Goal: Complete application form

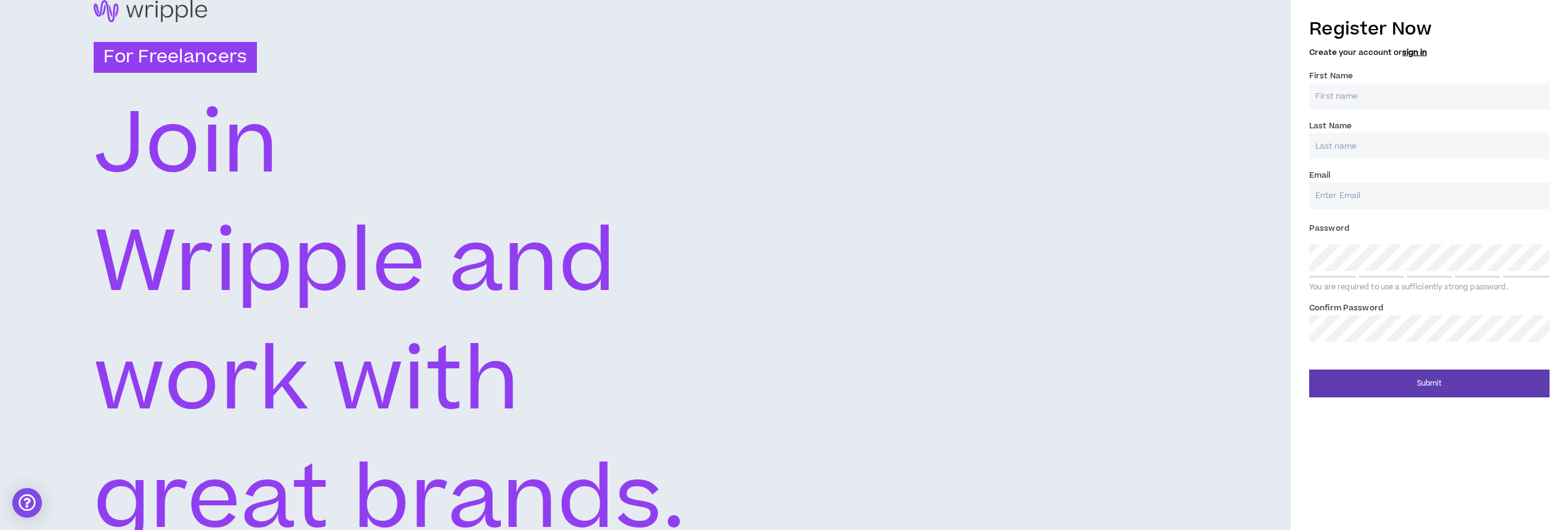
click at [1337, 89] on input "First Name *" at bounding box center [1429, 96] width 240 height 27
type input "[PERSON_NAME]"
type input "[EMAIL_ADDRESS][DOMAIN_NAME]"
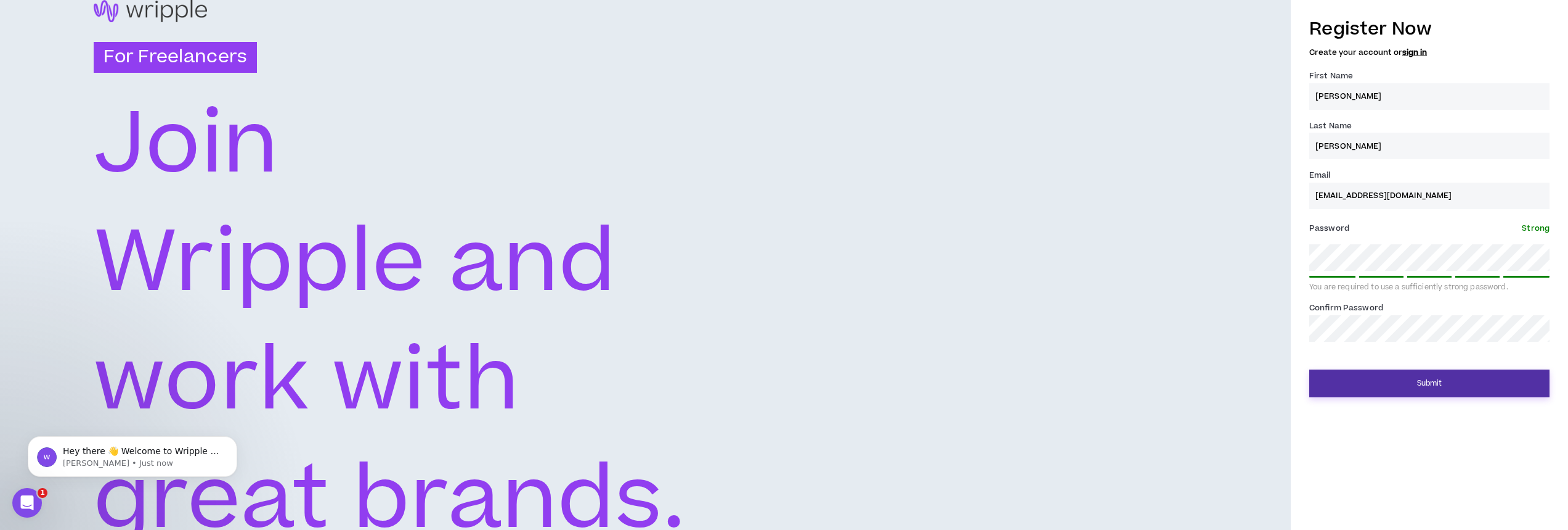
click at [1415, 393] on button "Submit" at bounding box center [1429, 383] width 240 height 27
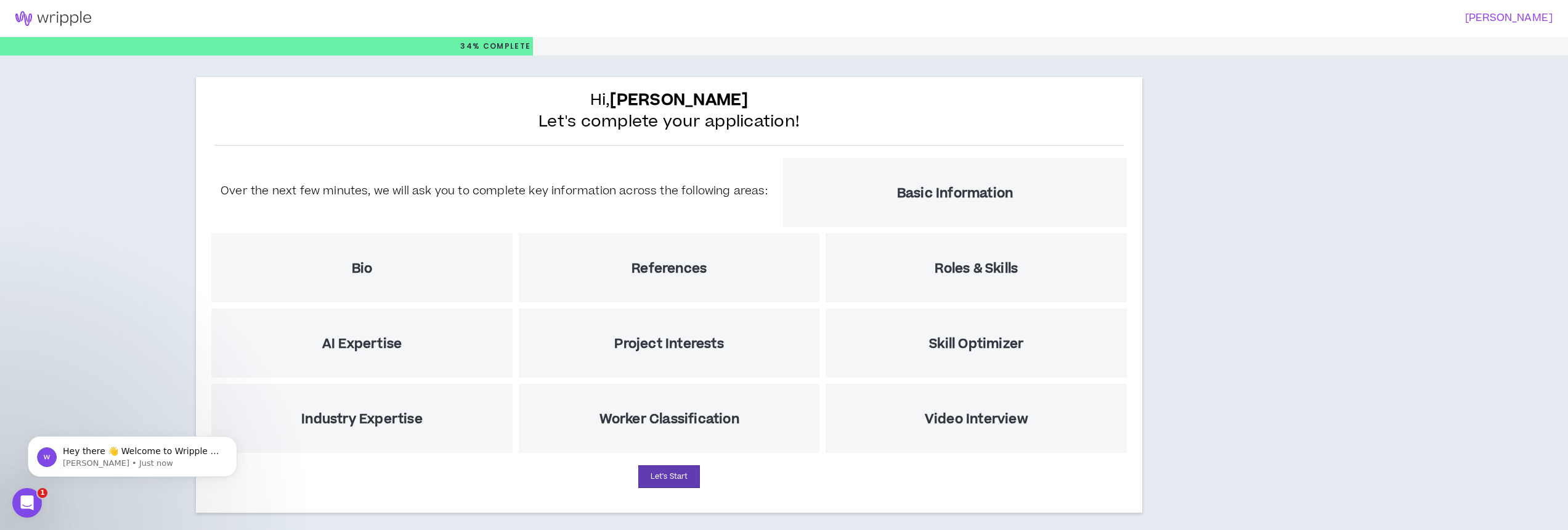
click at [1354, 292] on div "Hi, [PERSON_NAME] Let's complete your application! Over the next few minutes, w…" at bounding box center [784, 298] width 1176 height 485
click at [351, 255] on div "Bio" at bounding box center [362, 267] width 301 height 69
click at [360, 266] on h5 "Bio" at bounding box center [362, 268] width 21 height 16
click at [681, 479] on button "Let's Start" at bounding box center [669, 476] width 62 height 23
select select "US"
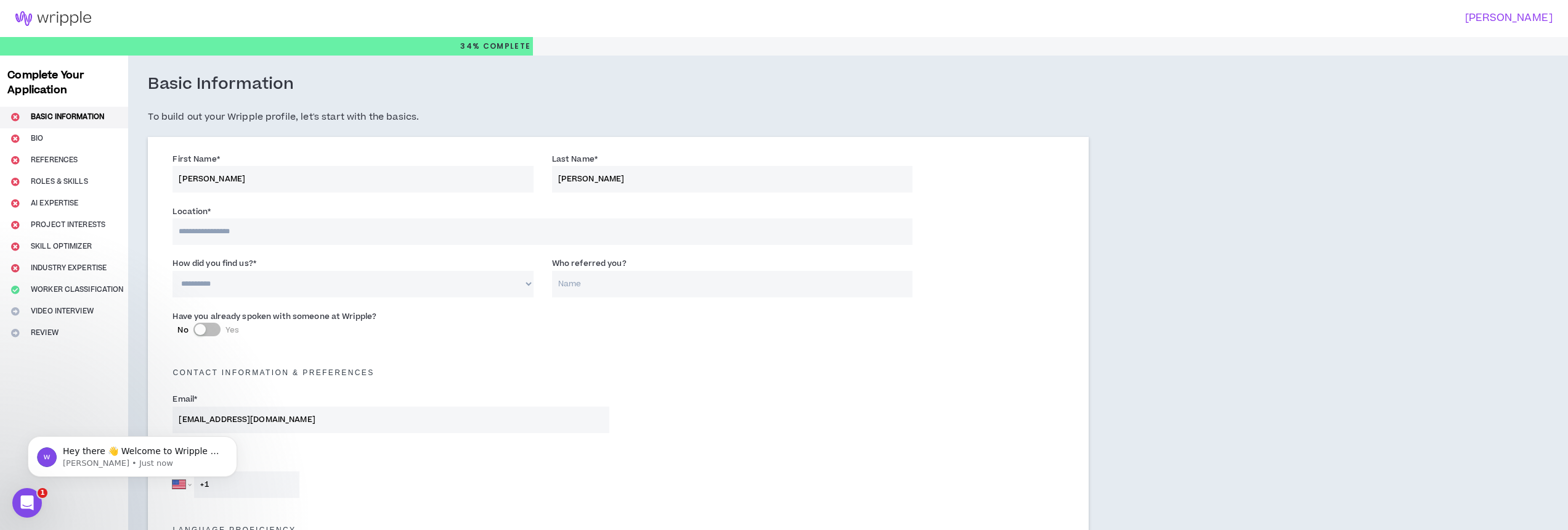
click at [258, 238] on input at bounding box center [543, 232] width 740 height 27
type input "*******"
click at [575, 286] on input "Who referred you?" at bounding box center [732, 284] width 360 height 27
type input "[PERSON_NAME]"
click at [214, 327] on button "No Yes" at bounding box center [207, 329] width 27 height 13
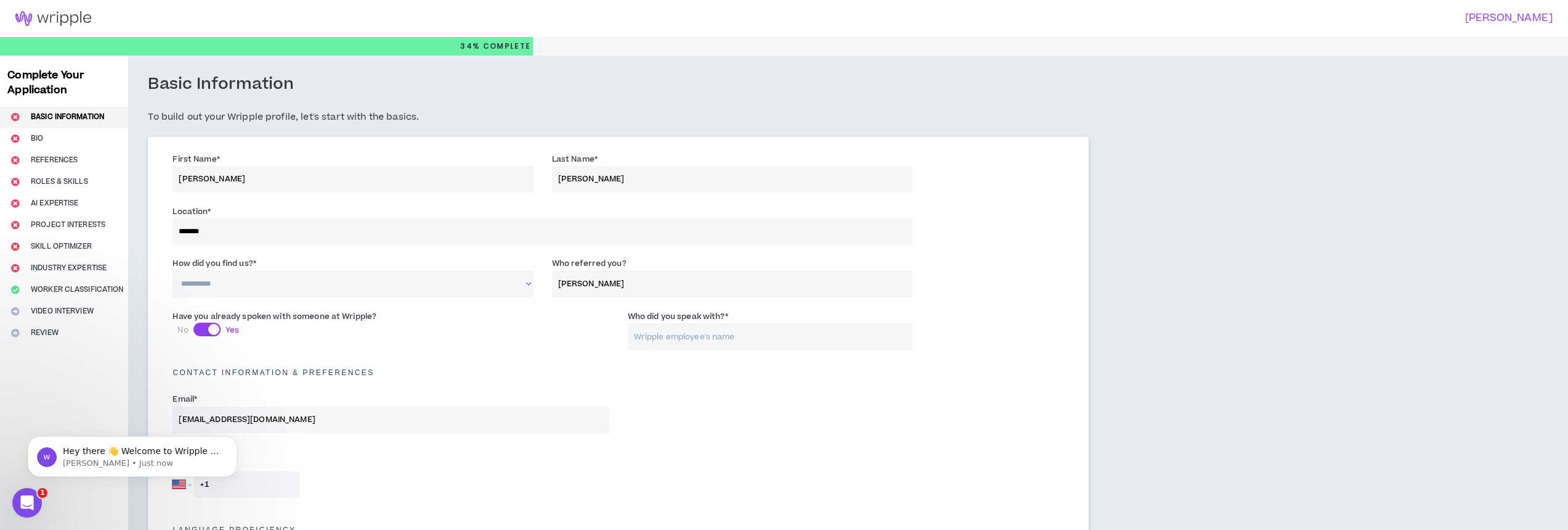
click at [696, 338] on input "Who did you speak with? *" at bounding box center [770, 336] width 285 height 27
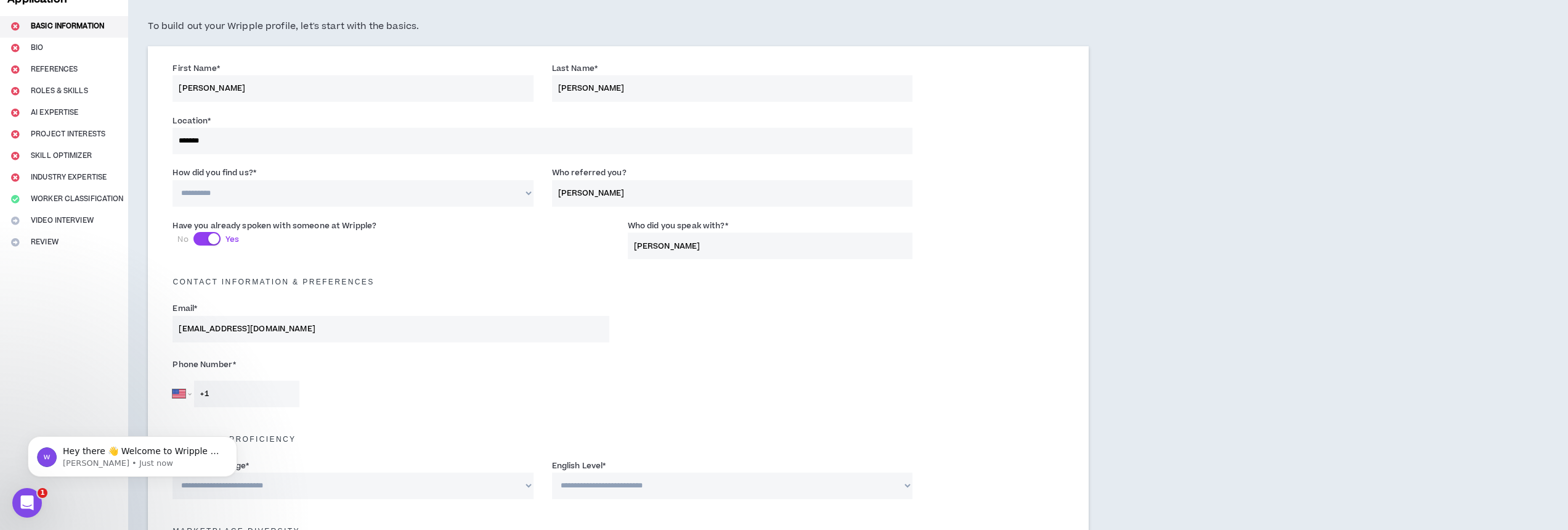
scroll to position [185, 0]
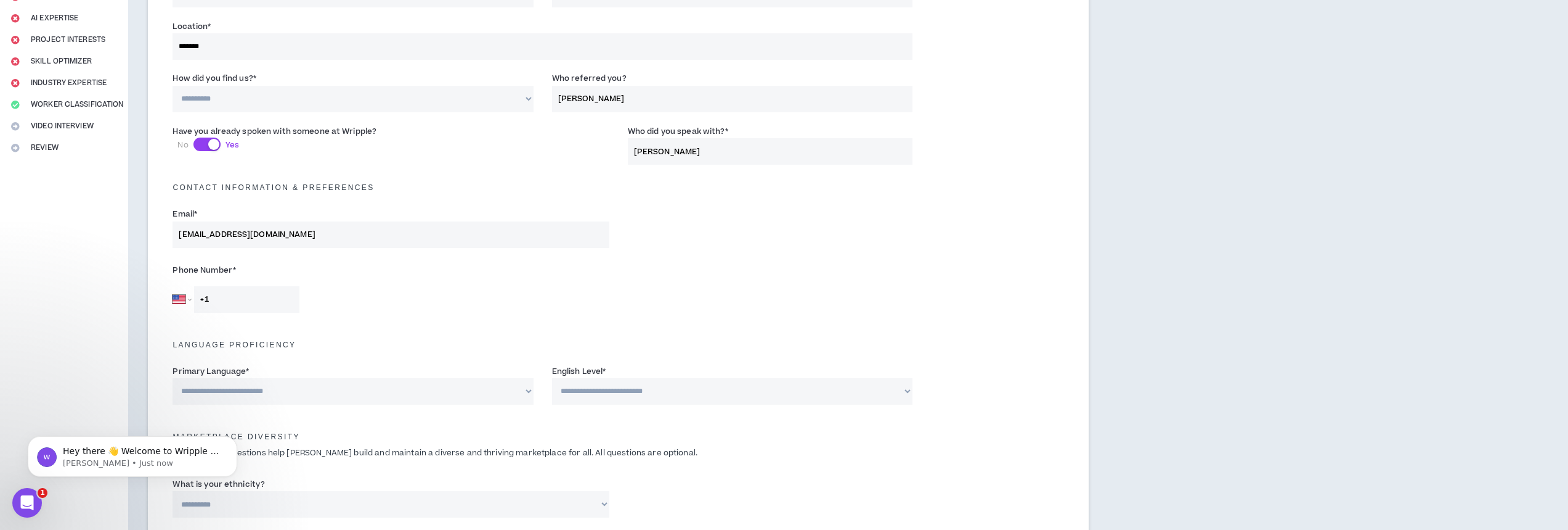
type input "[PERSON_NAME]"
click at [253, 303] on input "+1" at bounding box center [247, 299] width 105 height 27
type input "[PHONE_NUMBER]"
click at [267, 391] on select "**********" at bounding box center [353, 391] width 360 height 27
select select "*******"
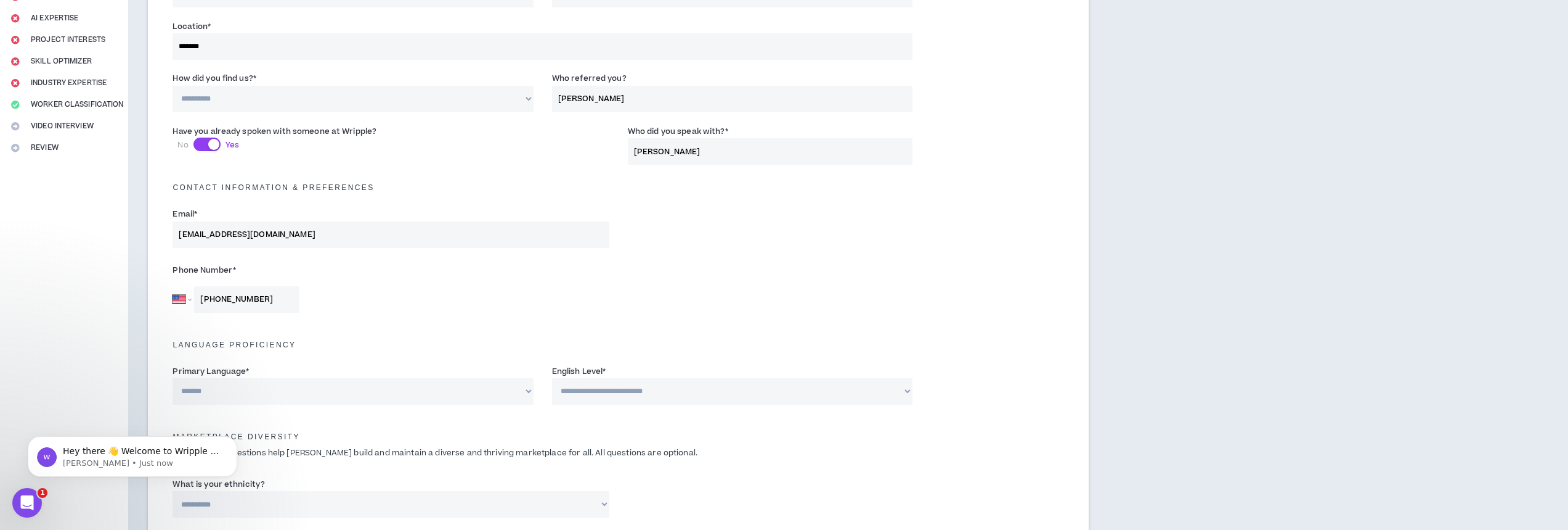
click at [173, 378] on select "**********" at bounding box center [353, 391] width 360 height 27
click at [648, 389] on select "**********" at bounding box center [732, 391] width 360 height 27
click at [734, 337] on div "Language Proficiency" at bounding box center [618, 338] width 910 height 27
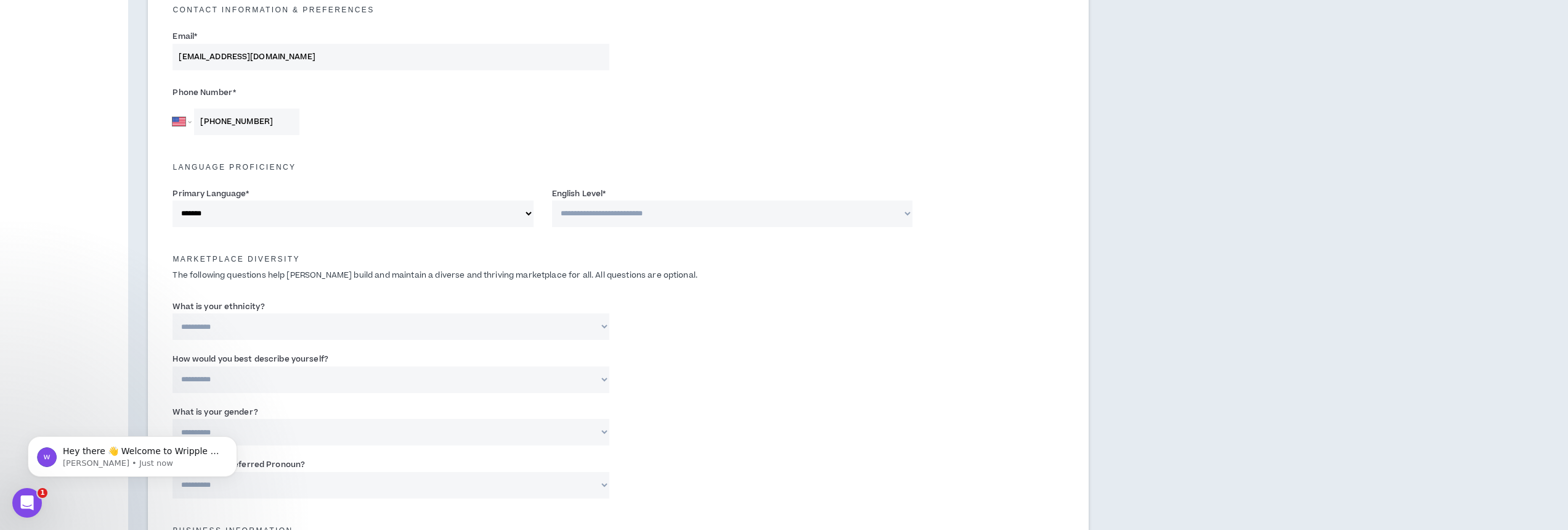
scroll to position [370, 0]
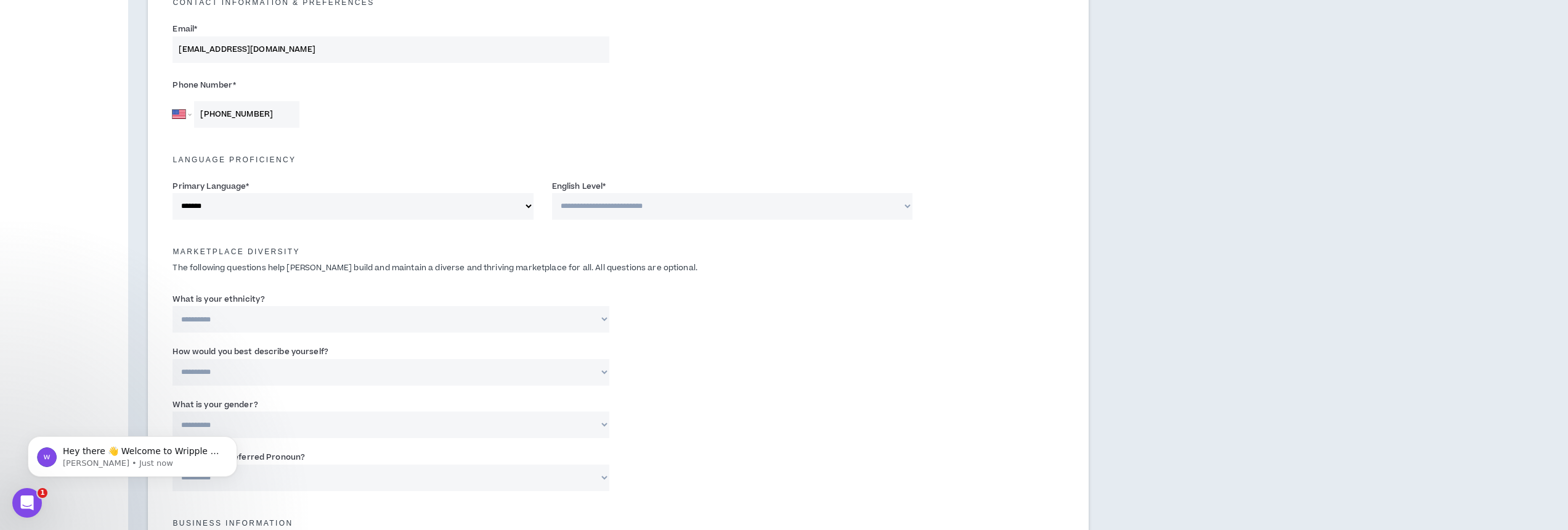
click at [602, 210] on select "**********" at bounding box center [732, 206] width 360 height 27
select select "*"
click at [552, 193] on select "**********" at bounding box center [732, 206] width 360 height 27
click at [665, 330] on div "**********" at bounding box center [618, 315] width 910 height 53
click at [331, 318] on select "**********" at bounding box center [391, 319] width 436 height 27
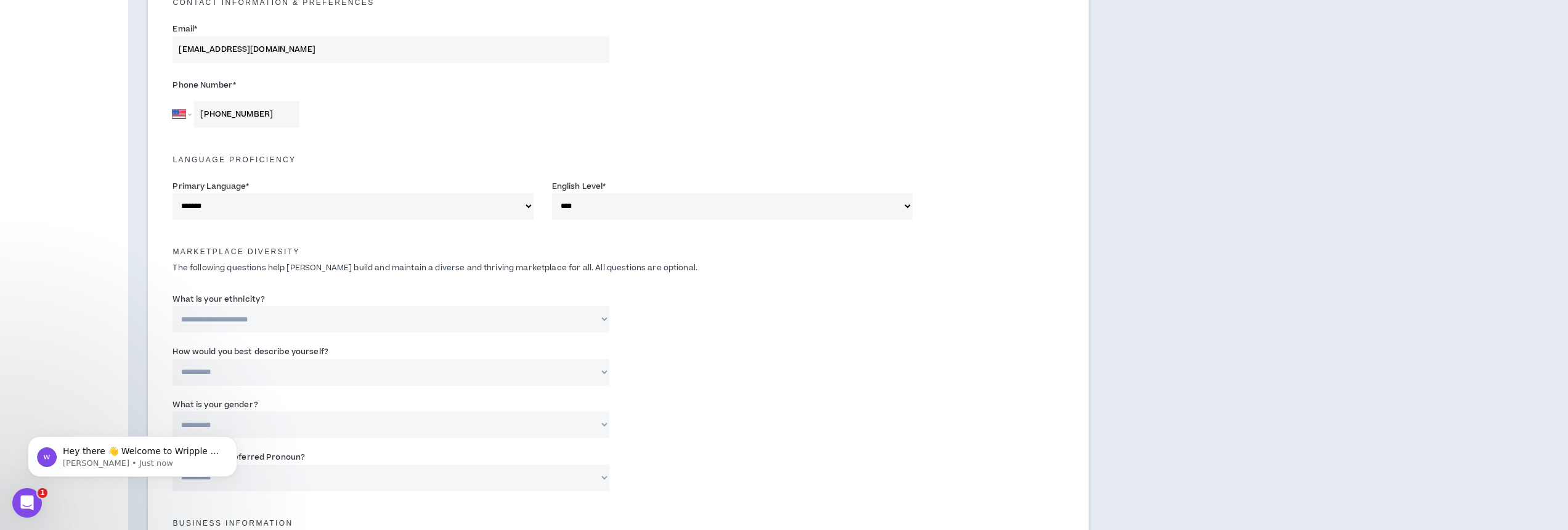
click at [173, 306] on select "**********" at bounding box center [391, 319] width 436 height 27
click at [314, 321] on select "**********" at bounding box center [391, 319] width 436 height 27
select select "**********"
click at [173, 306] on select "**********" at bounding box center [391, 319] width 436 height 27
click at [249, 380] on select "**********" at bounding box center [391, 372] width 436 height 27
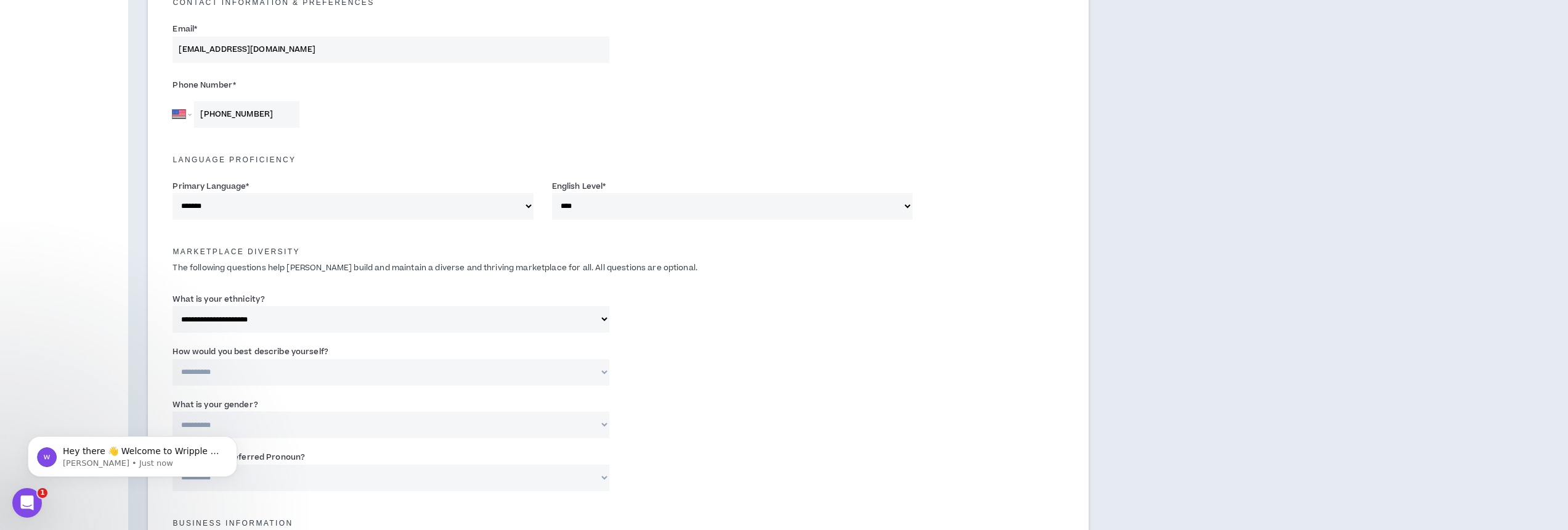
select select "*****"
click at [173, 359] on select "**********" at bounding box center [391, 372] width 436 height 27
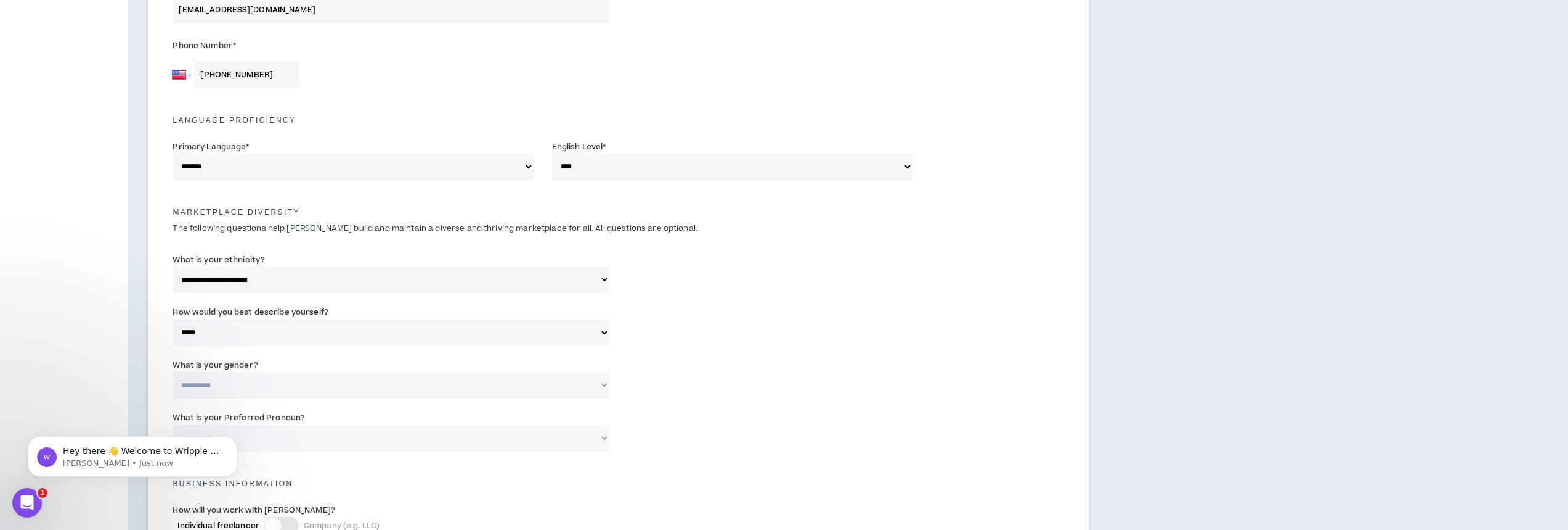
scroll to position [431, 0]
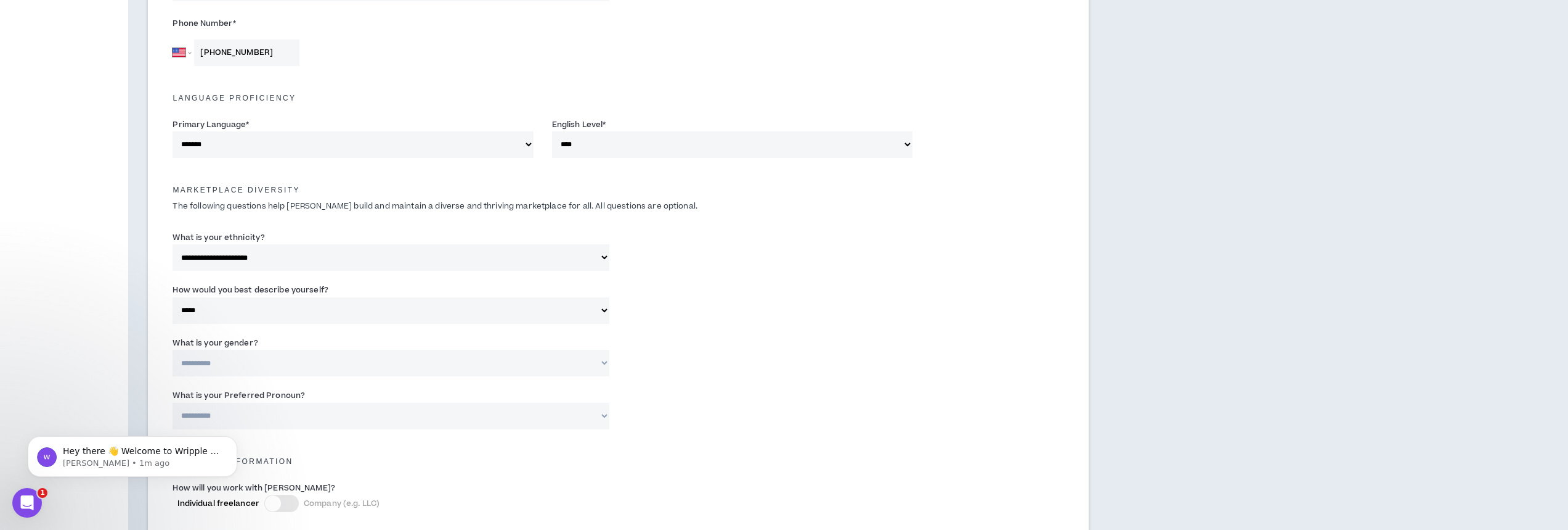
click at [297, 359] on select "**********" at bounding box center [391, 363] width 436 height 27
click at [286, 367] on select "**********" at bounding box center [391, 363] width 436 height 27
select select "***"
click at [173, 350] on select "**********" at bounding box center [391, 363] width 436 height 27
click at [450, 424] on select "**********" at bounding box center [391, 416] width 436 height 27
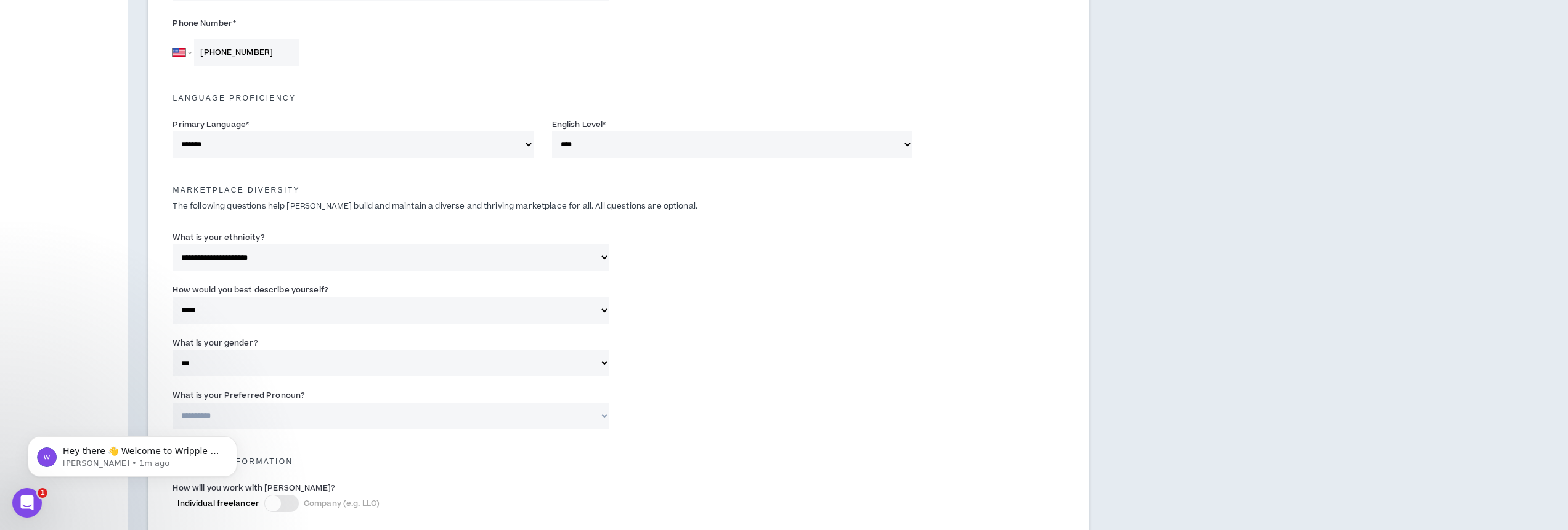
select select "**********"
click at [173, 402] on select "**********" at bounding box center [391, 416] width 436 height 27
click at [744, 406] on div "**********" at bounding box center [618, 411] width 910 height 53
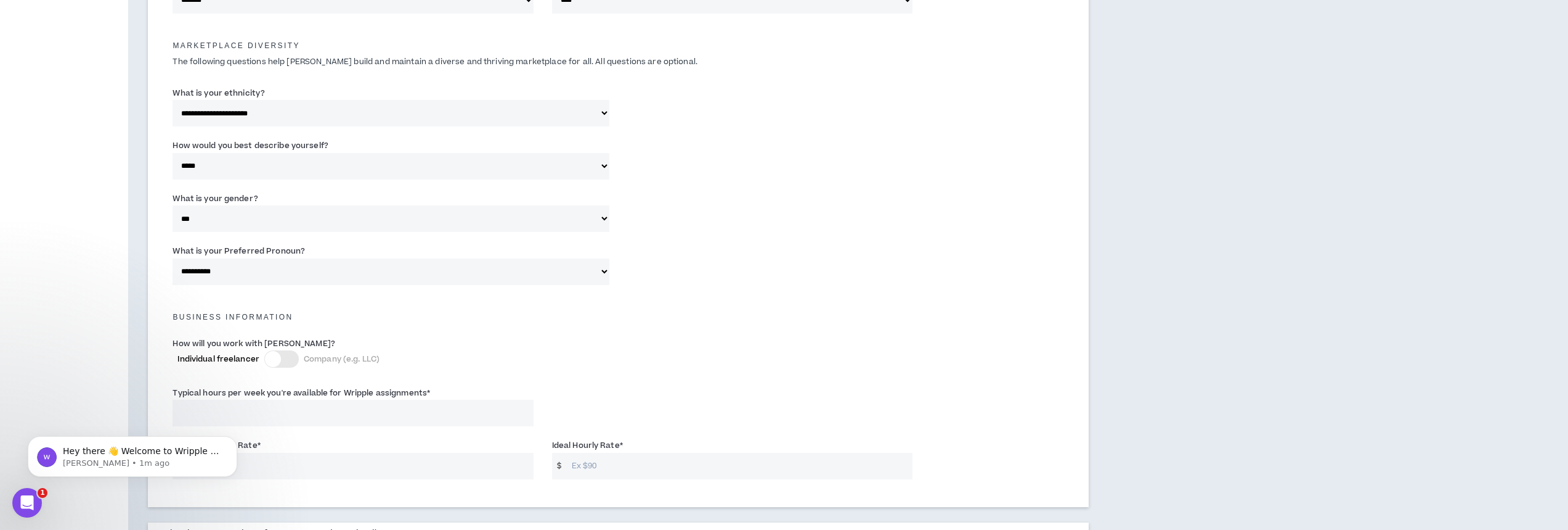
scroll to position [617, 0]
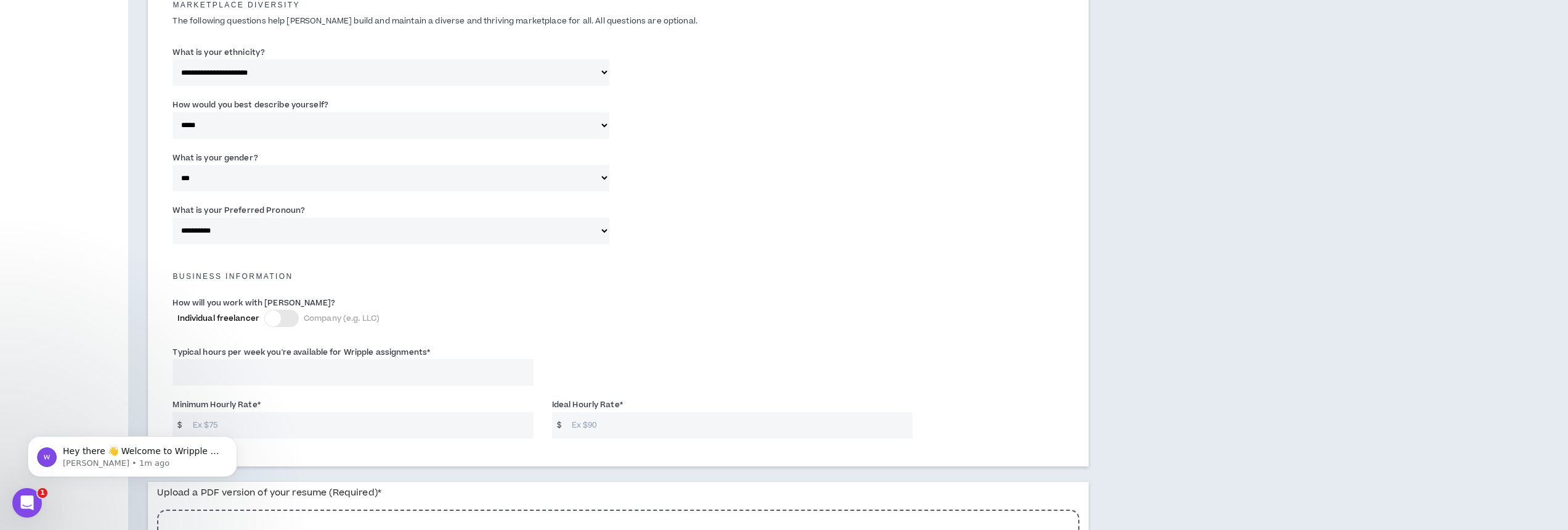
click at [240, 373] on input "Typical hours per week you're available for Wripple assignments *" at bounding box center [353, 372] width 360 height 27
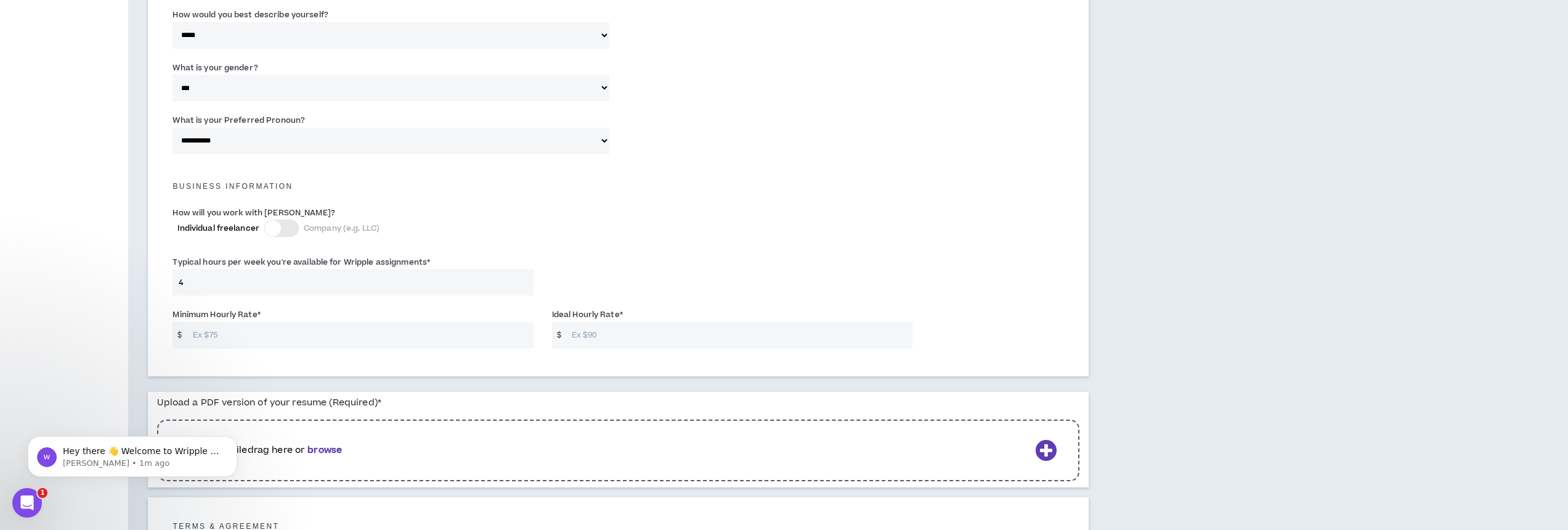
scroll to position [740, 0]
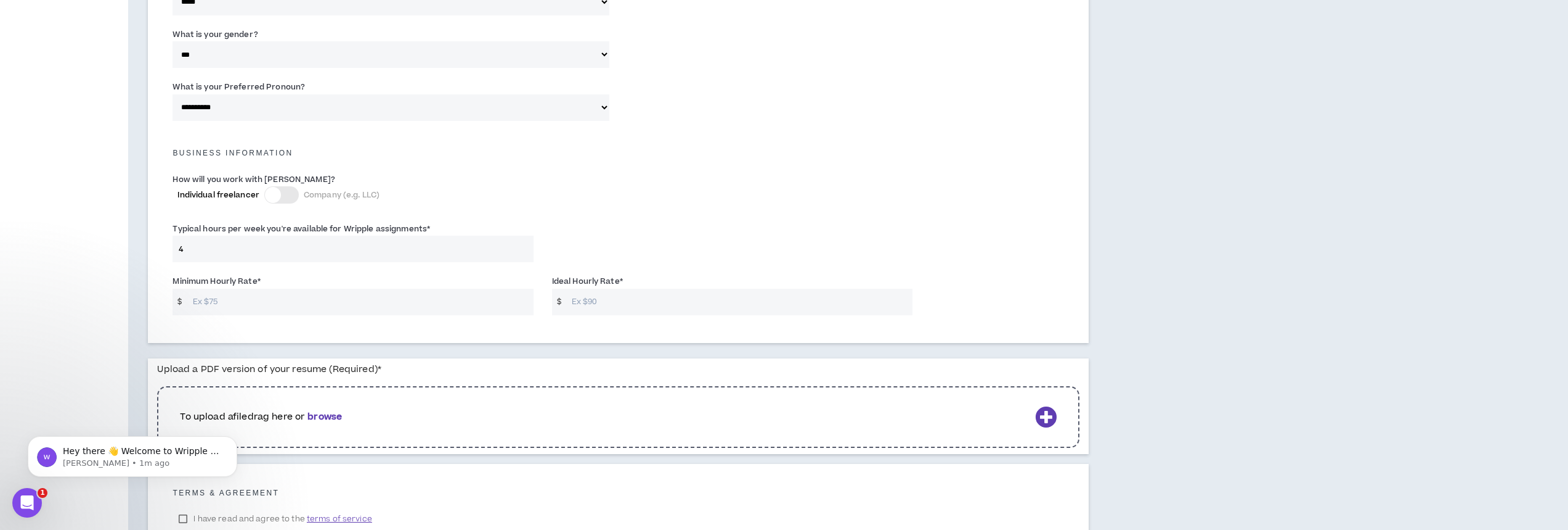
type input "4"
click at [251, 301] on input "Minimum Hourly Rate *" at bounding box center [360, 302] width 347 height 27
type input "75"
click at [205, 254] on input "4" at bounding box center [353, 249] width 360 height 27
drag, startPoint x: 207, startPoint y: 257, endPoint x: 157, endPoint y: 246, distance: 51.2
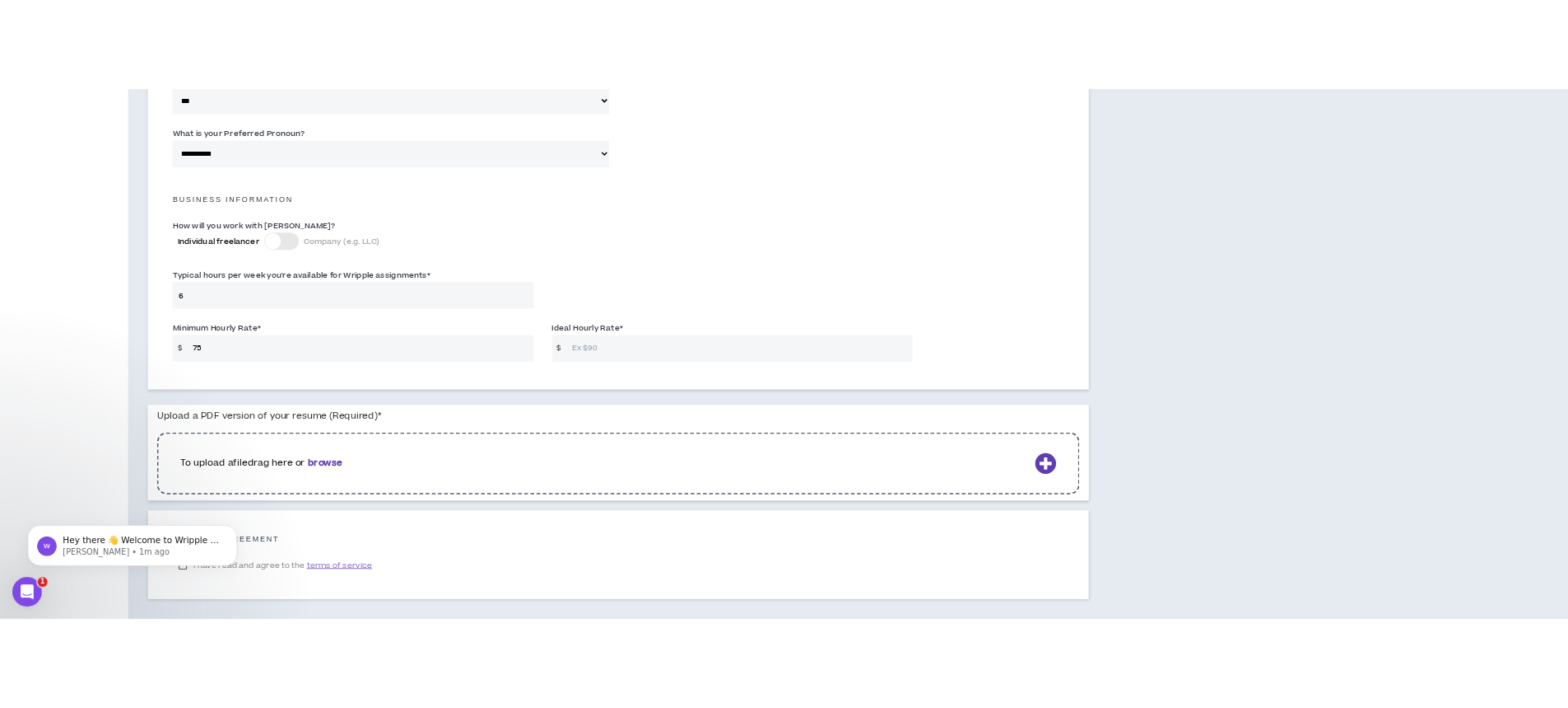
scroll to position [1125, 0]
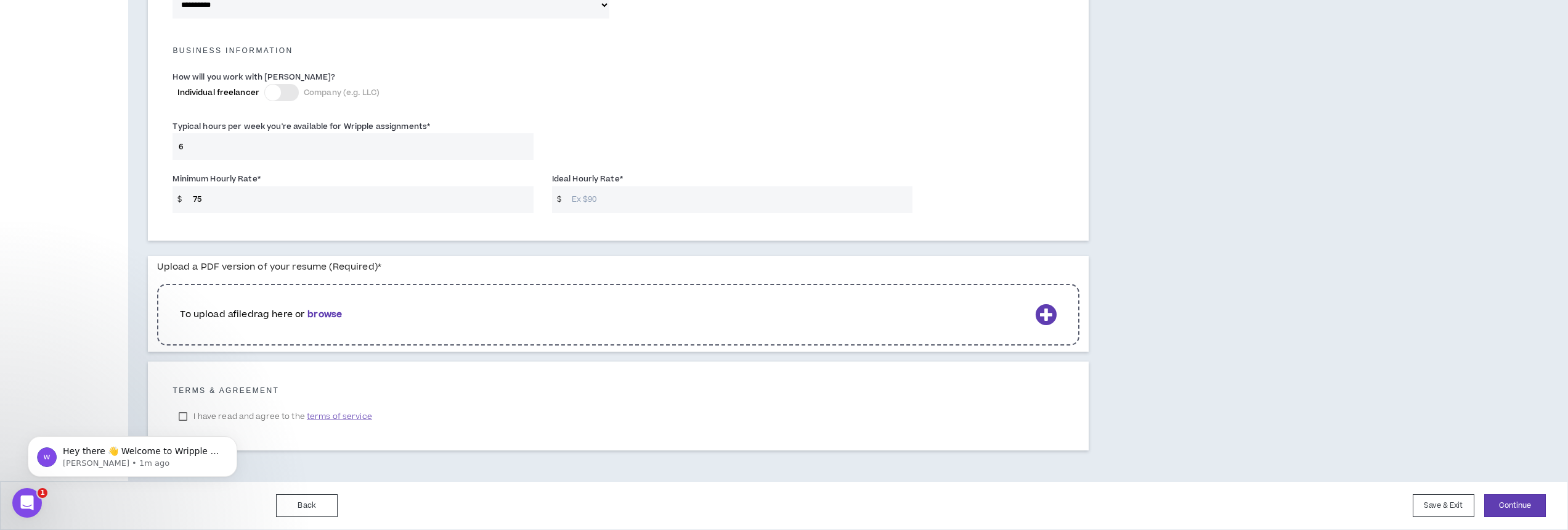
type input "6"
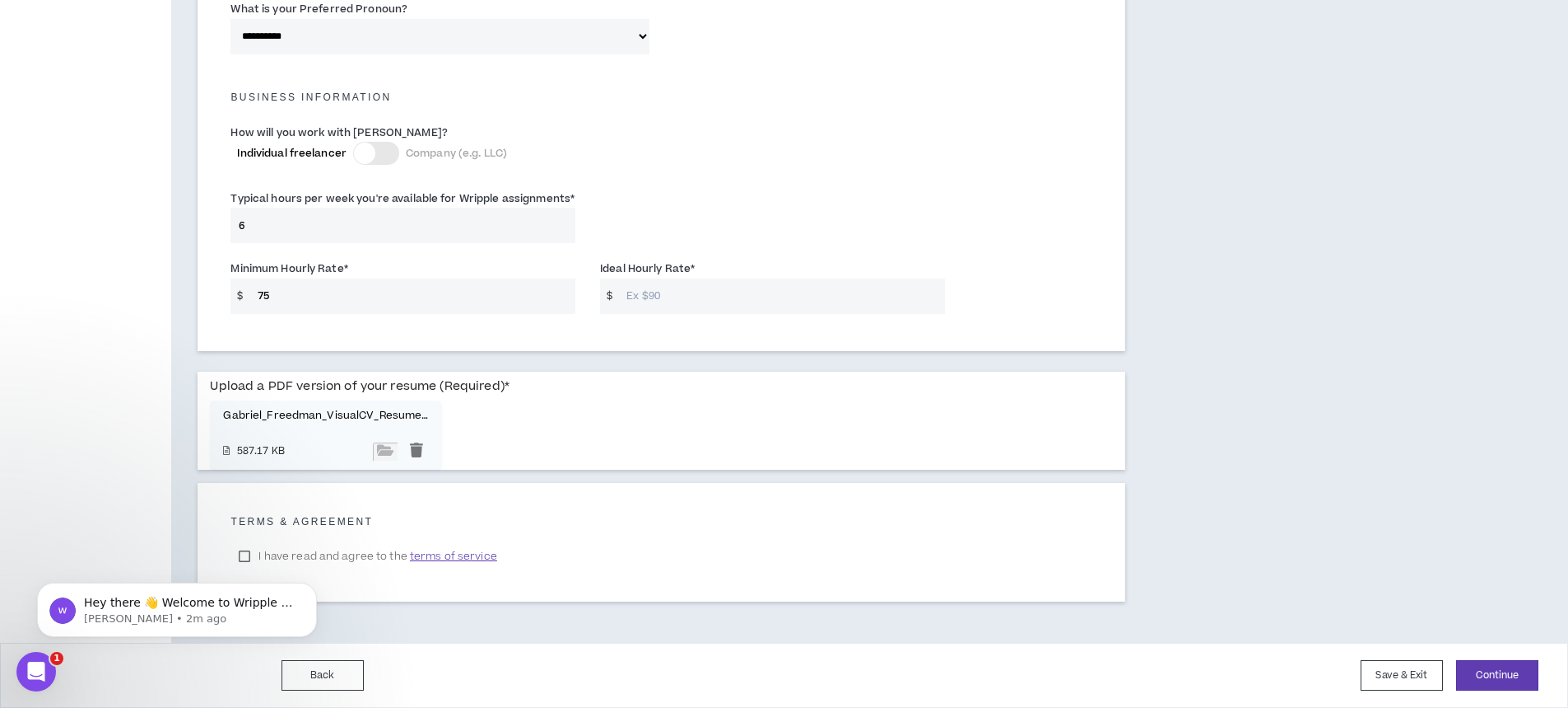
scroll to position [1096, 0]
click at [244, 554] on body "Hey there 👋 Welcome to Wripple 🙌 Take a look around! If you have any questions,…" at bounding box center [176, 605] width 316 height 102
click at [245, 554] on body "Hey there 👋 Welcome to Wripple 🙌 Take a look around! If you have any questions,…" at bounding box center [176, 605] width 316 height 102
click at [671, 296] on input "Ideal Hourly Rate *" at bounding box center [781, 296] width 326 height 36
drag, startPoint x: 326, startPoint y: 278, endPoint x: 217, endPoint y: 271, distance: 109.2
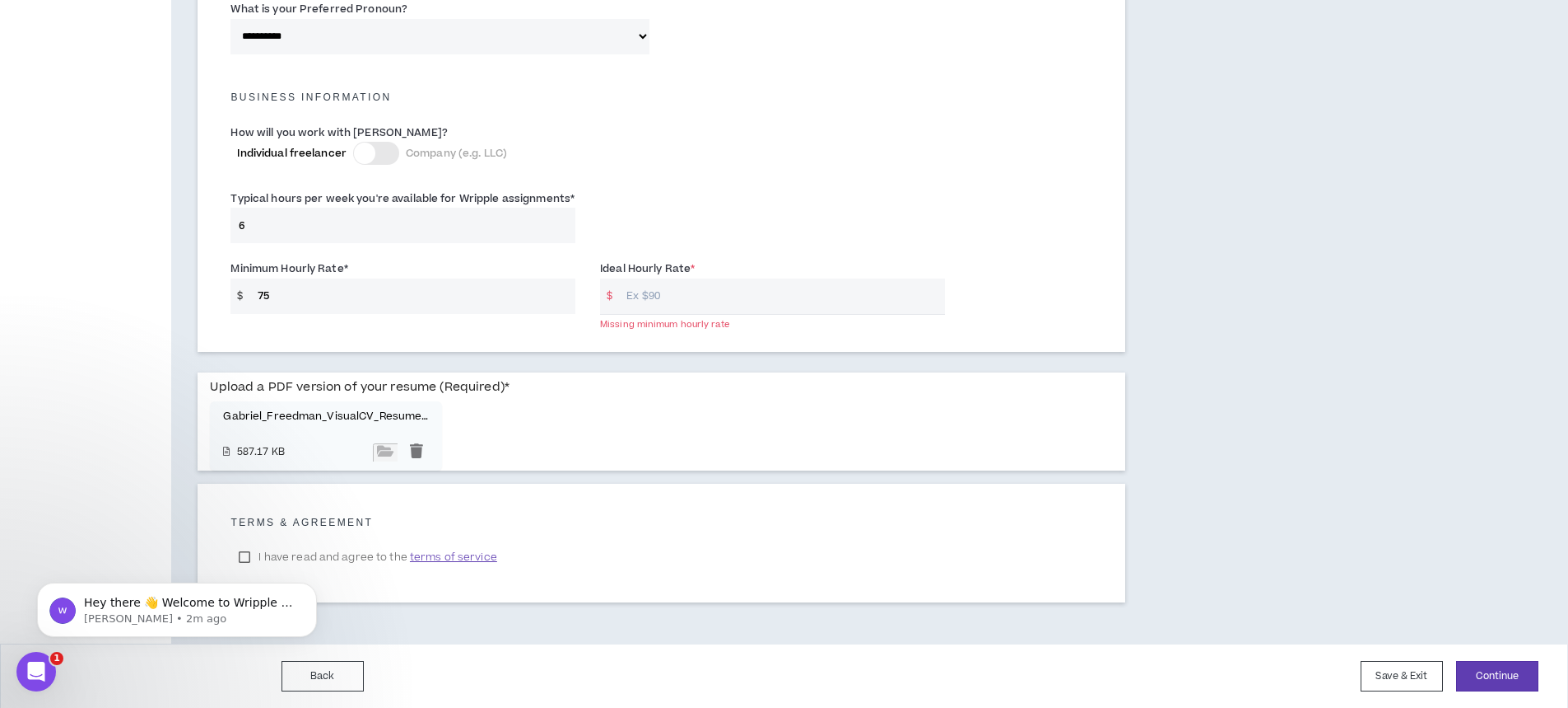
type input "65"
click at [694, 293] on input "Ideal Hourly Rate *" at bounding box center [781, 296] width 326 height 36
type input "85"
click at [245, 561] on div "Hey there 👋 Welcome to Wripple 🙌 Take a look around! If you have any questions,…" at bounding box center [177, 533] width 303 height 206
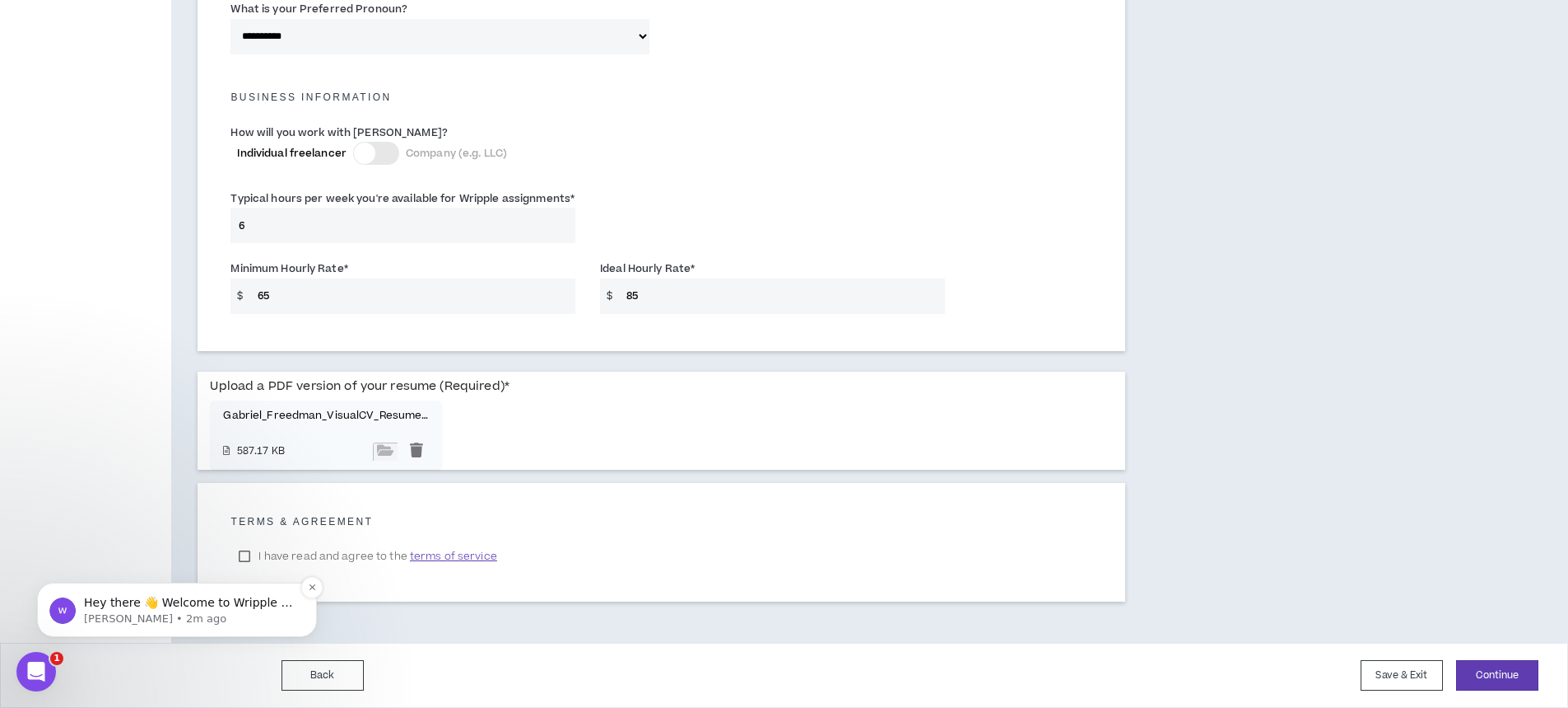
drag, startPoint x: 245, startPoint y: 557, endPoint x: 272, endPoint y: 620, distance: 68.5
click at [245, 557] on div "Hey there 👋 Welcome to Wripple 🙌 Take a look around! If you have any questions,…" at bounding box center [177, 533] width 303 height 206
click at [280, 607] on p "Hey there 👋 Welcome to Wripple 🙌 Take a look around! If you have any questions,…" at bounding box center [190, 603] width 212 height 17
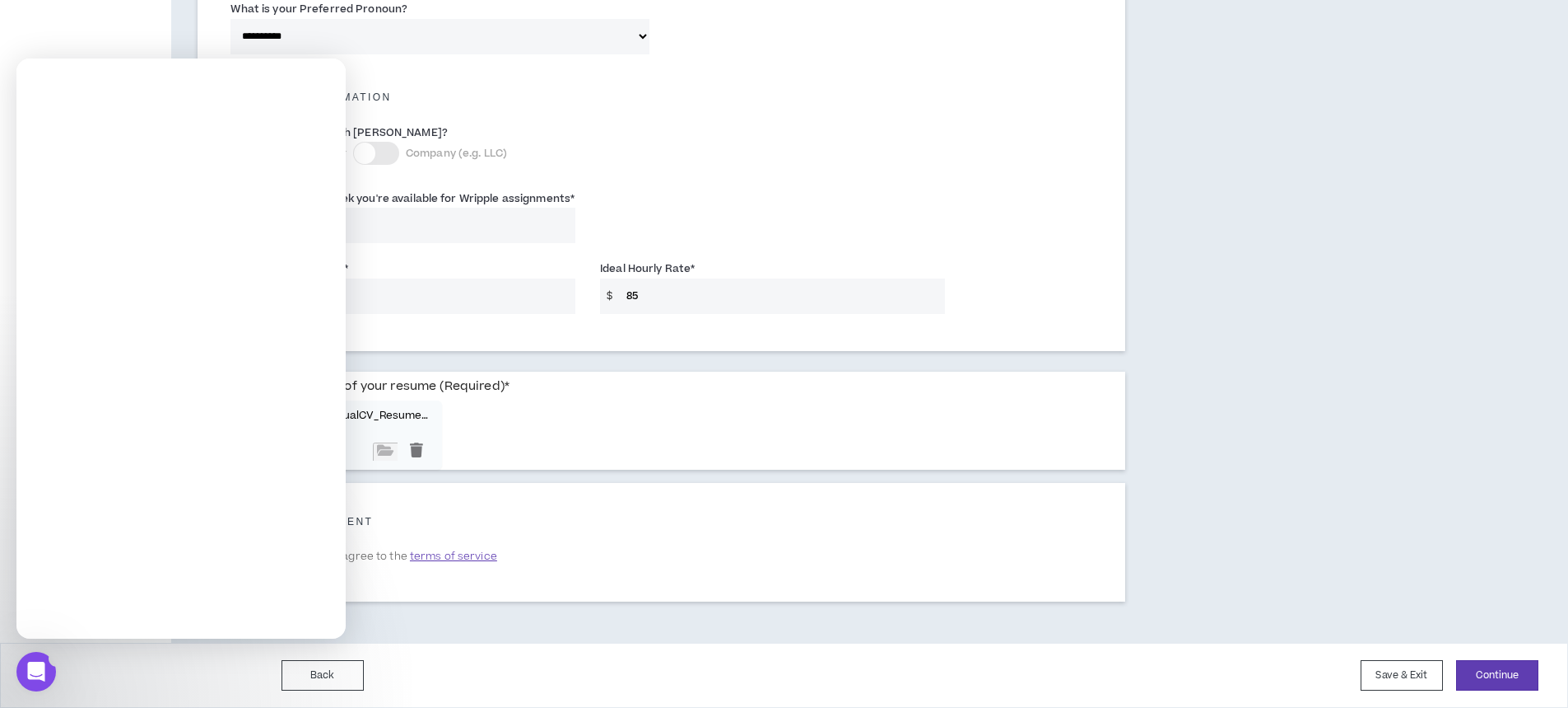
scroll to position [0, 0]
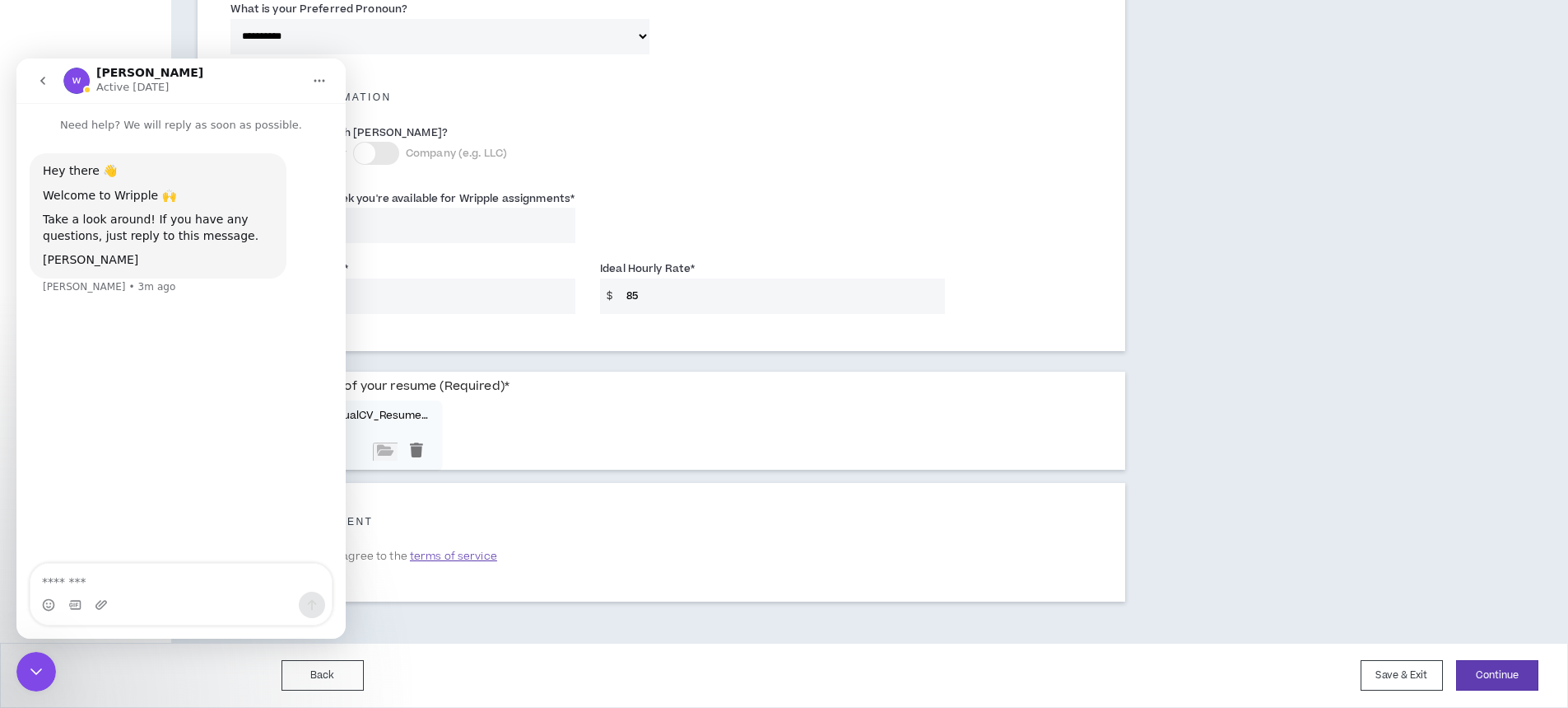
click at [44, 77] on icon "go back" at bounding box center [43, 80] width 5 height 8
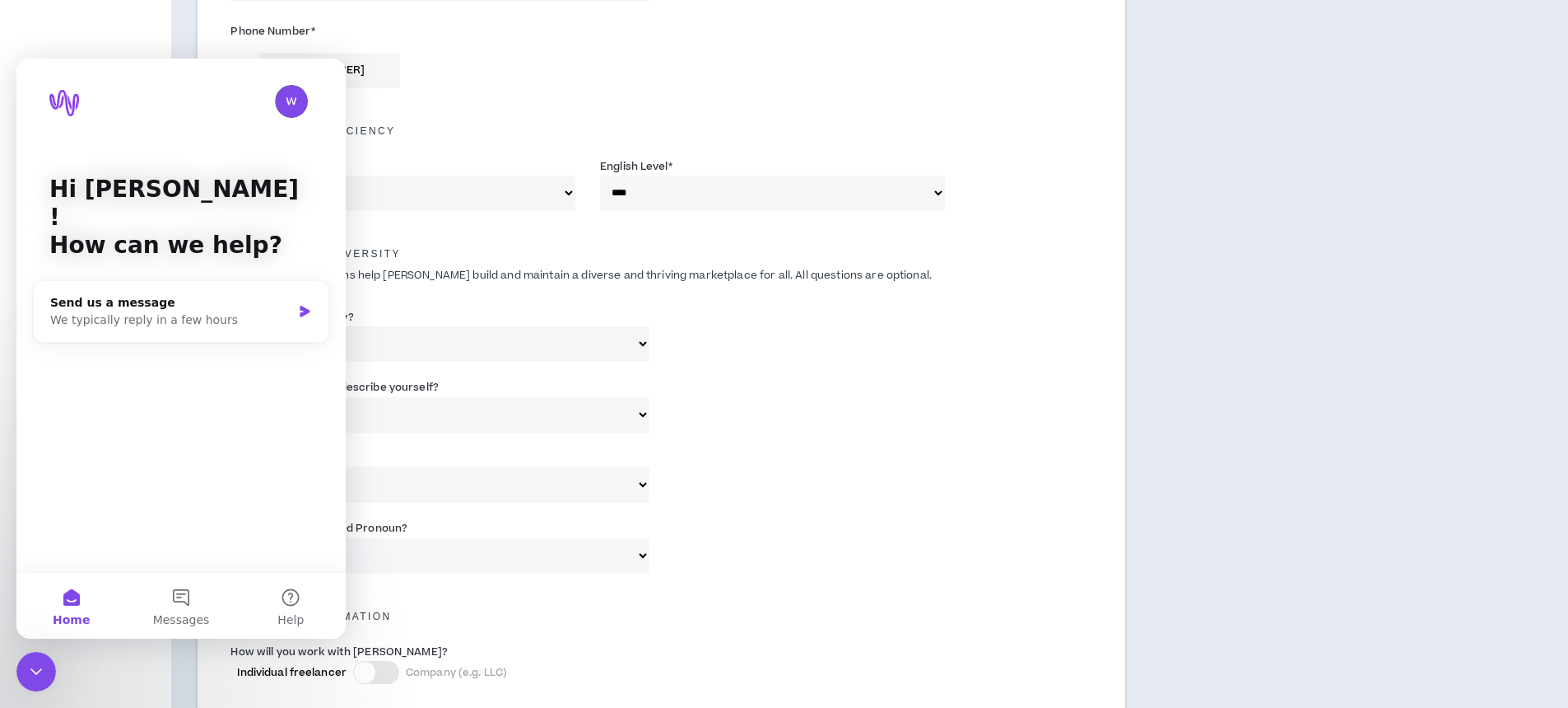
scroll to position [1096, 0]
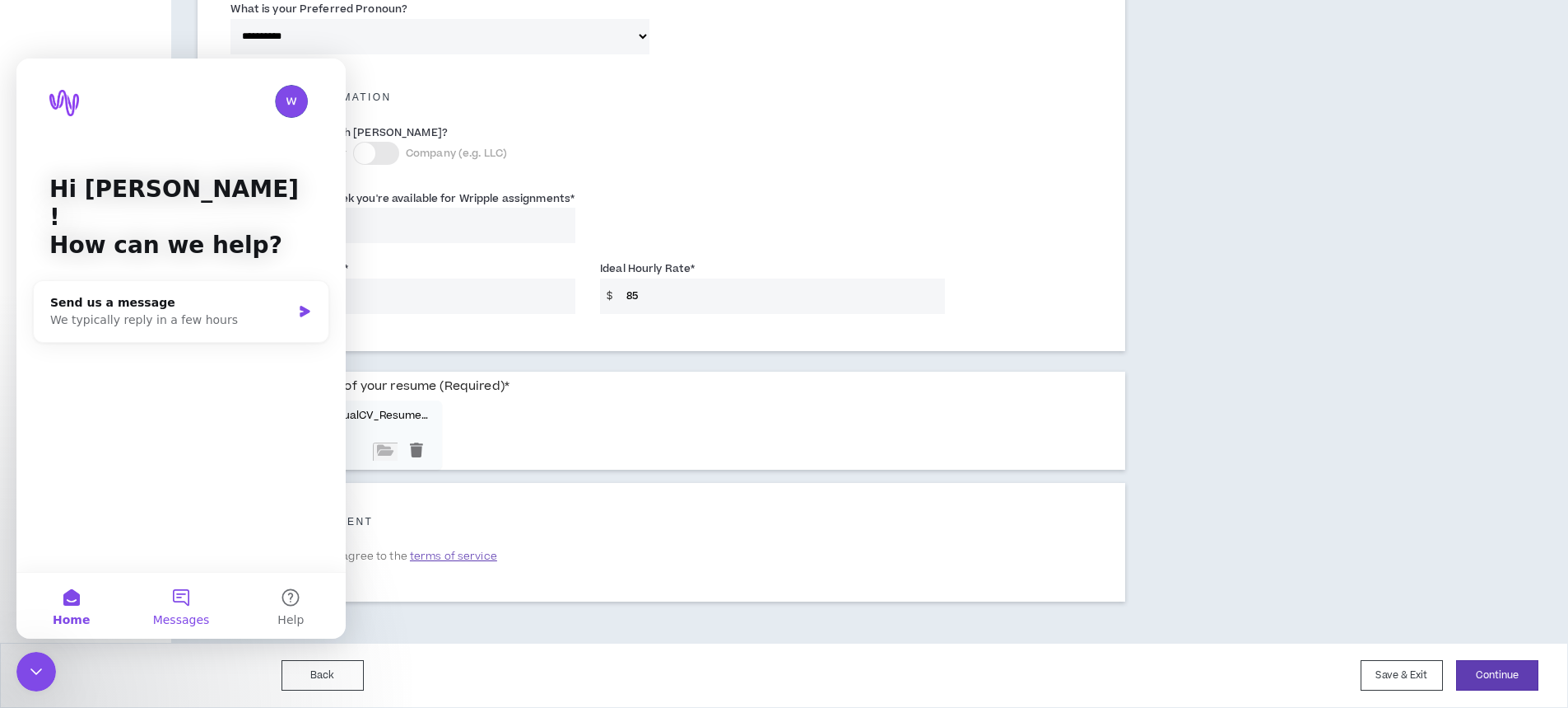
click at [181, 614] on span "Messages" at bounding box center [181, 620] width 56 height 12
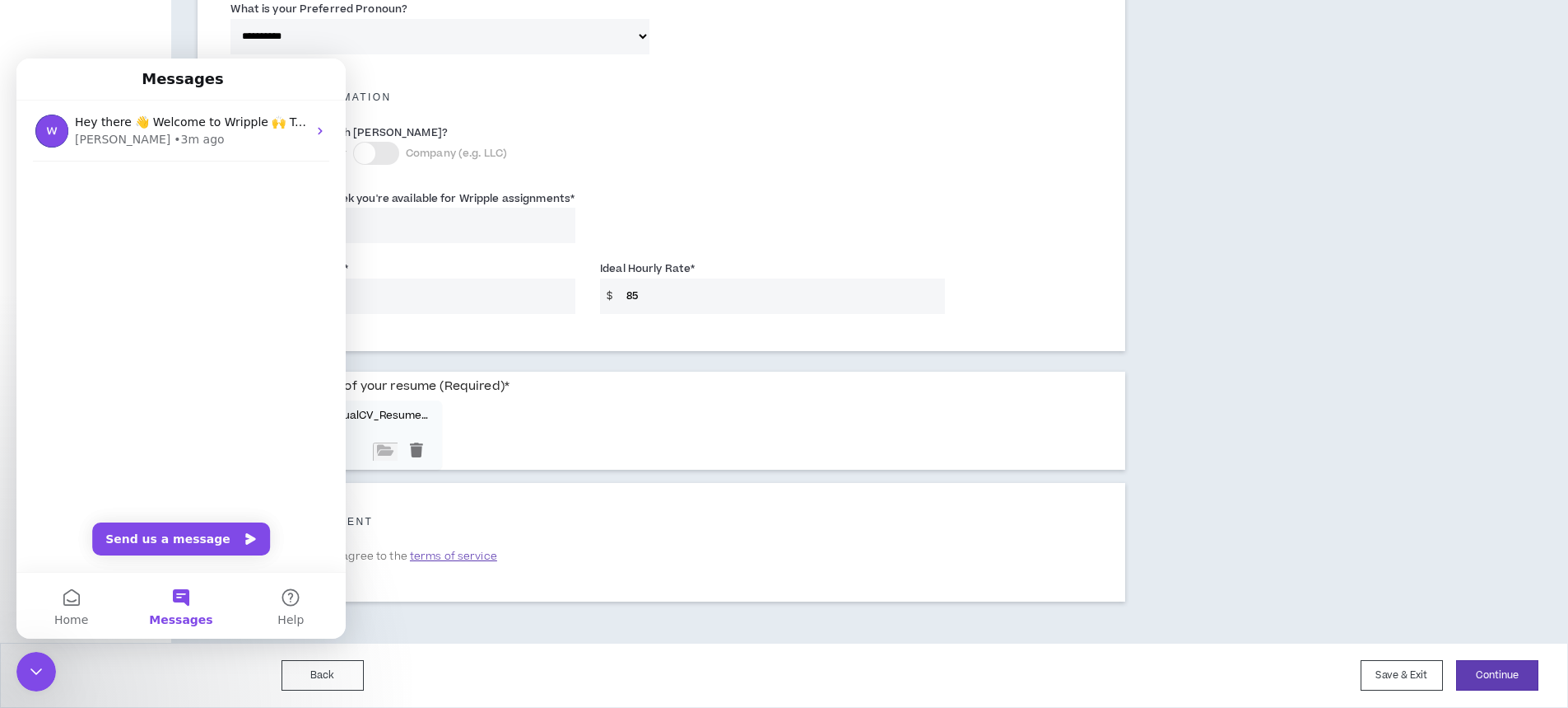
click at [54, 664] on div "Close Intercom Messenger" at bounding box center [37, 671] width 40 height 40
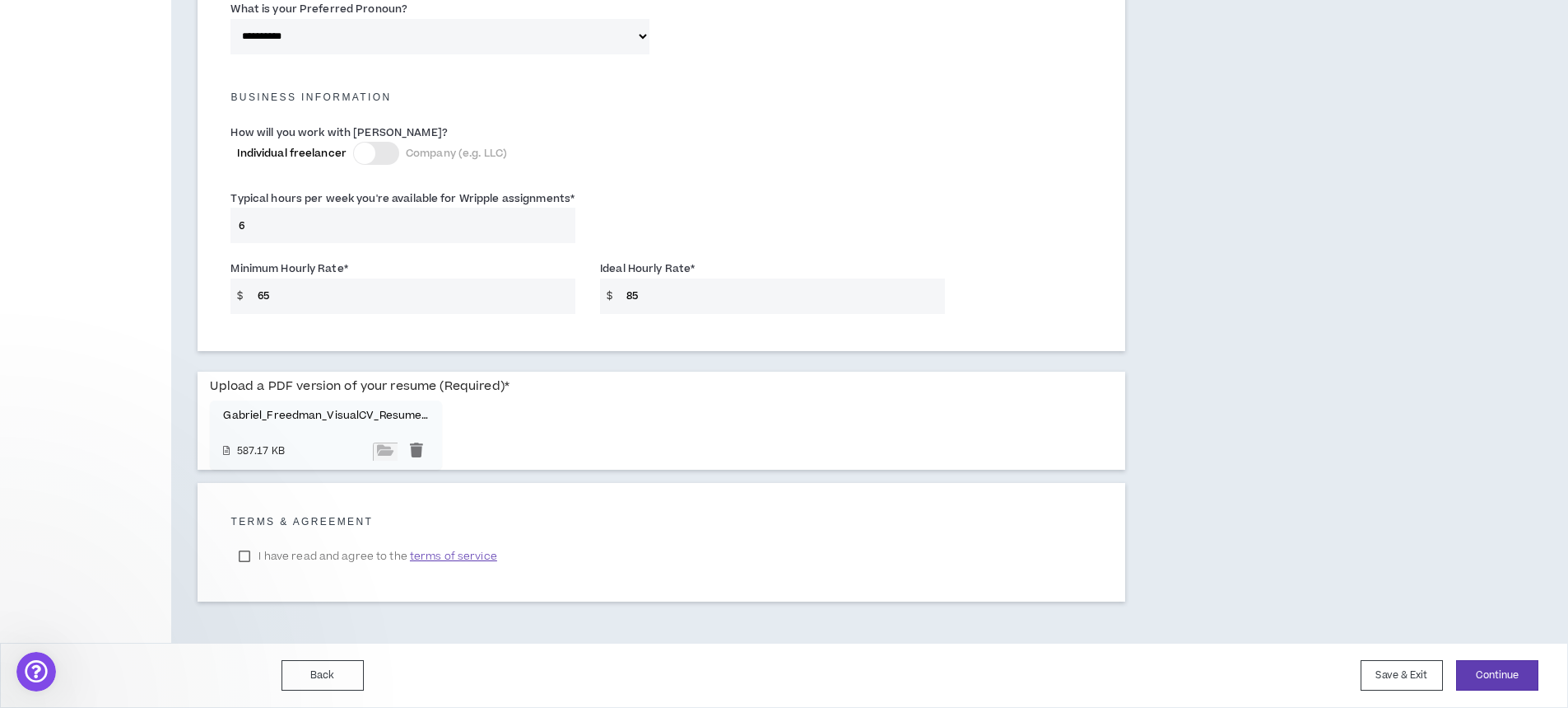
scroll to position [0, 0]
click at [246, 555] on label "I have read and agree to the terms of service" at bounding box center [368, 555] width 275 height 25
click at [1512, 670] on button "Continue" at bounding box center [1497, 674] width 82 height 31
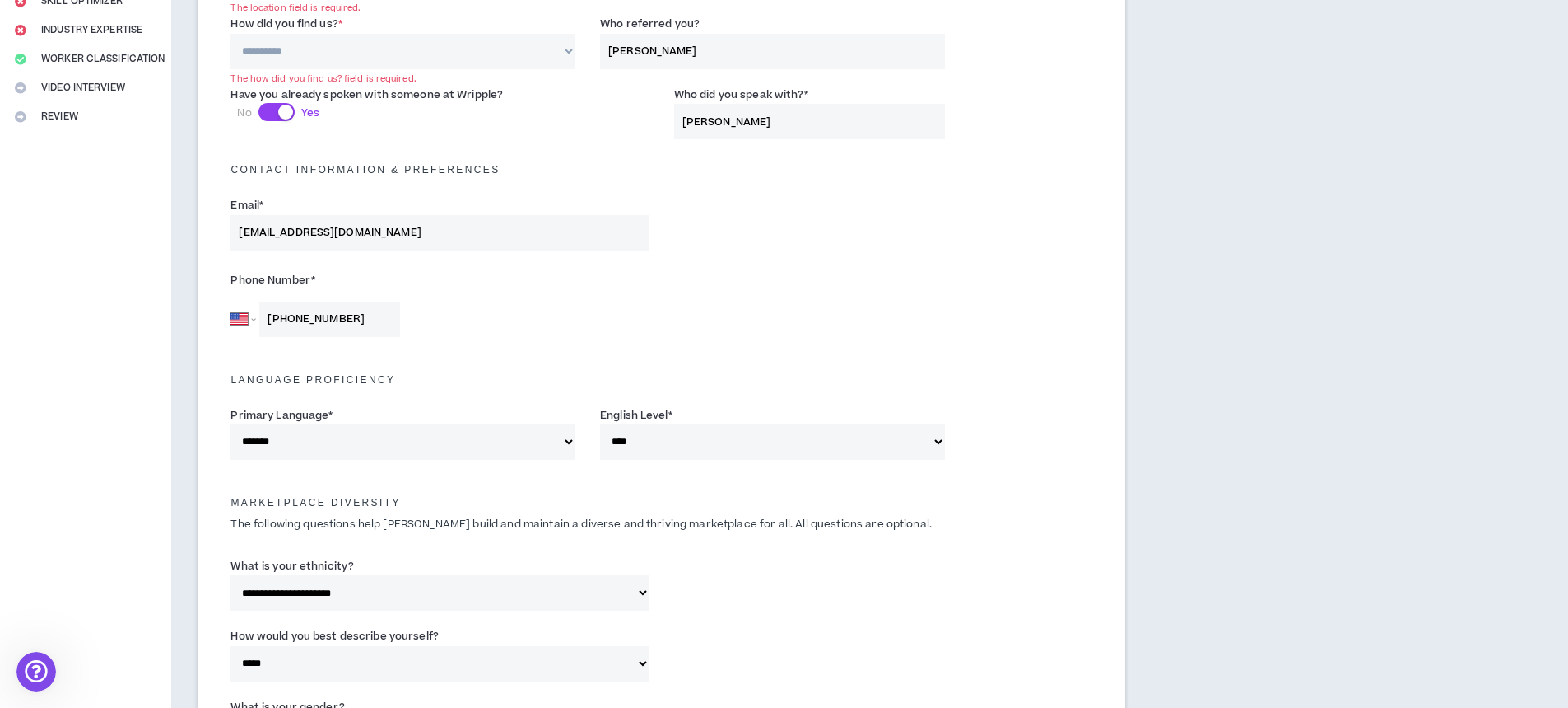
scroll to position [274, 0]
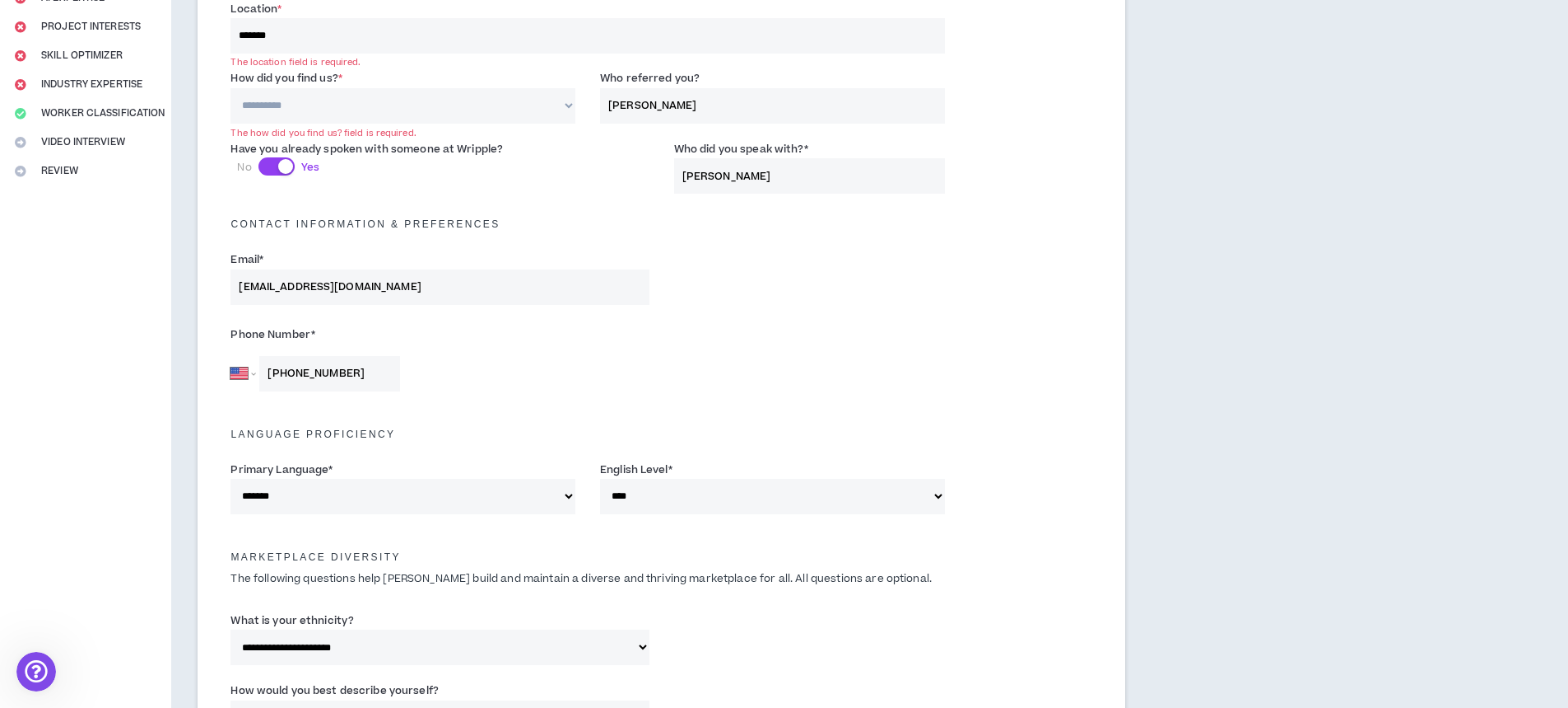
click at [360, 106] on select "**********" at bounding box center [403, 106] width 345 height 36
select select "*"
click at [231, 88] on select "**********" at bounding box center [403, 106] width 345 height 36
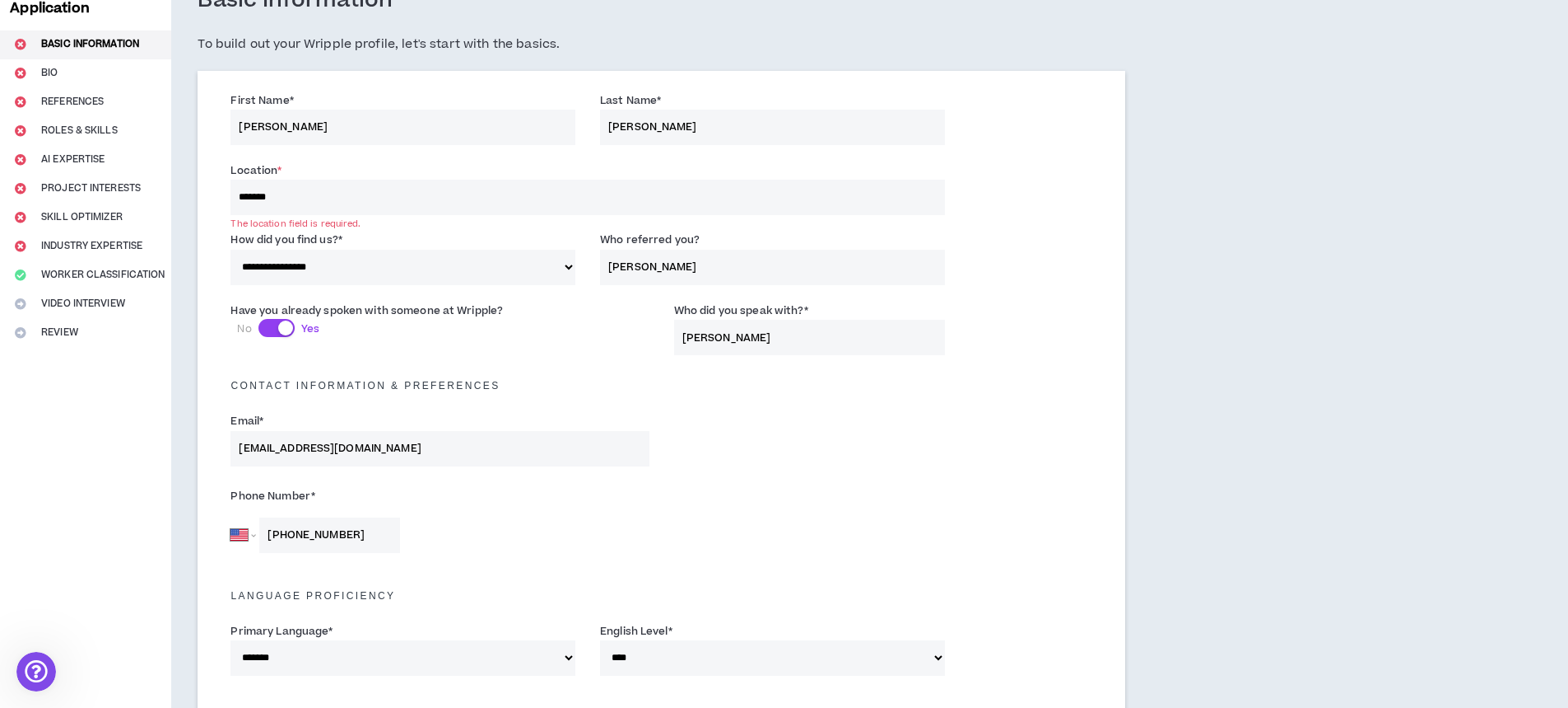
scroll to position [109, 0]
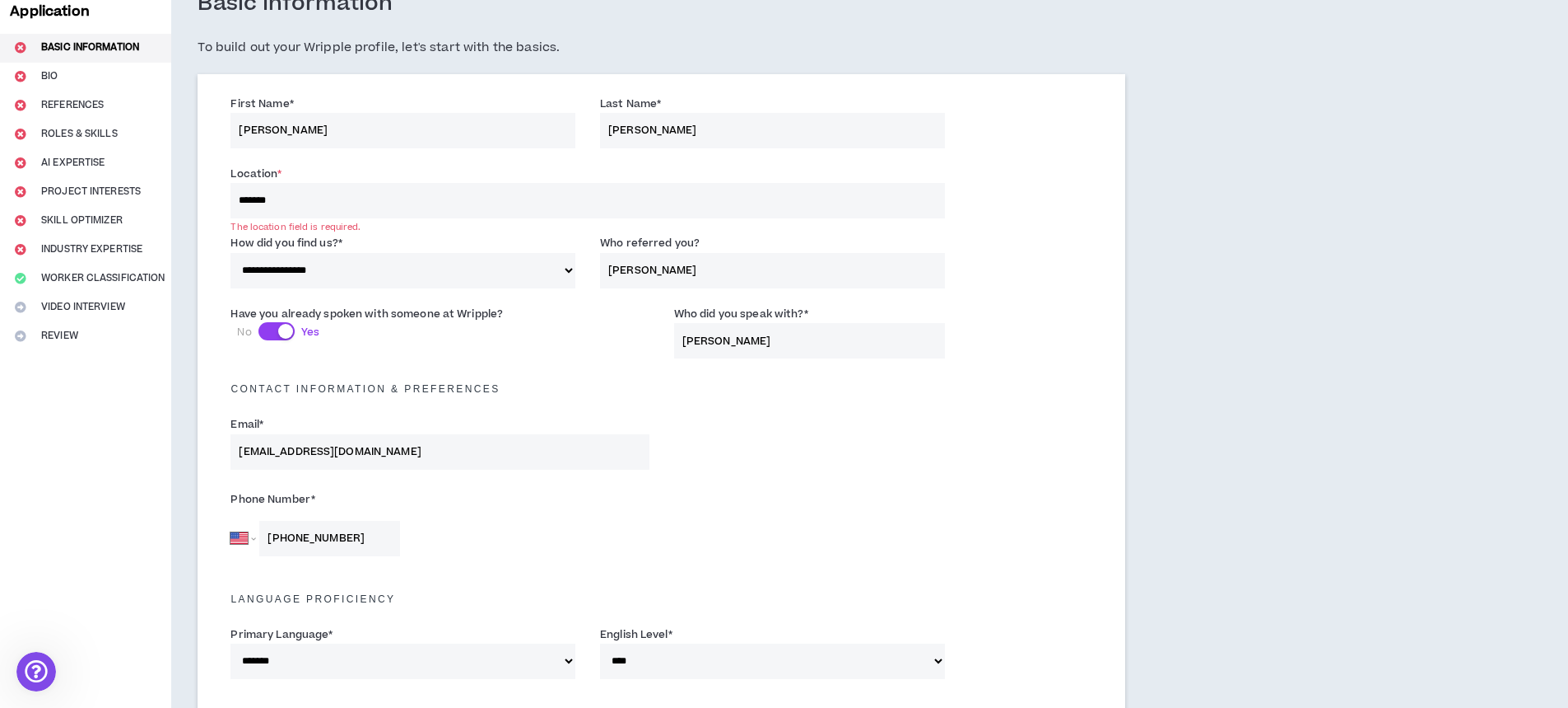
click at [246, 204] on input "*******" at bounding box center [588, 200] width 714 height 36
type input "*******"
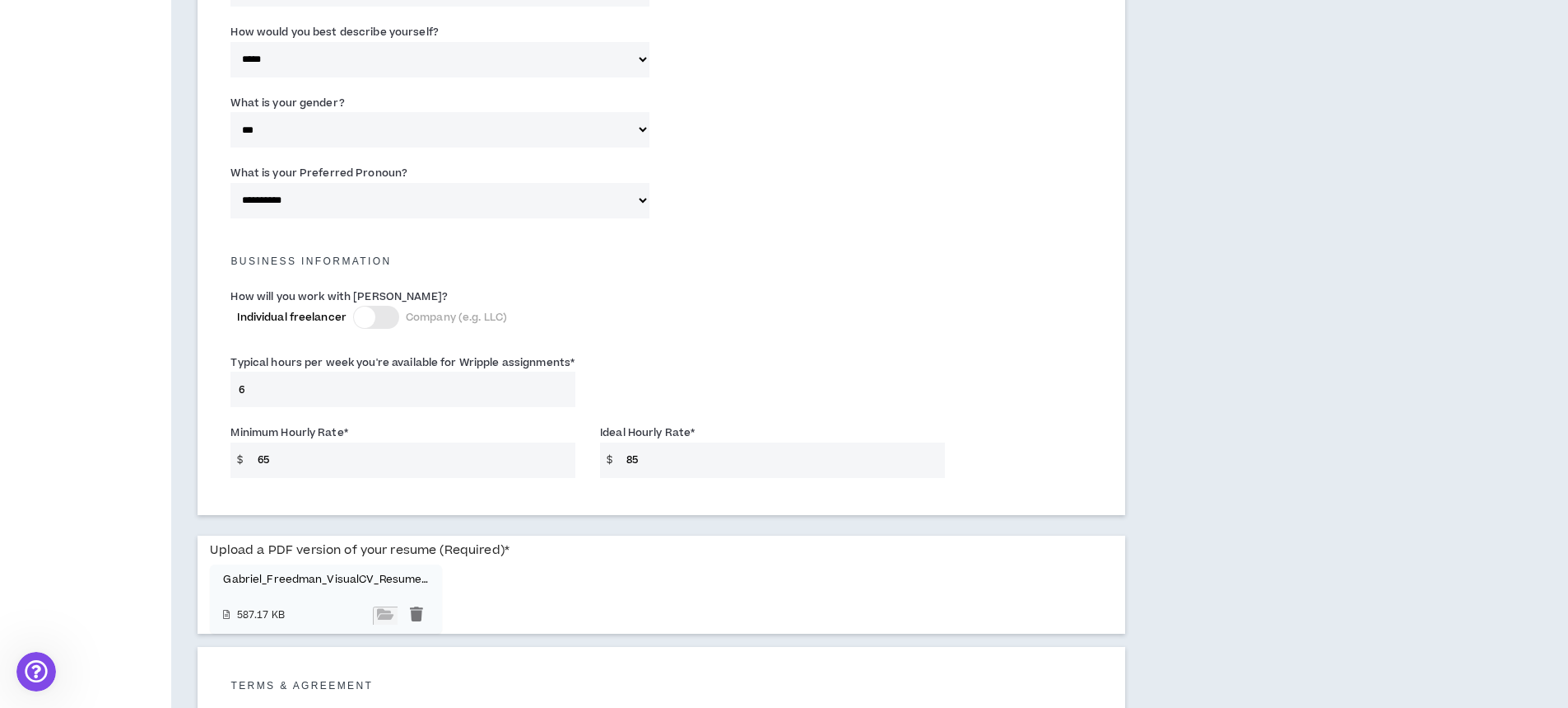
scroll to position [1097, 0]
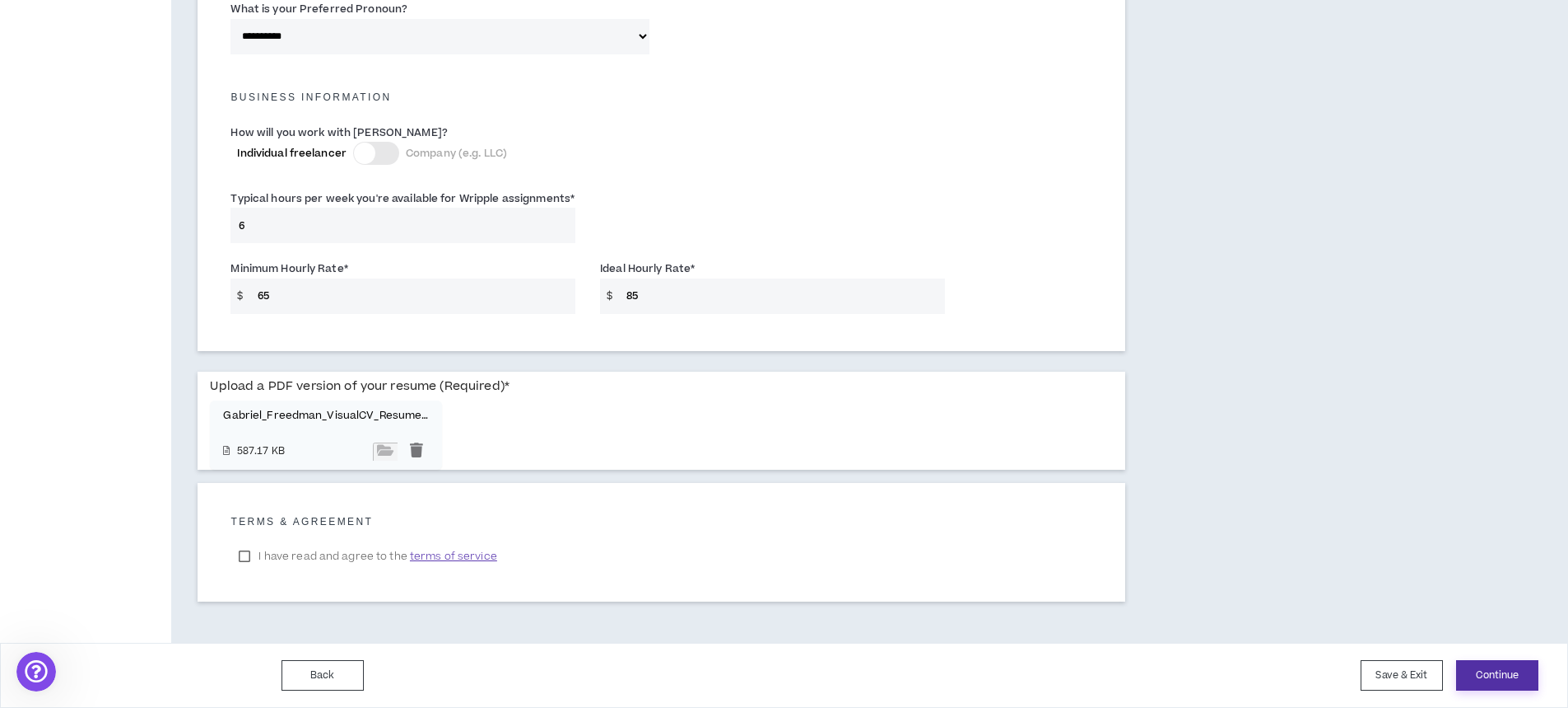
click at [1512, 678] on button "Continue" at bounding box center [1497, 674] width 82 height 31
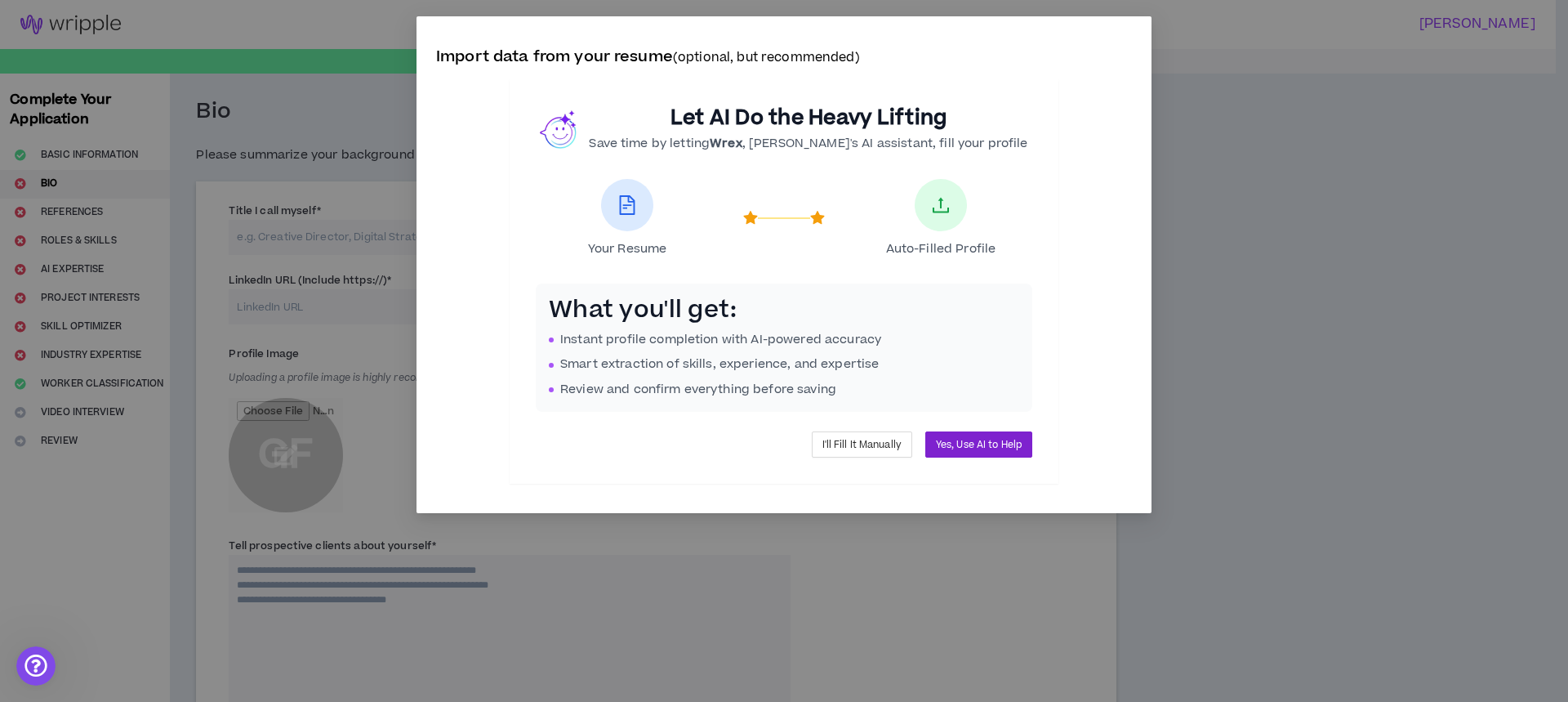
click at [976, 437] on span "Yes, Use AI to Help" at bounding box center [978, 444] width 86 height 16
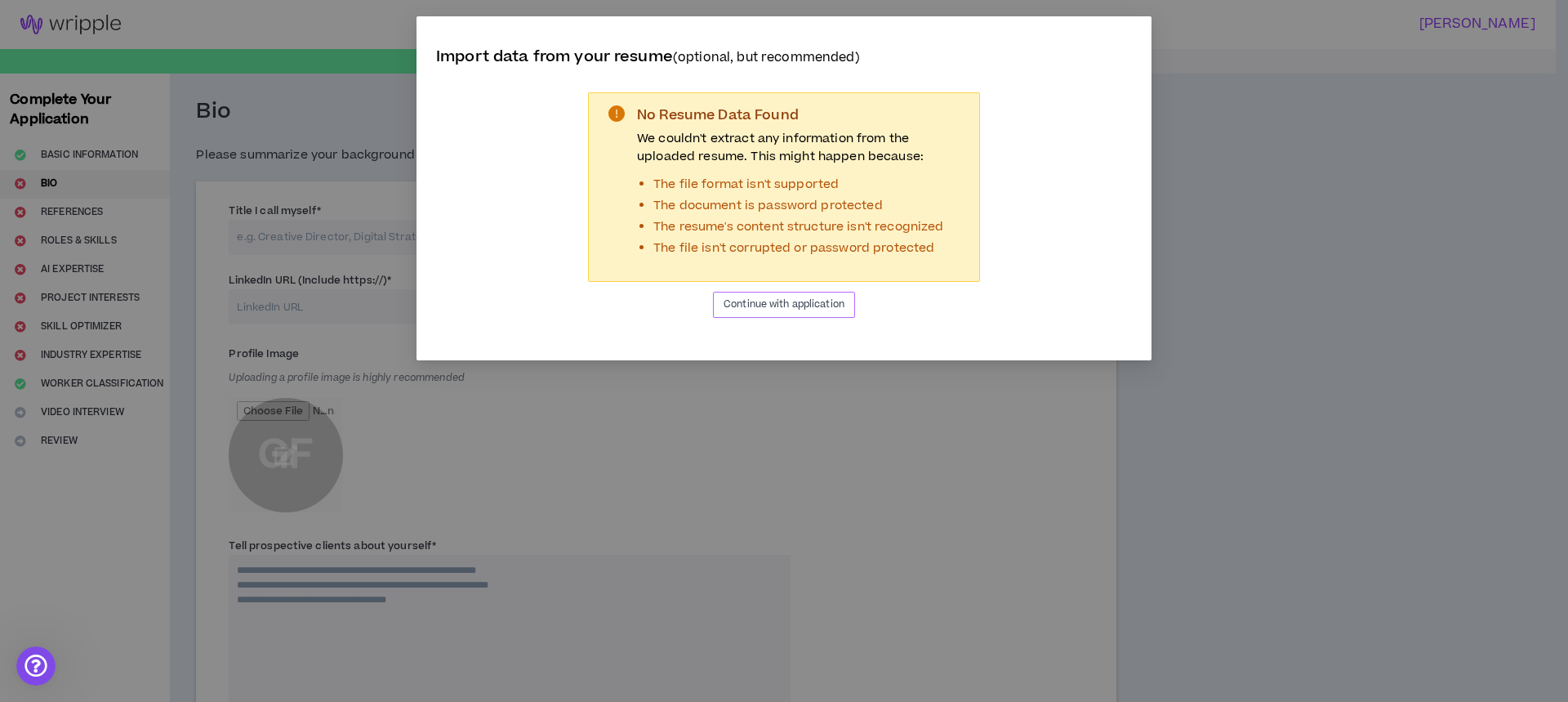
click at [784, 306] on span "Continue with application" at bounding box center [784, 305] width 121 height 16
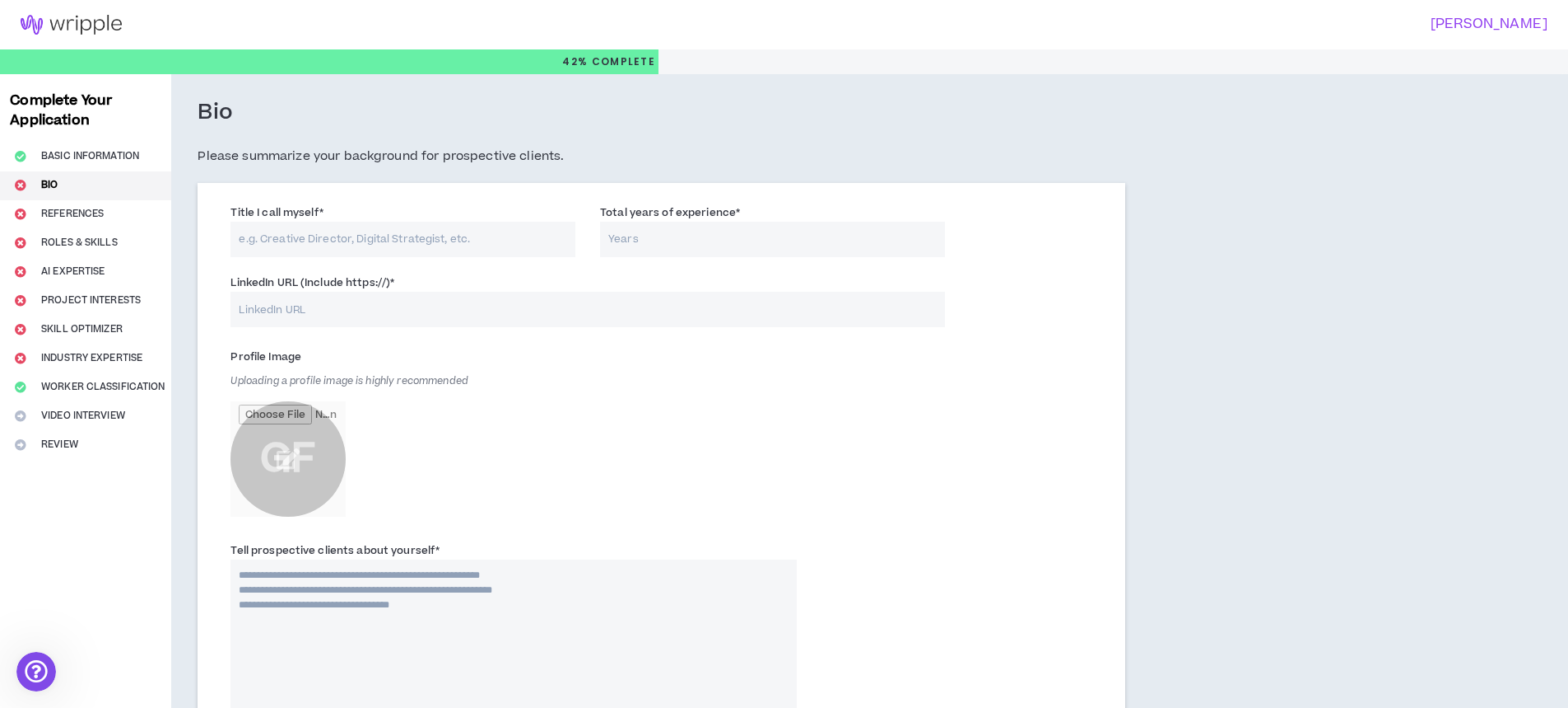
click at [279, 230] on input "Title I call myself *" at bounding box center [403, 239] width 345 height 36
type input "Senior Video Editor"
click at [699, 250] on input "Total years of experience *" at bounding box center [773, 239] width 345 height 36
type input "17"
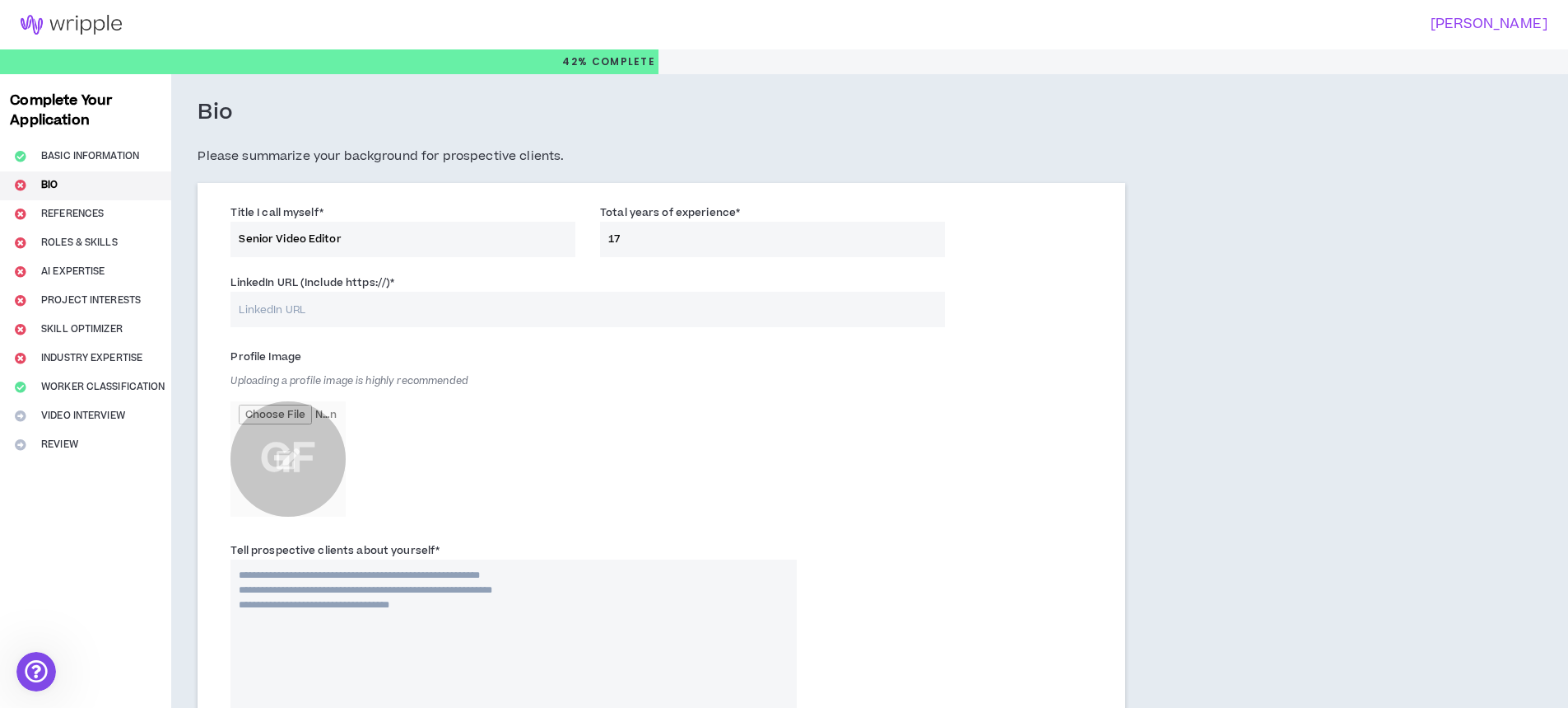
click at [289, 308] on input "LinkedIn URL (Include https://) *" at bounding box center [588, 309] width 714 height 36
paste input "[URL][DOMAIN_NAME][PERSON_NAME]"
type input "[URL][DOMAIN_NAME][PERSON_NAME]"
click at [274, 469] on input "file" at bounding box center [288, 459] width 115 height 115
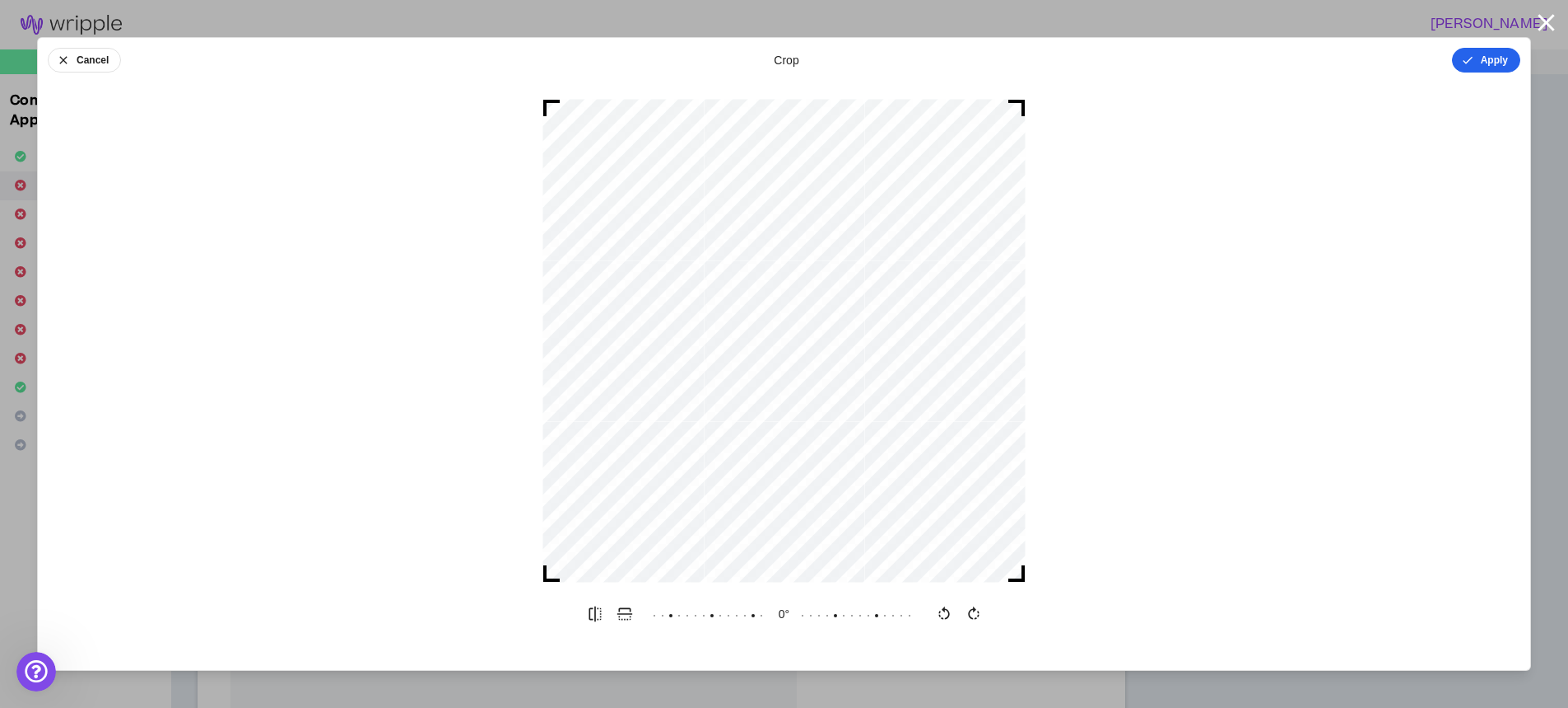
click at [1501, 66] on button "Apply" at bounding box center [1486, 59] width 68 height 25
click at [1488, 60] on button "Done" at bounding box center [1496, 59] width 50 height 25
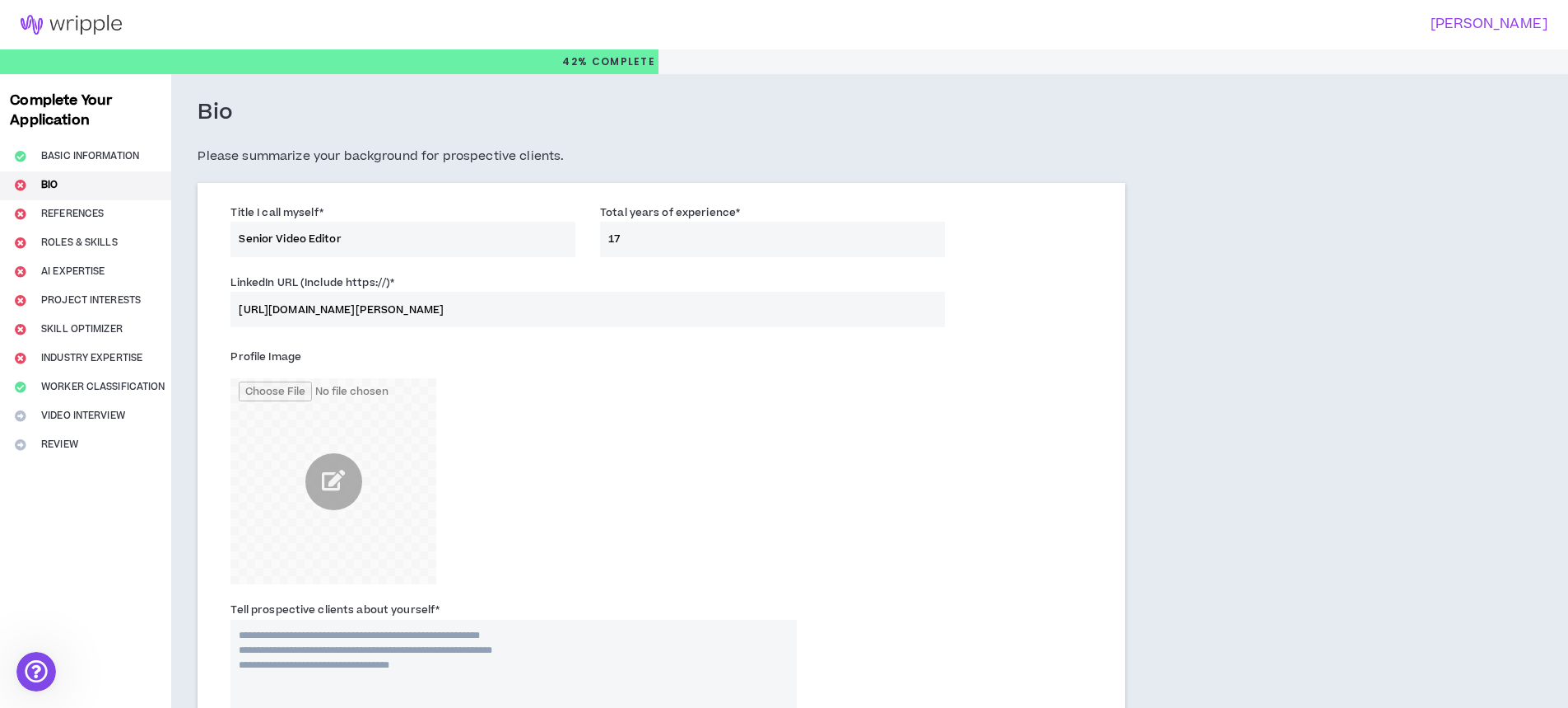
scroll to position [494, 0]
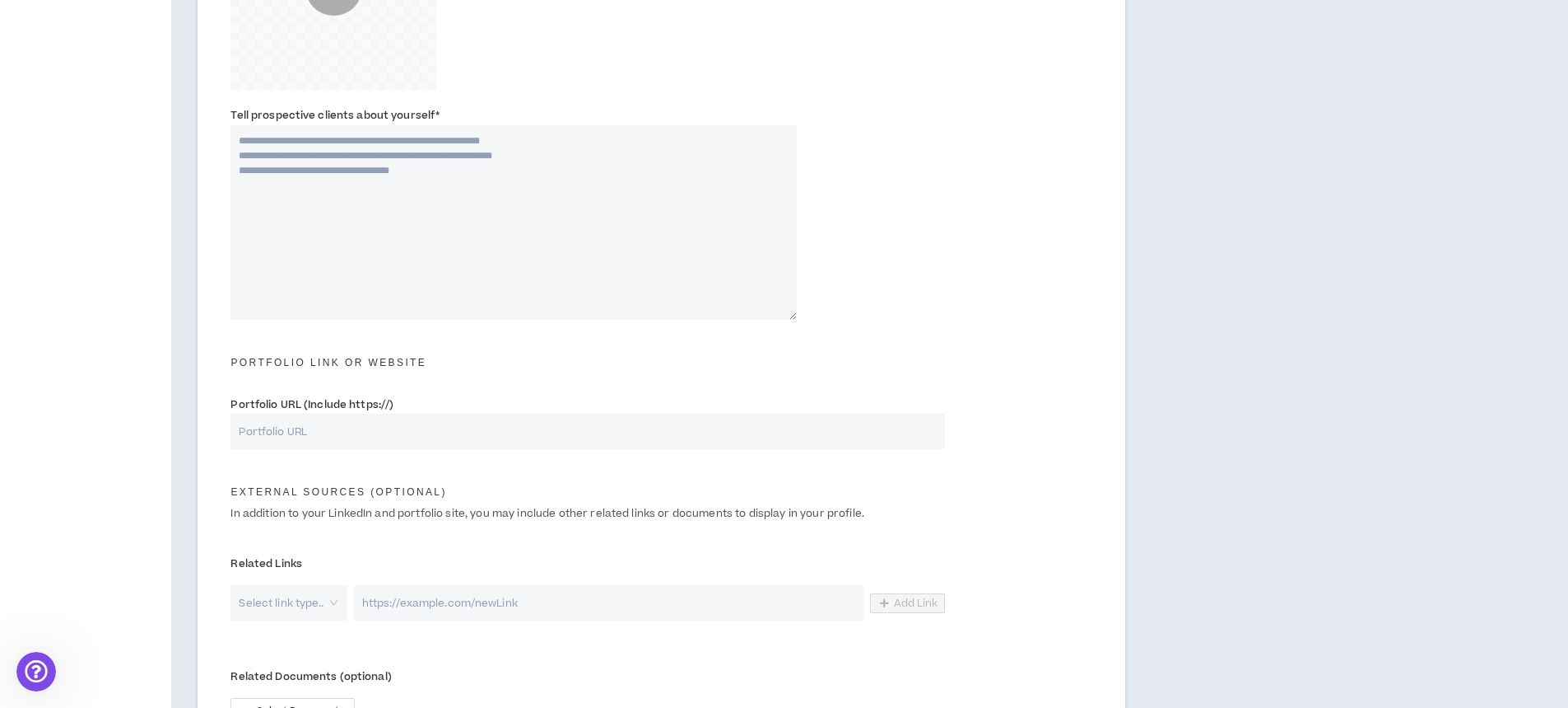
click at [399, 165] on textarea "Tell prospective clients about yourself *" at bounding box center [513, 222] width 566 height 194
click at [453, 257] on textarea "Tell prospective clients about yourself *" at bounding box center [513, 222] width 566 height 194
paste textarea "**********"
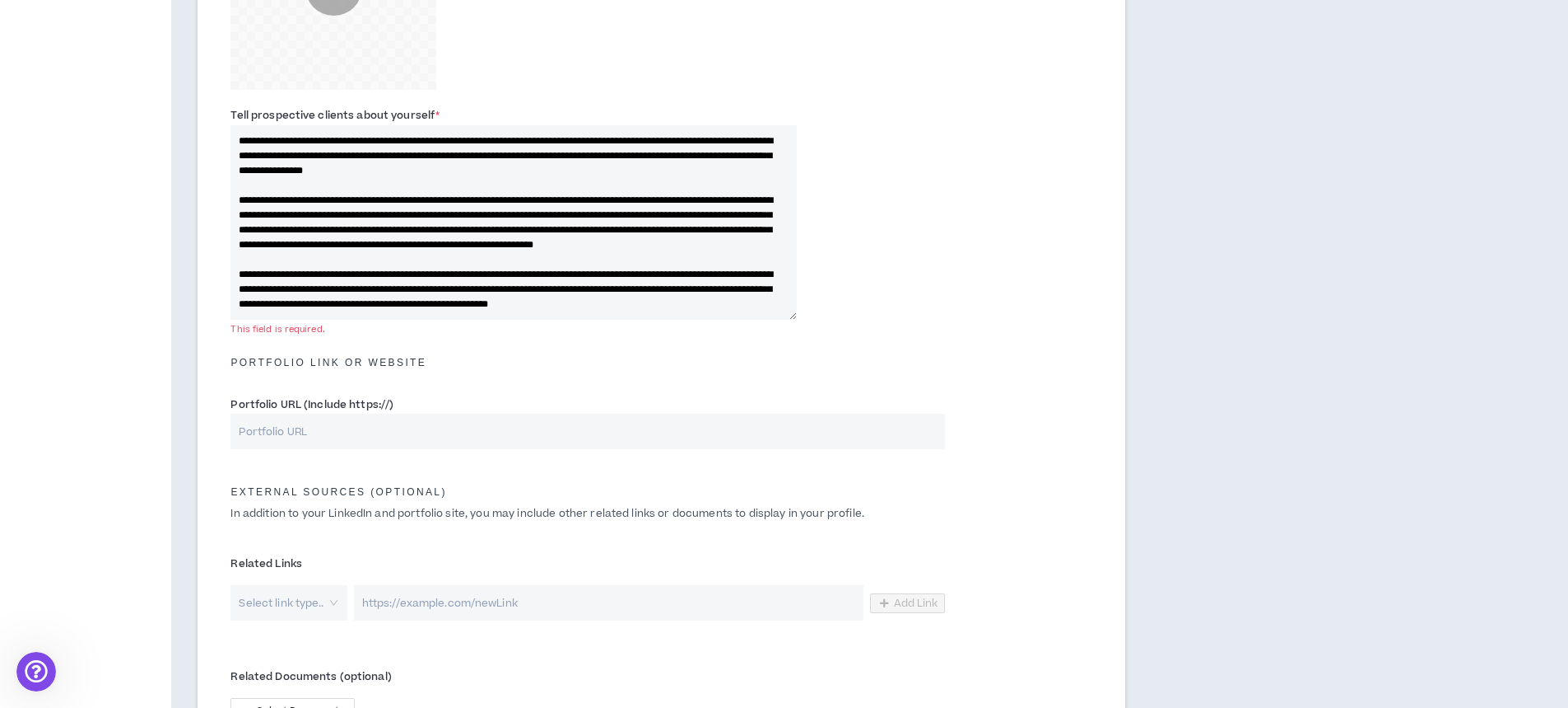
scroll to position [65, 0]
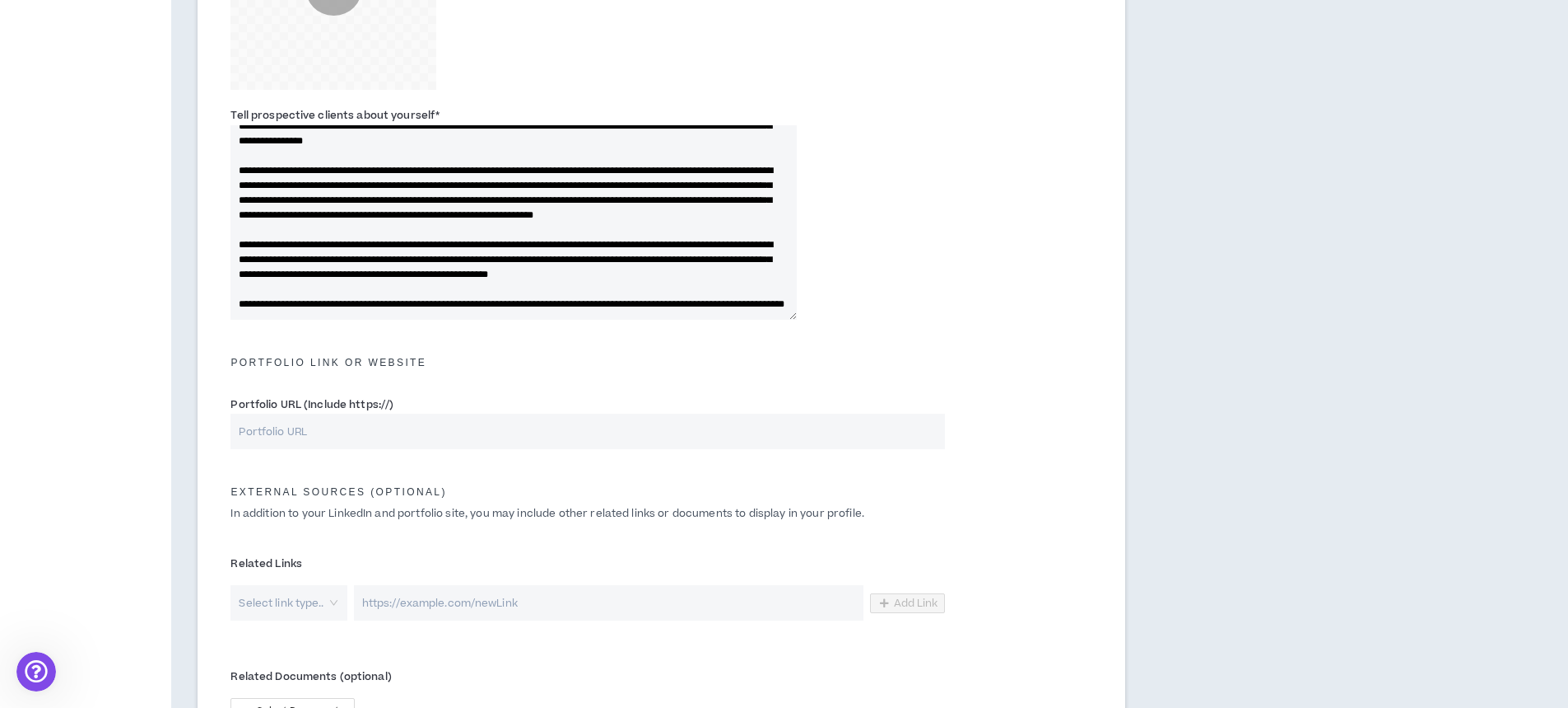
type textarea "**********"
click at [449, 441] on input "Portfolio URL (Include https://)" at bounding box center [588, 431] width 714 height 36
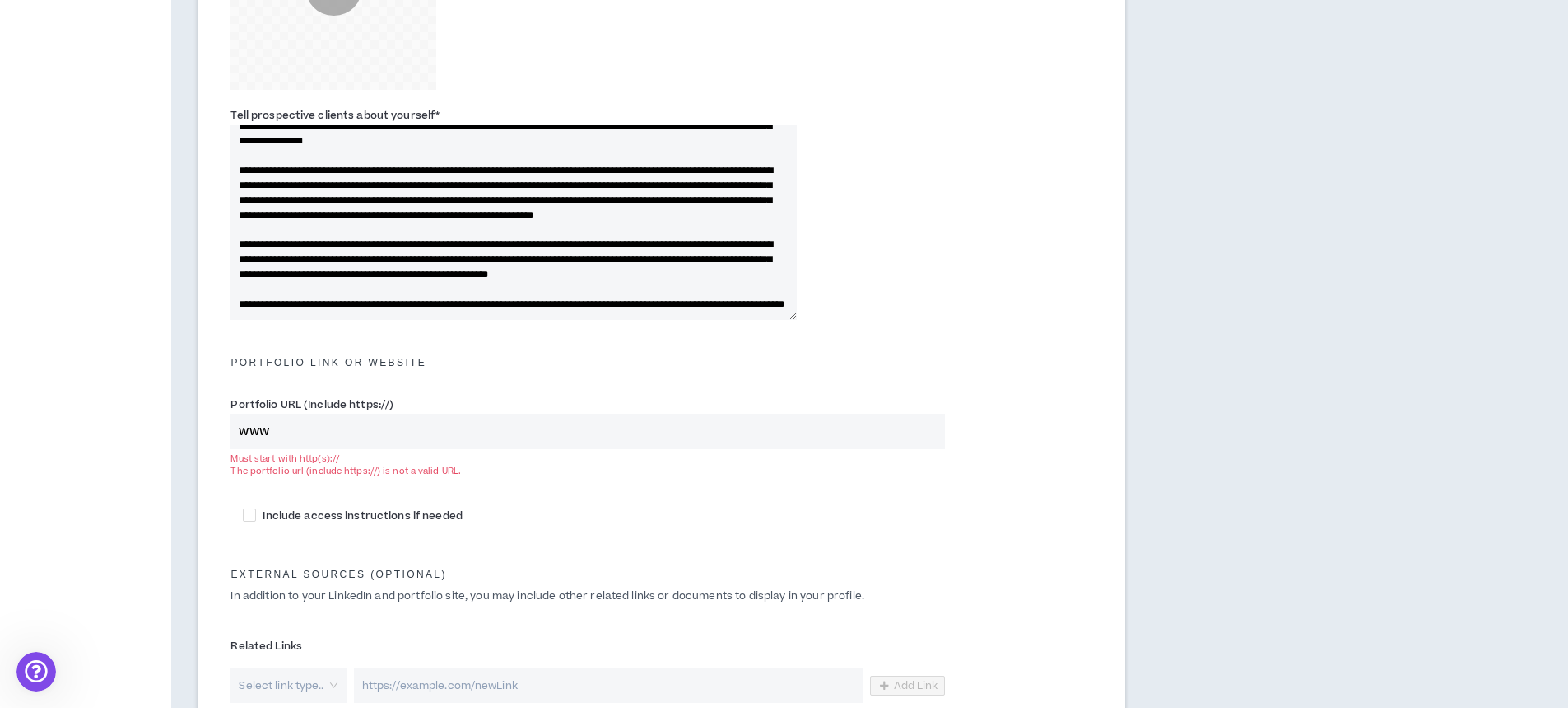
drag, startPoint x: 310, startPoint y: 430, endPoint x: -143, endPoint y: 384, distance: 455.3
paste input "[URL][DOMAIN_NAME]"
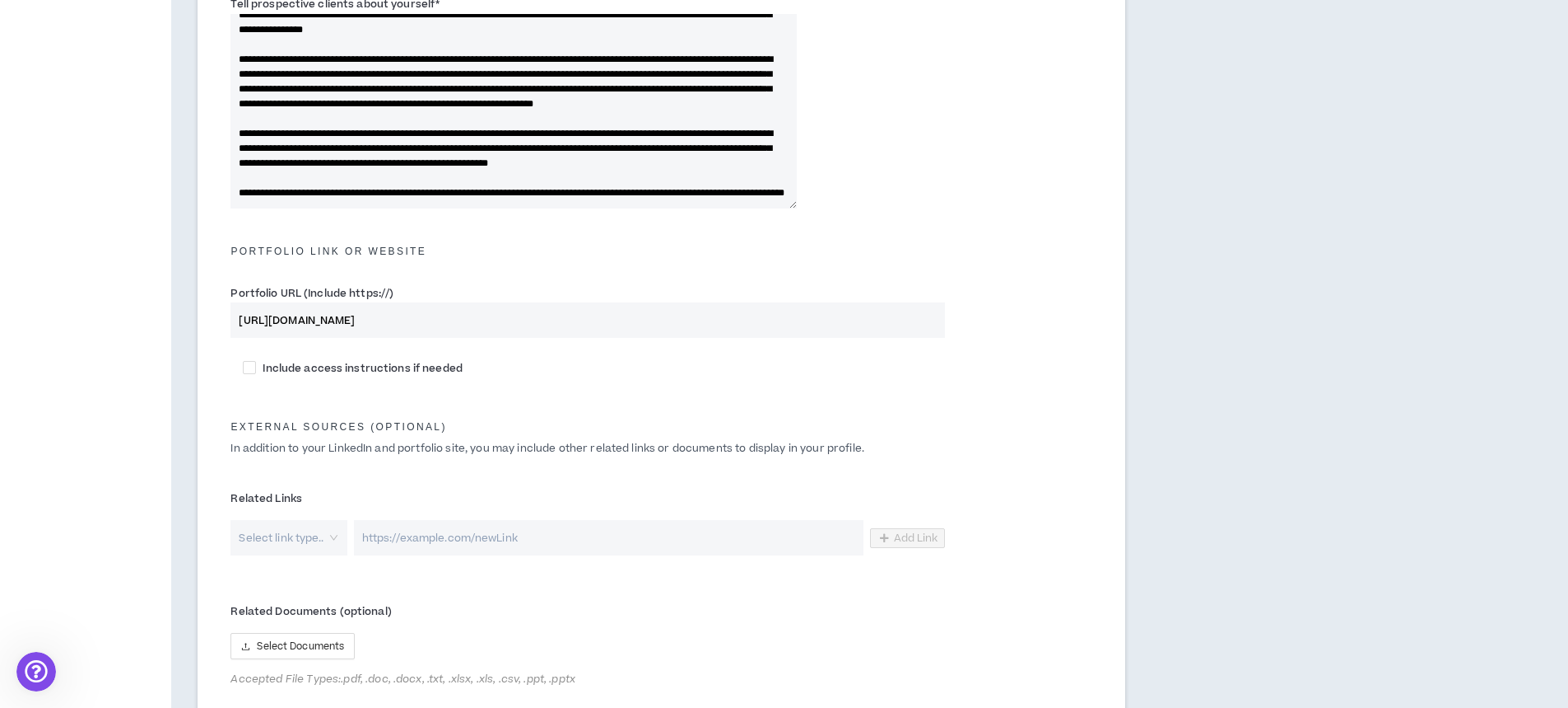
scroll to position [747, 0]
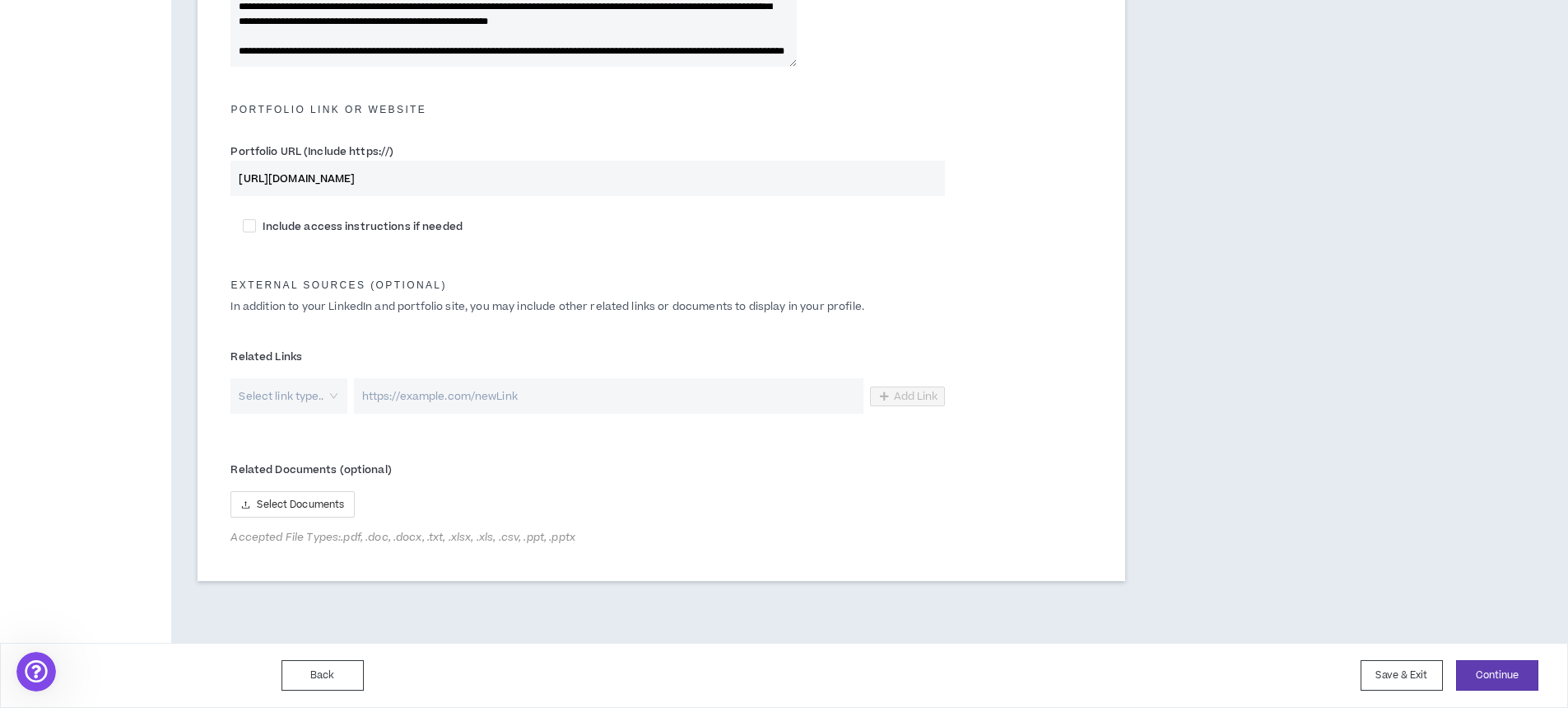
type input "[URL][DOMAIN_NAME]"
click at [273, 399] on input "search" at bounding box center [282, 396] width 86 height 36
click at [273, 391] on input "search" at bounding box center [282, 396] width 86 height 36
click at [1479, 674] on button "Continue" at bounding box center [1497, 674] width 82 height 31
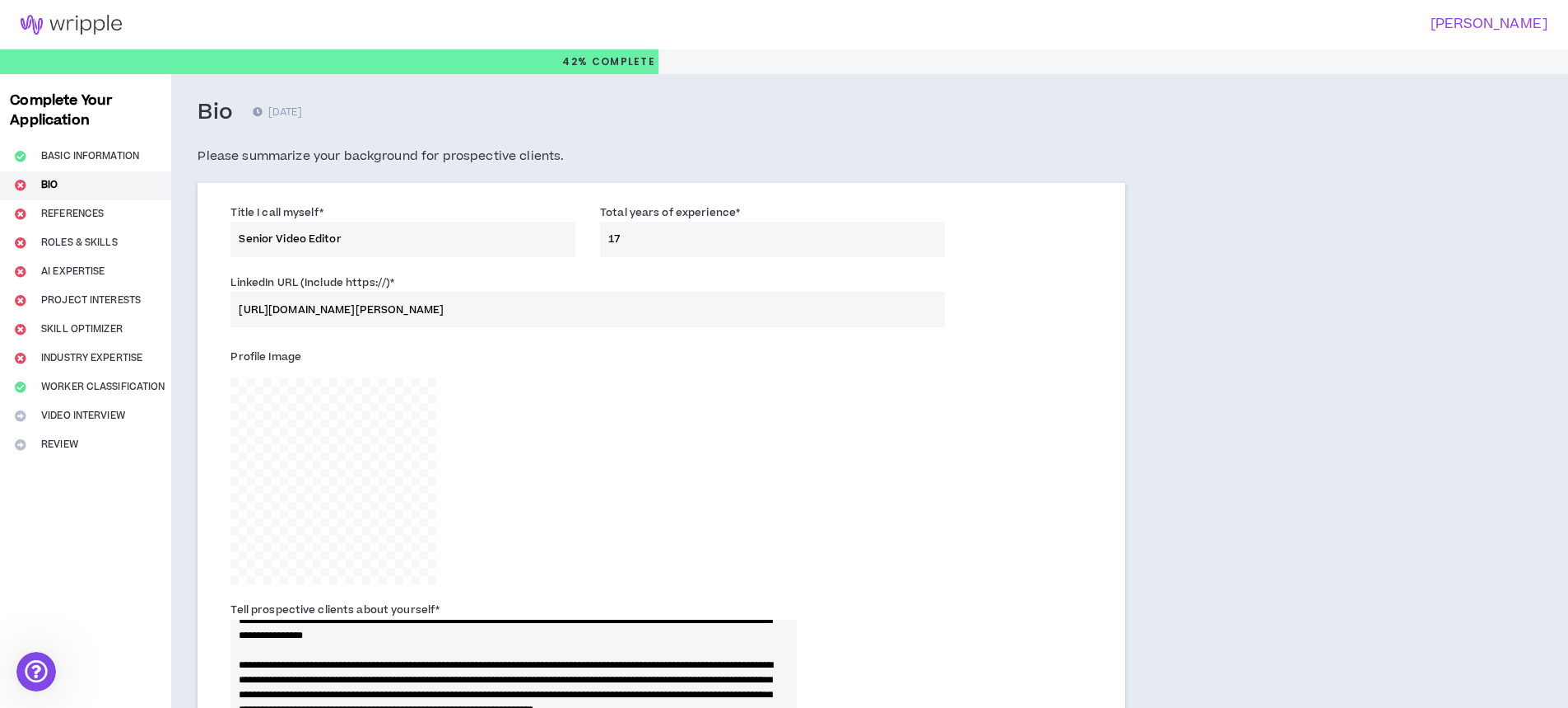
scroll to position [0, 0]
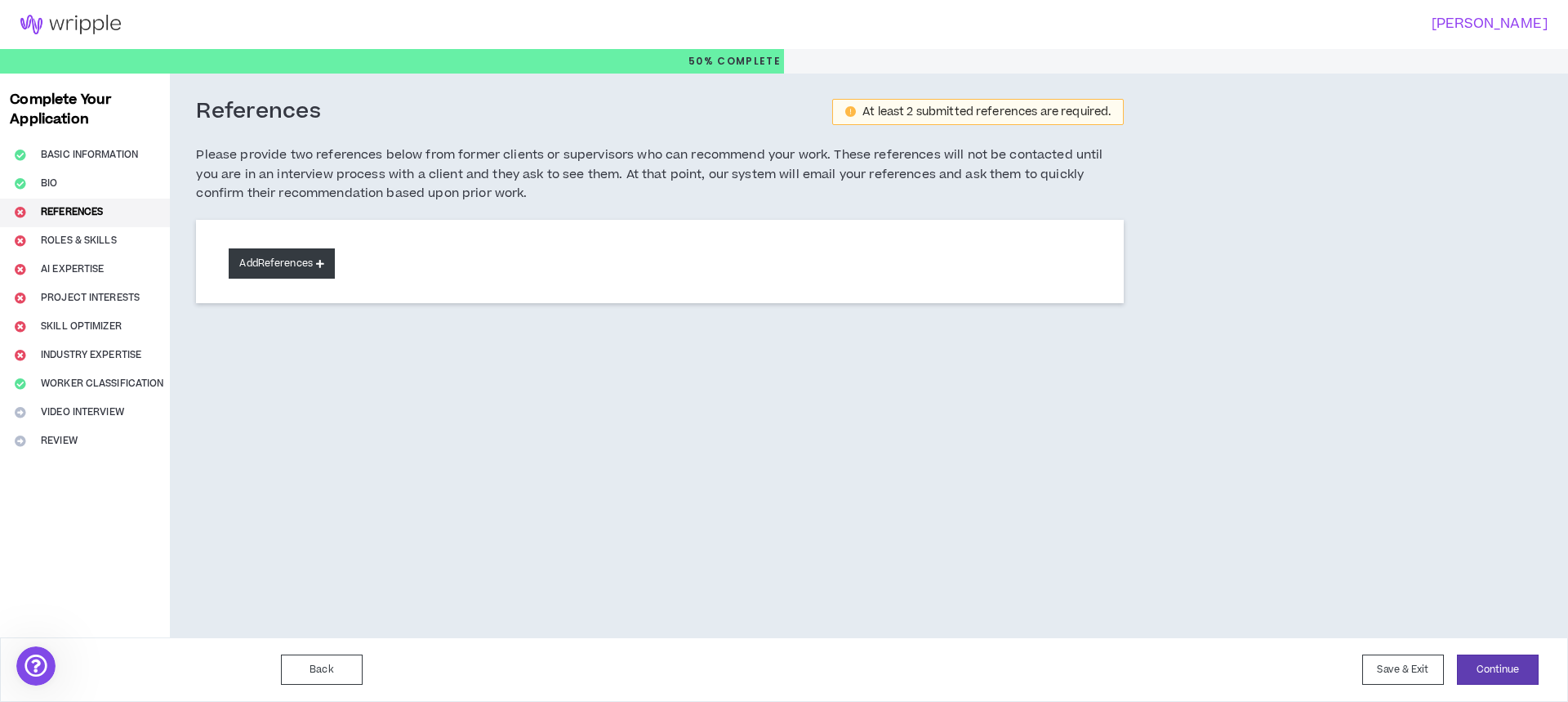
click at [284, 263] on button "Add References" at bounding box center [282, 263] width 106 height 30
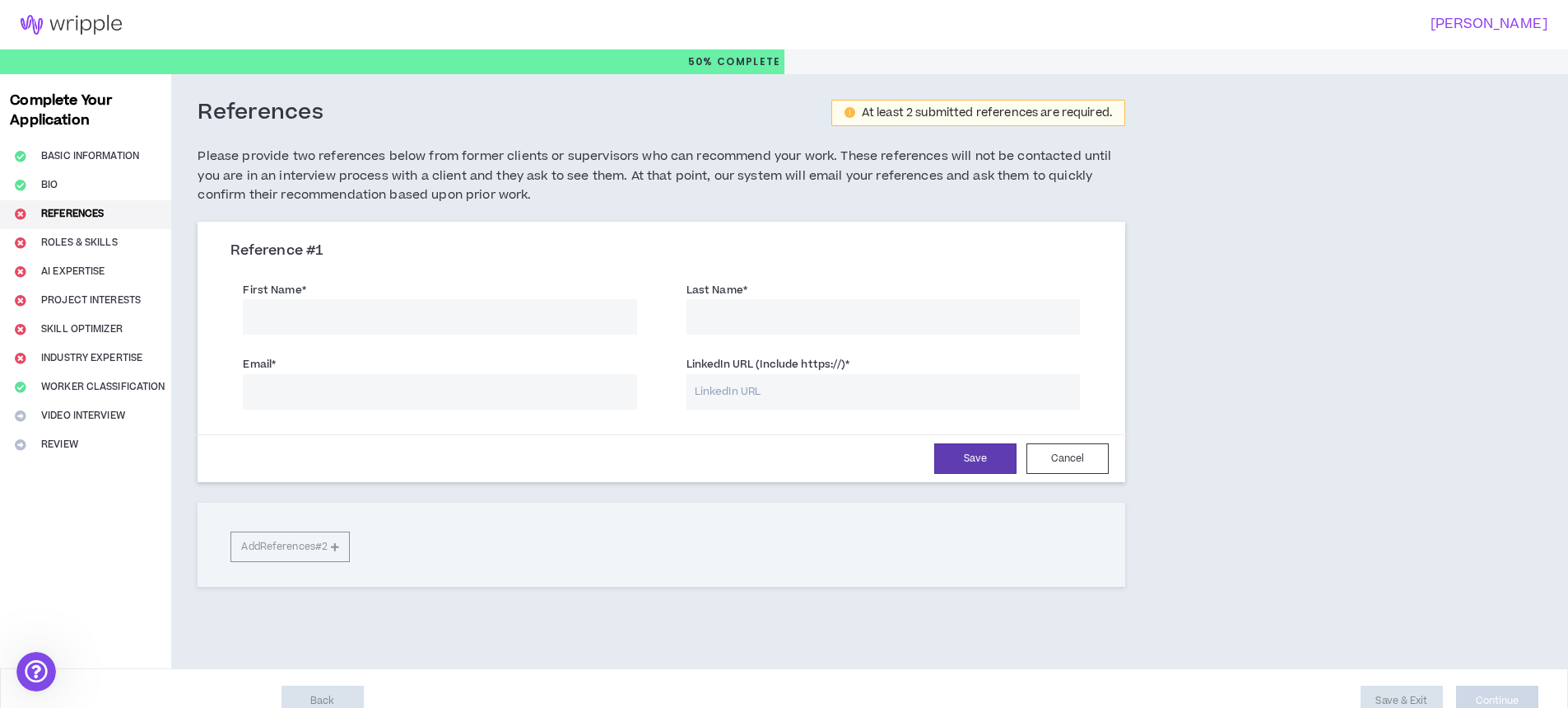
click at [317, 316] on input "First Name *" at bounding box center [439, 317] width 393 height 36
click at [326, 316] on input "[PERSON_NAME]" at bounding box center [439, 317] width 393 height 36
type input "Lauren"
drag, startPoint x: 766, startPoint y: 309, endPoint x: 783, endPoint y: 335, distance: 31.1
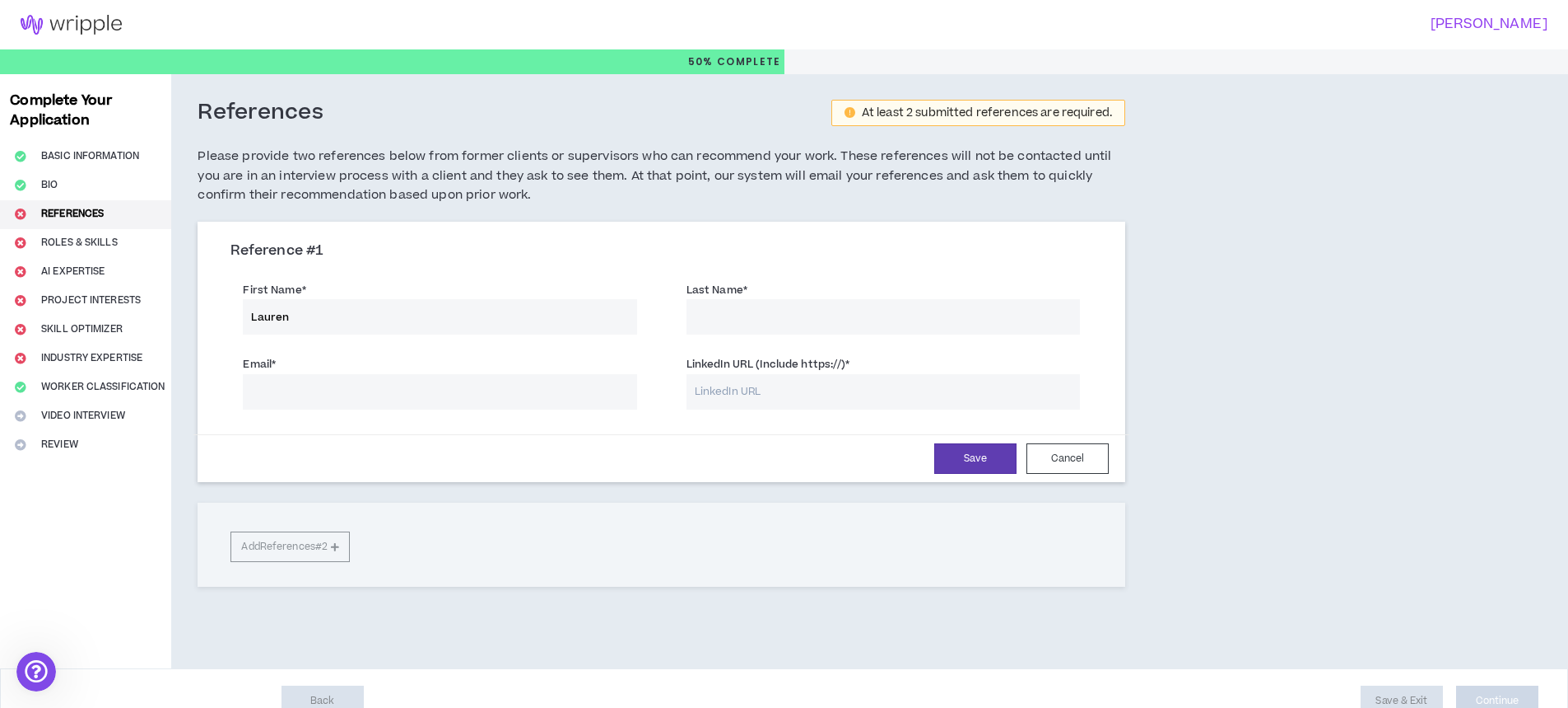
click at [766, 309] on input "Last Name *" at bounding box center [883, 317] width 393 height 36
type input "Broocker"
click at [491, 406] on input "Email *" at bounding box center [439, 392] width 393 height 36
click at [418, 392] on input "Email *" at bounding box center [439, 392] width 393 height 36
click at [749, 406] on input "LinkedIn URL (Include https://) *" at bounding box center [883, 392] width 393 height 36
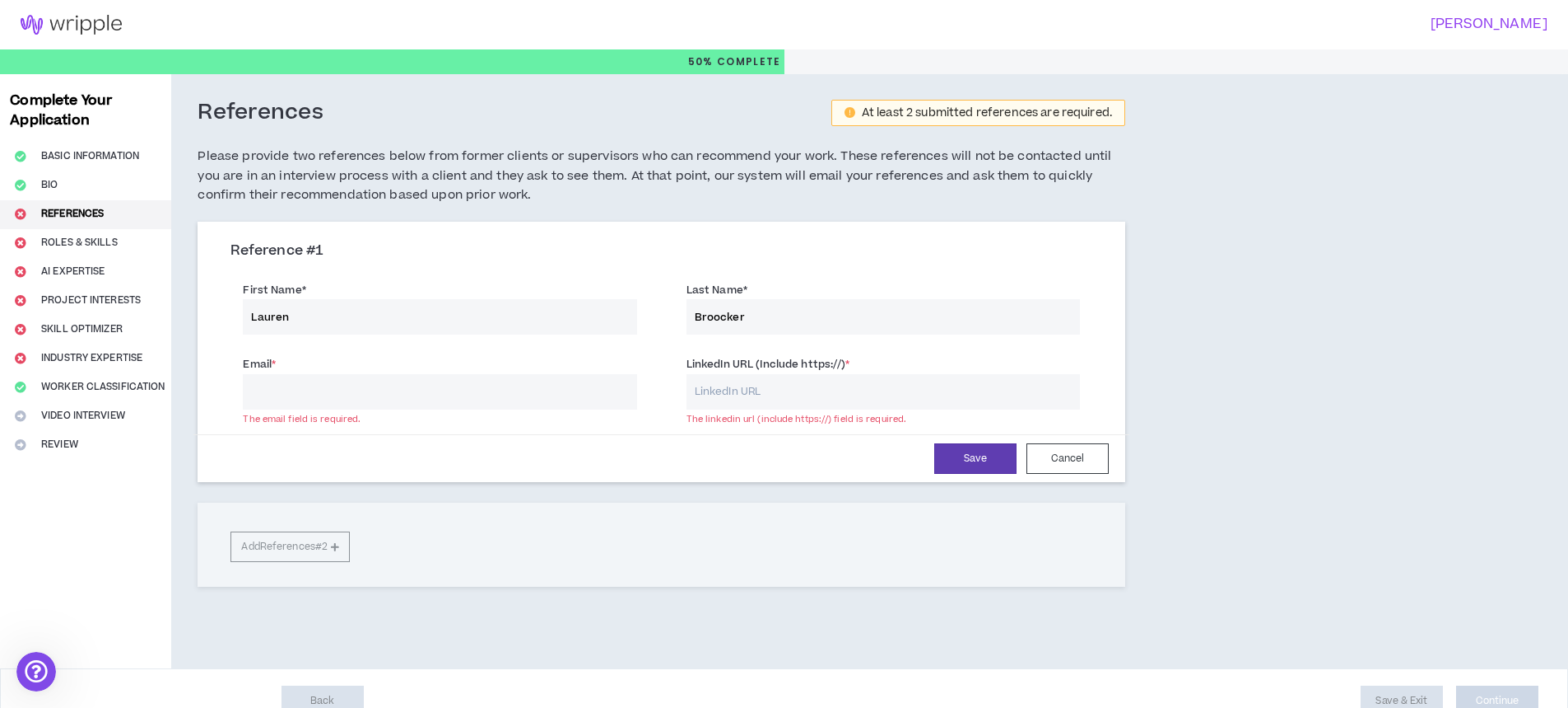
paste input "[URL][DOMAIN_NAME]"
type input "[URL][DOMAIN_NAME]"
click at [480, 376] on input "Email *" at bounding box center [439, 392] width 393 height 36
drag, startPoint x: 311, startPoint y: 325, endPoint x: 134, endPoint y: 322, distance: 177.0
click at [134, 322] on div "Complete Your Application Basic Information Bio References Roles & Skills AI Ex…" at bounding box center [784, 371] width 1568 height 594
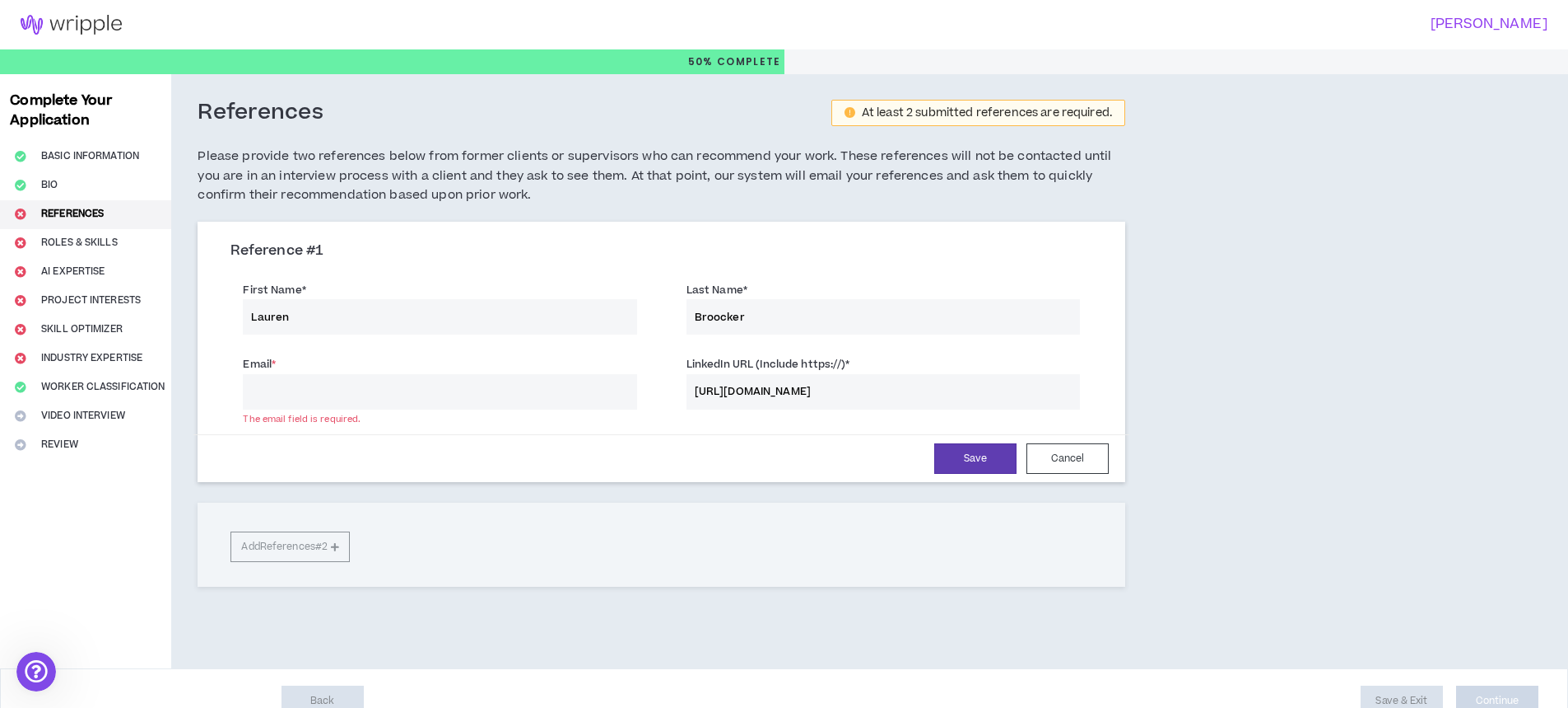
click at [397, 389] on input "Email *" at bounding box center [439, 392] width 393 height 36
click at [917, 564] on div "Reference # 1 First Name * [PERSON_NAME] Last Name * [PERSON_NAME] Email * The …" at bounding box center [661, 403] width 928 height 364
click at [262, 549] on div "Reference # 1 First Name * [PERSON_NAME] Last Name * [PERSON_NAME] Email * The …" at bounding box center [661, 403] width 928 height 364
click at [288, 387] on input "Email *" at bounding box center [439, 392] width 393 height 36
click at [284, 394] on input "Email *" at bounding box center [439, 392] width 393 height 36
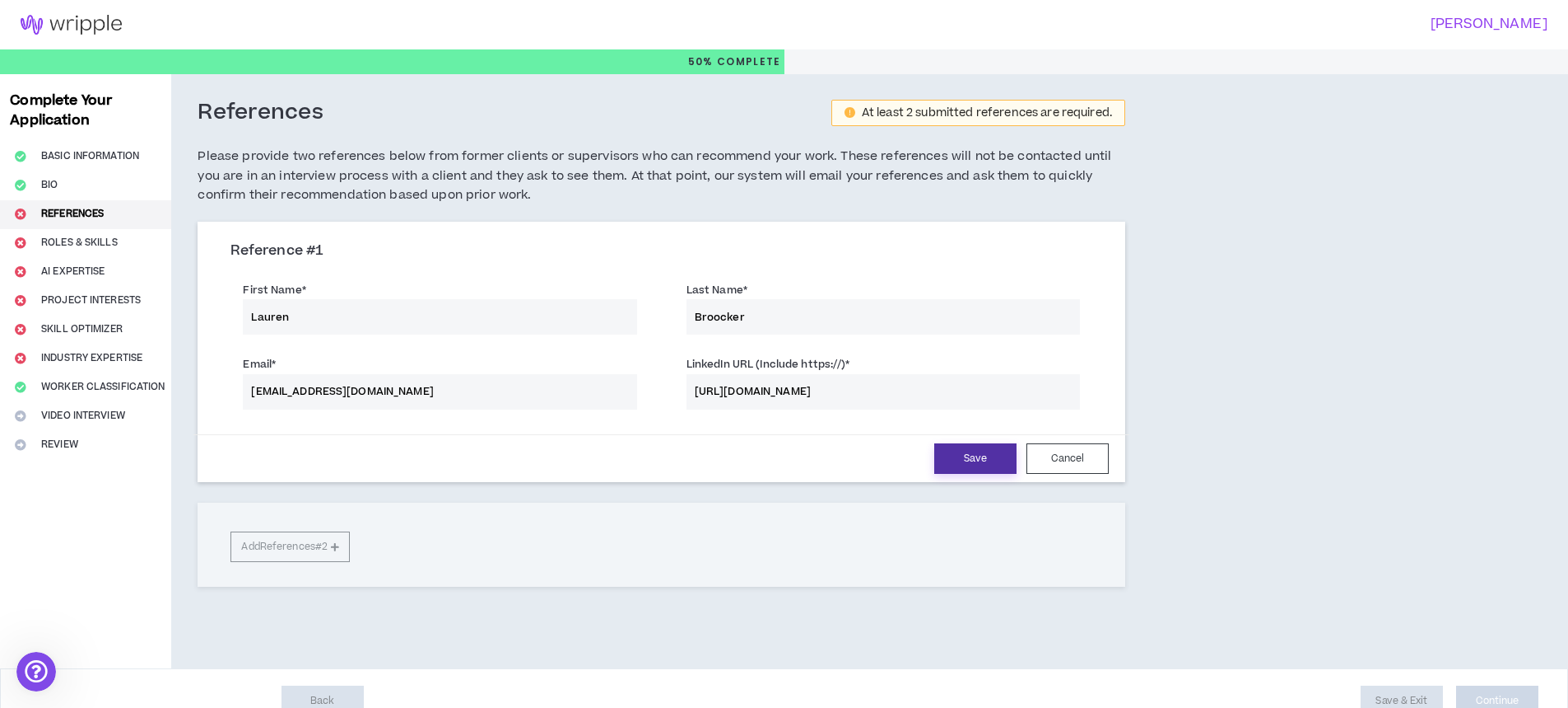
type input "[EMAIL_ADDRESS][DOMAIN_NAME]"
click at [971, 465] on button "Save" at bounding box center [975, 458] width 82 height 31
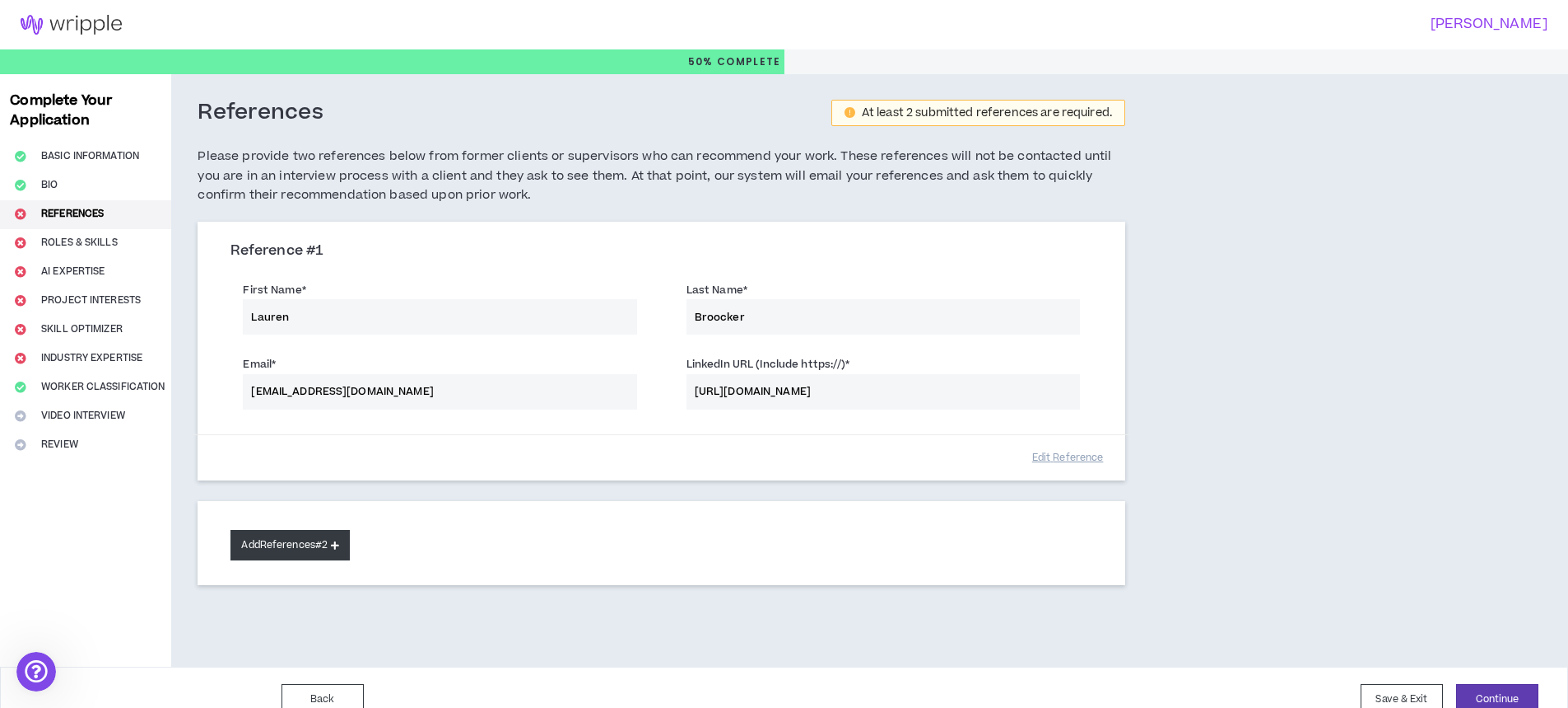
click at [317, 545] on button "Add References #2" at bounding box center [290, 544] width 119 height 31
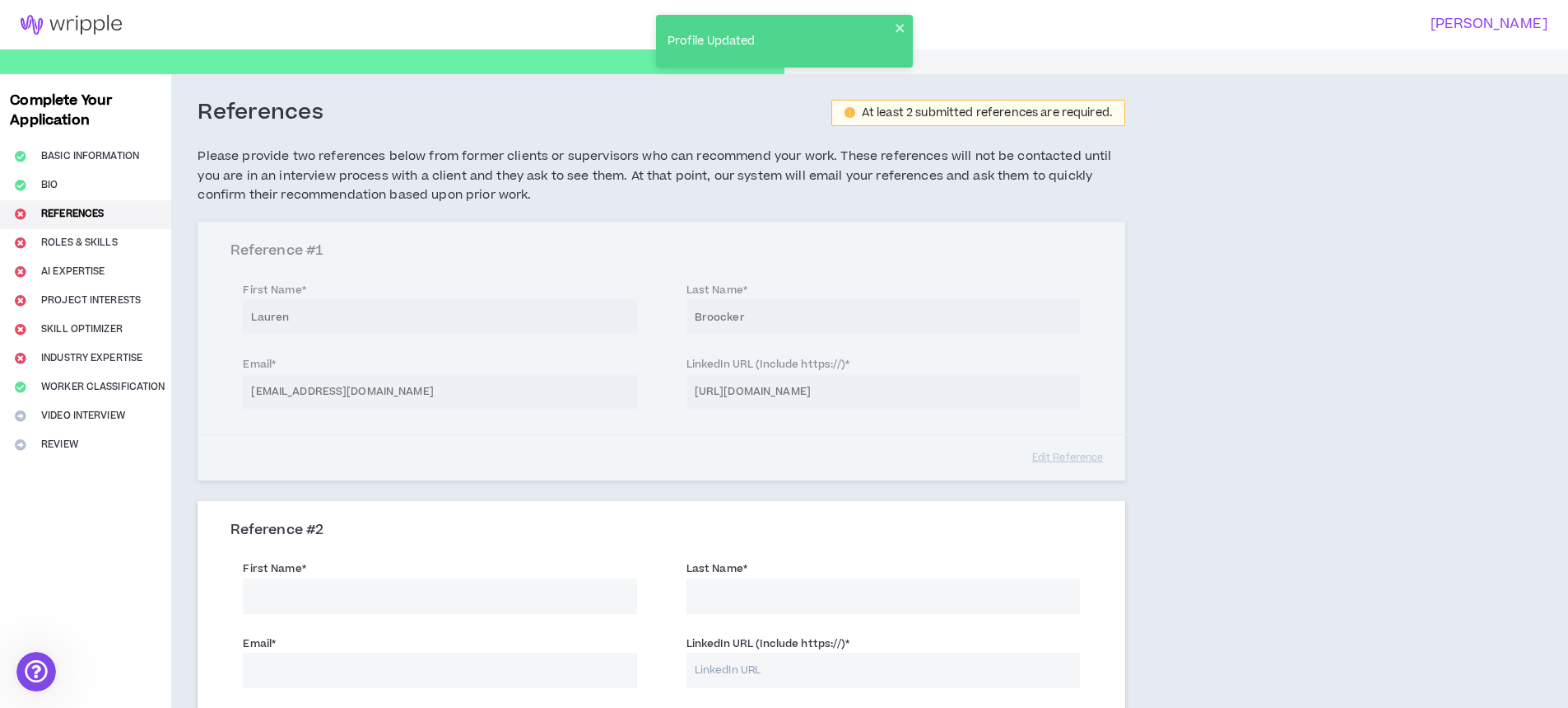
click at [339, 586] on input "First Name *" at bounding box center [439, 596] width 393 height 36
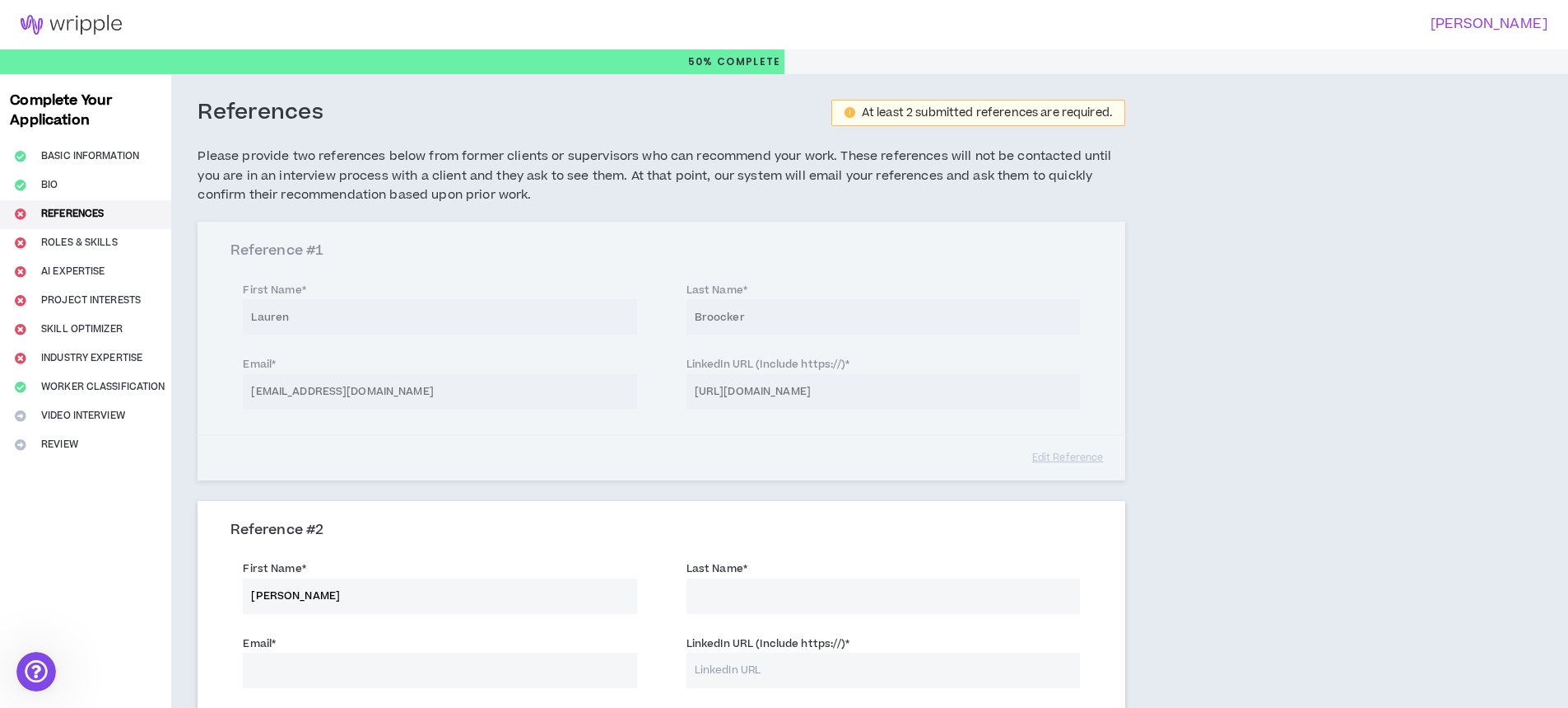
type input "[PERSON_NAME]"
click at [758, 660] on input "LinkedIn URL (Include https://) *" at bounding box center [883, 670] width 393 height 36
paste input "[URL][DOMAIN_NAME][PERSON_NAME]"
type input "[URL][DOMAIN_NAME][PERSON_NAME]"
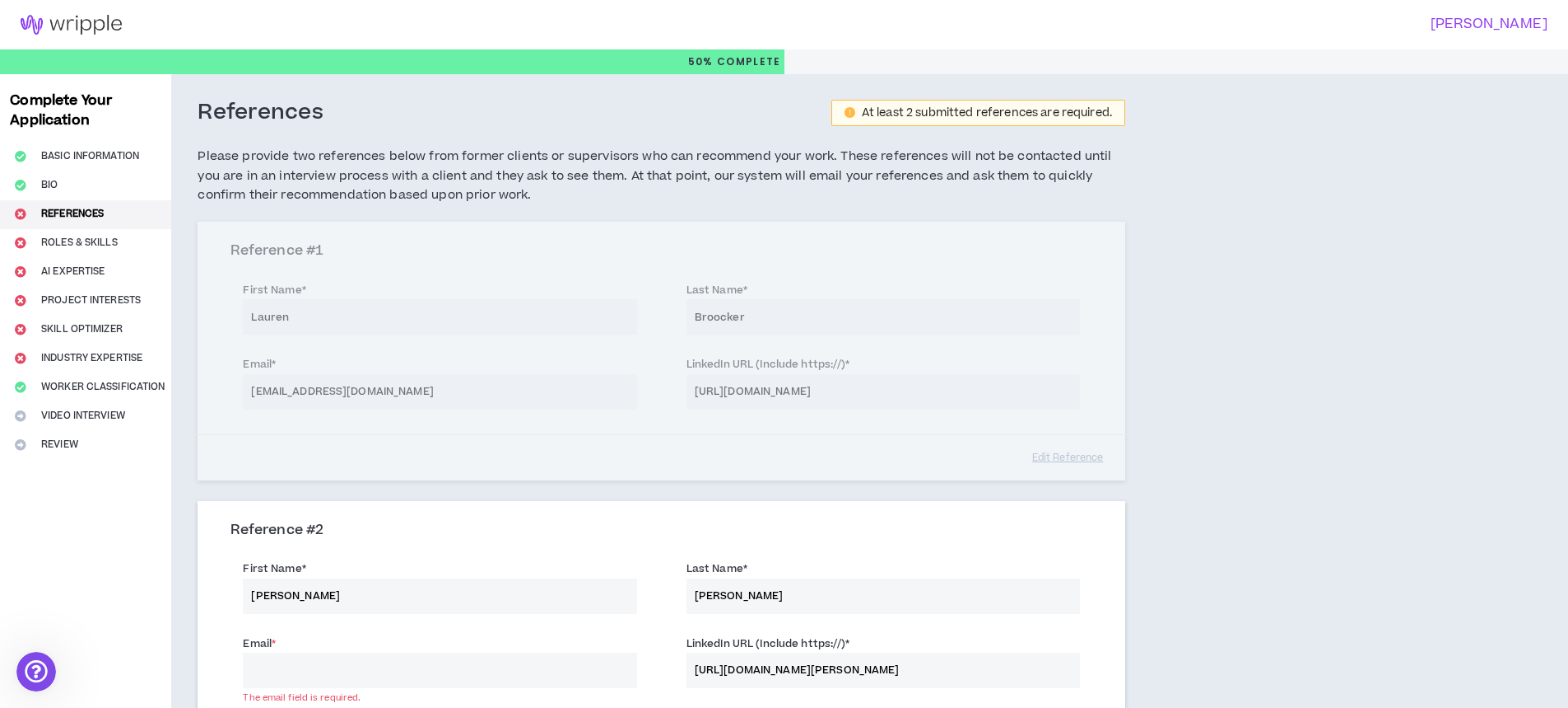
click at [457, 668] on input "Email *" at bounding box center [439, 670] width 393 height 36
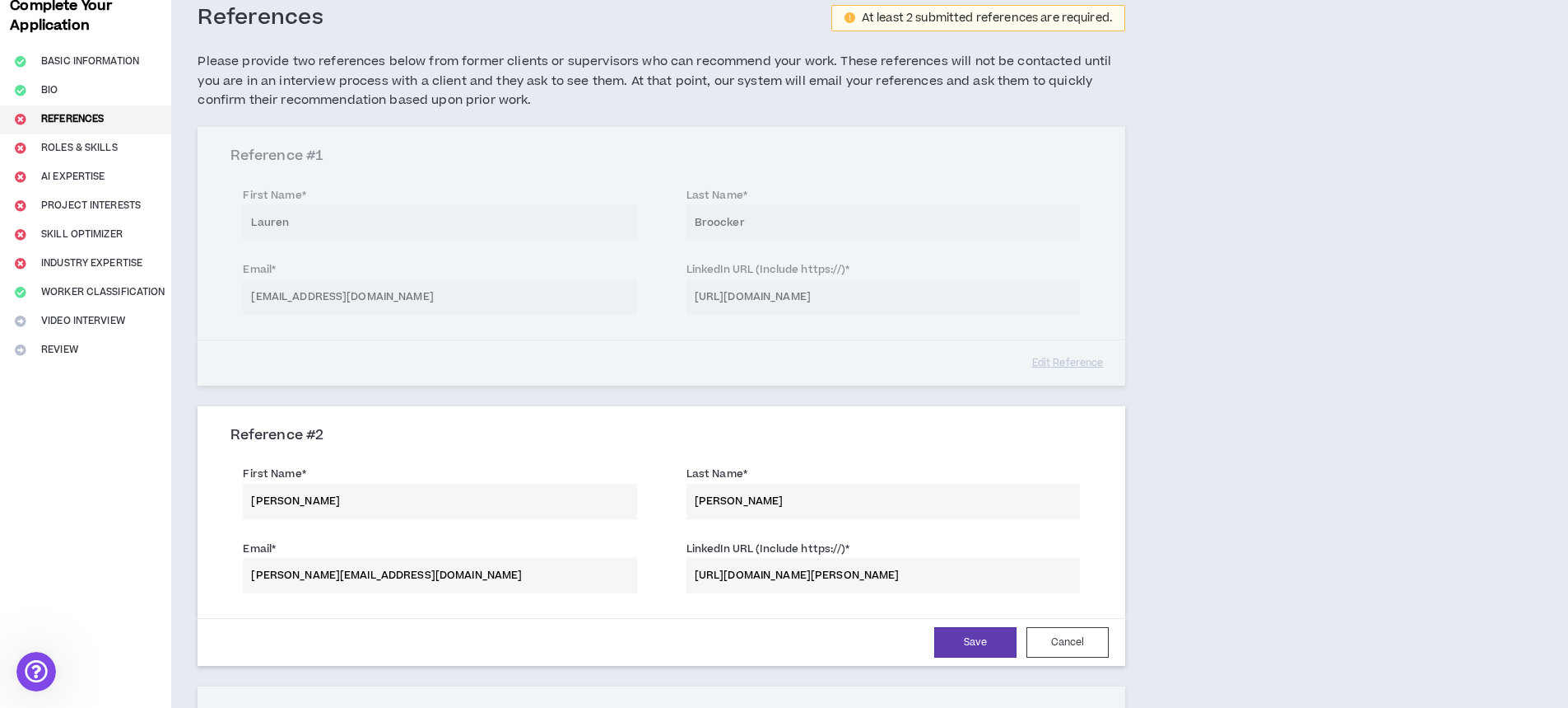
scroll to position [247, 0]
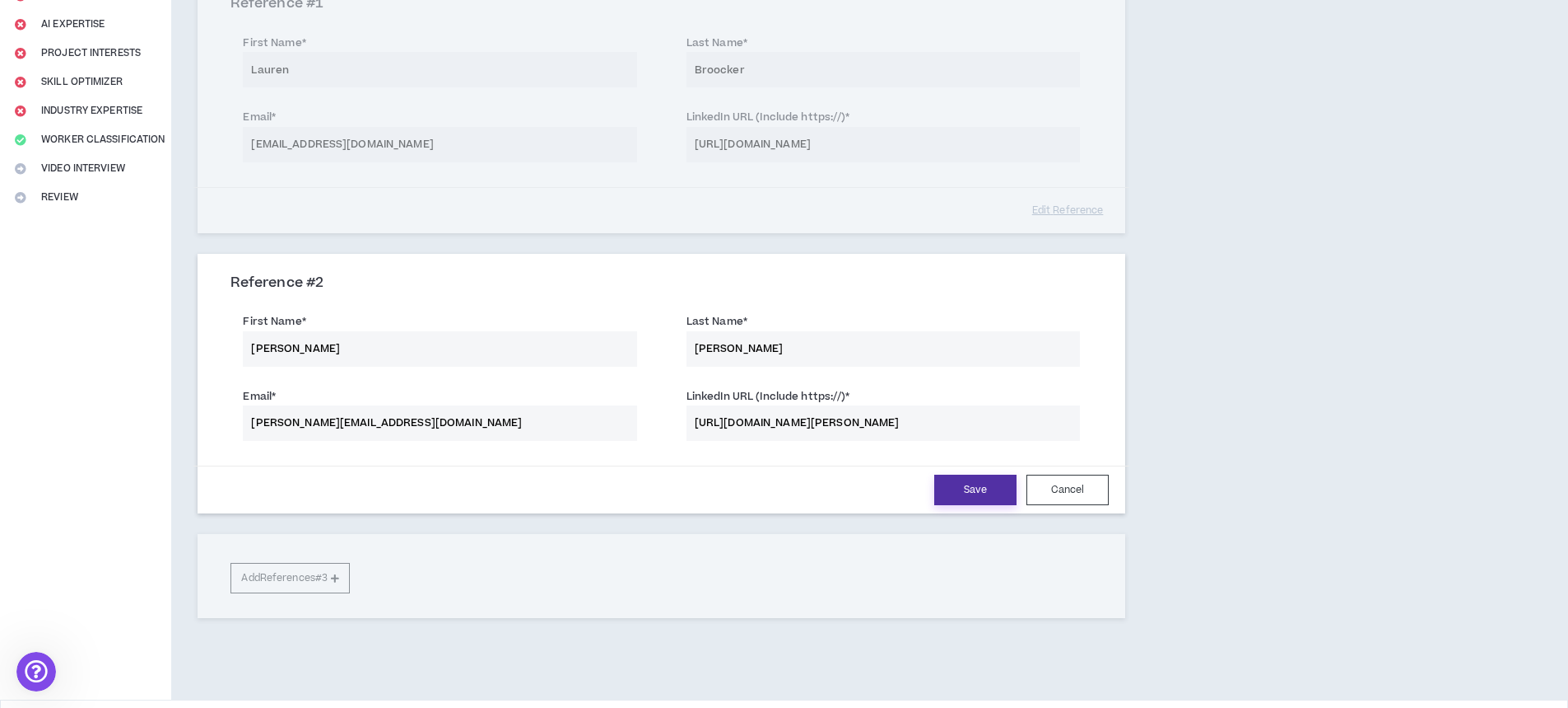
type input "[PERSON_NAME][EMAIL_ADDRESS][DOMAIN_NAME]"
click at [974, 492] on button "Save" at bounding box center [975, 489] width 82 height 31
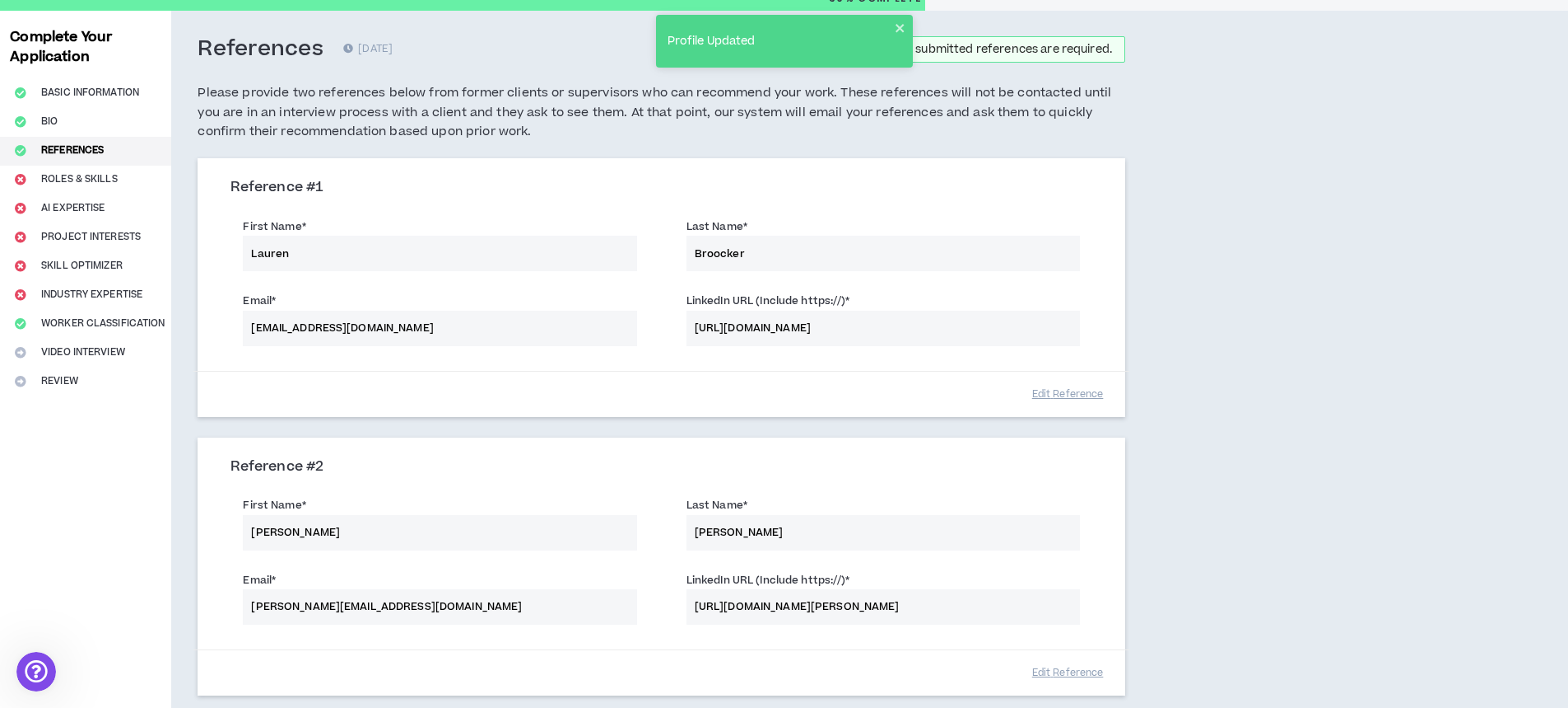
scroll to position [302, 0]
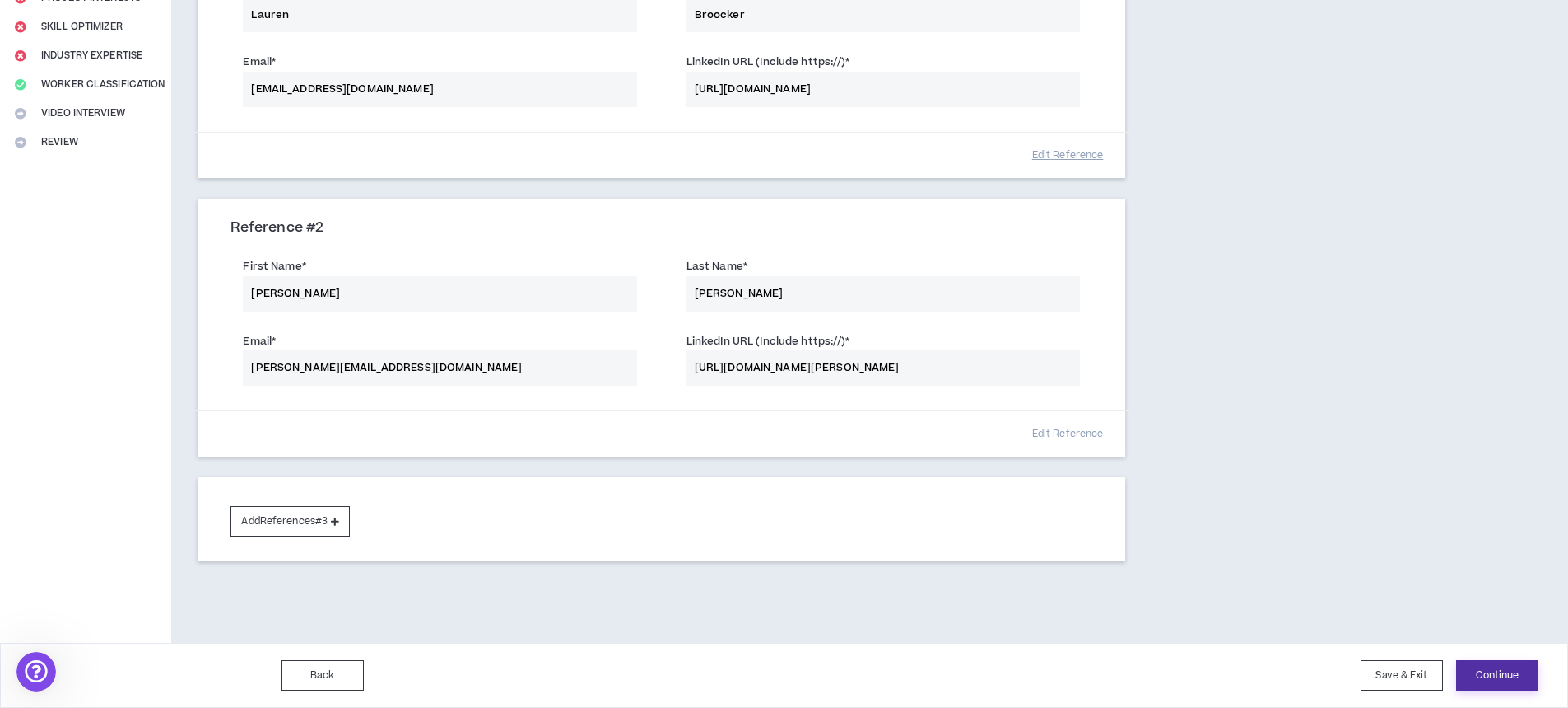
click at [1499, 675] on button "Continue" at bounding box center [1497, 674] width 82 height 31
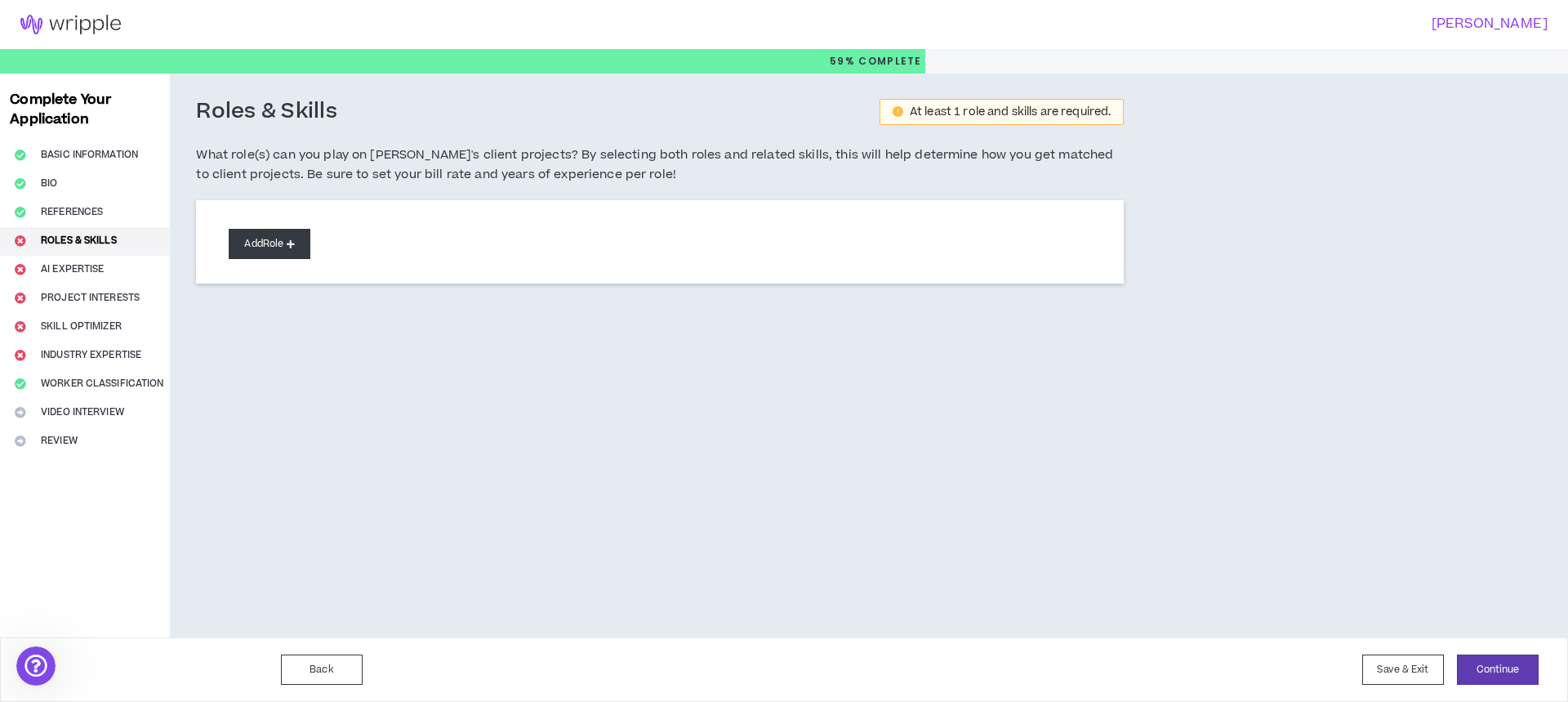
click at [262, 243] on button "Add Role" at bounding box center [269, 244] width 82 height 30
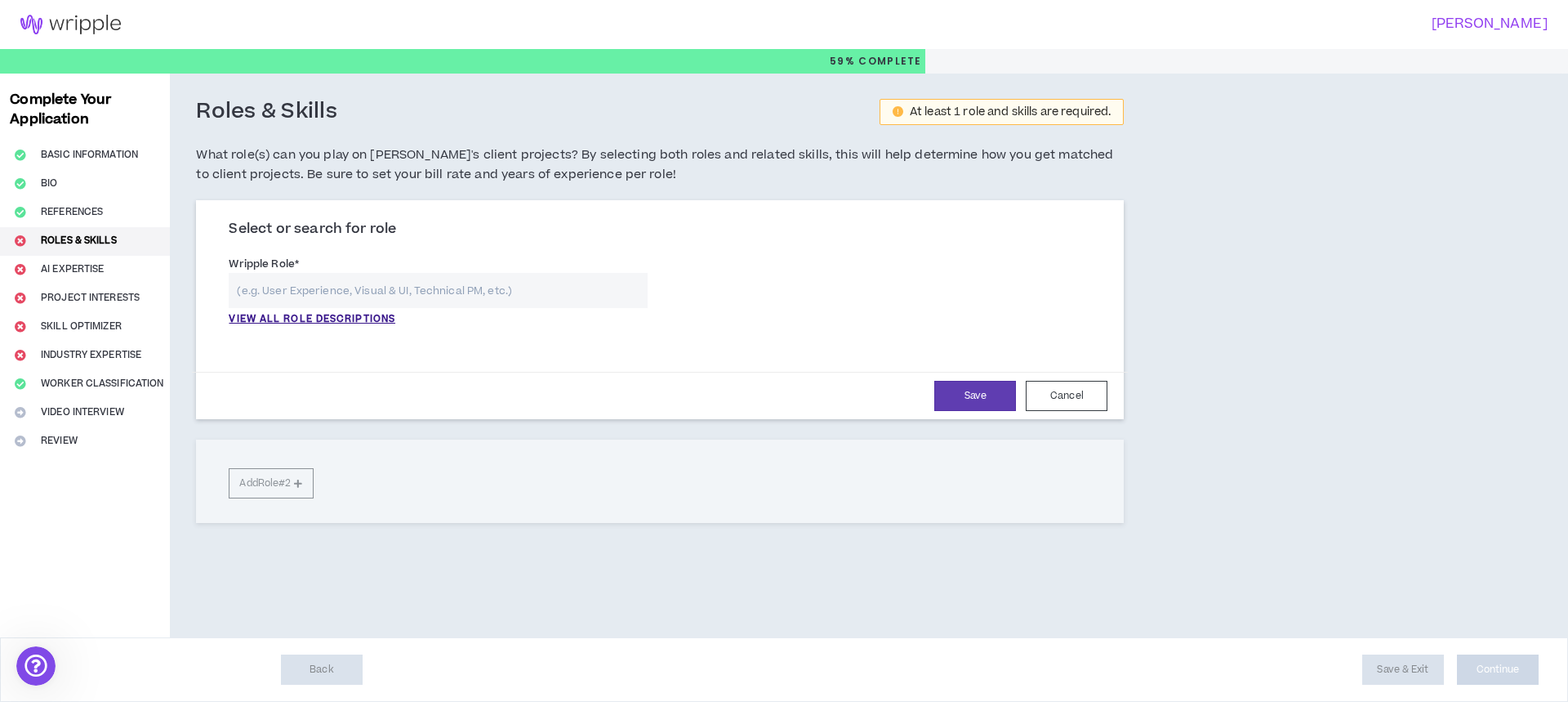
click at [319, 286] on input "text" at bounding box center [438, 290] width 419 height 35
type input "S"
click at [319, 321] on p "VIEW ALL ROLE DESCRIPTIONS" at bounding box center [312, 319] width 166 height 15
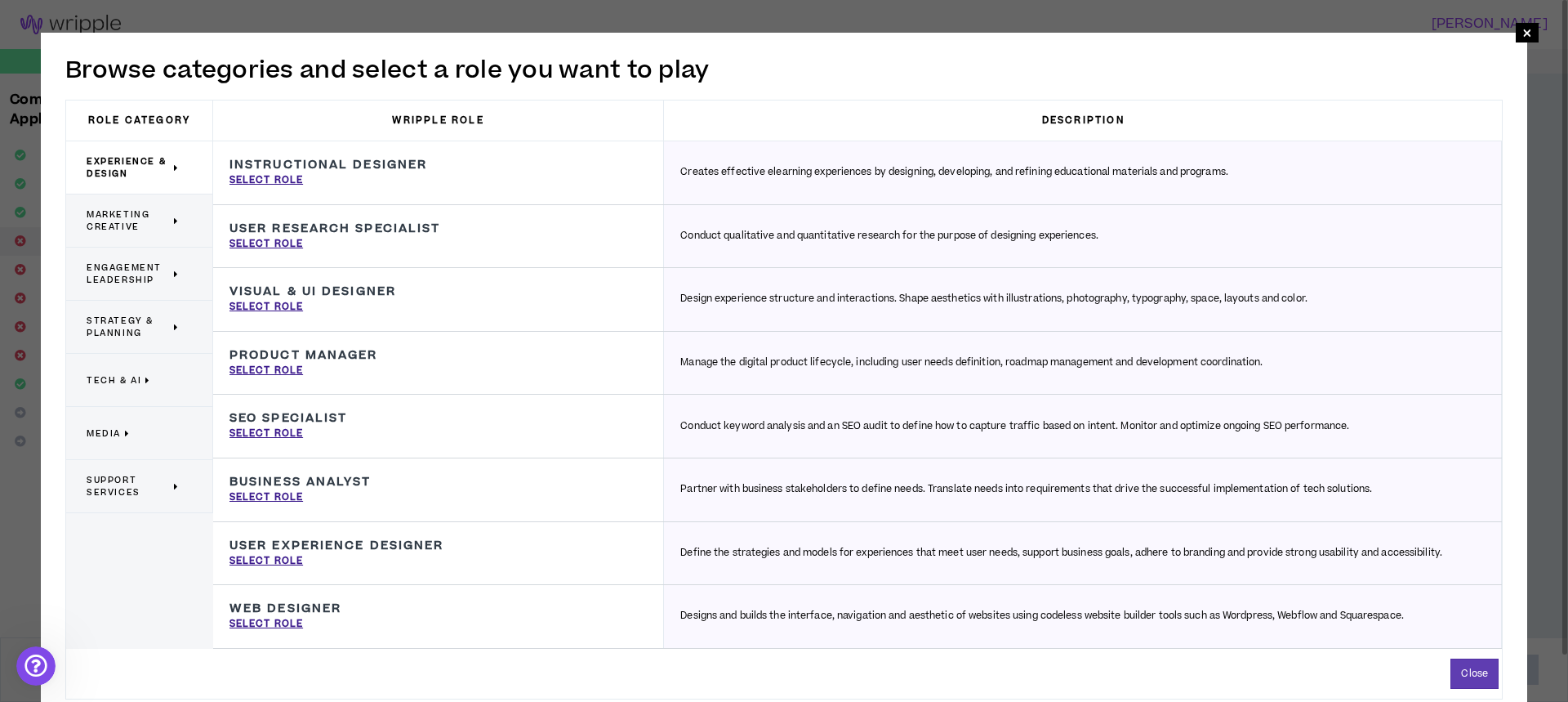
click at [103, 431] on span "Media" at bounding box center [103, 433] width 34 height 12
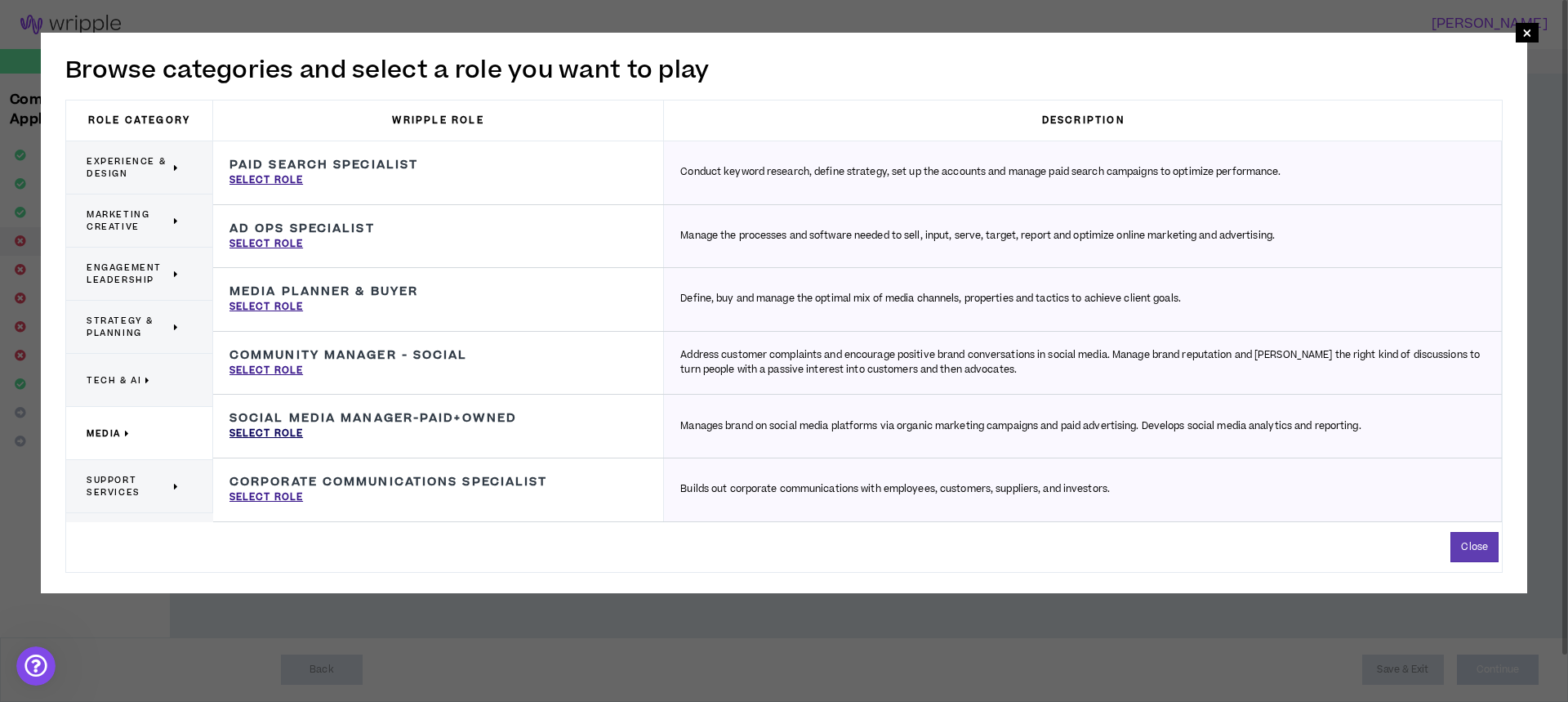
click at [255, 432] on p "Select Role" at bounding box center [265, 434] width 74 height 15
type input "Social Media Manager-Paid+Owned"
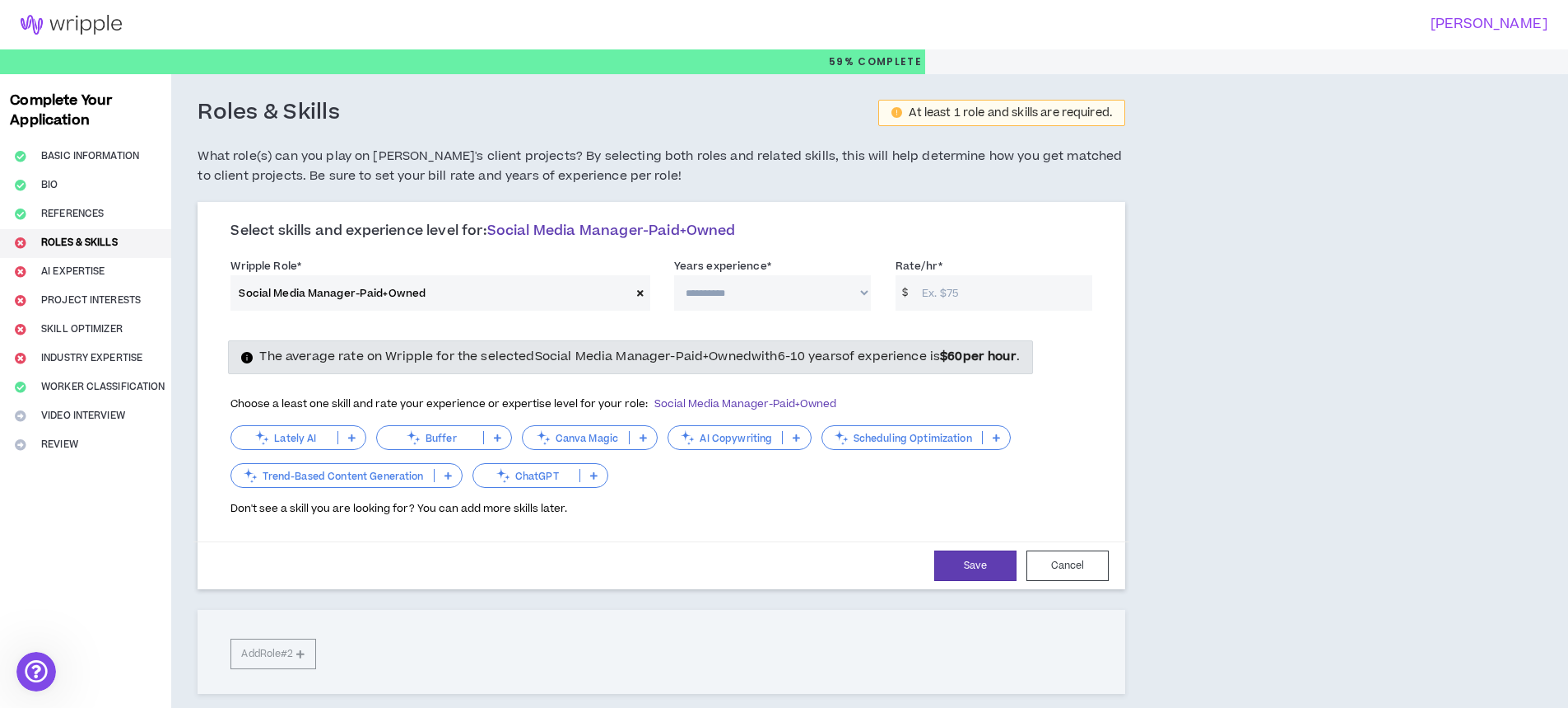
click at [641, 290] on icon at bounding box center [640, 293] width 7 height 9
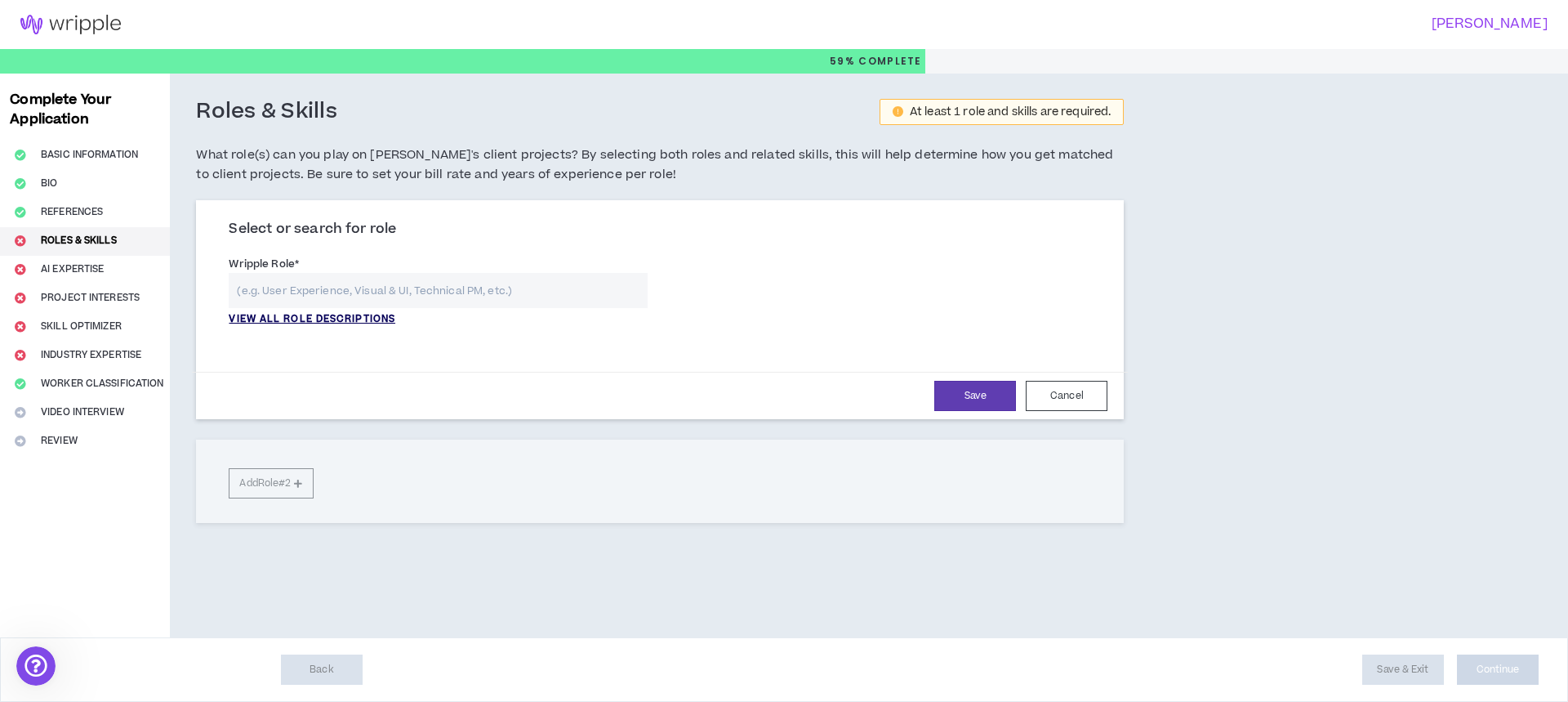
click at [271, 323] on p "VIEW ALL ROLE DESCRIPTIONS" at bounding box center [312, 319] width 166 height 15
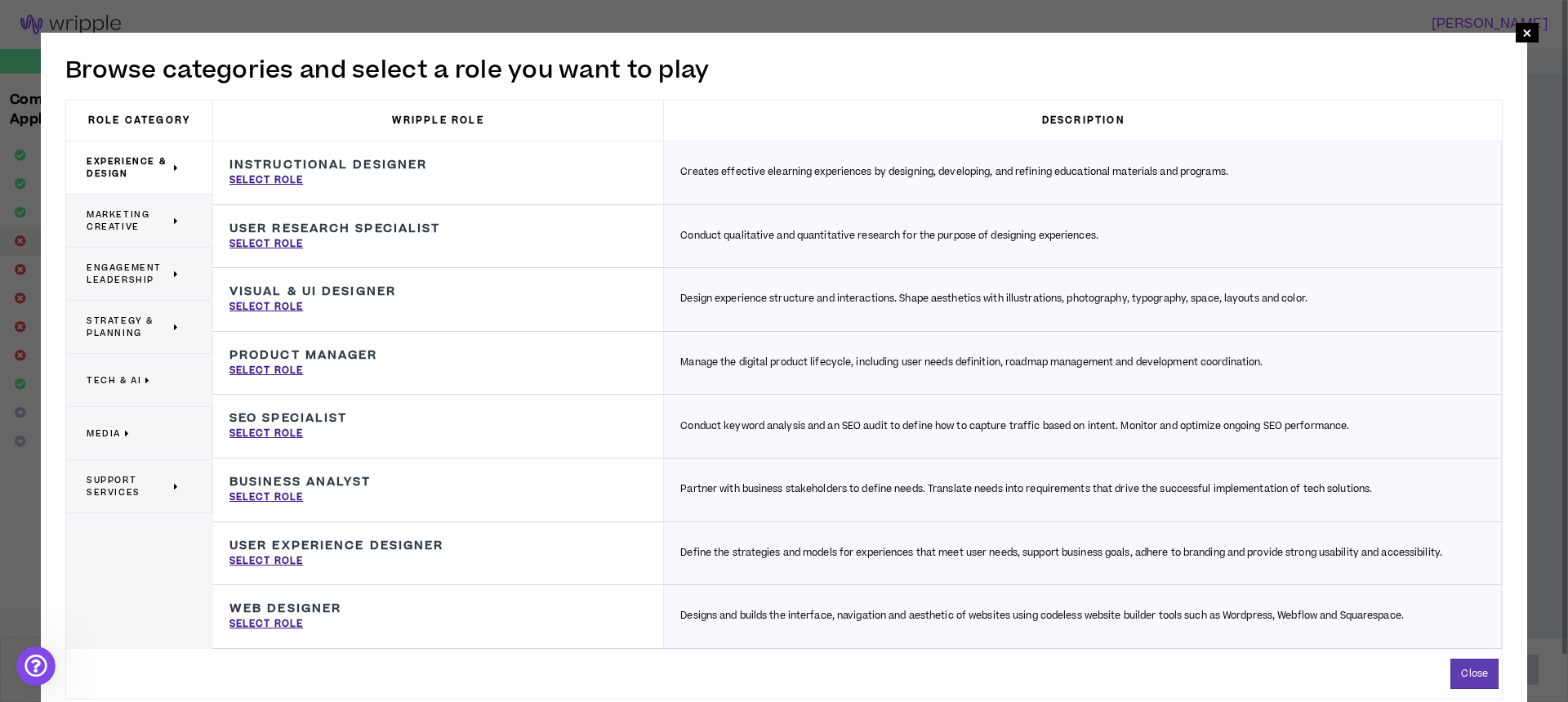
click at [140, 228] on span "Marketing Creative" at bounding box center [128, 220] width 84 height 25
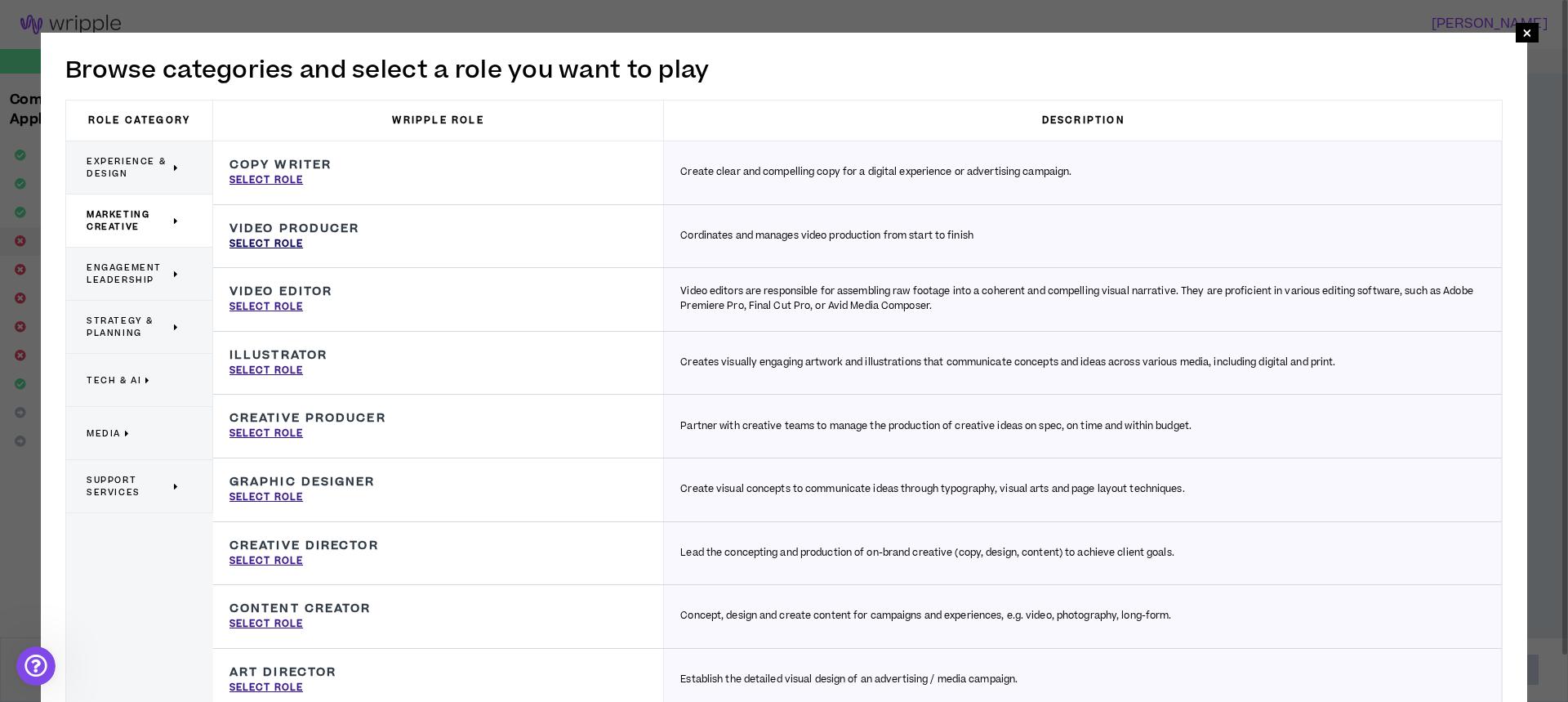
click at [285, 246] on p "Select Role" at bounding box center [265, 244] width 74 height 15
type input "Video Producer"
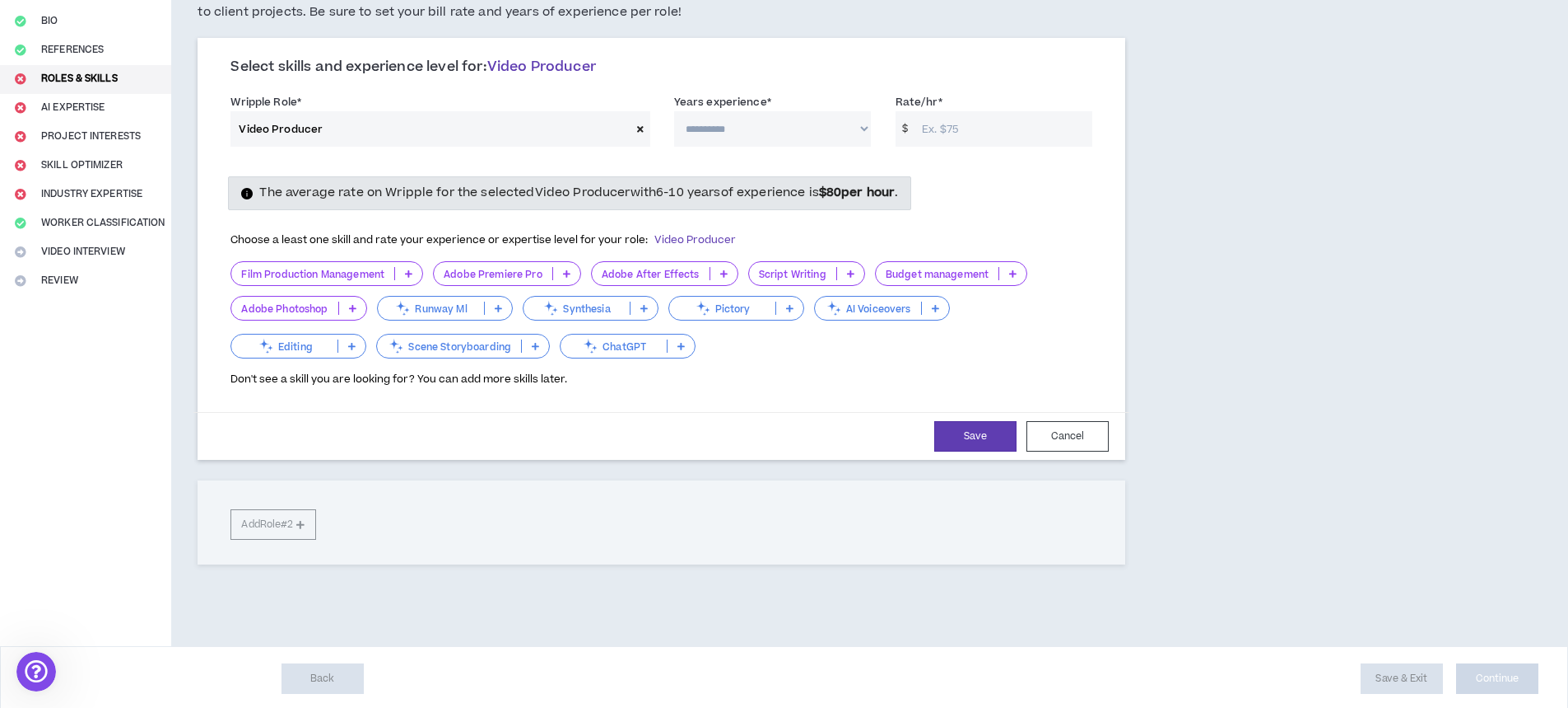
scroll to position [165, 0]
click at [249, 525] on div "**********" at bounding box center [661, 299] width 928 height 527
click at [309, 526] on div "**********" at bounding box center [661, 299] width 928 height 527
click at [710, 119] on select "**********" at bounding box center [772, 128] width 197 height 36
select select "***"
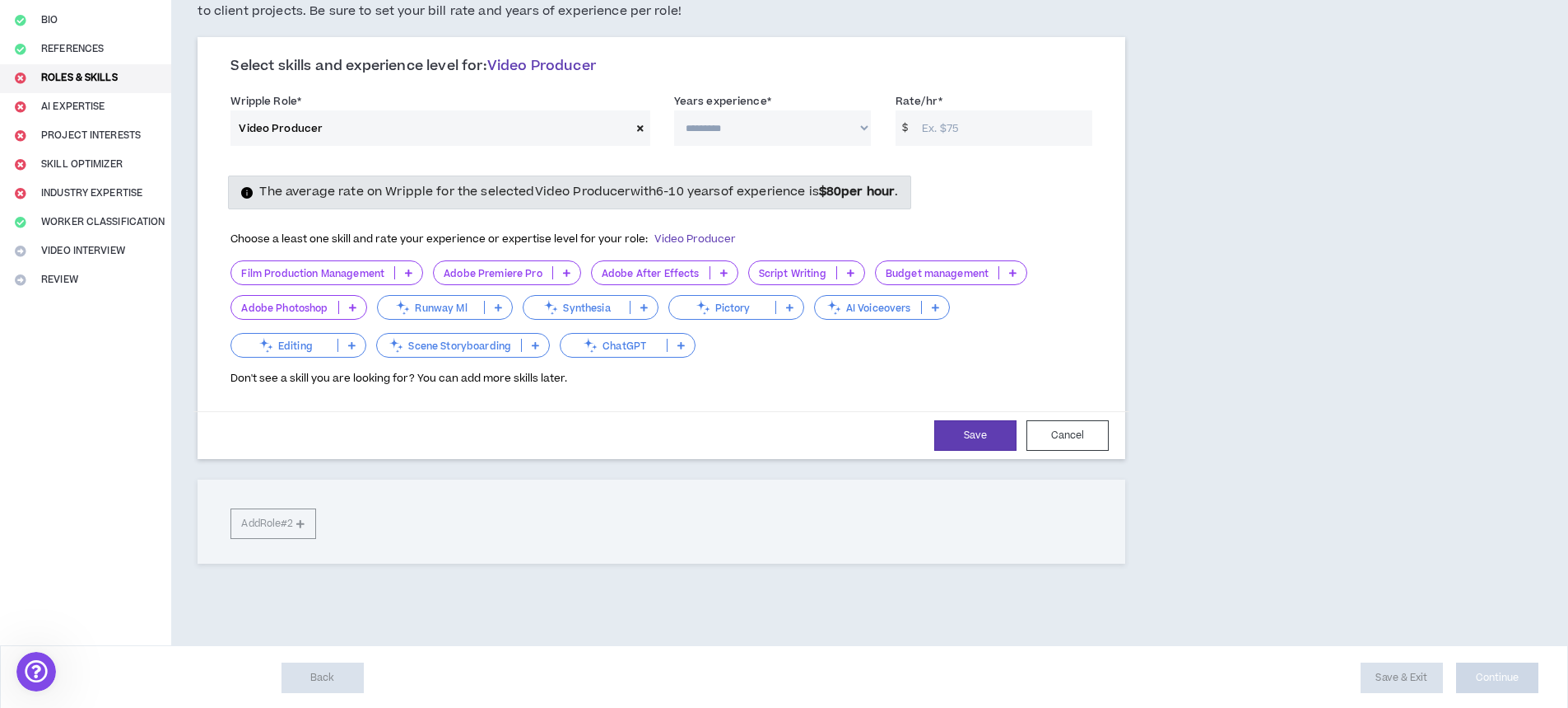
click at [674, 110] on select "**********" at bounding box center [772, 128] width 197 height 36
click at [961, 139] on input "Rate/hr *" at bounding box center [1003, 128] width 178 height 36
drag, startPoint x: 693, startPoint y: 508, endPoint x: 857, endPoint y: 429, distance: 182.0
click at [694, 508] on div "**********" at bounding box center [661, 299] width 928 height 527
drag, startPoint x: 965, startPoint y: 425, endPoint x: 914, endPoint y: 435, distance: 52.0
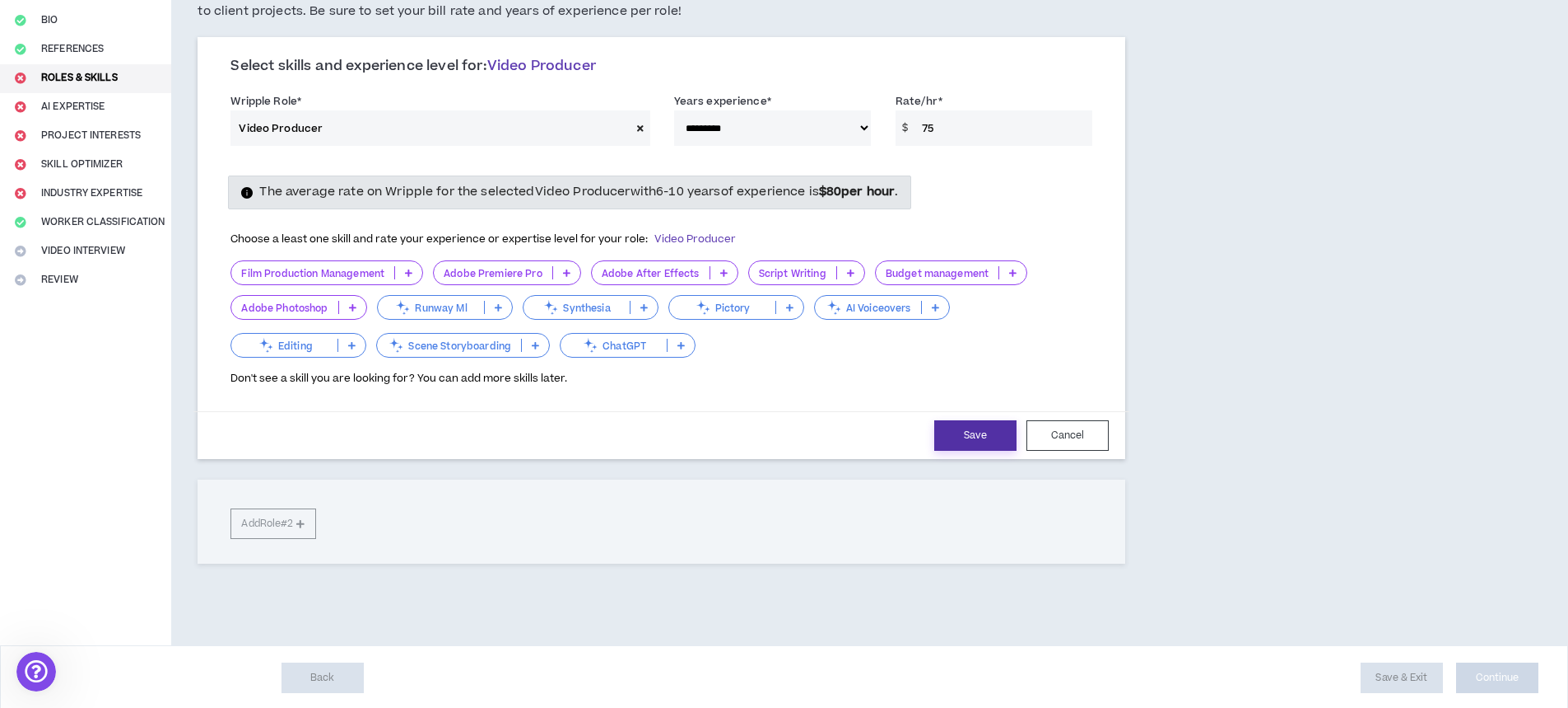
click at [961, 426] on button "Save" at bounding box center [975, 435] width 82 height 31
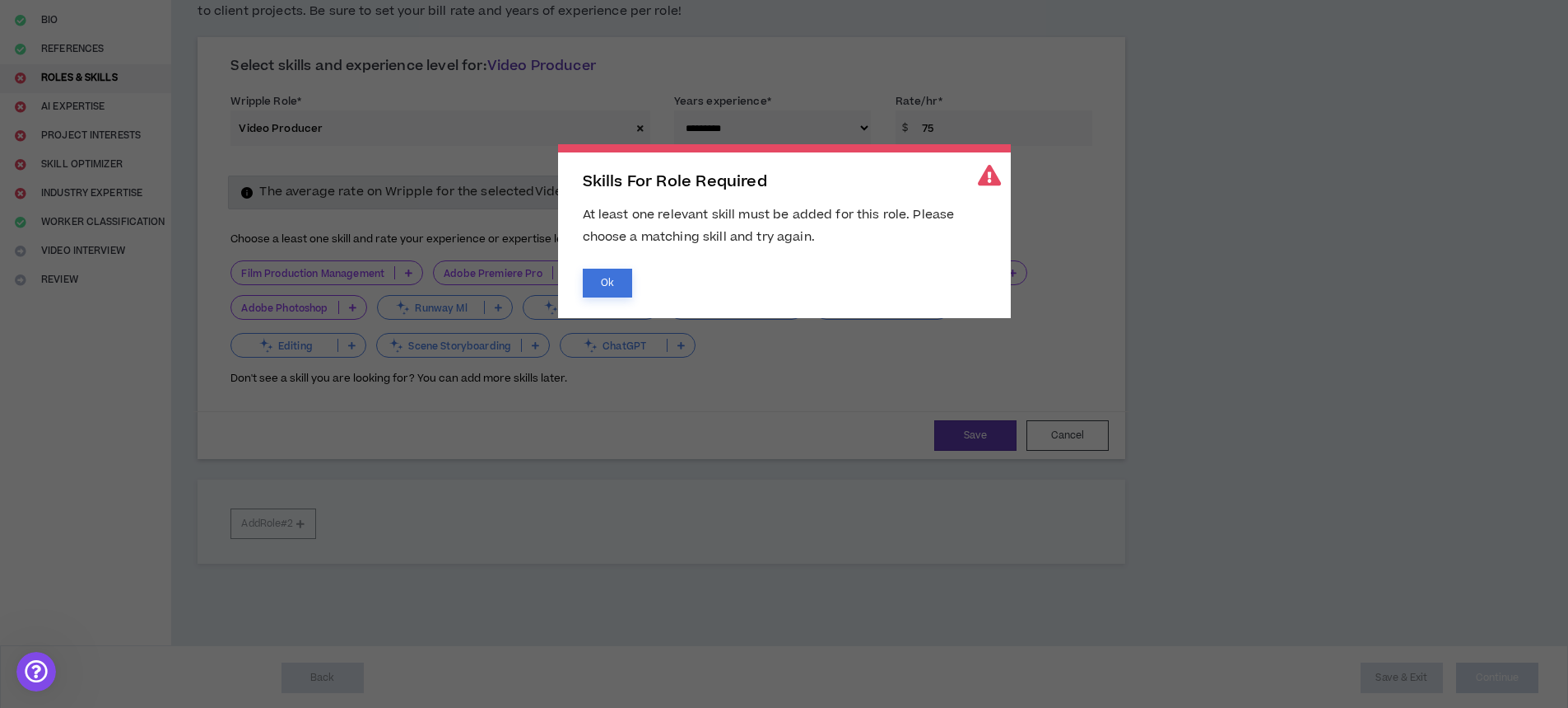
click at [598, 280] on button "Ok" at bounding box center [608, 283] width 50 height 29
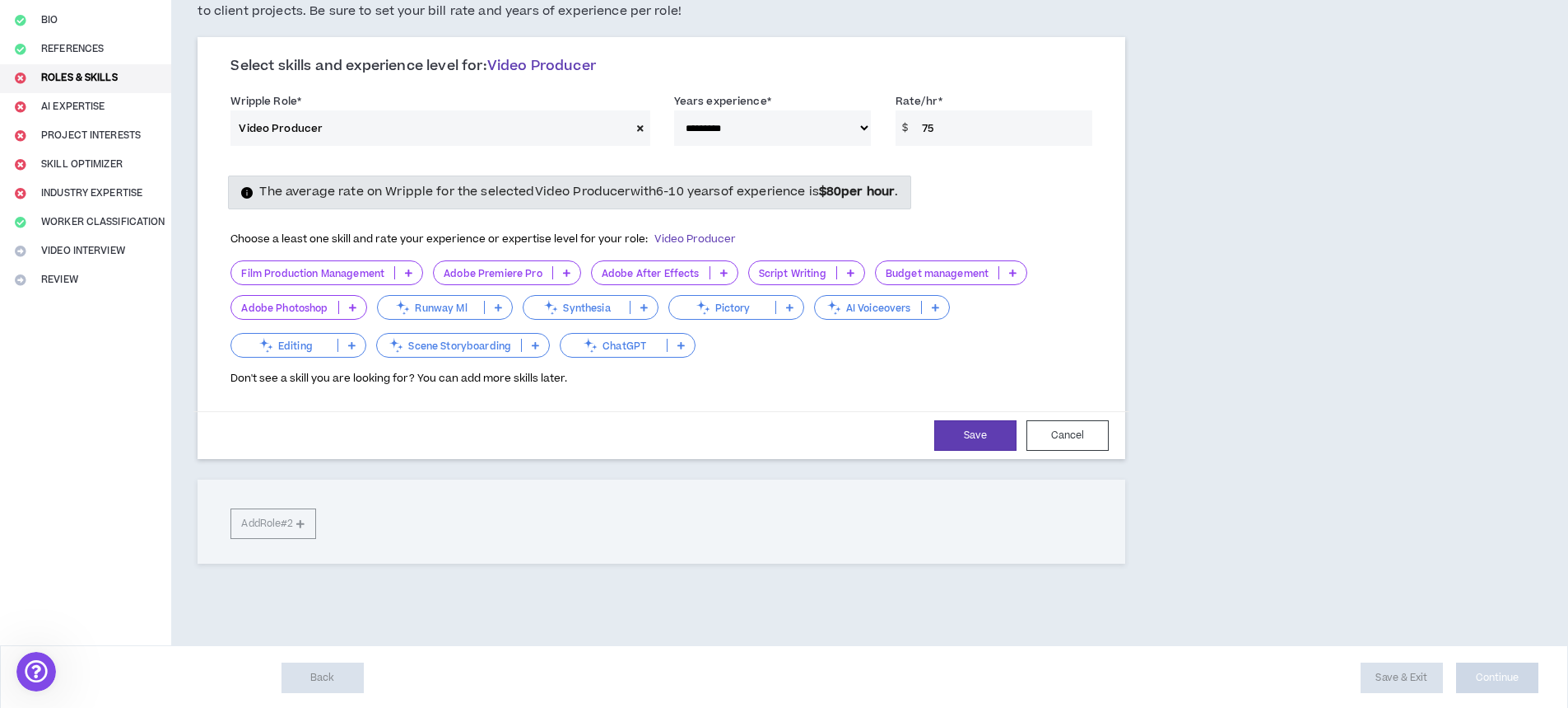
click at [357, 189] on span "The average rate on Wripple for the selected Video Producer with 6-10 years of …" at bounding box center [579, 190] width 639 height 17
click at [952, 130] on input "75" at bounding box center [1003, 128] width 178 height 36
type input "7"
type input "85"
click at [970, 429] on button "Save" at bounding box center [975, 435] width 82 height 31
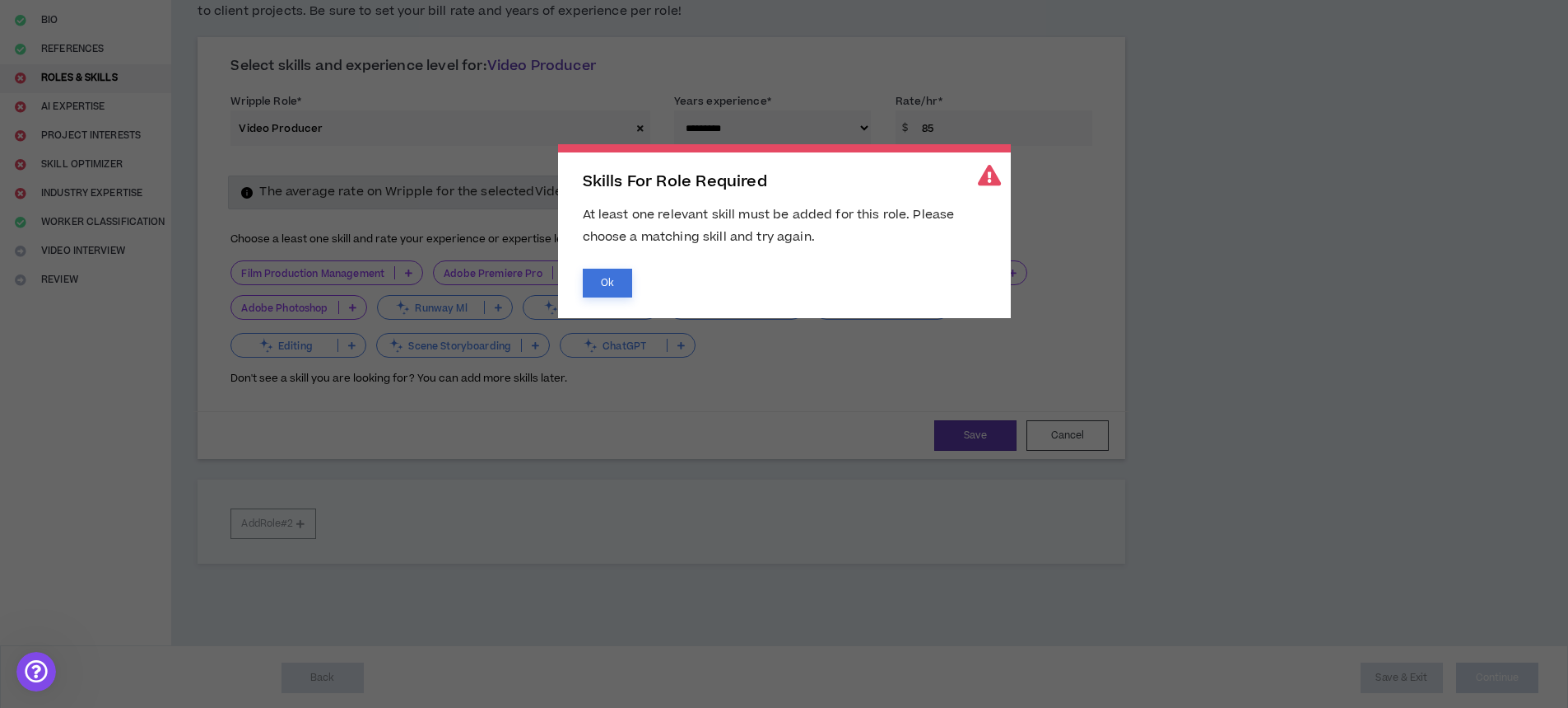
click at [600, 269] on button "Ok" at bounding box center [608, 283] width 50 height 29
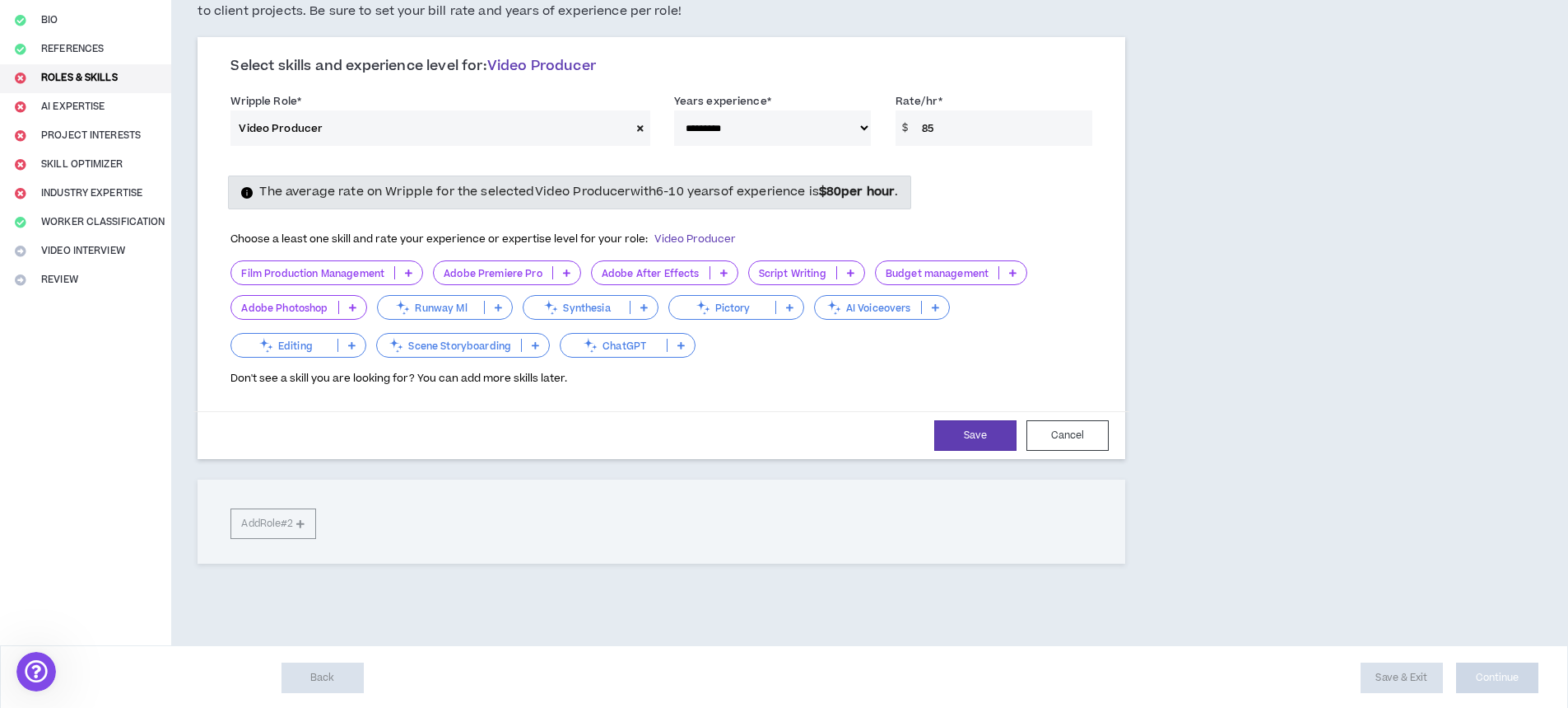
click at [405, 269] on p at bounding box center [408, 272] width 27 height 13
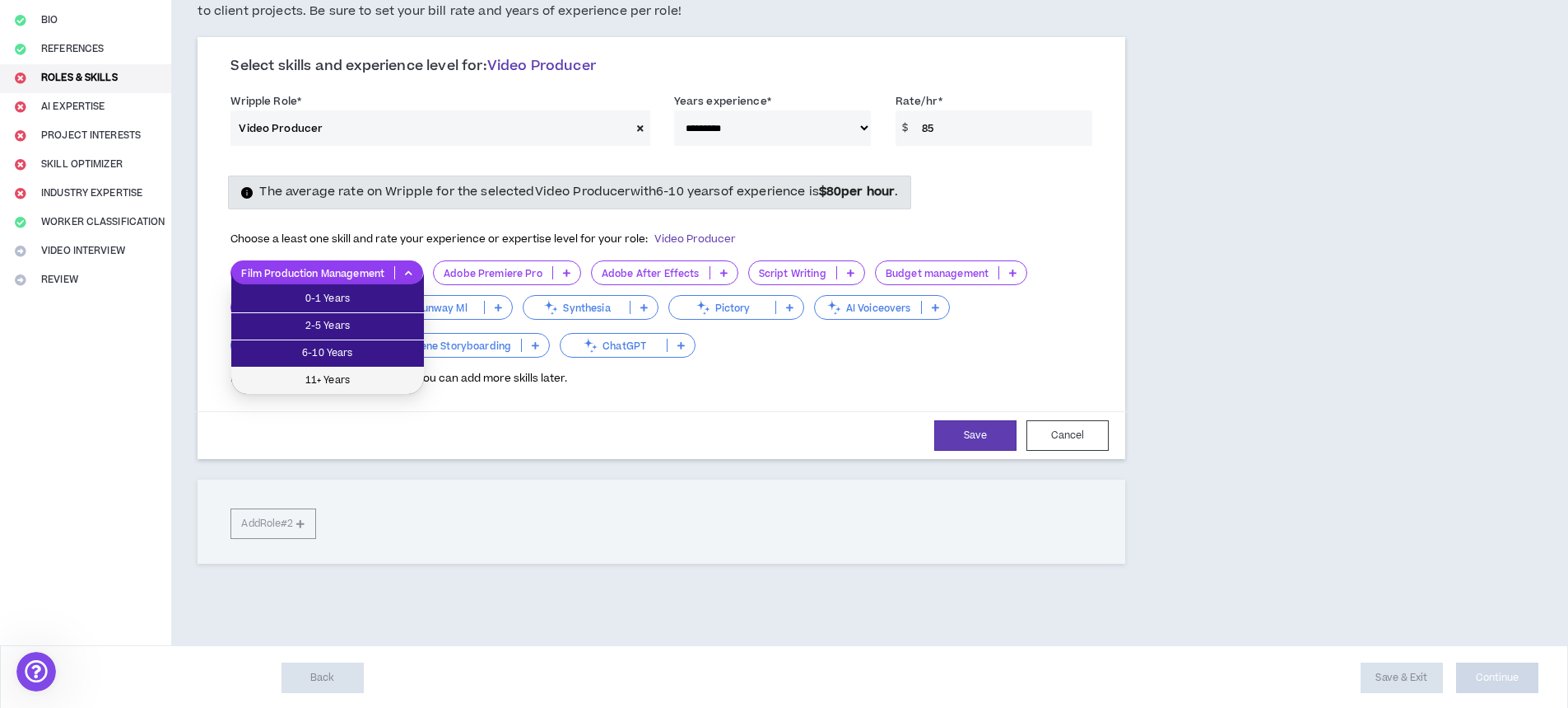
drag, startPoint x: 334, startPoint y: 380, endPoint x: 401, endPoint y: 349, distance: 73.8
click at [335, 380] on span "11+ Years" at bounding box center [327, 381] width 172 height 18
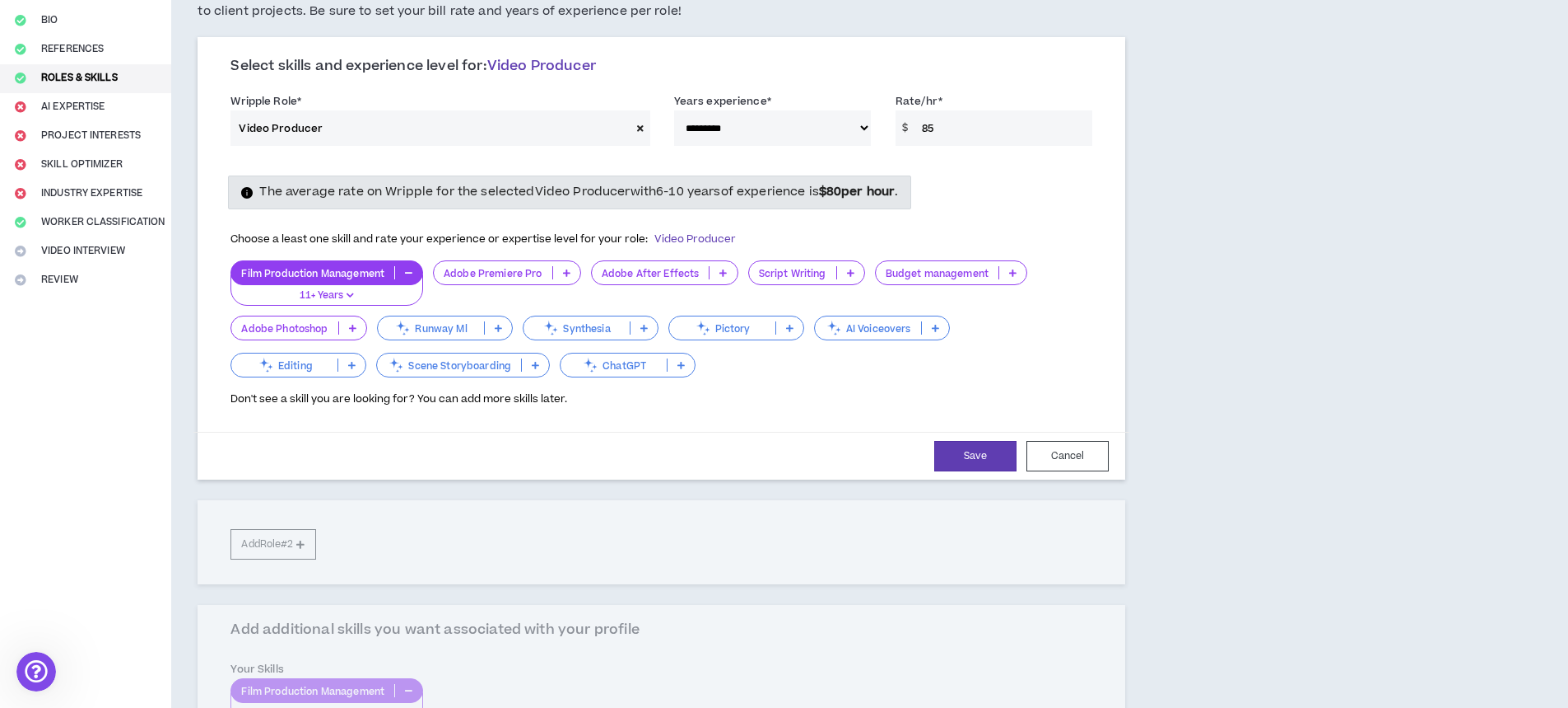
click at [562, 265] on div "Adobe Premiere Pro" at bounding box center [507, 272] width 149 height 25
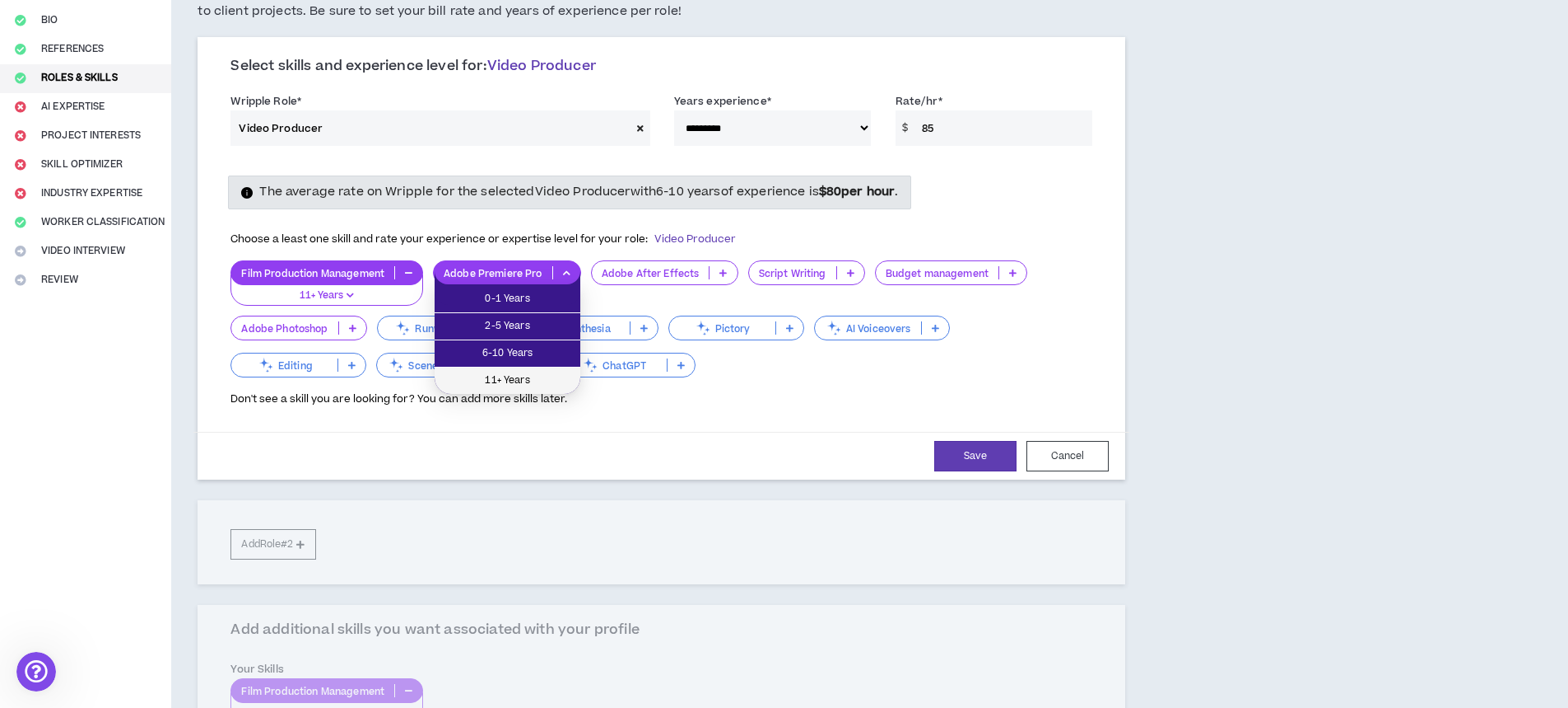
click at [517, 382] on span "11+ Years" at bounding box center [507, 381] width 126 height 18
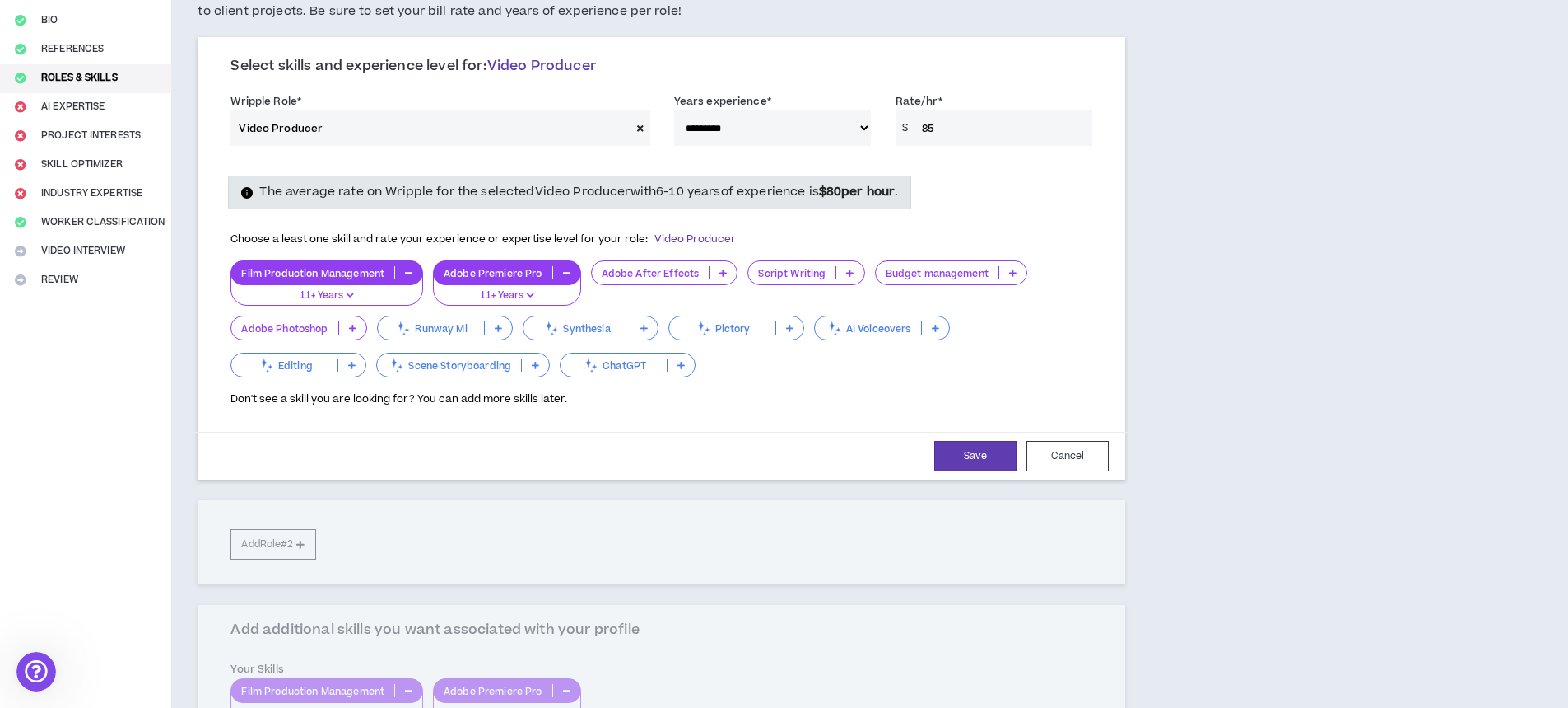
click at [935, 322] on p at bounding box center [935, 327] width 27 height 13
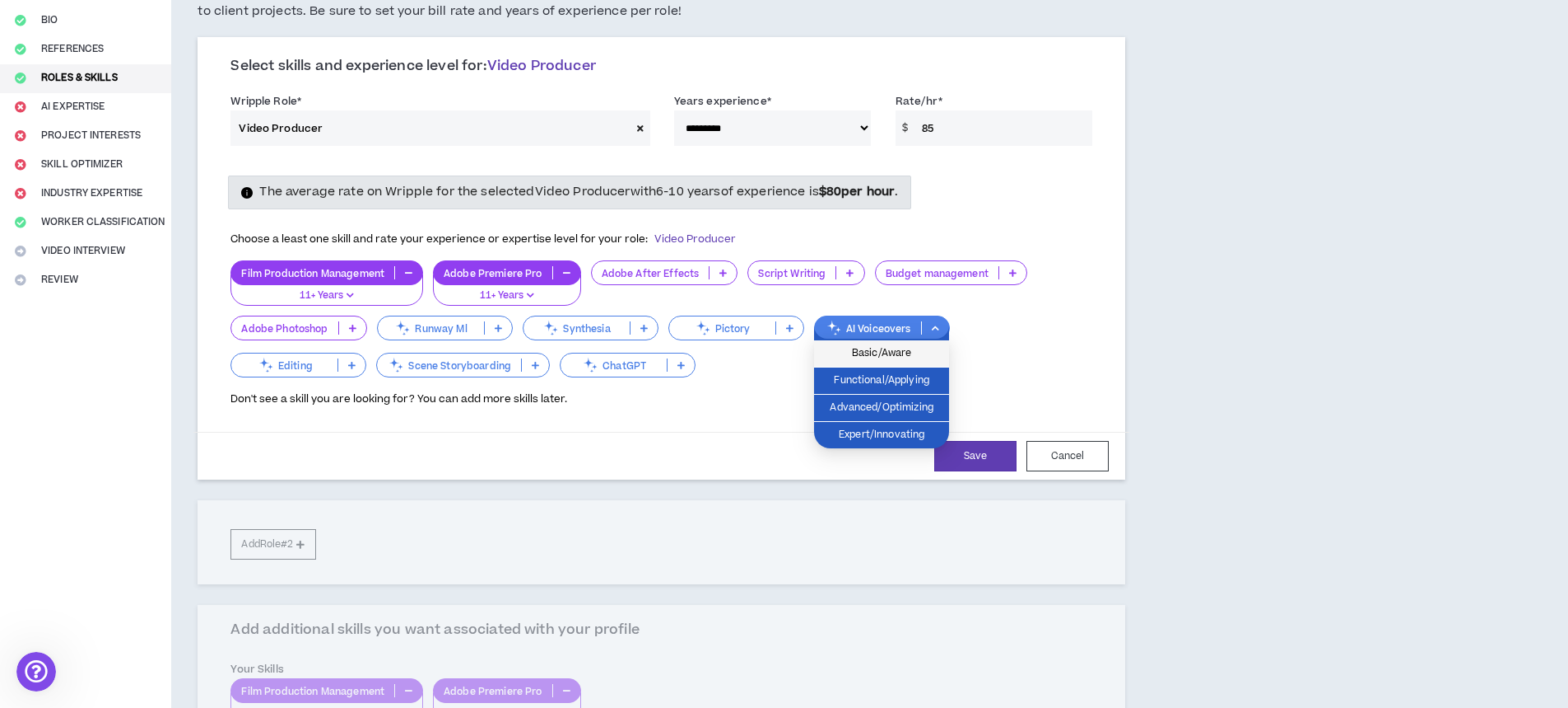
click at [897, 358] on span "Basic/Aware" at bounding box center [881, 353] width 115 height 18
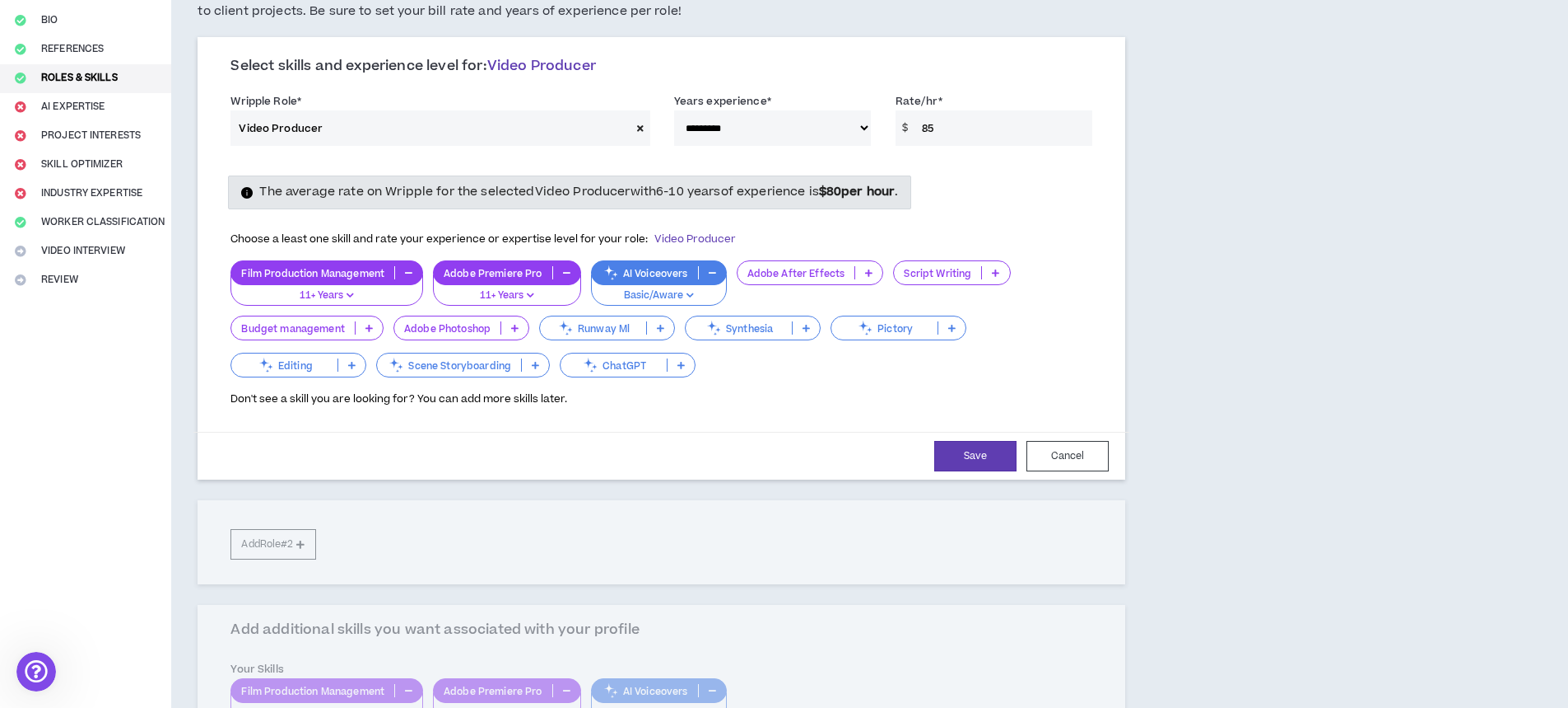
click at [348, 367] on icon at bounding box center [351, 365] width 7 height 8
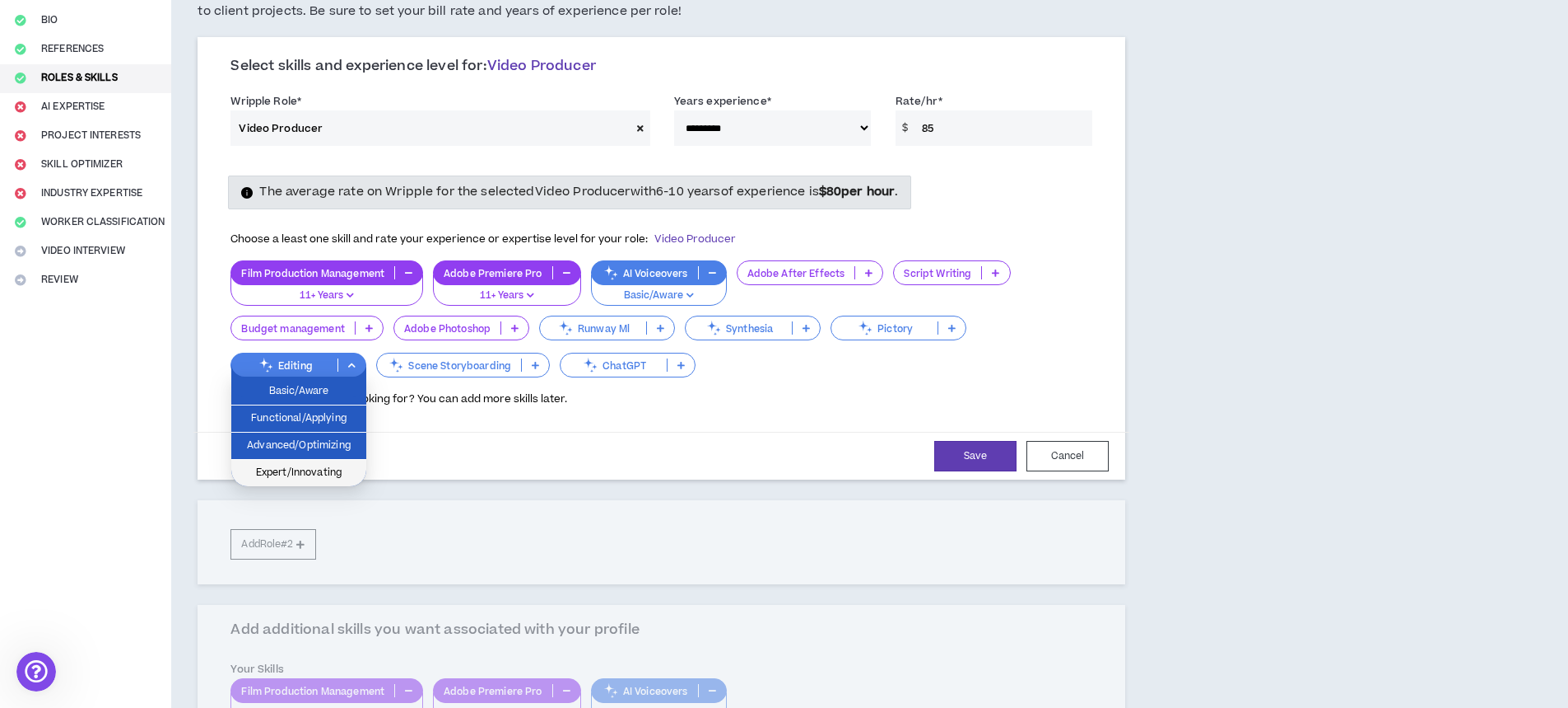
click at [328, 470] on span "Expert/Innovating" at bounding box center [298, 473] width 115 height 18
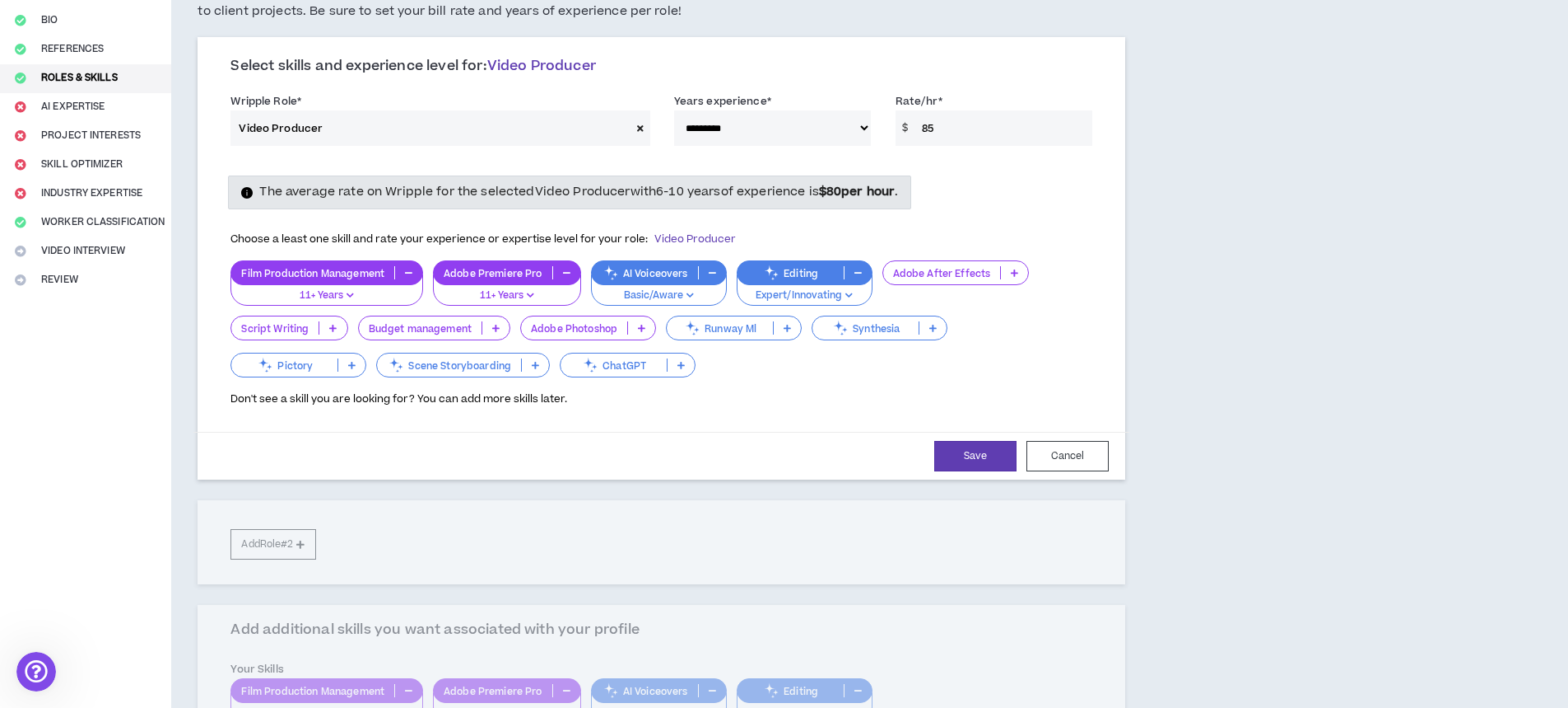
click at [688, 367] on p at bounding box center [681, 364] width 27 height 13
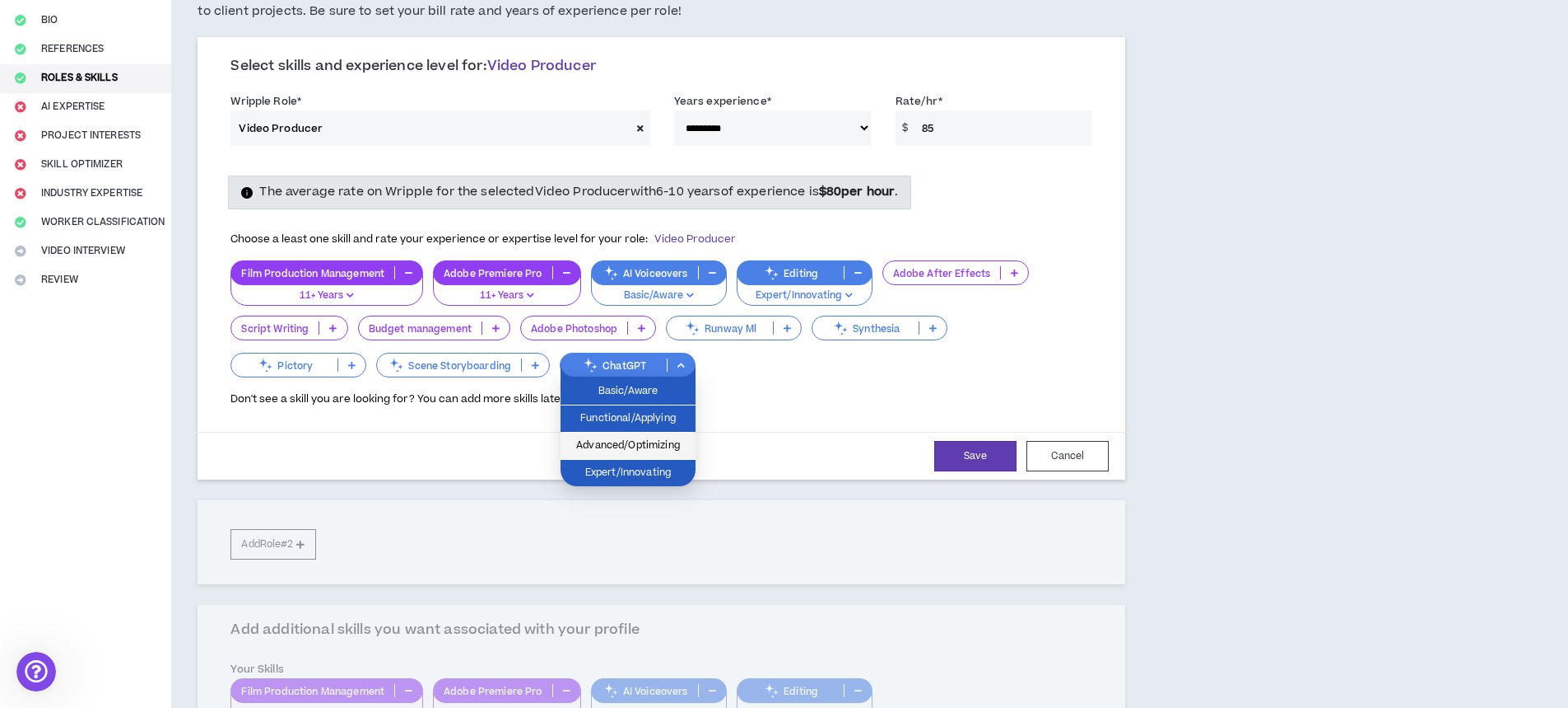
click at [647, 449] on span "Advanced/Optimizing" at bounding box center [628, 445] width 115 height 18
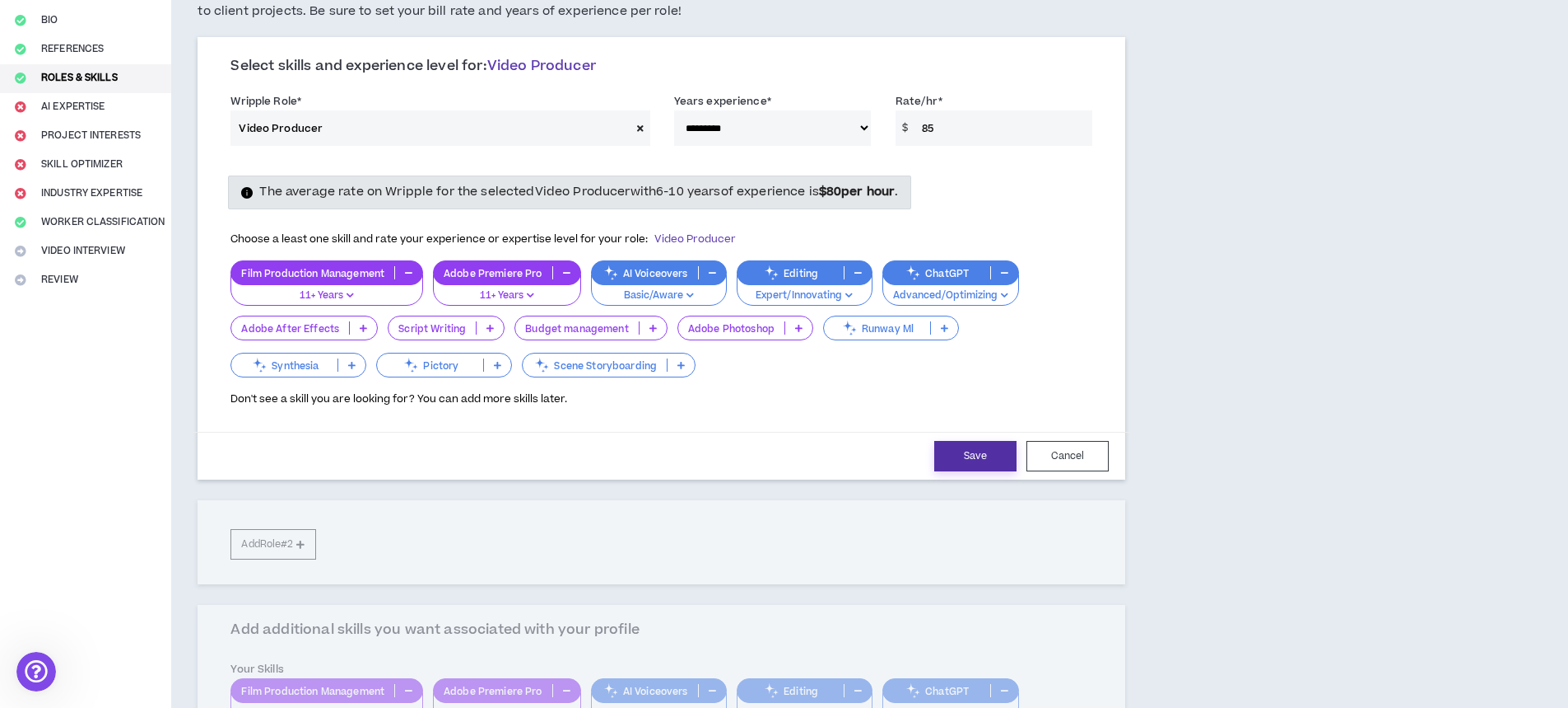
click at [983, 456] on button "Save" at bounding box center [975, 455] width 82 height 31
select select "***"
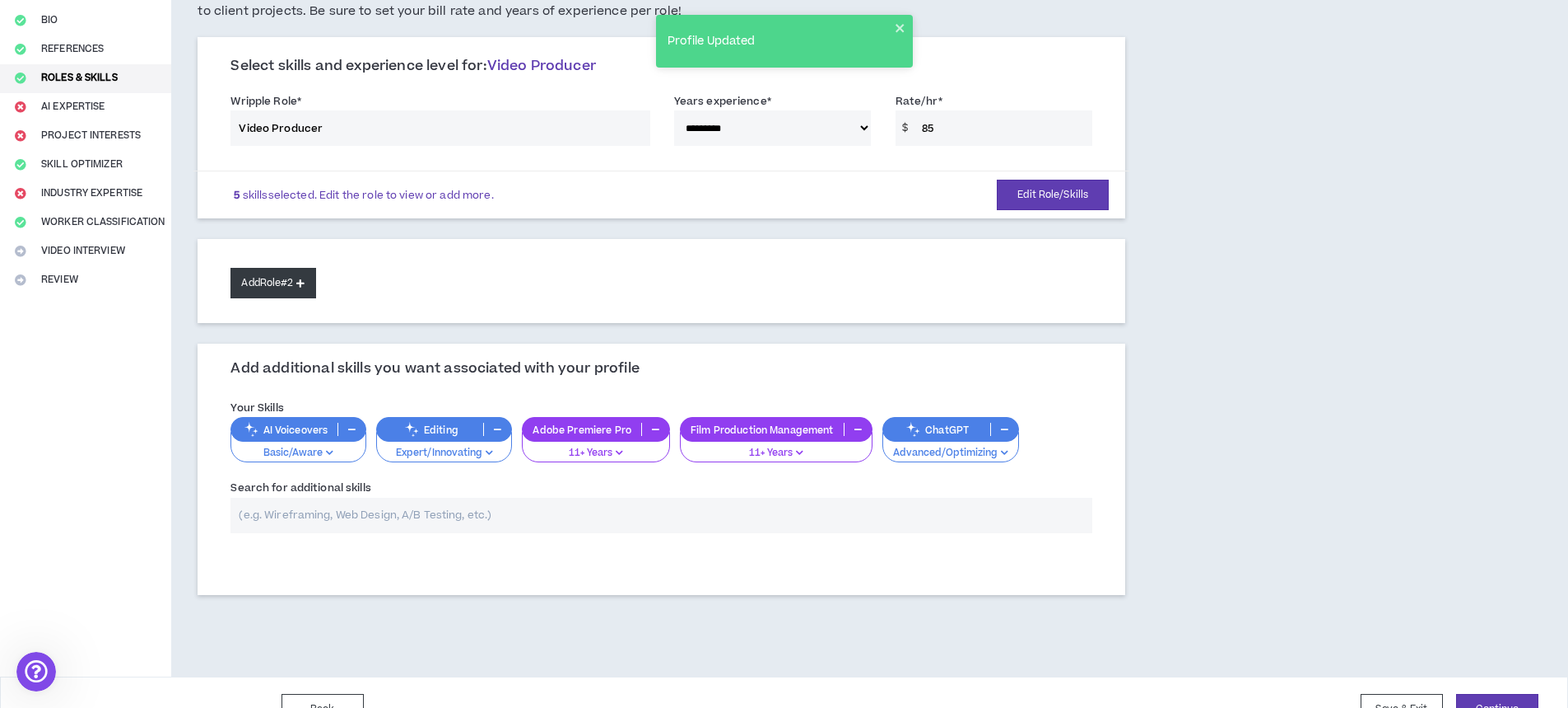
click at [304, 290] on button "Add Role #2" at bounding box center [274, 283] width 85 height 31
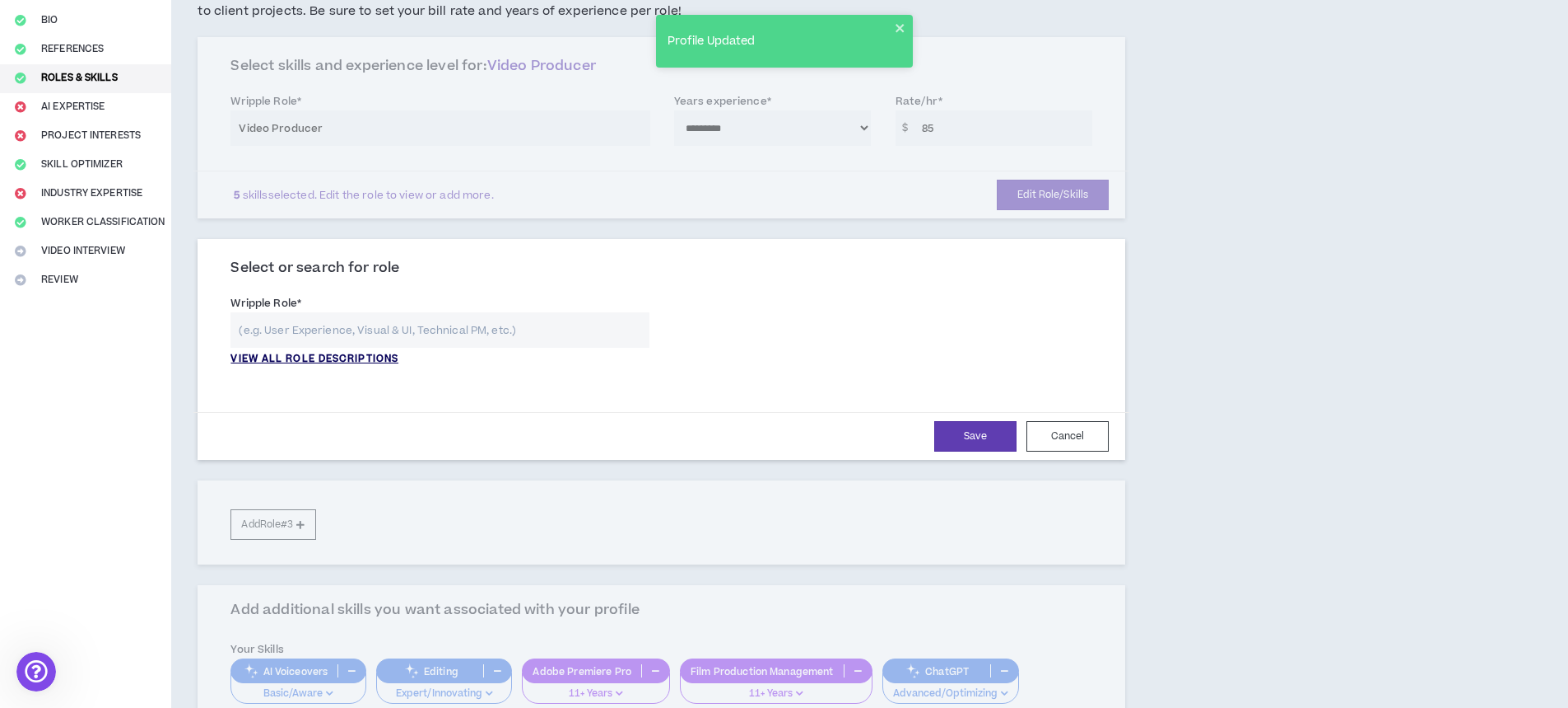
click at [302, 354] on p "VIEW ALL ROLE DESCRIPTIONS" at bounding box center [314, 359] width 168 height 15
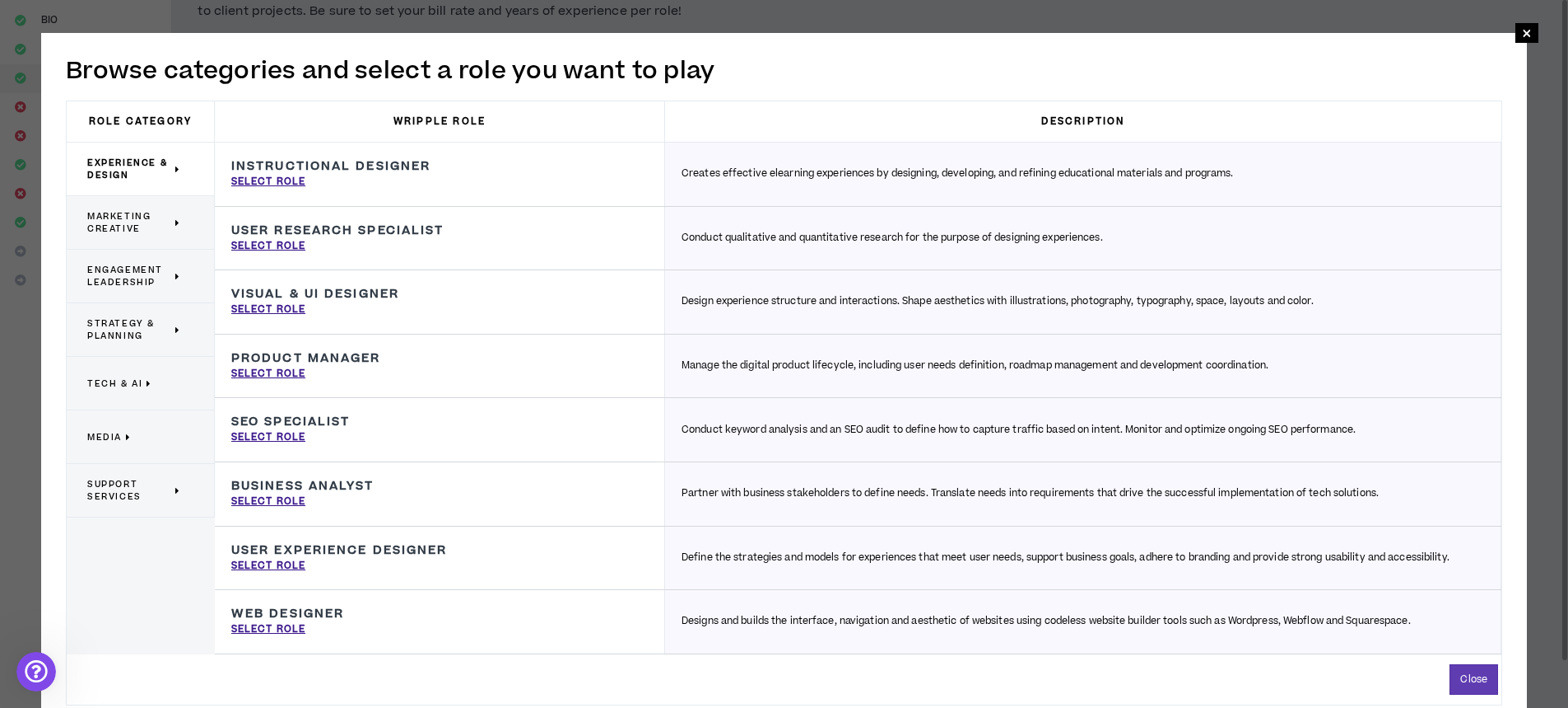
click at [118, 210] on span "Marketing Creative" at bounding box center [129, 222] width 84 height 25
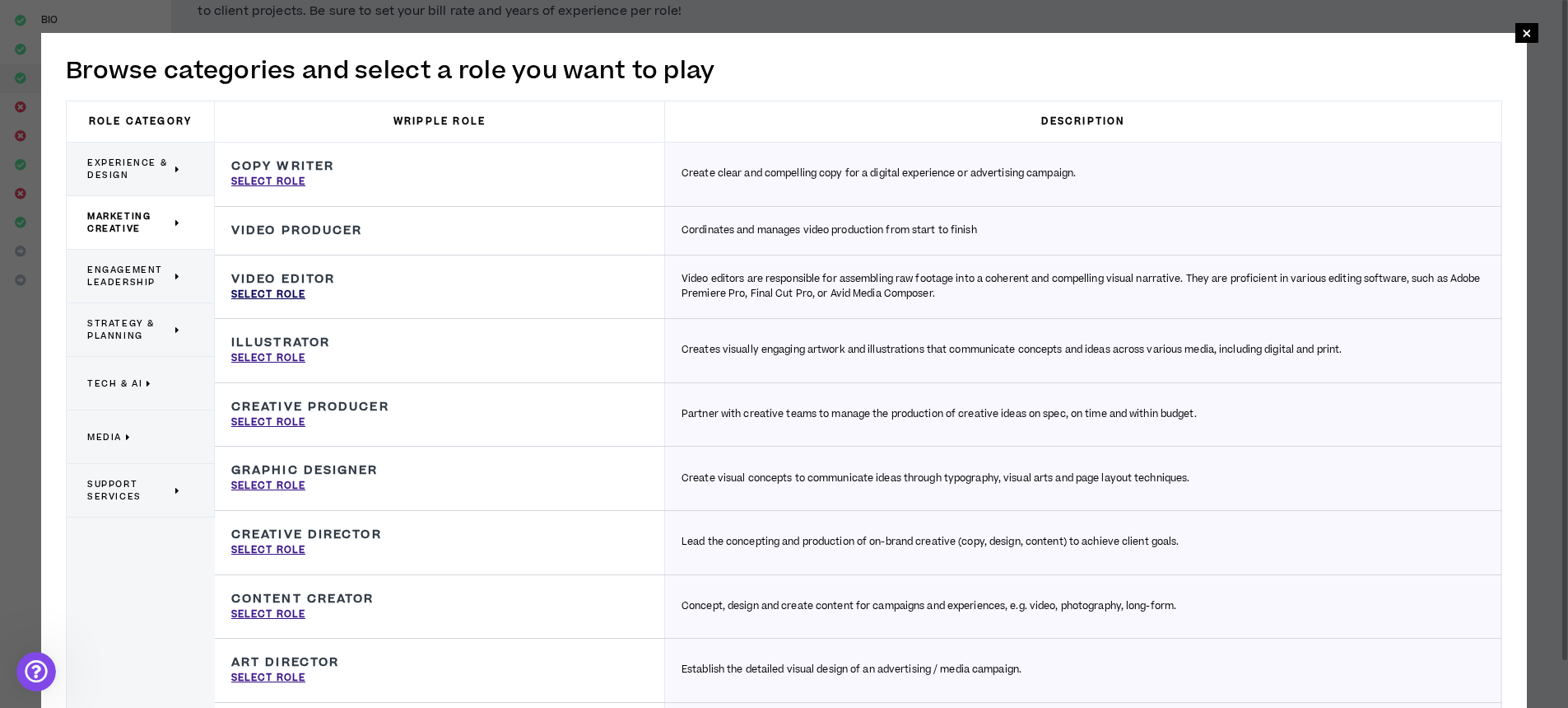
click at [281, 292] on p "Select Role" at bounding box center [268, 295] width 74 height 15
type input "Video Editor"
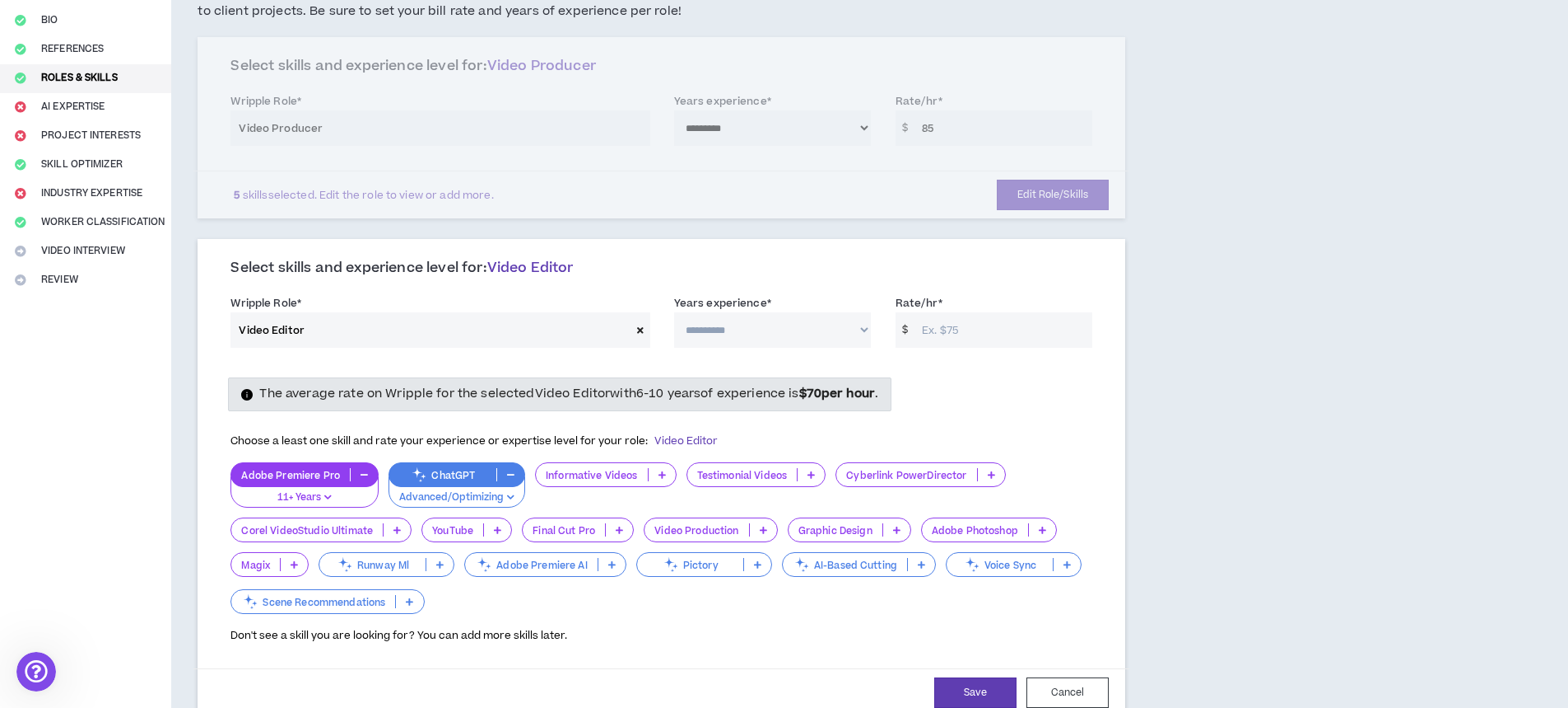
click at [727, 332] on select "**********" at bounding box center [772, 330] width 197 height 36
select select "***"
click at [674, 312] on select "**********" at bounding box center [772, 330] width 197 height 36
click at [971, 320] on input "Rate/hr *" at bounding box center [1003, 330] width 178 height 36
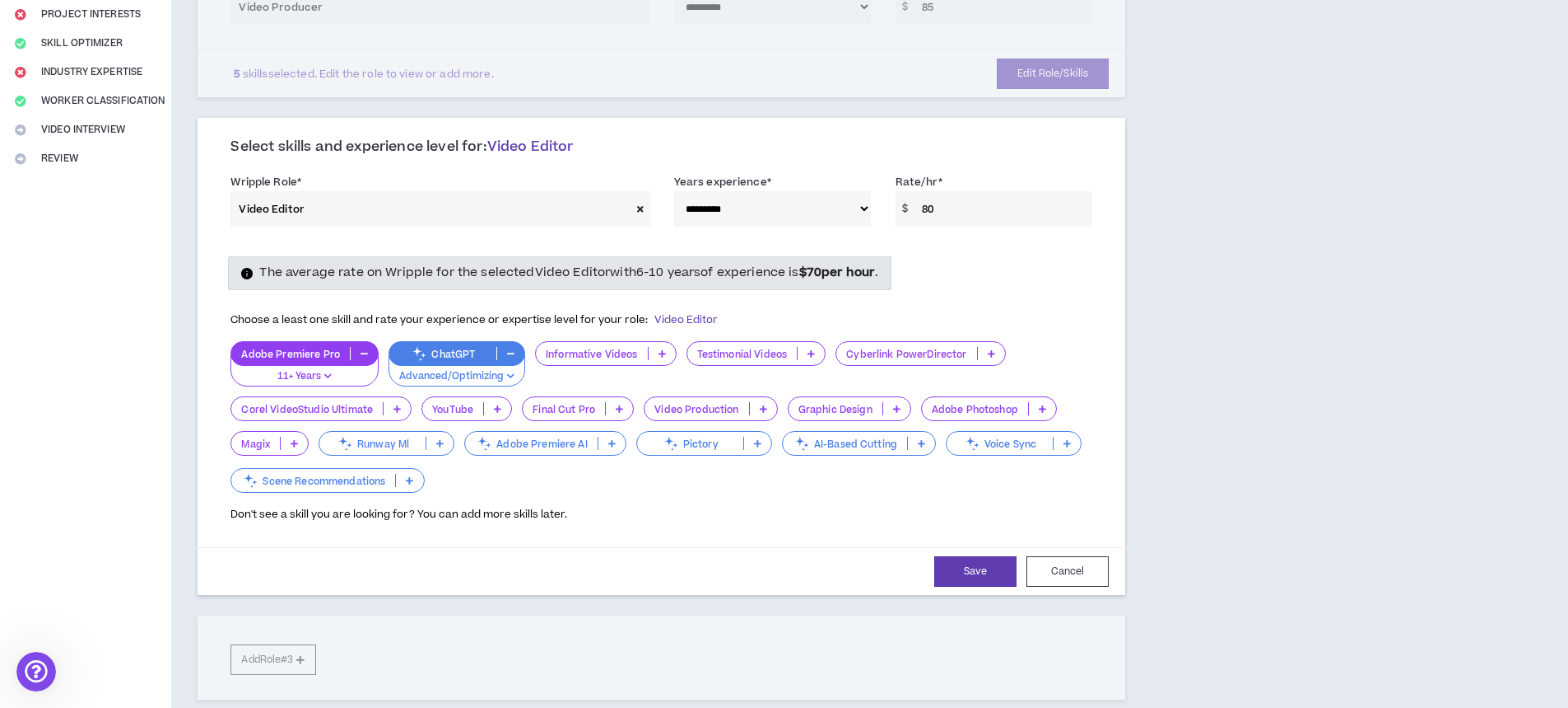
scroll to position [412, 0]
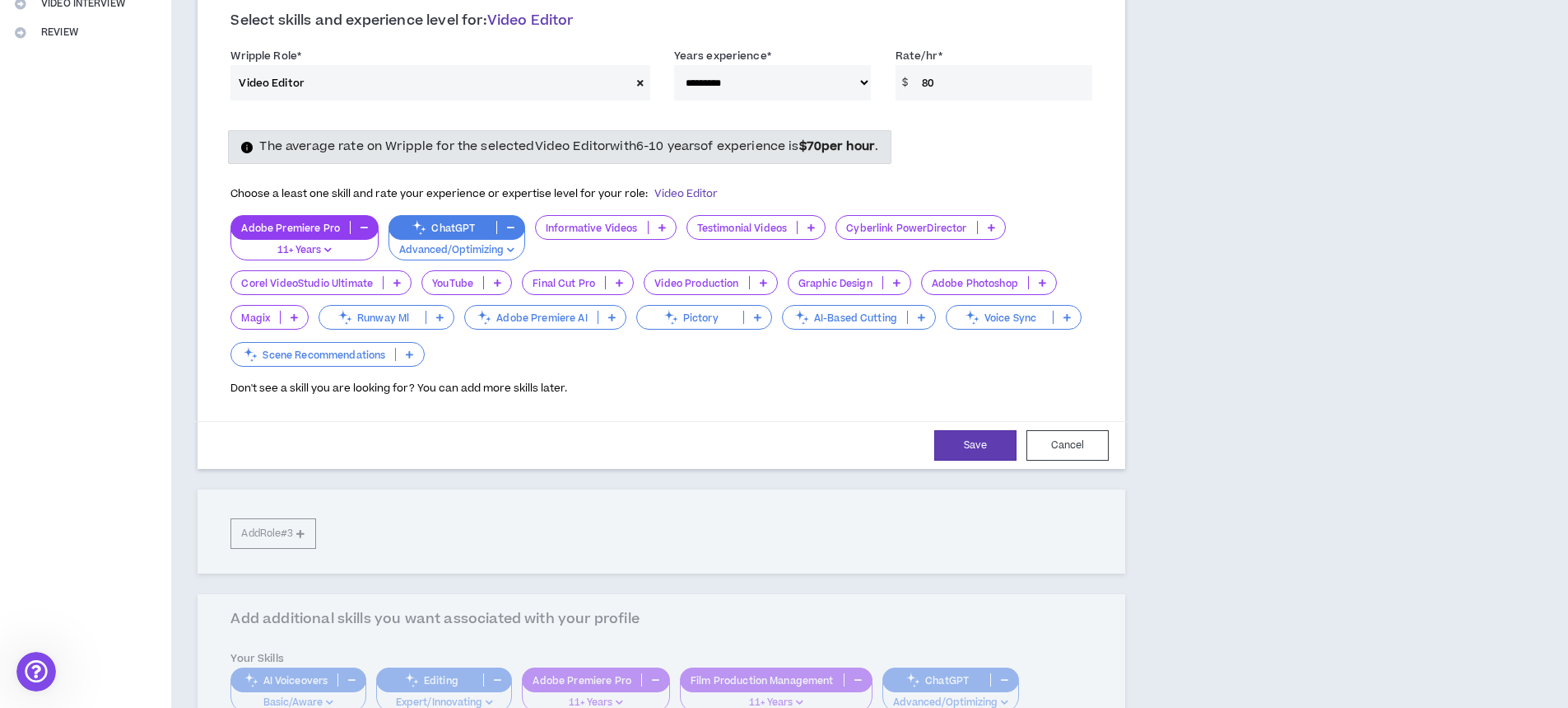
type input "80"
click at [610, 320] on icon at bounding box center [612, 317] width 7 height 8
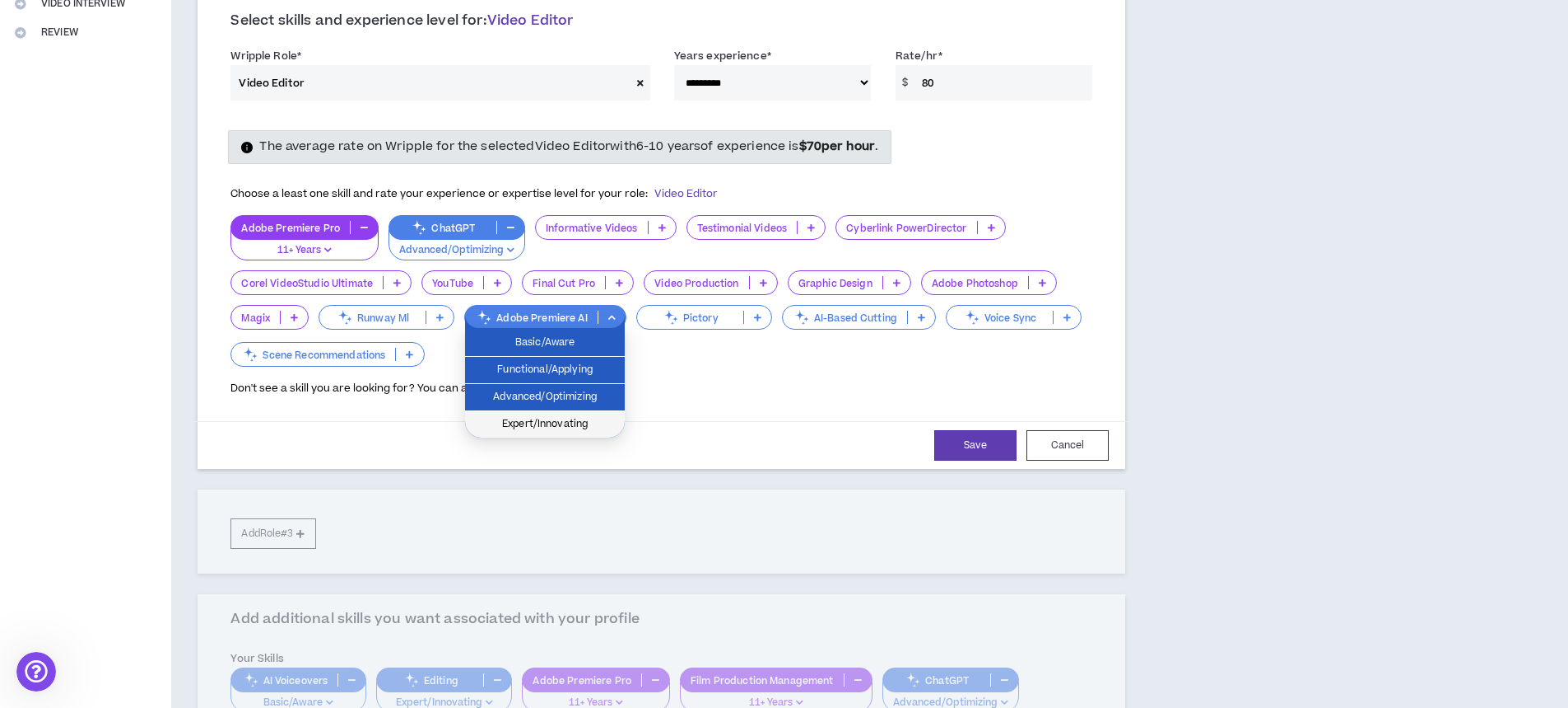
click at [574, 415] on span "Expert/Innovating" at bounding box center [544, 424] width 140 height 18
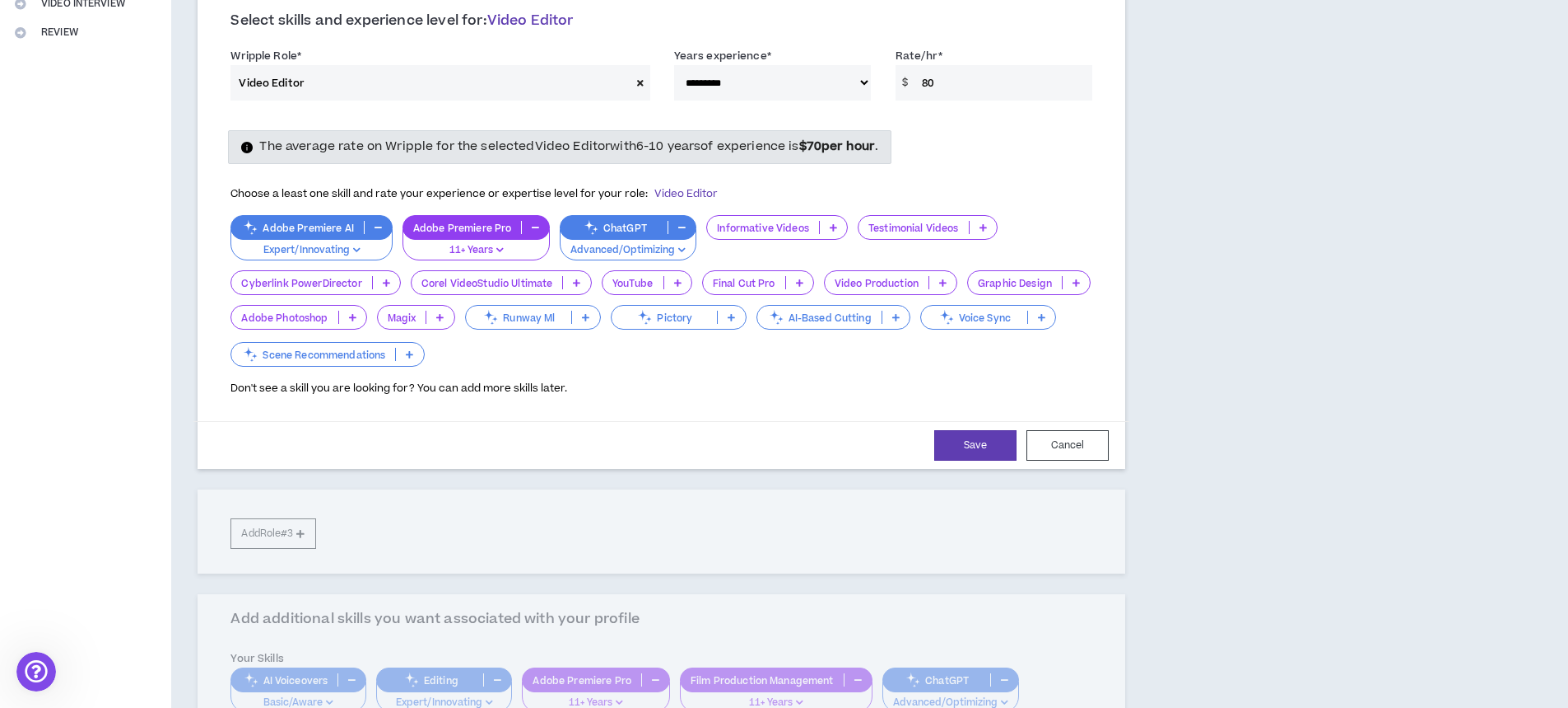
click at [975, 219] on div "Testimonial Videos" at bounding box center [928, 227] width 140 height 25
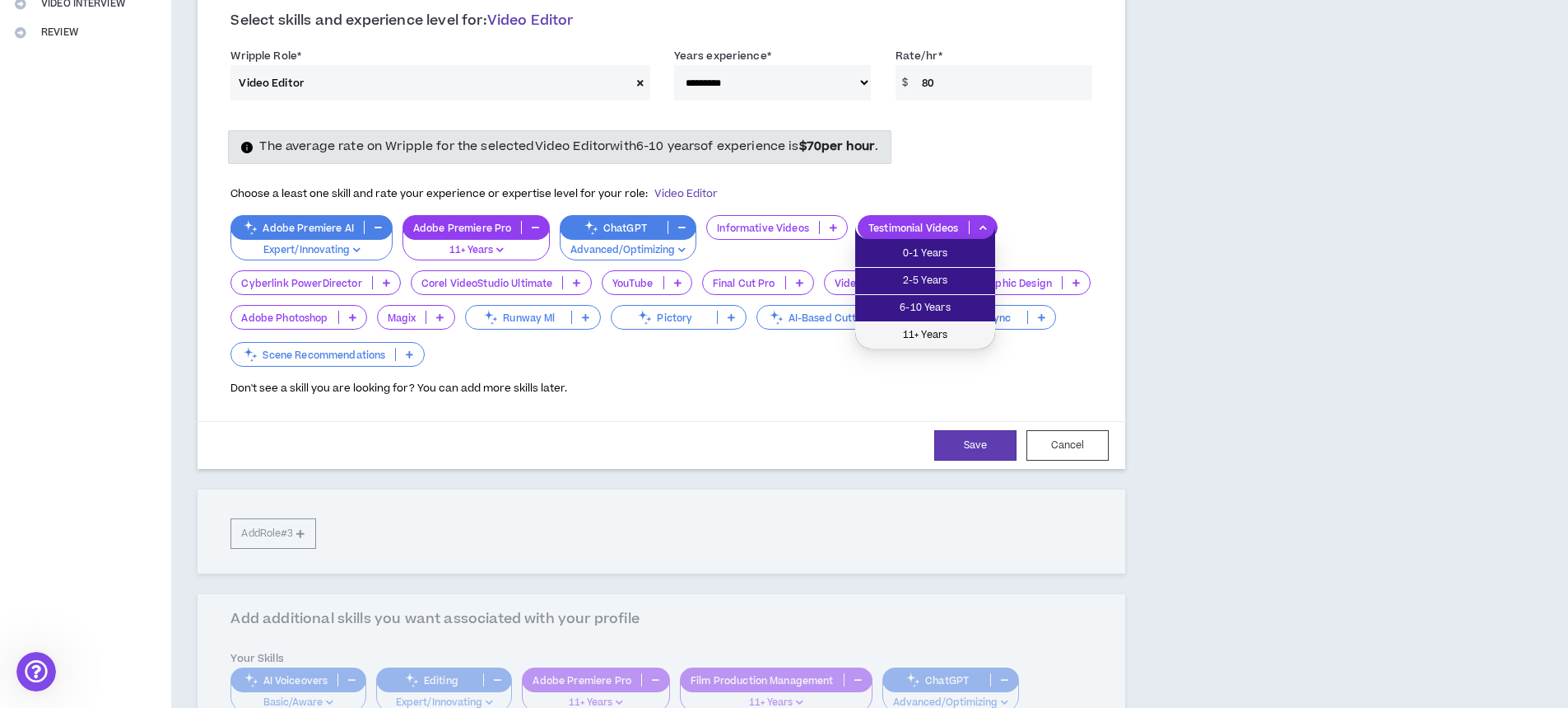
click at [921, 326] on span "11+ Years" at bounding box center [925, 335] width 120 height 18
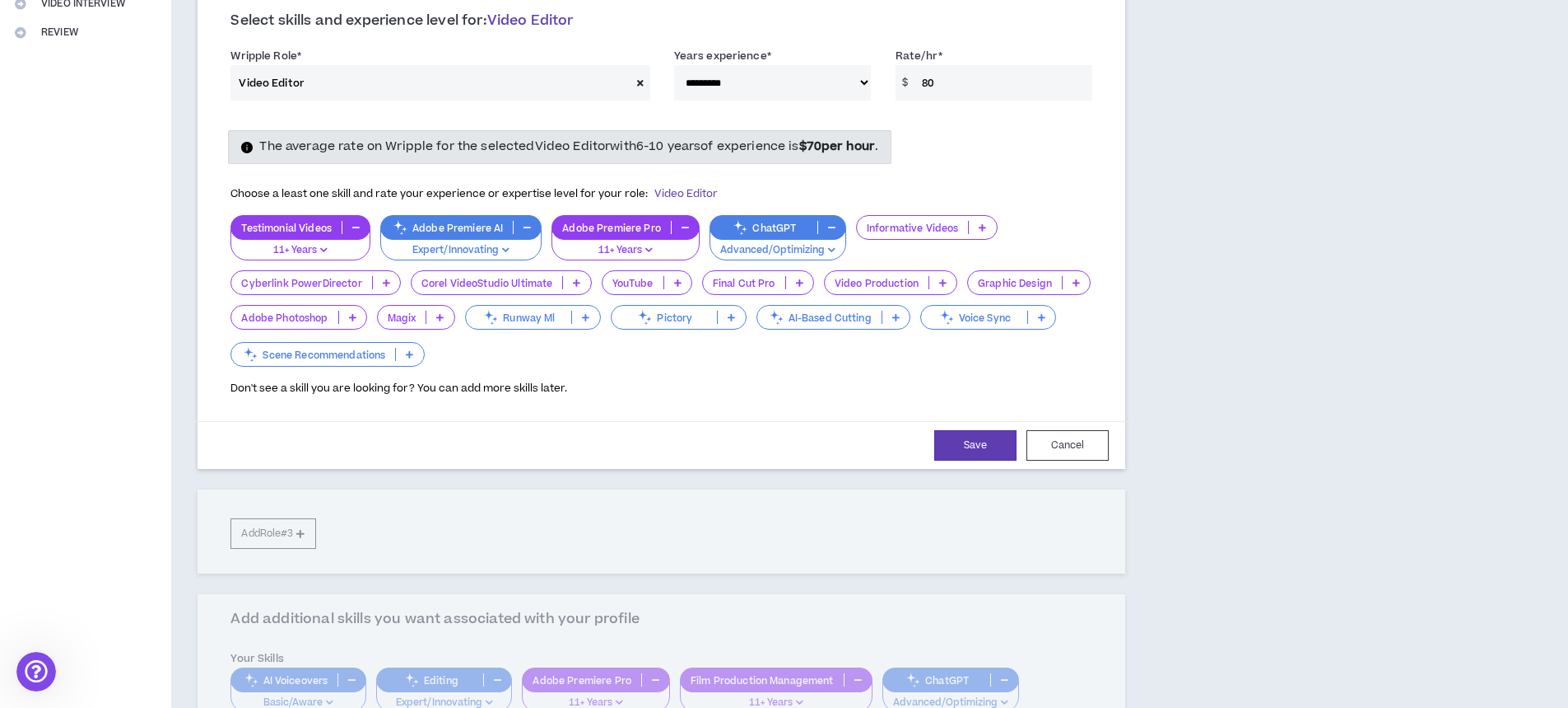
click at [970, 232] on p at bounding box center [982, 227] width 27 height 13
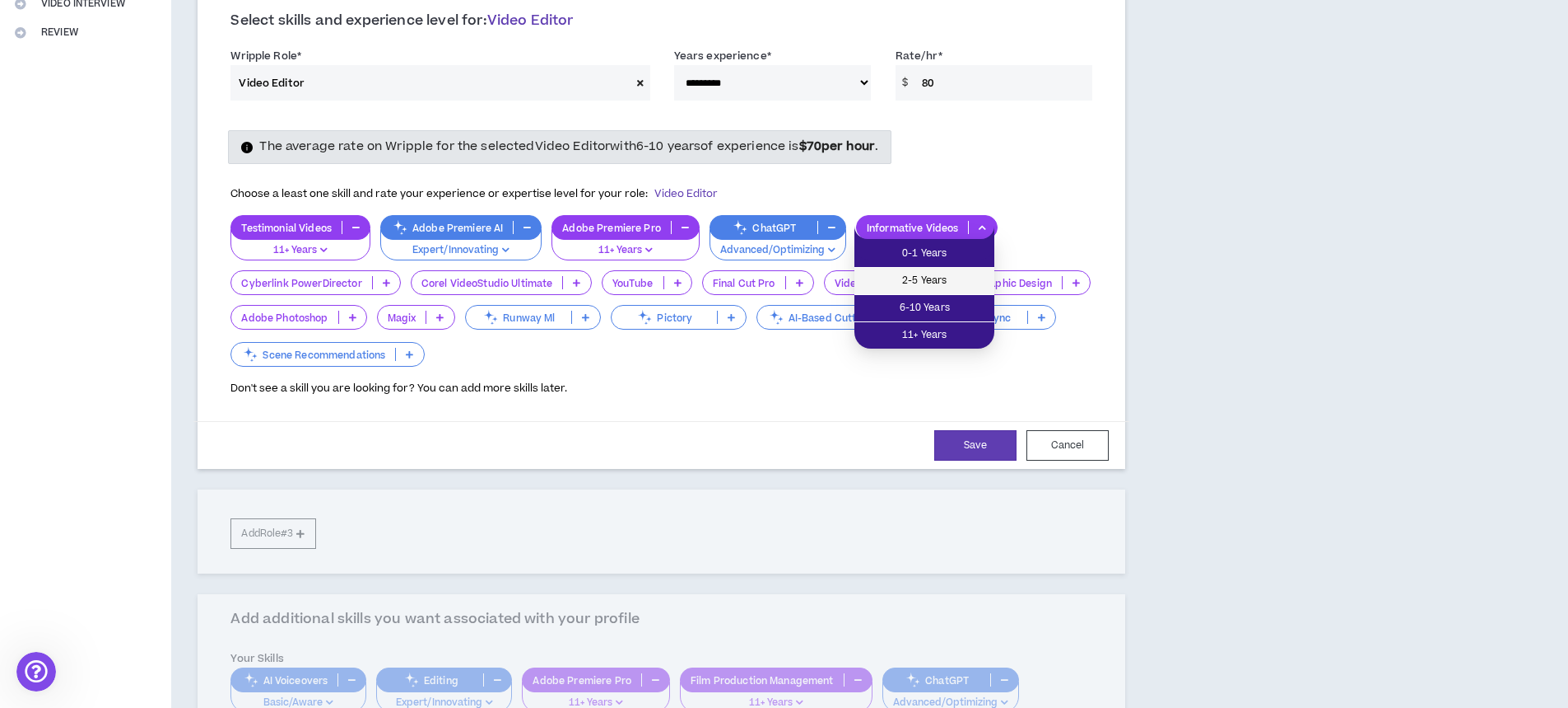
click at [955, 282] on span "2-5 Years" at bounding box center [924, 281] width 120 height 18
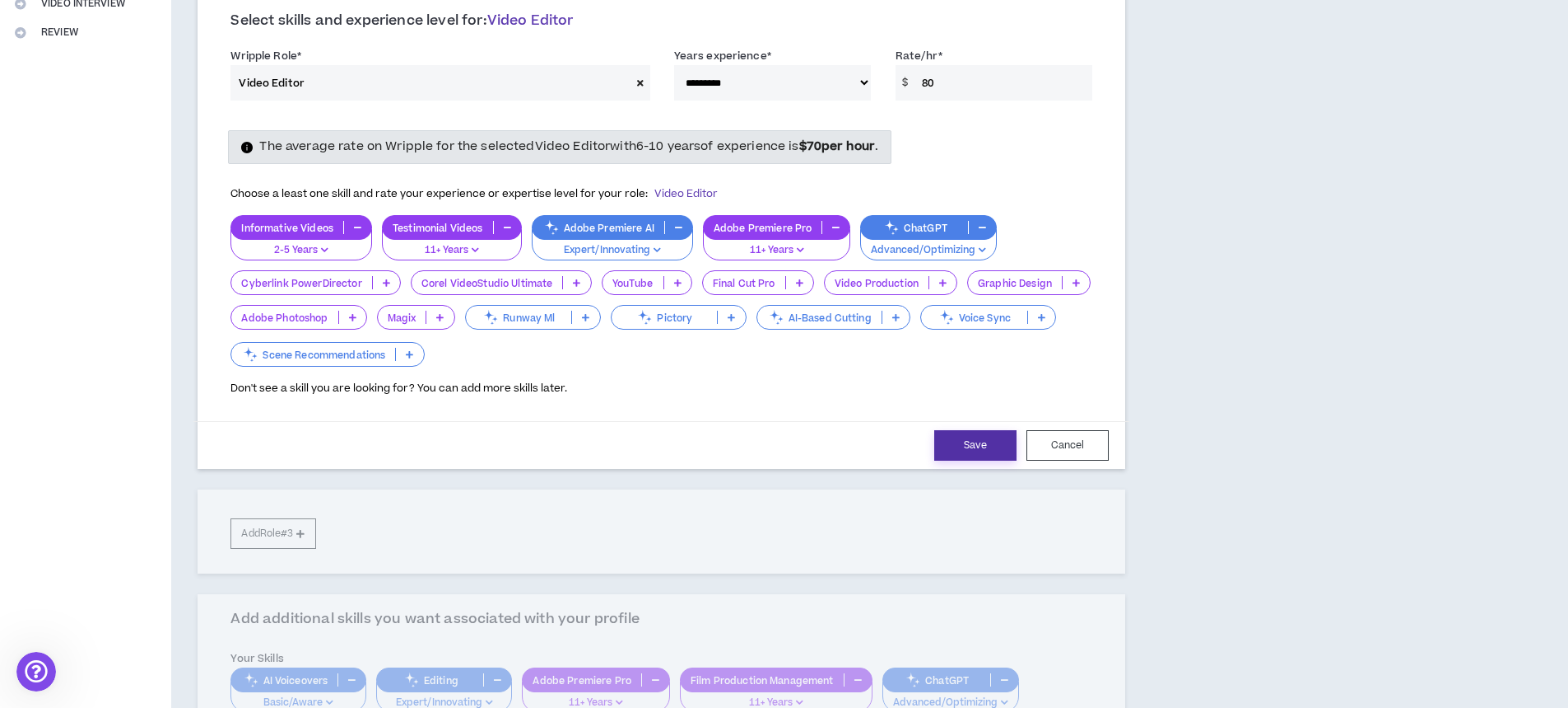
click at [962, 441] on button "Save" at bounding box center [975, 445] width 82 height 31
select select "***"
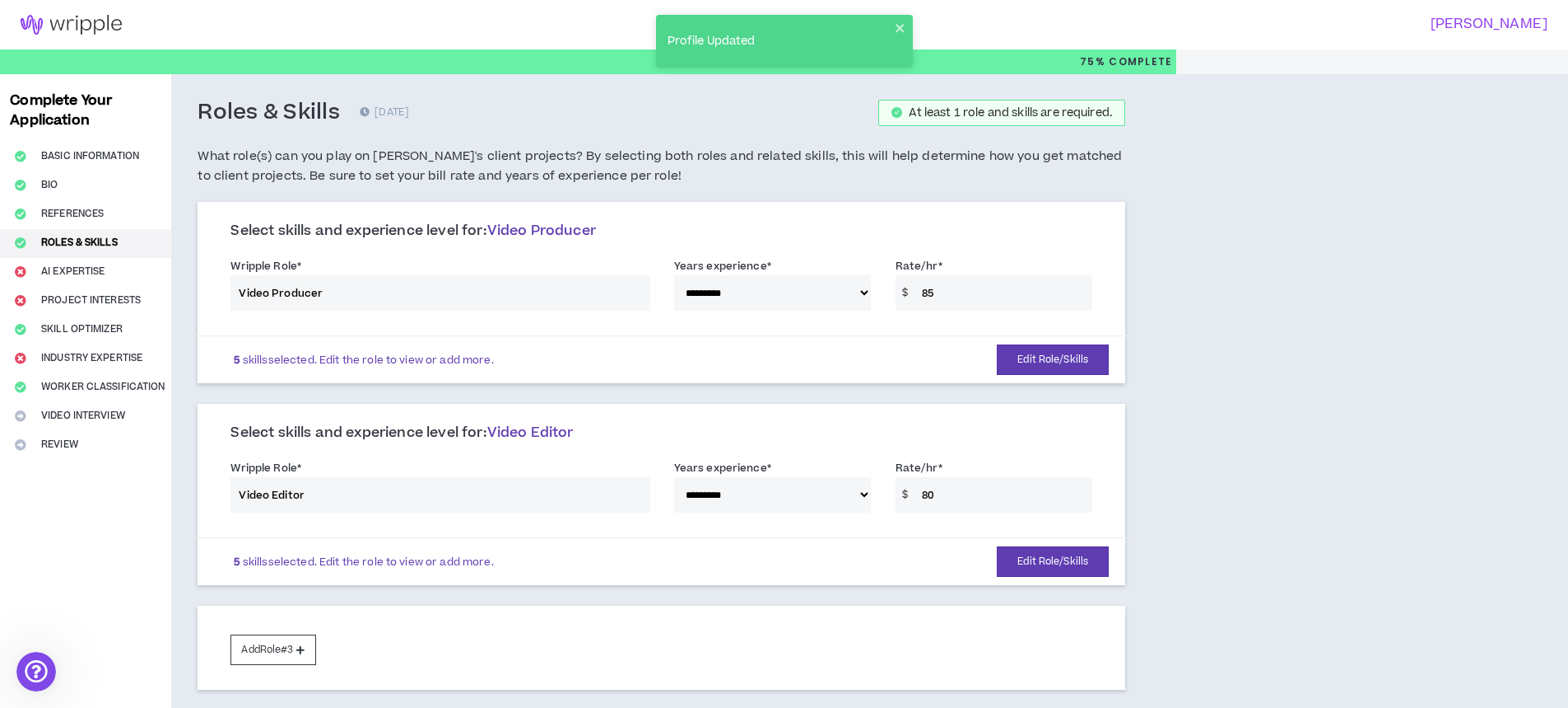
scroll to position [455, 0]
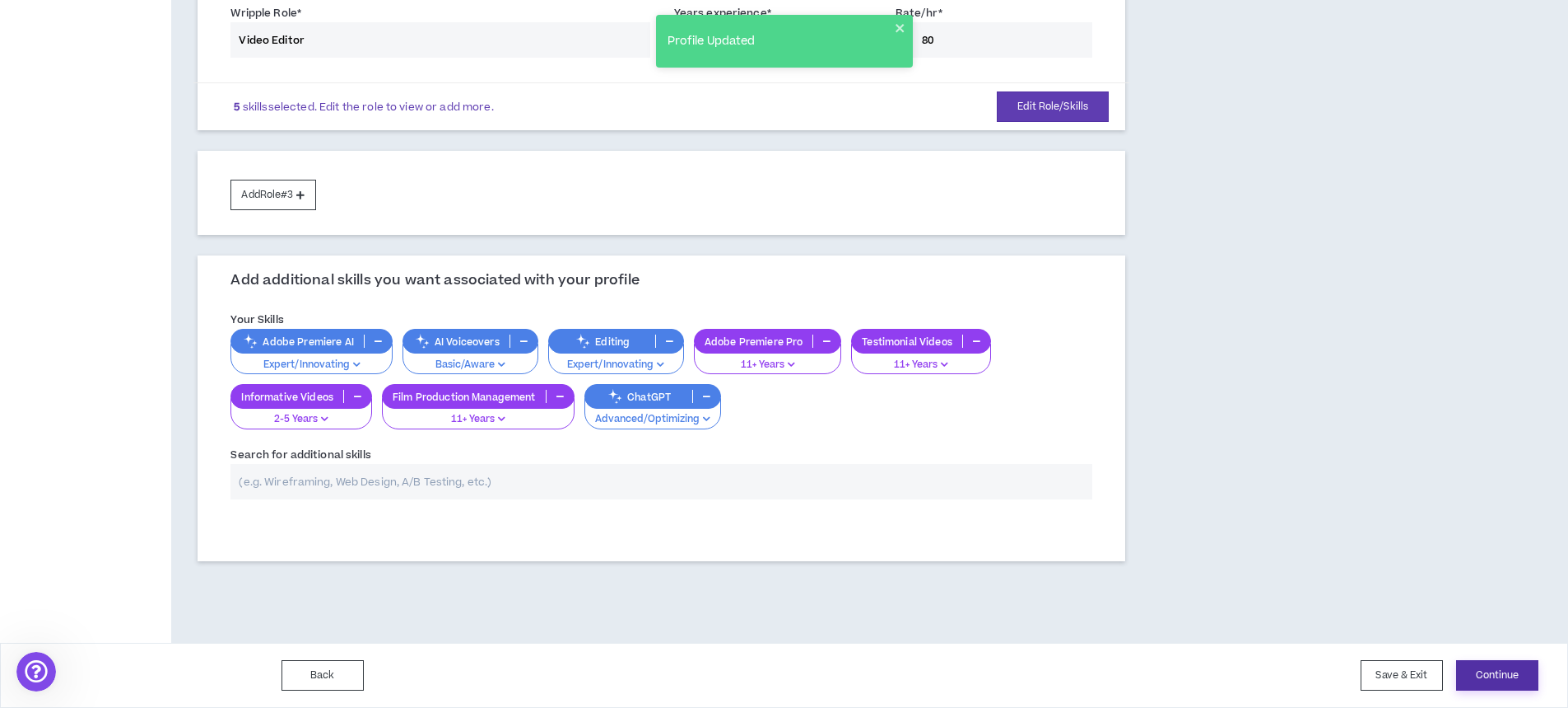
click at [1495, 673] on button "Continue" at bounding box center [1497, 674] width 82 height 31
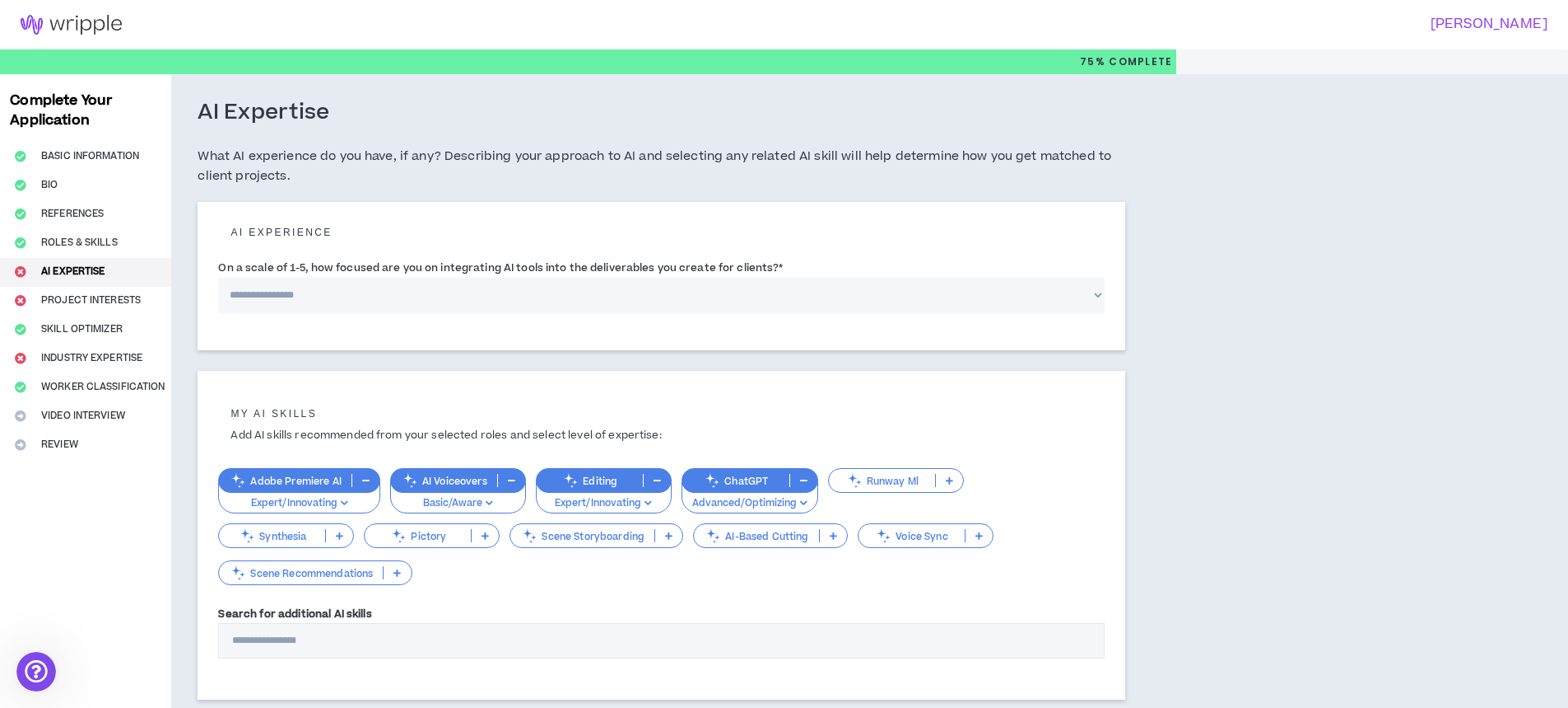
click at [283, 297] on select "**********" at bounding box center [661, 295] width 887 height 36
select select "*"
click at [218, 278] on select "**********" at bounding box center [661, 295] width 887 height 36
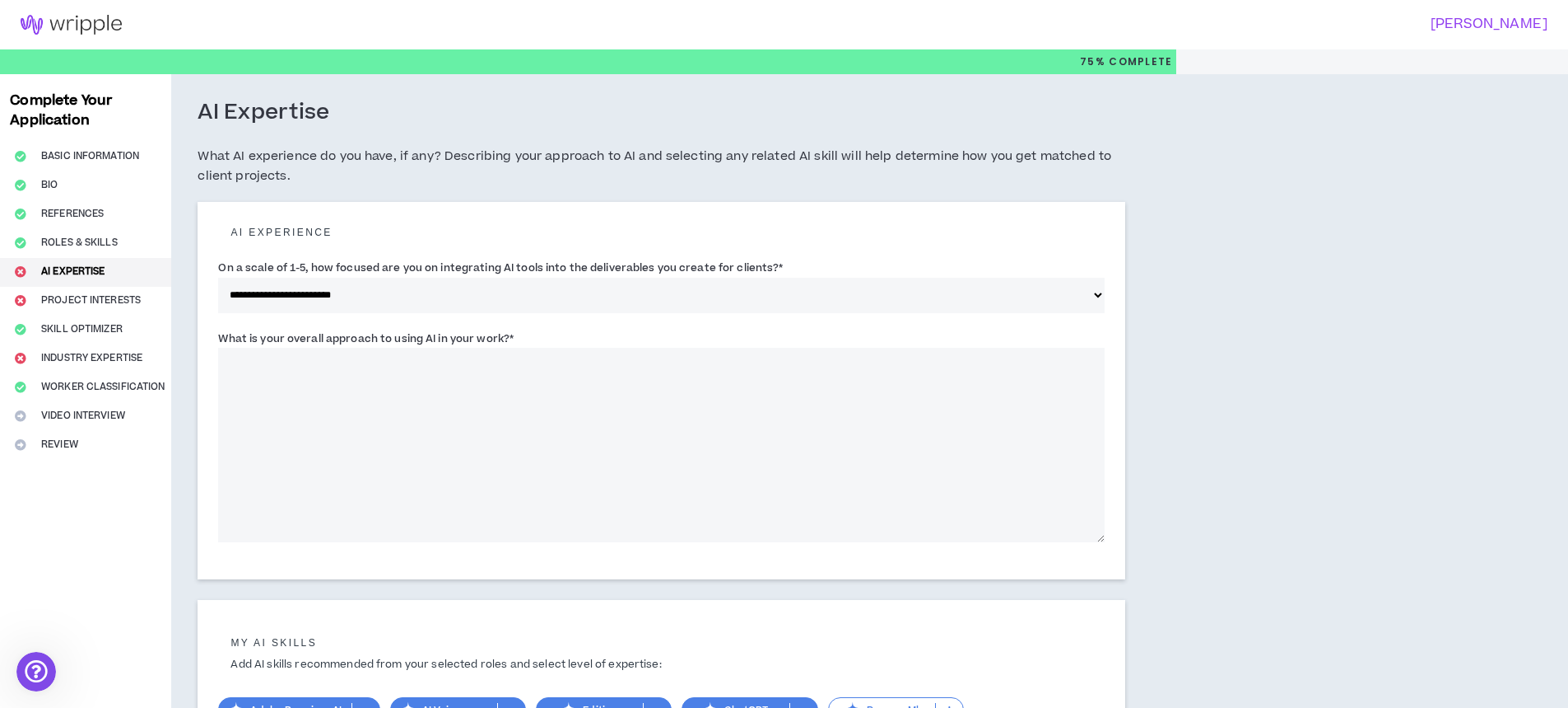
drag, startPoint x: 285, startPoint y: 312, endPoint x: 280, endPoint y: 408, distance: 96.1
click at [280, 408] on textarea "What is your overall approach to using AI in your work? *" at bounding box center [661, 445] width 887 height 194
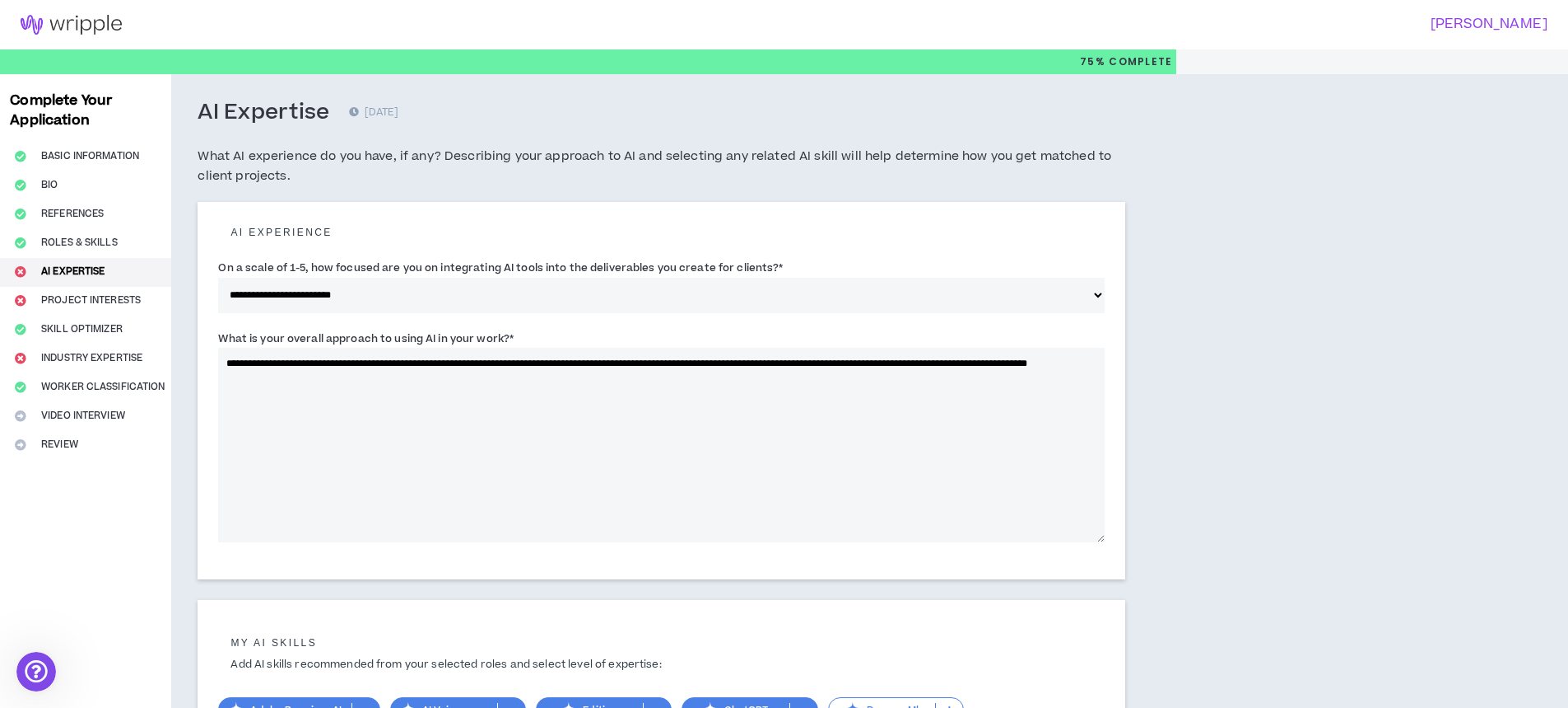
click at [1031, 369] on textarea "**********" at bounding box center [661, 445] width 887 height 194
click at [1043, 365] on textarea "**********" at bounding box center [661, 445] width 887 height 194
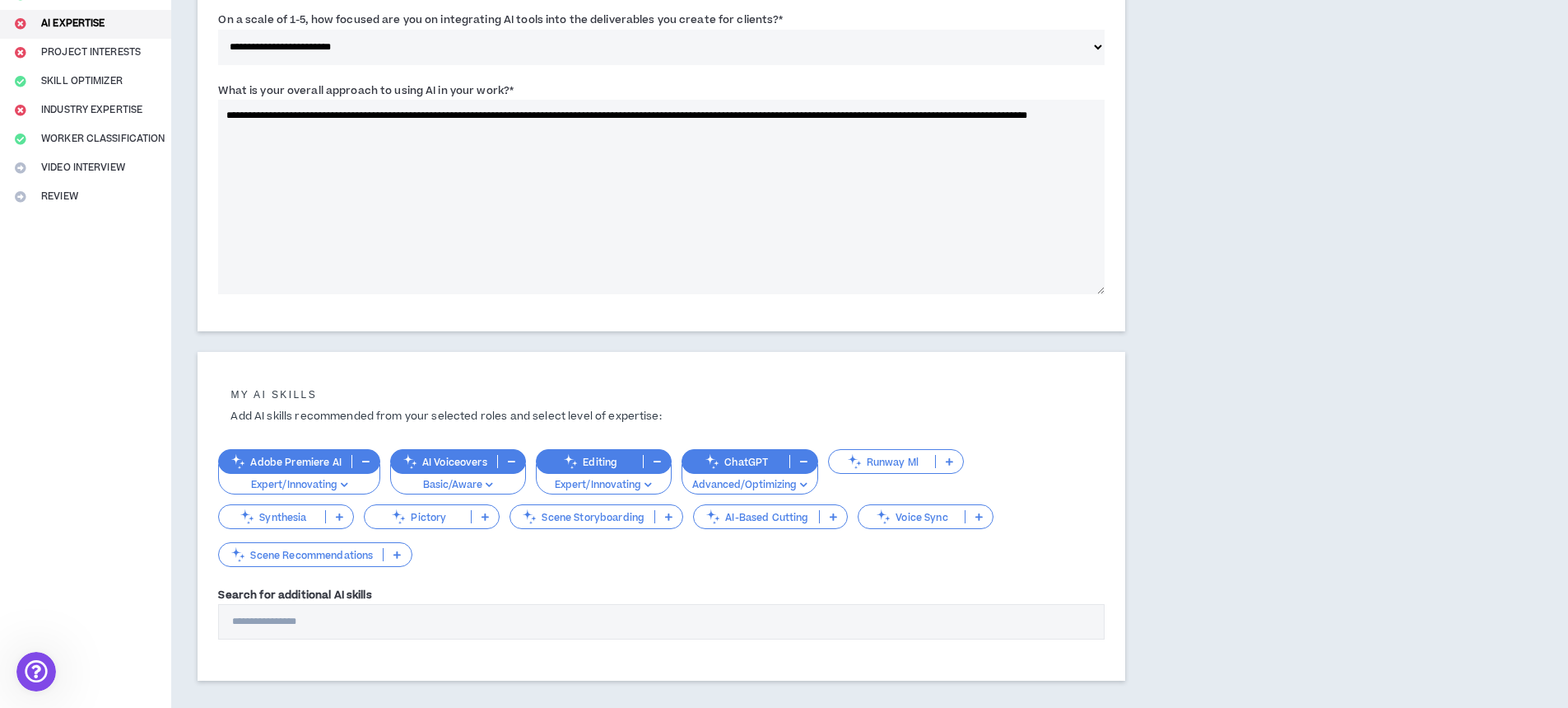
scroll to position [340, 0]
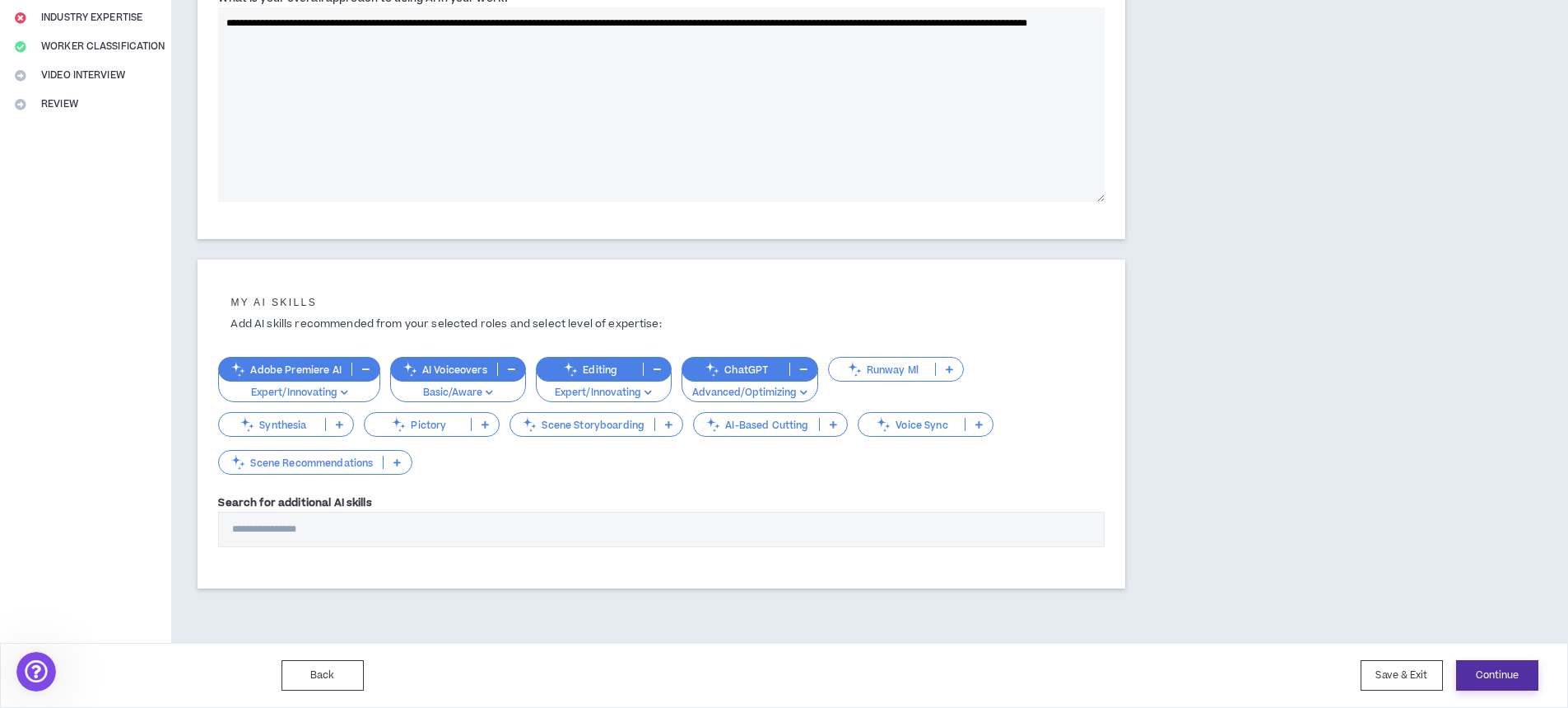
type textarea "**********"
click at [1495, 670] on button "Continue" at bounding box center [1497, 674] width 82 height 31
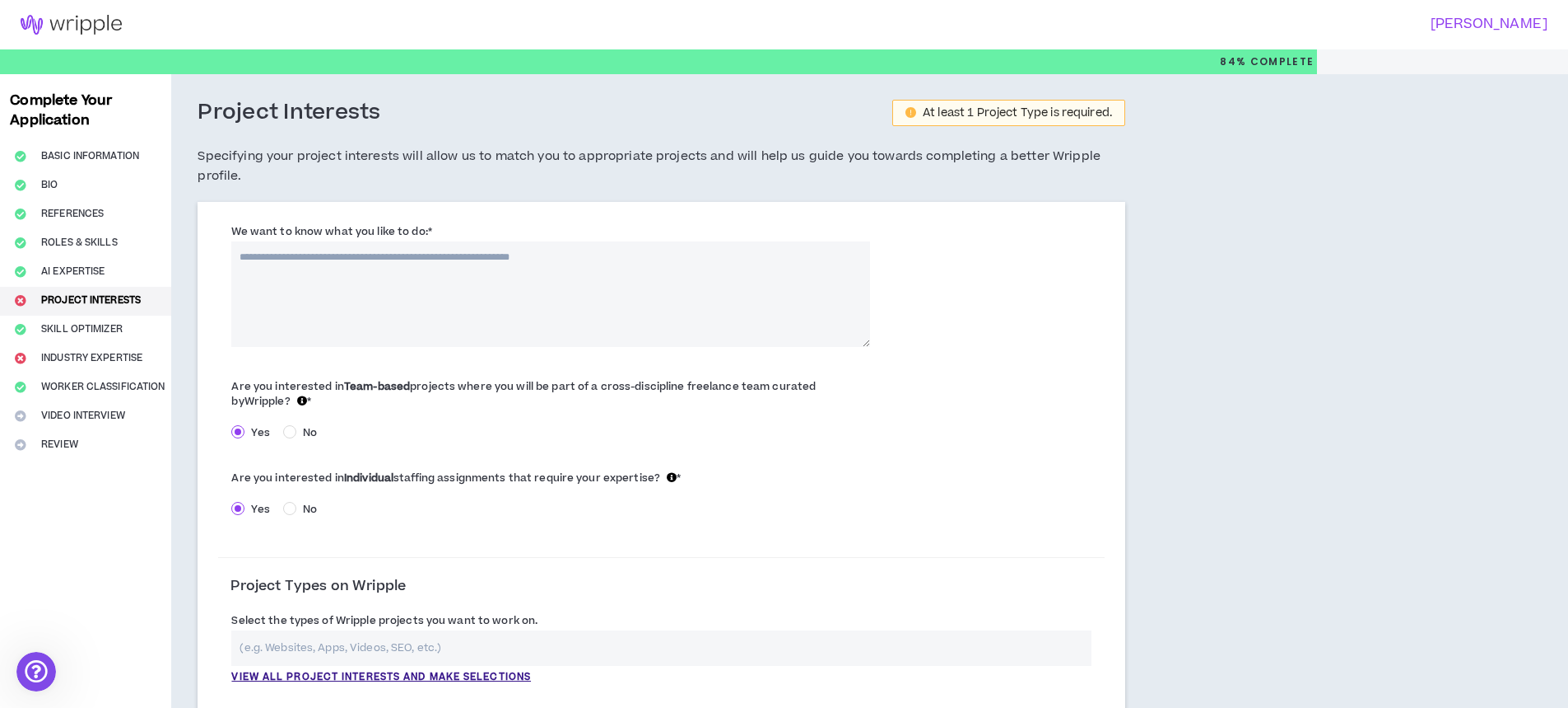
click at [409, 275] on textarea "We want to know what you like to do: *" at bounding box center [550, 294] width 638 height 105
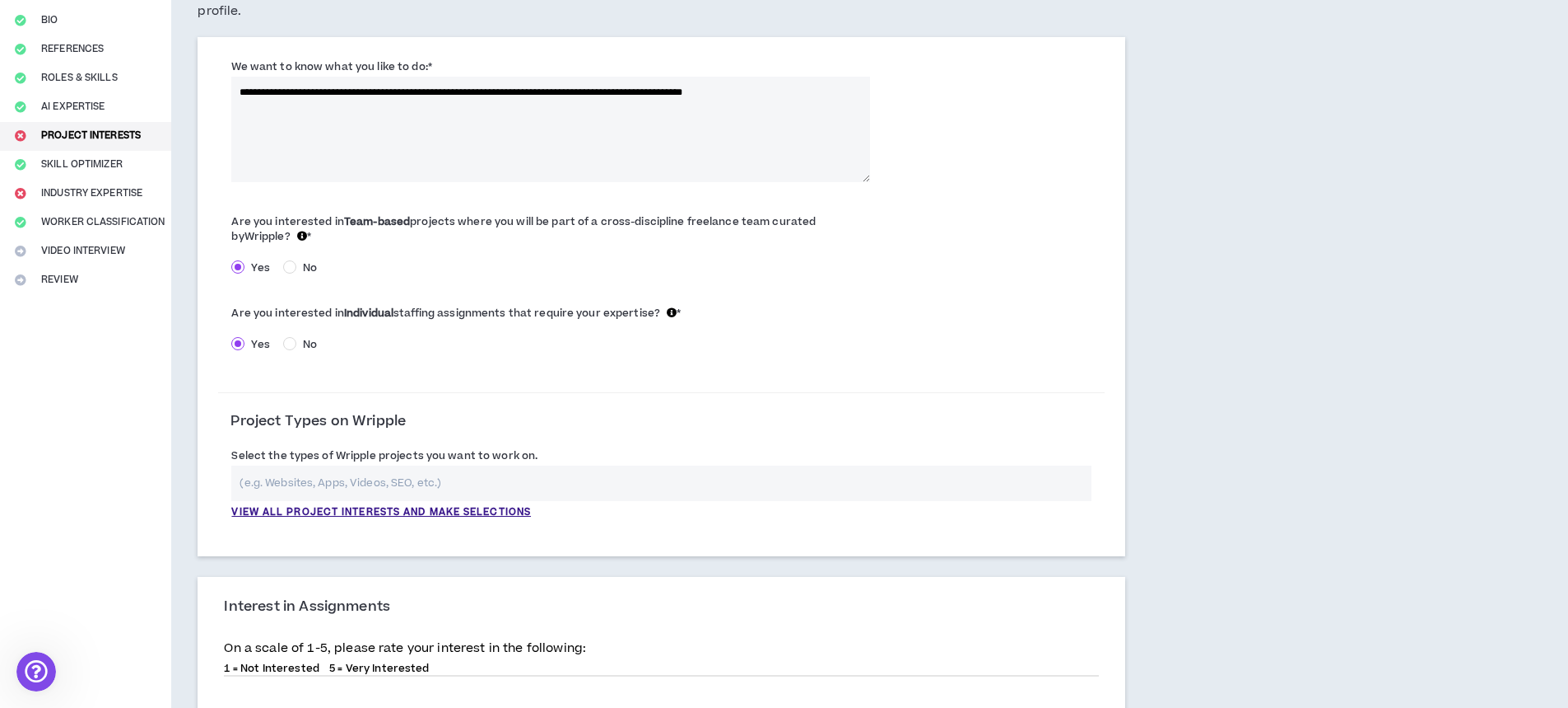
type textarea "**********"
click at [279, 520] on div "Select the types of Wripple projects you want to work on. View all project inte…" at bounding box center [661, 487] width 887 height 89
click at [286, 511] on p "View all project interests and make selections" at bounding box center [381, 512] width 299 height 15
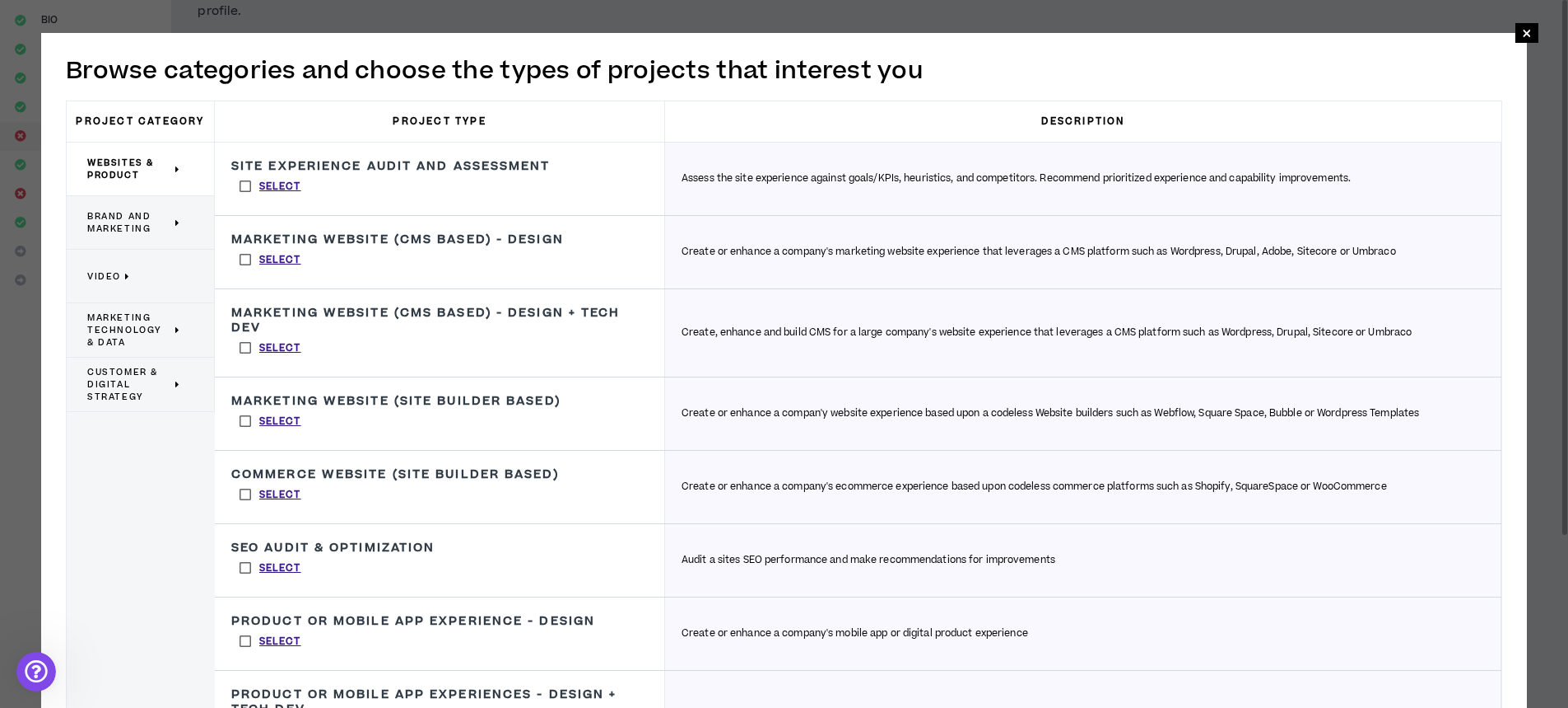
click at [151, 266] on p "Video" at bounding box center [134, 276] width 94 height 37
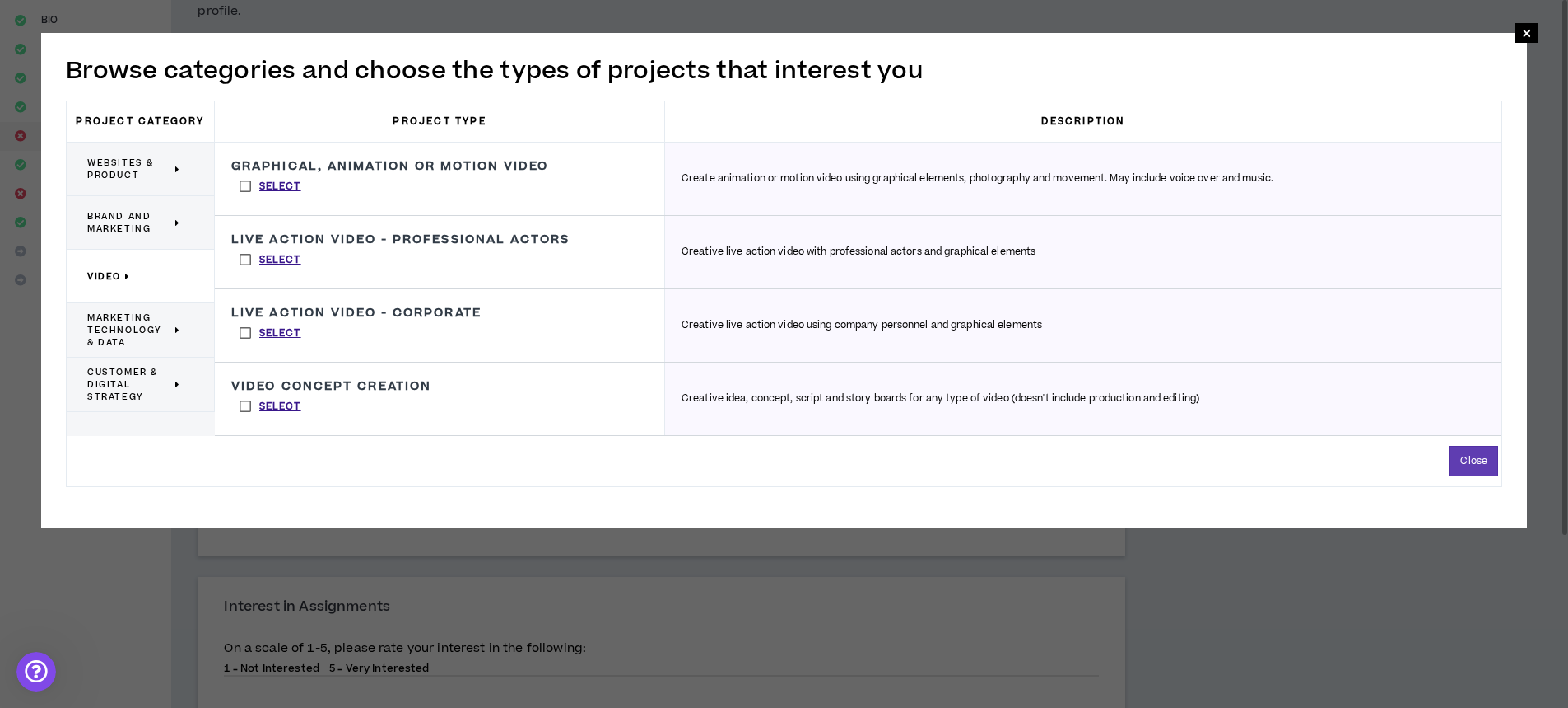
click at [246, 262] on label "Select" at bounding box center [270, 259] width 78 height 25
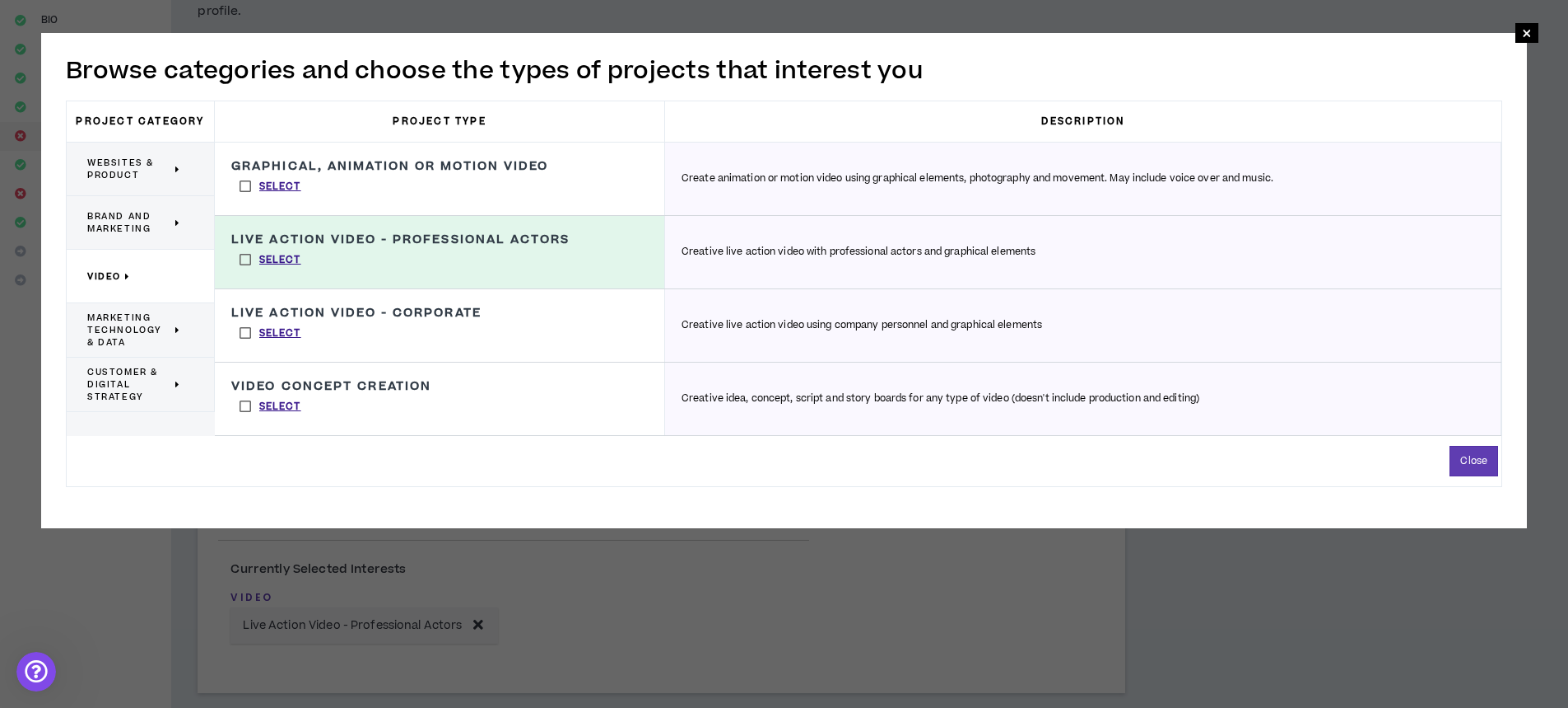
click at [236, 336] on label "Select" at bounding box center [270, 332] width 78 height 25
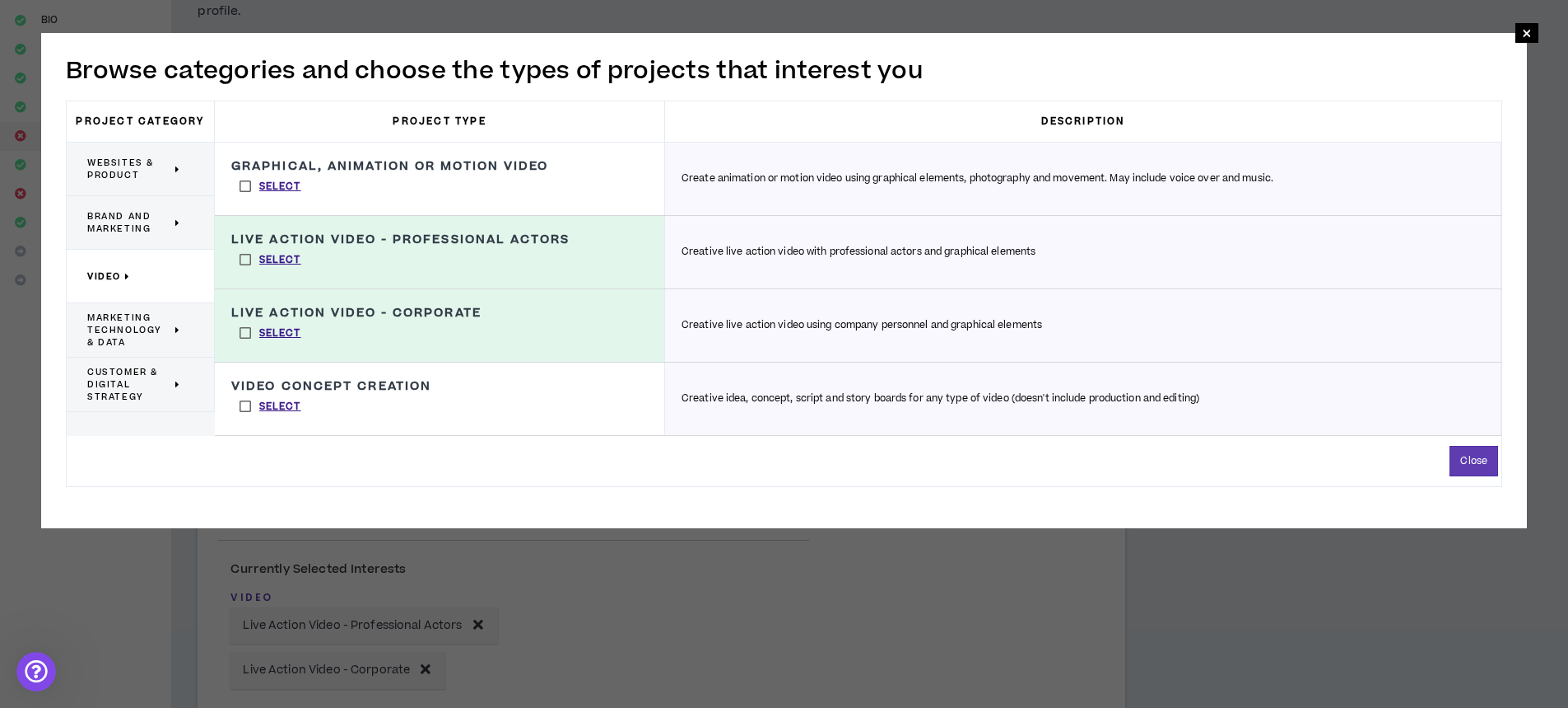
click at [238, 405] on label "Select" at bounding box center [270, 406] width 78 height 25
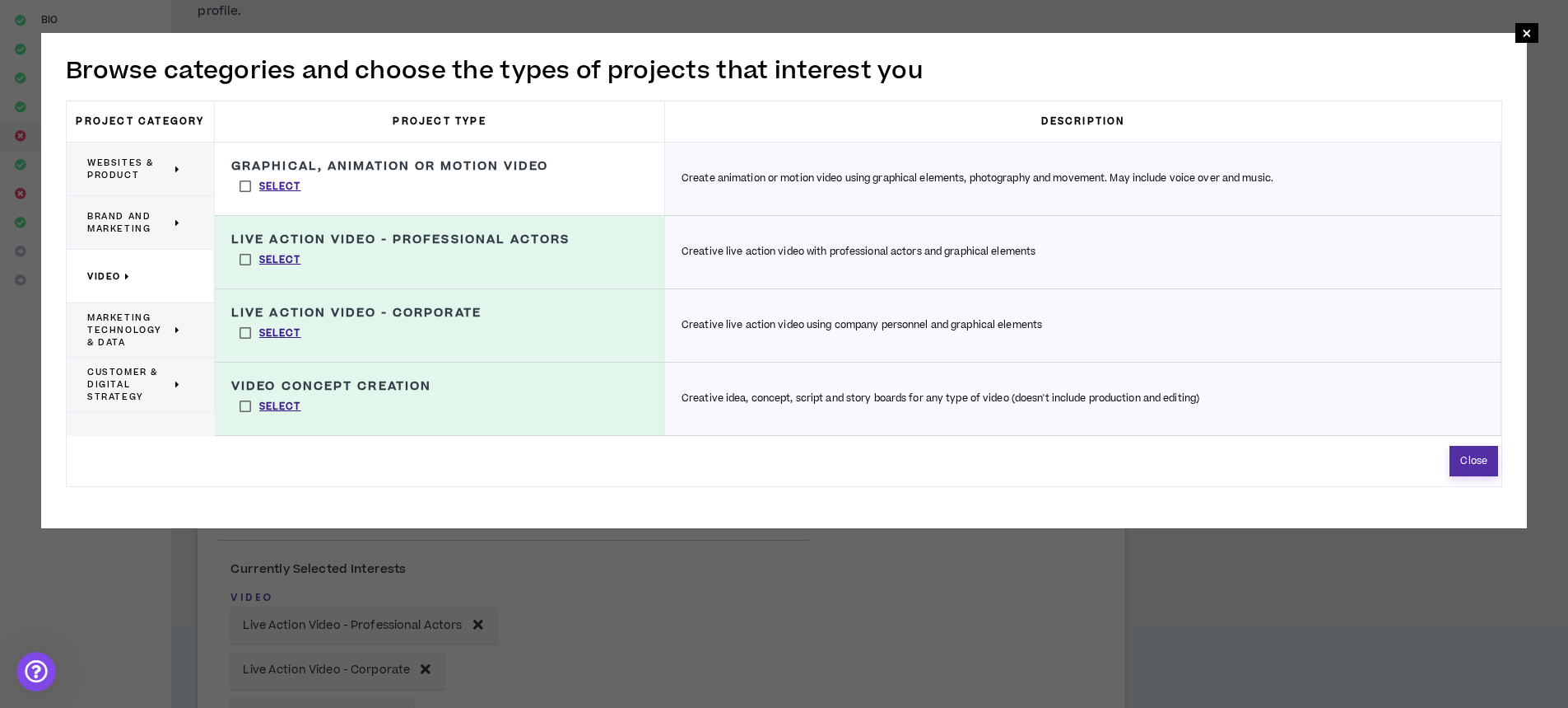
click at [1481, 459] on button "Close" at bounding box center [1474, 460] width 49 height 31
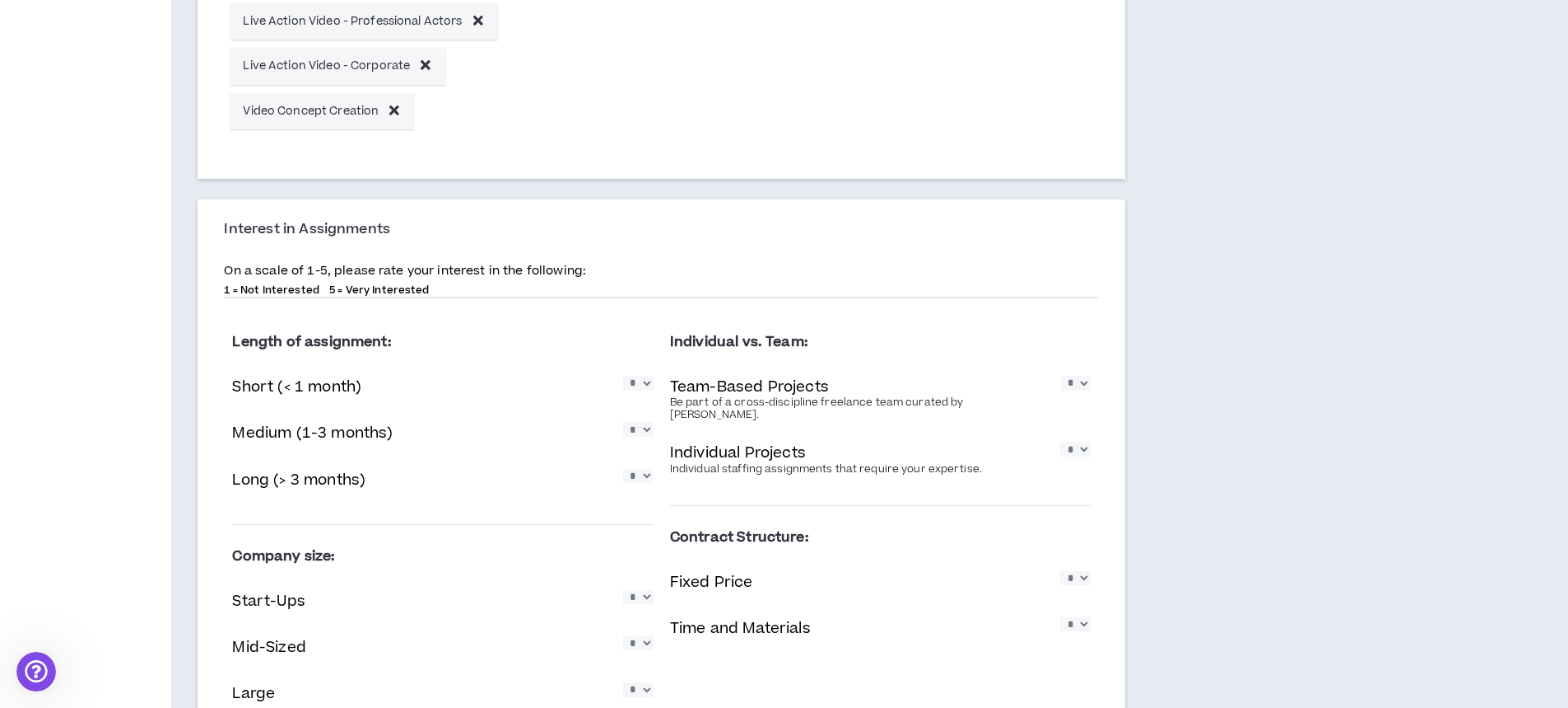
scroll to position [924, 0]
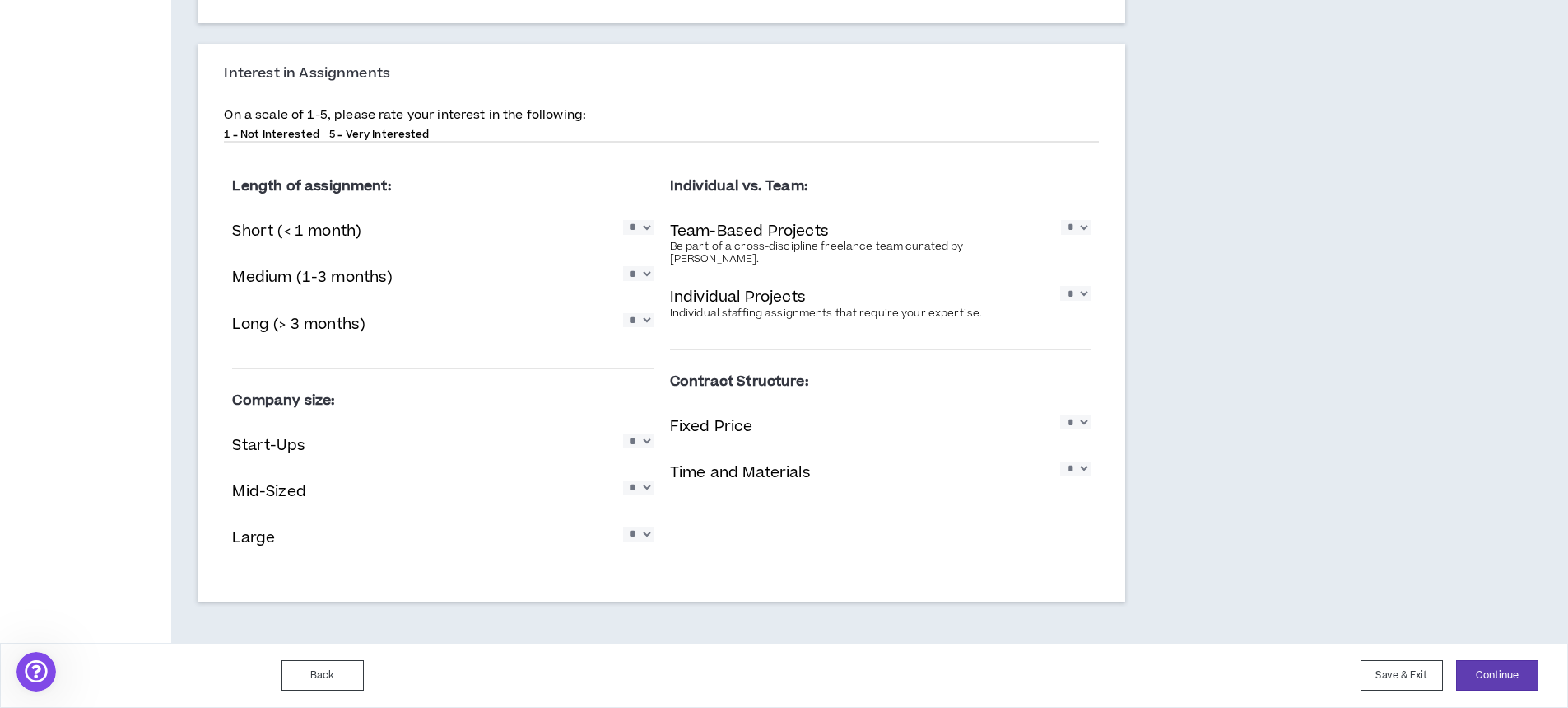
click at [649, 234] on select "* * * * *" at bounding box center [638, 227] width 31 height 14
select select "*"
click at [623, 220] on select "* * * * *" at bounding box center [638, 227] width 31 height 14
click at [643, 272] on select "* * * * *" at bounding box center [638, 273] width 31 height 14
select select "*"
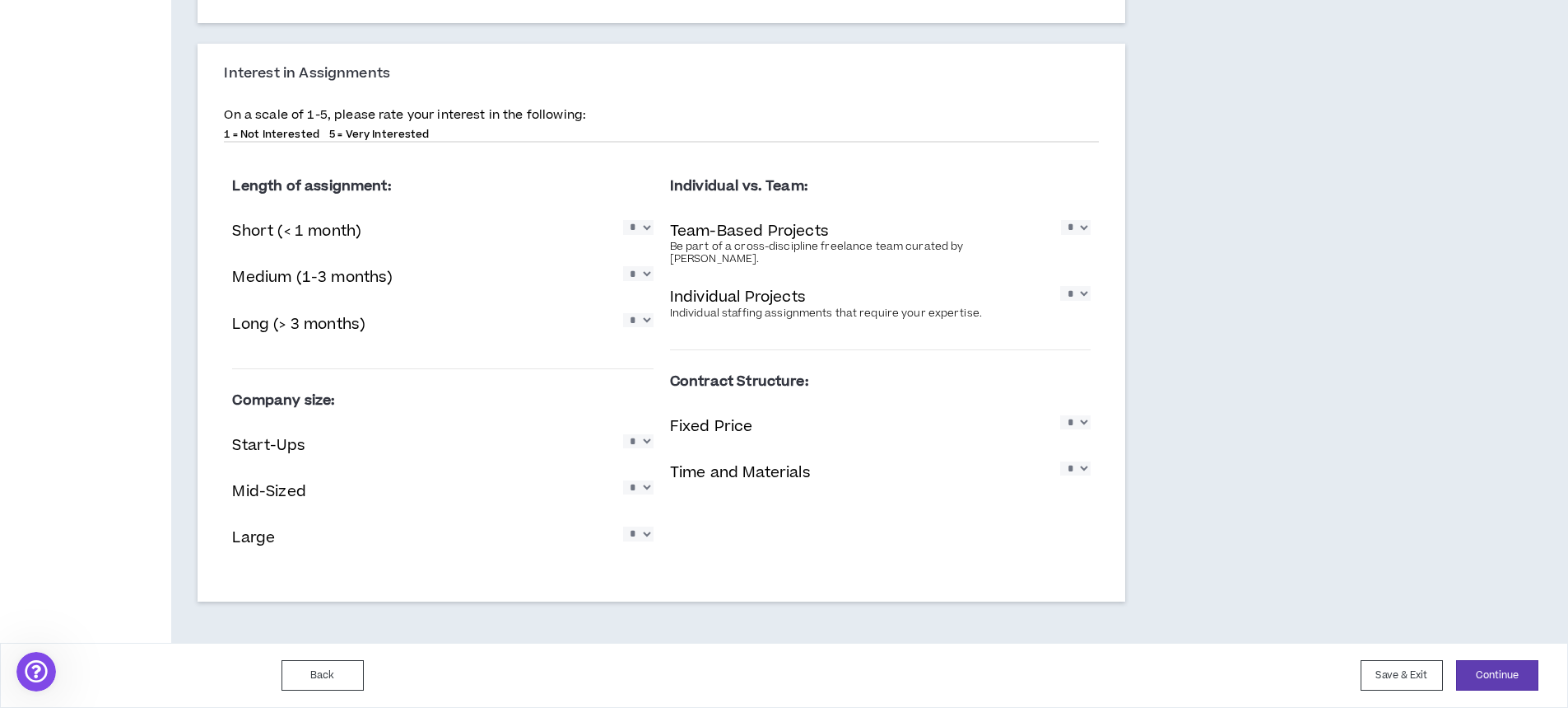
click at [623, 266] on select "* * * * *" at bounding box center [638, 273] width 31 height 14
click at [646, 322] on select "* * * * *" at bounding box center [638, 320] width 31 height 14
click at [623, 313] on select "* * * * *" at bounding box center [638, 320] width 31 height 14
click at [1070, 234] on select "* * * * *" at bounding box center [1076, 227] width 30 height 14
select select "*"
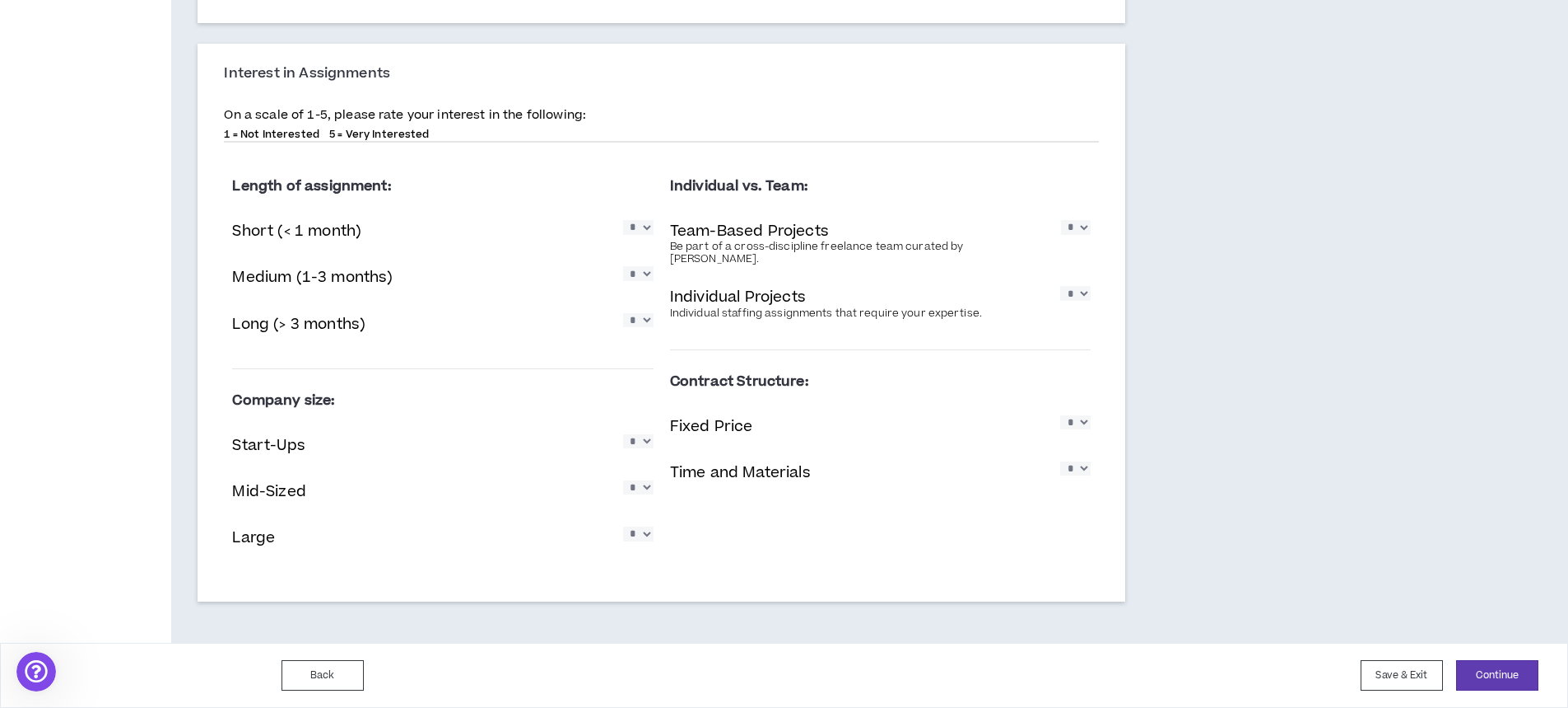
click at [1062, 220] on select "* * * * *" at bounding box center [1076, 227] width 30 height 14
click at [1079, 287] on select "* * * * *" at bounding box center [1075, 293] width 31 height 14
select select "*"
click at [1061, 286] on select "* * * * *" at bounding box center [1075, 293] width 31 height 14
click at [634, 448] on select "* * * * *" at bounding box center [638, 441] width 31 height 14
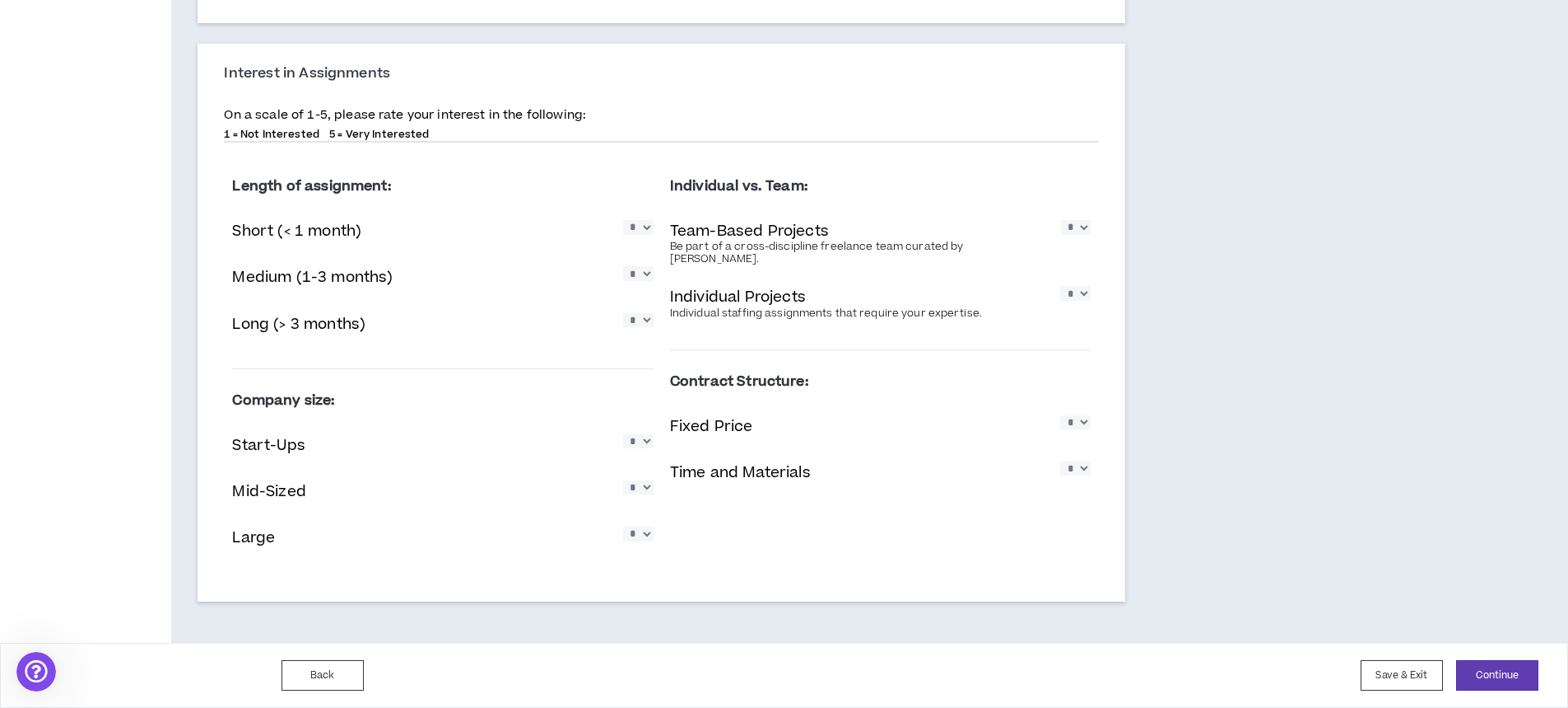
select select "*"
click at [623, 434] on select "* * * * *" at bounding box center [638, 441] width 31 height 14
click at [648, 484] on select "* * * * *" at bounding box center [638, 487] width 31 height 14
select select "*"
click at [623, 480] on select "* * * * *" at bounding box center [638, 487] width 31 height 14
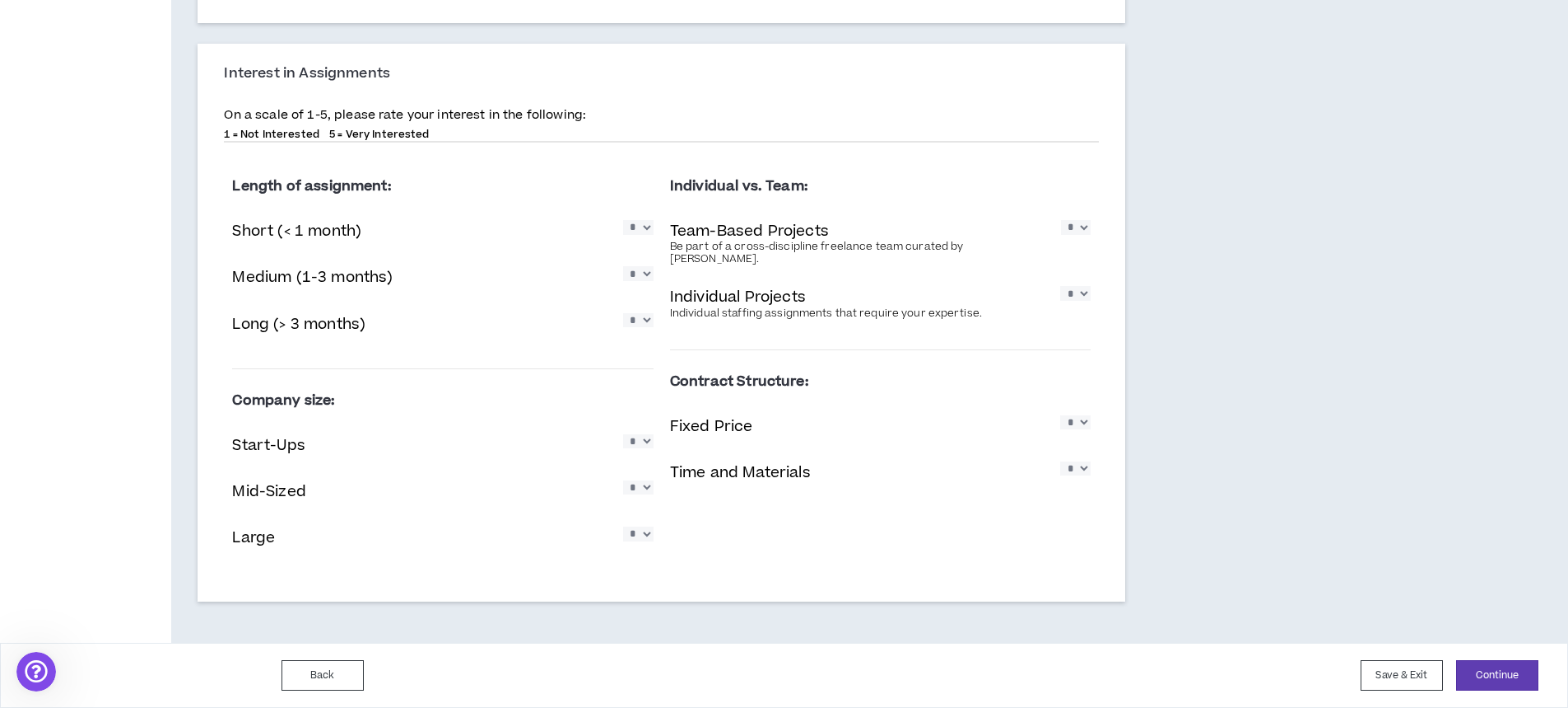
drag, startPoint x: 649, startPoint y: 532, endPoint x: 644, endPoint y: 545, distance: 13.9
click at [647, 533] on select "* * * * *" at bounding box center [638, 533] width 31 height 14
select select "*"
click at [623, 527] on select "* * * * *" at bounding box center [638, 533] width 31 height 14
drag, startPoint x: 1068, startPoint y: 405, endPoint x: 1069, endPoint y: 421, distance: 16.0
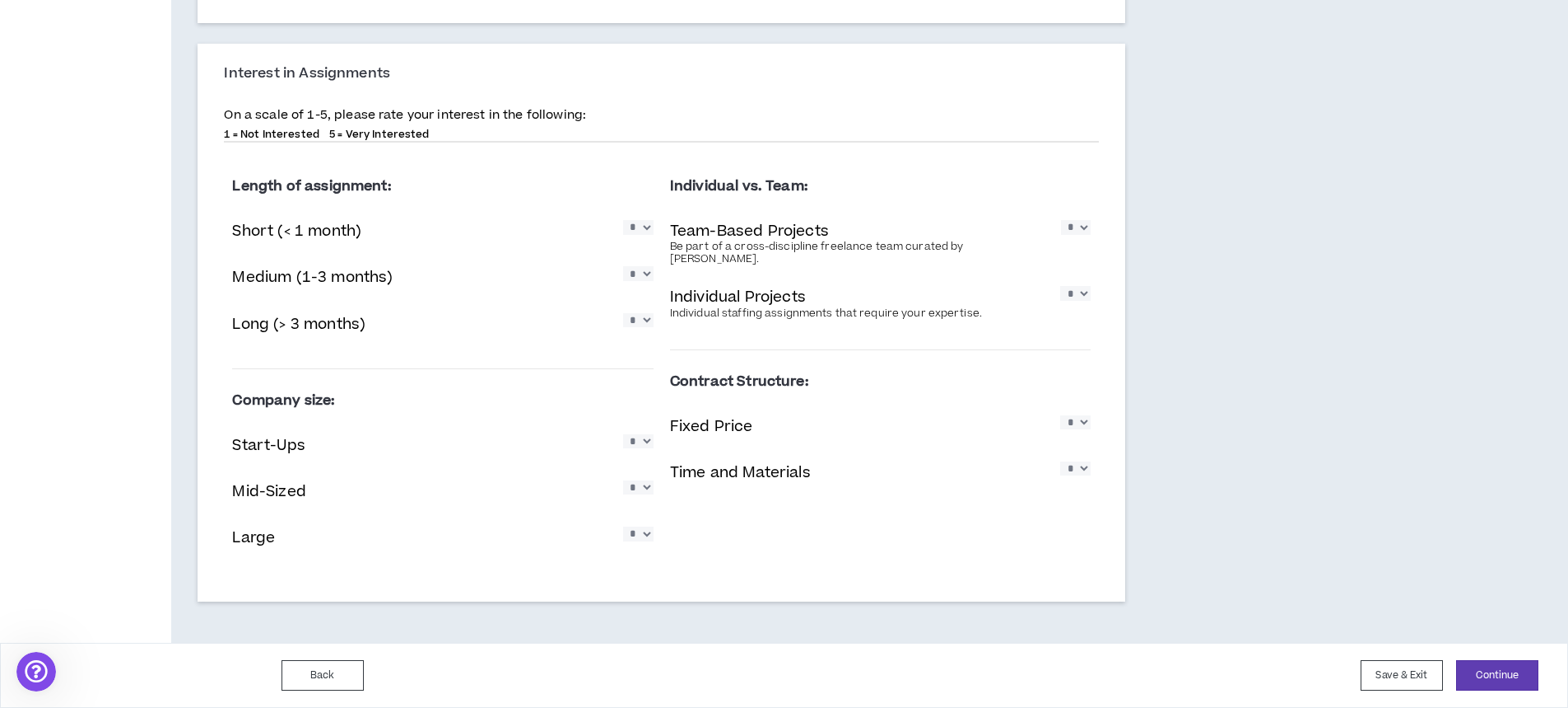
click at [1067, 415] on select "* * * * *" at bounding box center [1075, 422] width 31 height 14
select select "*"
click at [1061, 415] on select "* * * * *" at bounding box center [1075, 422] width 31 height 14
click at [1081, 462] on select "* * * * *" at bounding box center [1075, 468] width 31 height 14
select select "*"
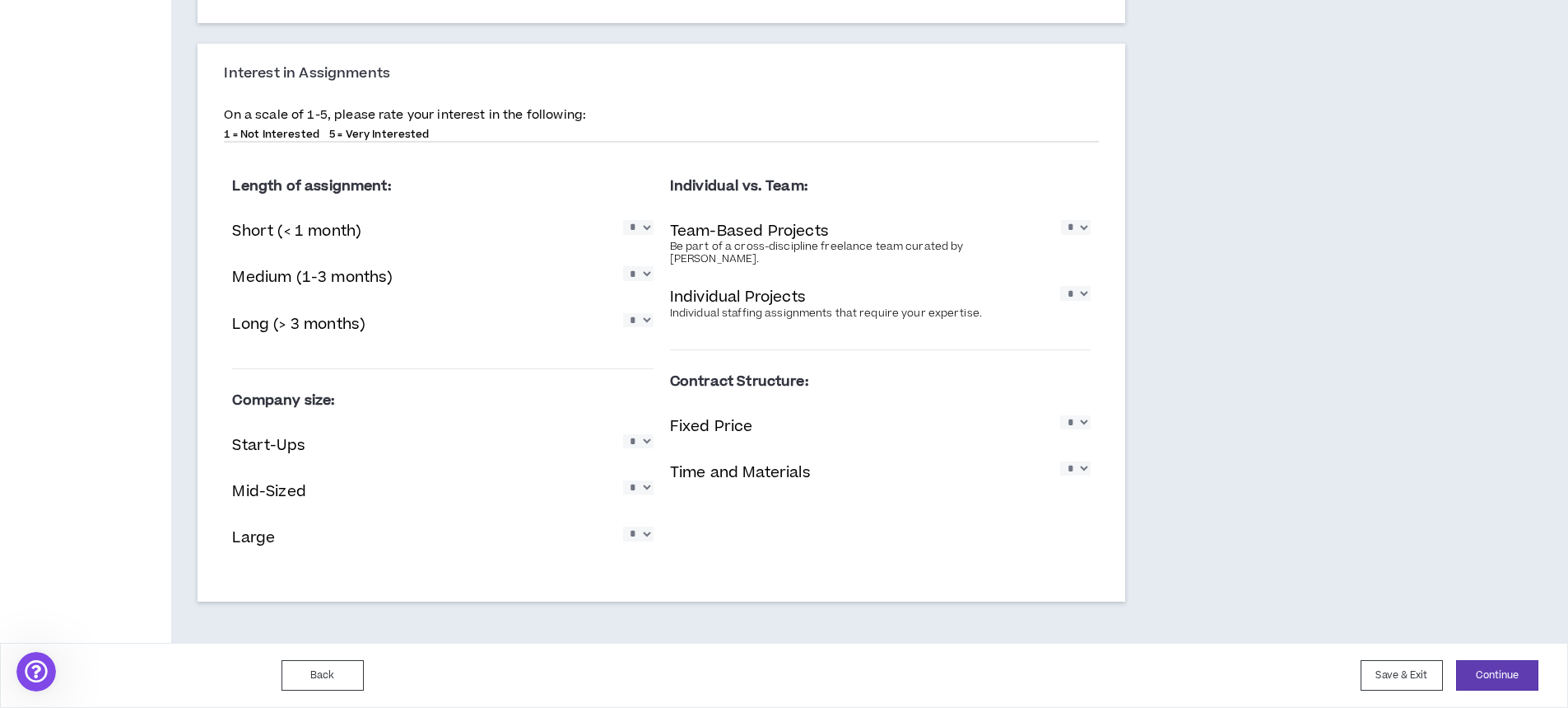
click at [1061, 461] on select "* * * * *" at bounding box center [1075, 468] width 31 height 14
click at [1533, 685] on button "Continue" at bounding box center [1497, 674] width 82 height 31
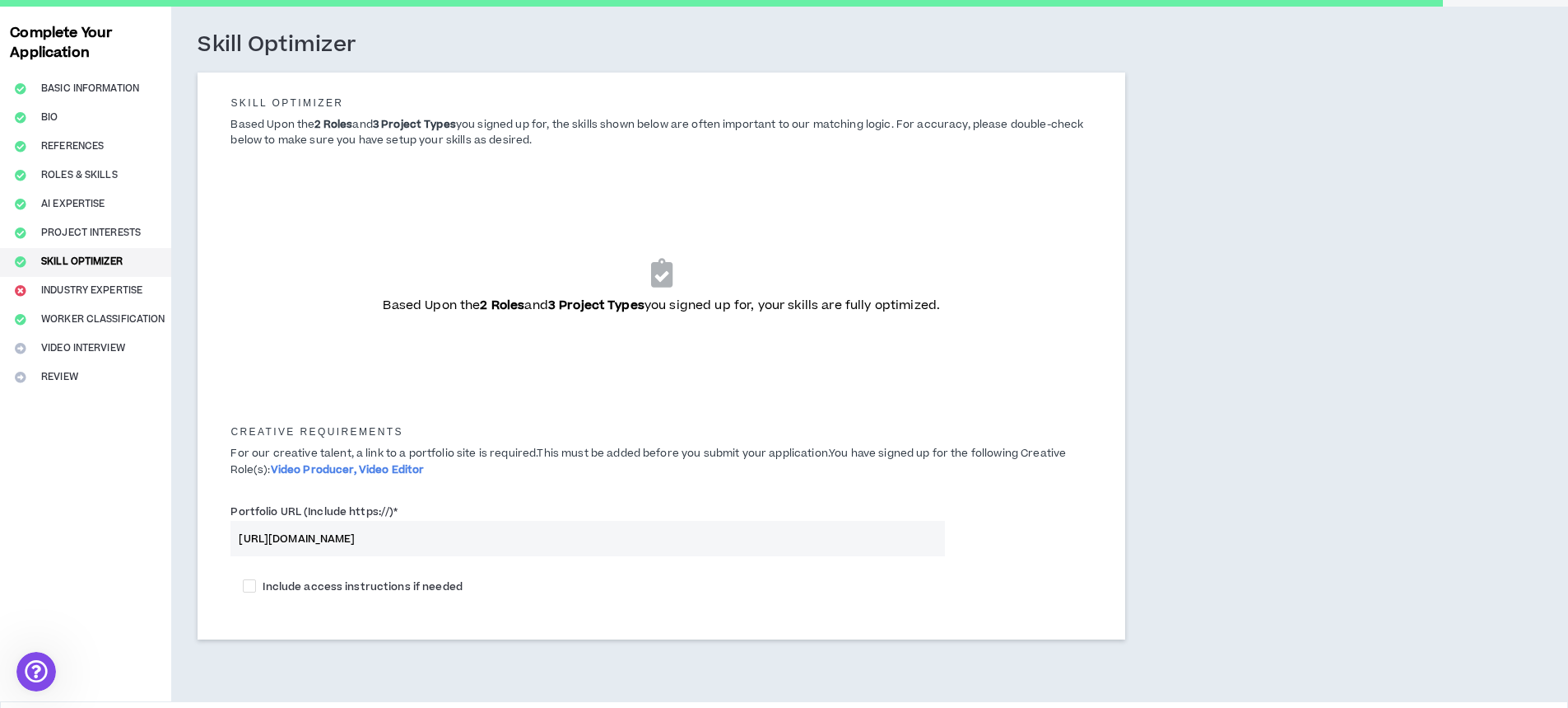
scroll to position [126, 0]
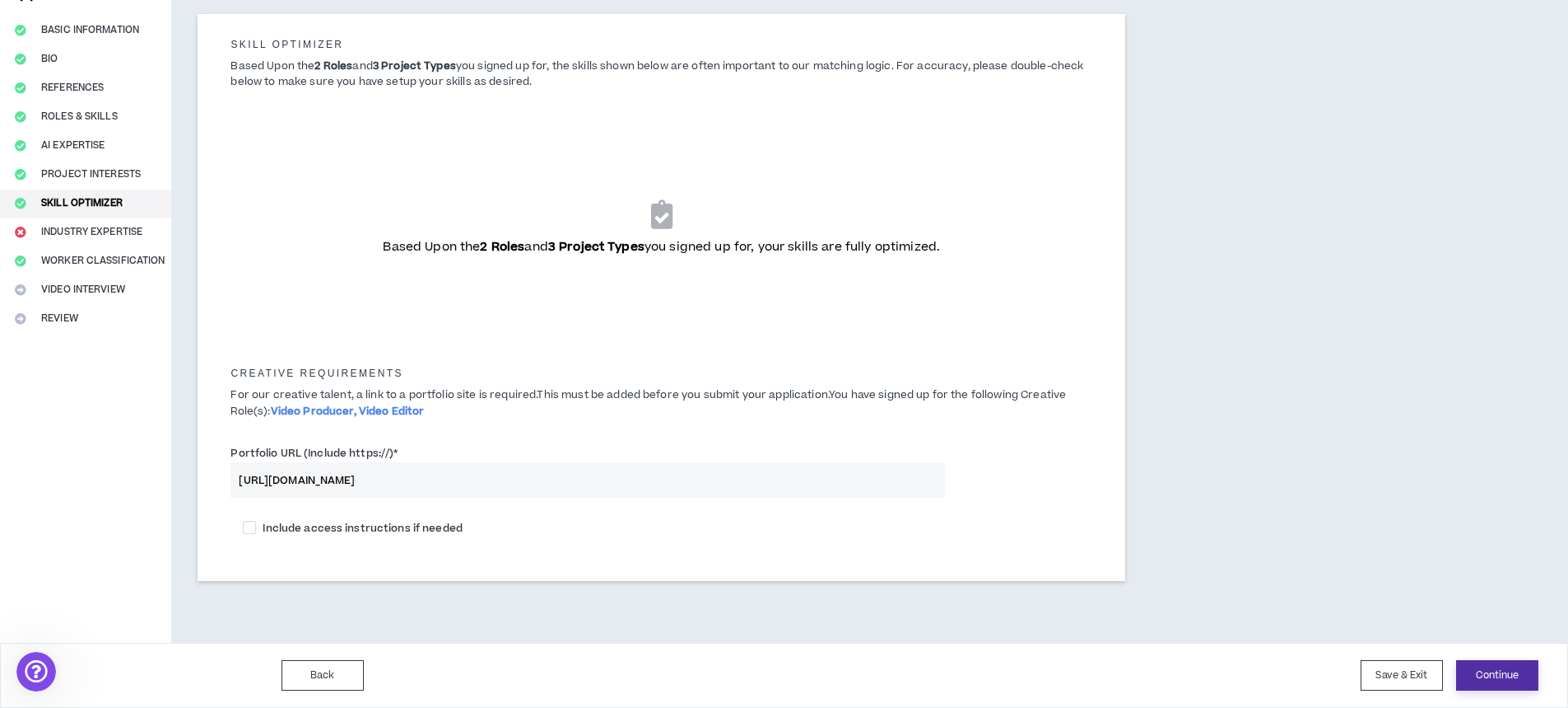
click at [1498, 671] on button "Continue" at bounding box center [1497, 674] width 82 height 31
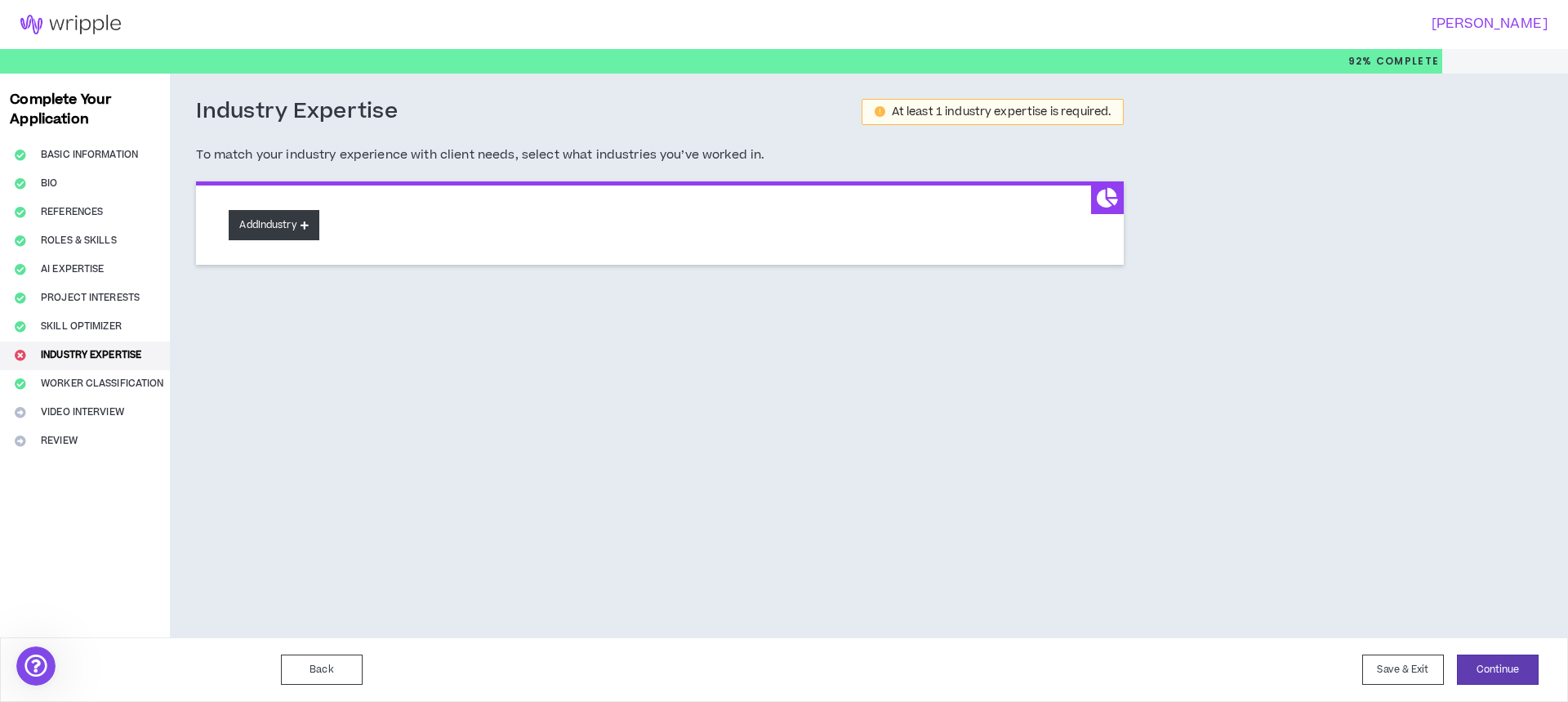
click at [263, 226] on button "Add Industry" at bounding box center [273, 224] width 89 height 30
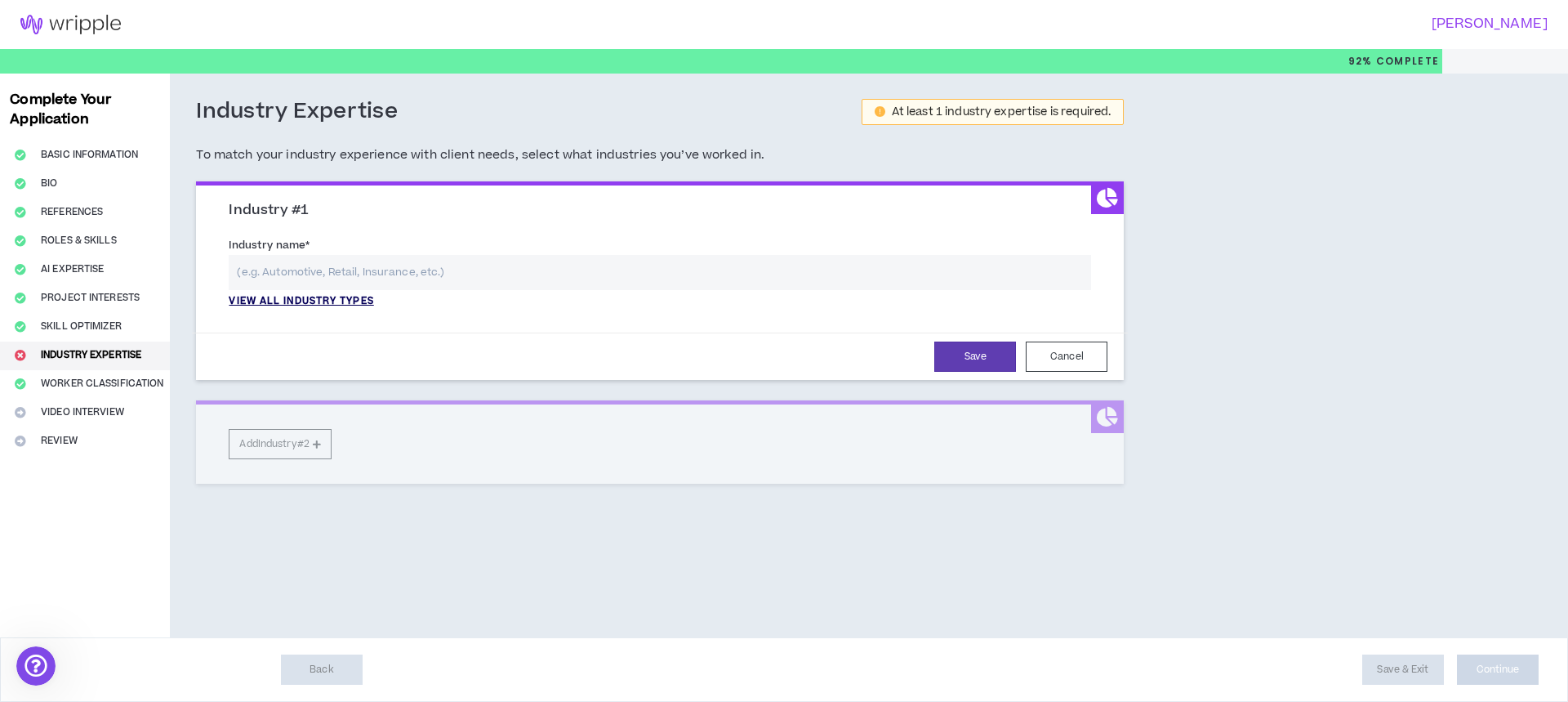
click at [265, 298] on p "View all industry types" at bounding box center [301, 301] width 145 height 15
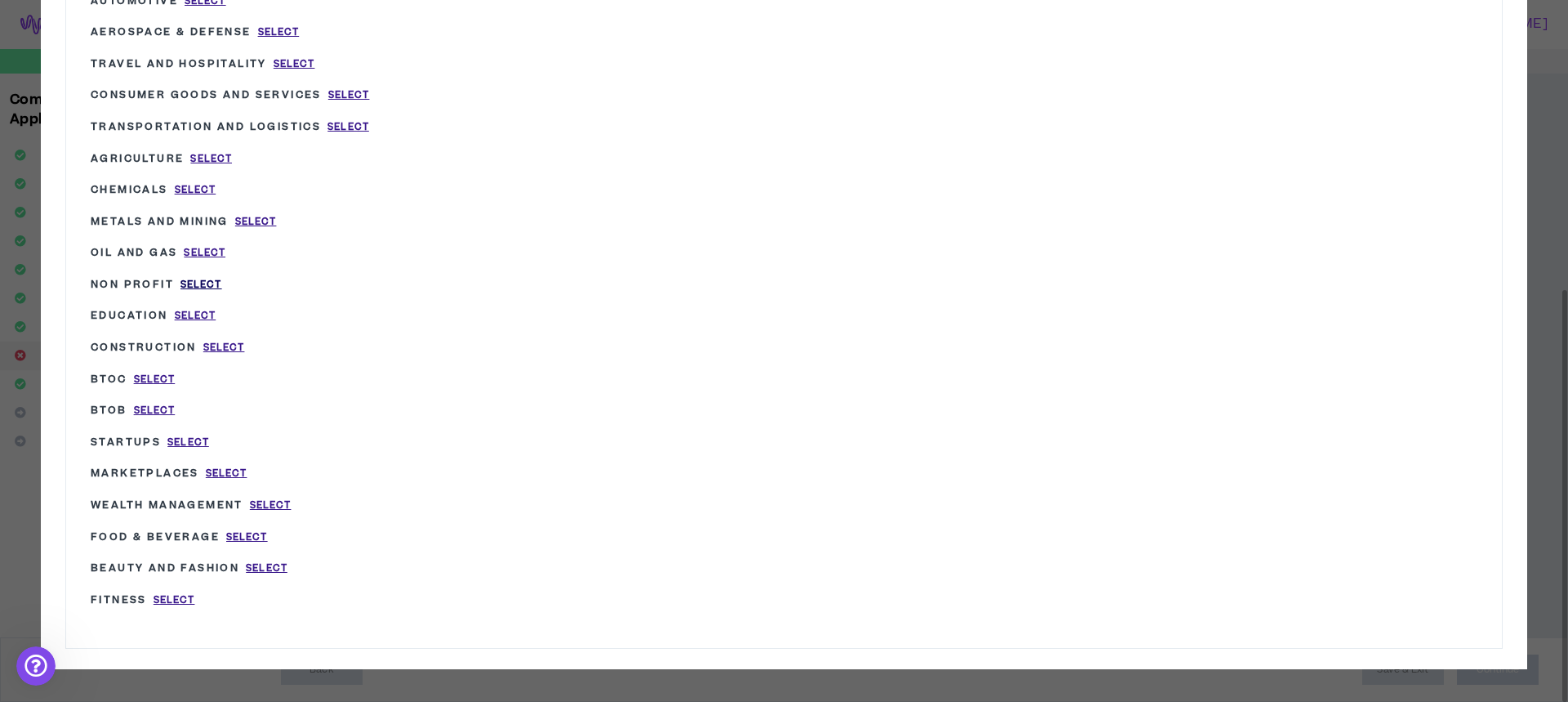
click at [207, 287] on span "Select" at bounding box center [202, 284] width 41 height 14
type input "Non Profit"
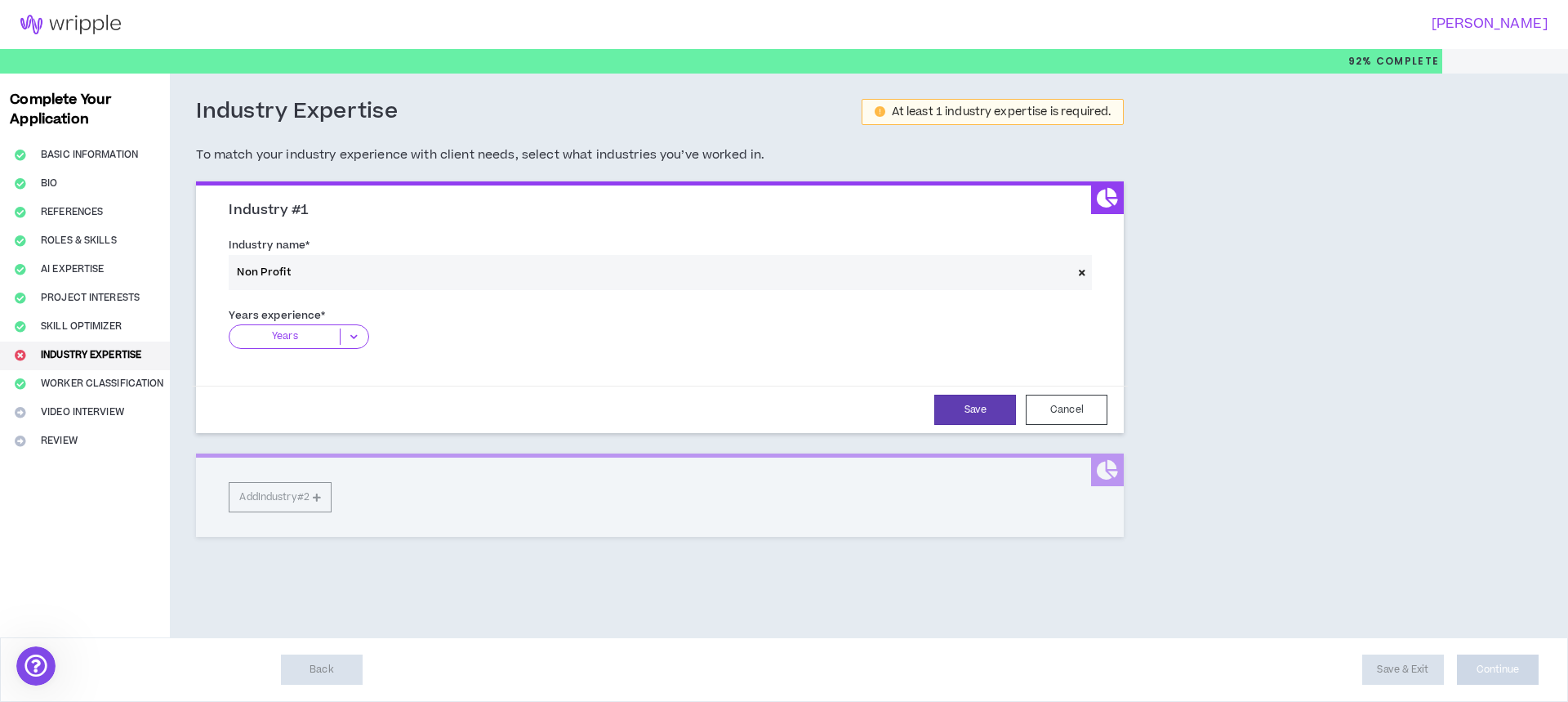
click at [357, 334] on icon at bounding box center [353, 336] width 27 height 17
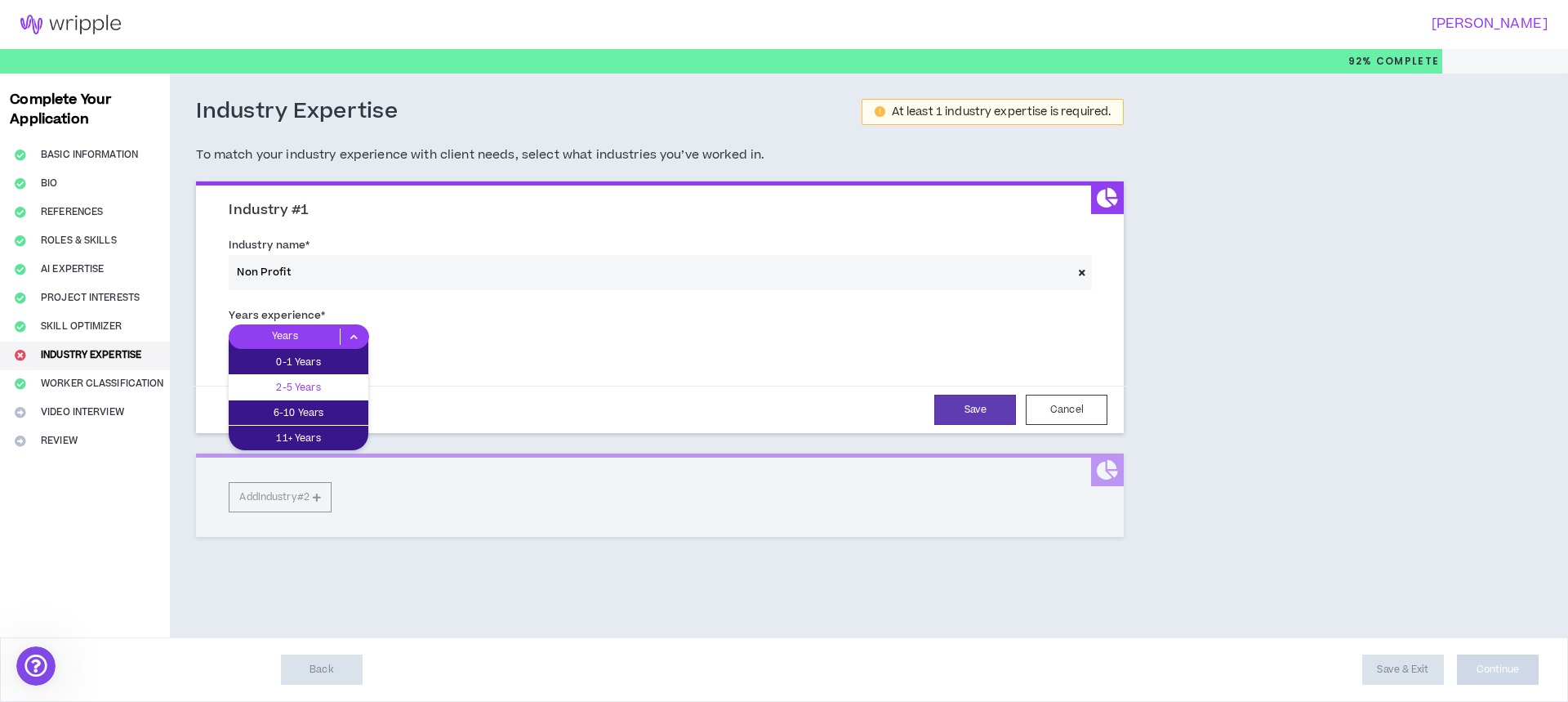
click at [302, 379] on p "2-5 Years" at bounding box center [299, 387] width 140 height 18
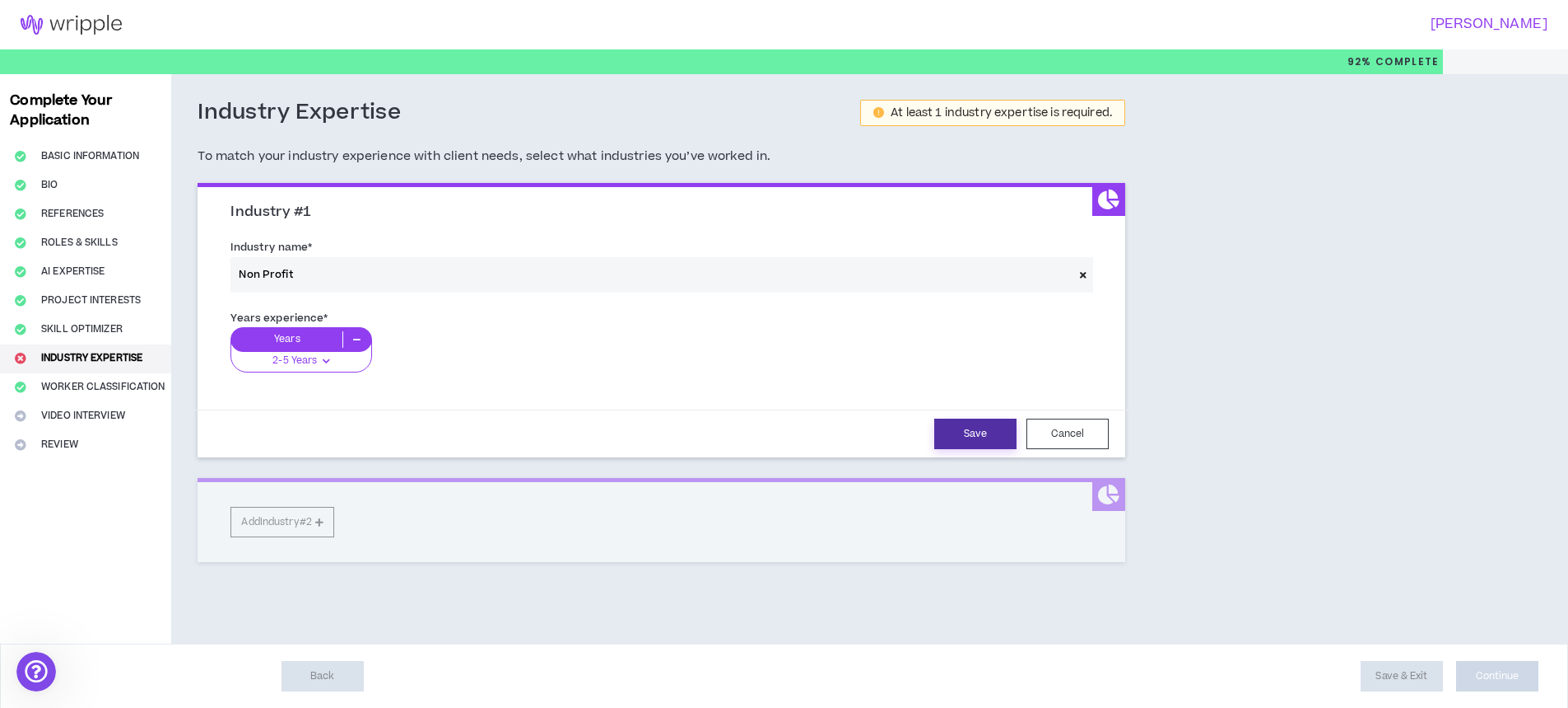
drag, startPoint x: 991, startPoint y: 436, endPoint x: 977, endPoint y: 437, distance: 14.0
click at [977, 437] on button "Save" at bounding box center [975, 433] width 82 height 31
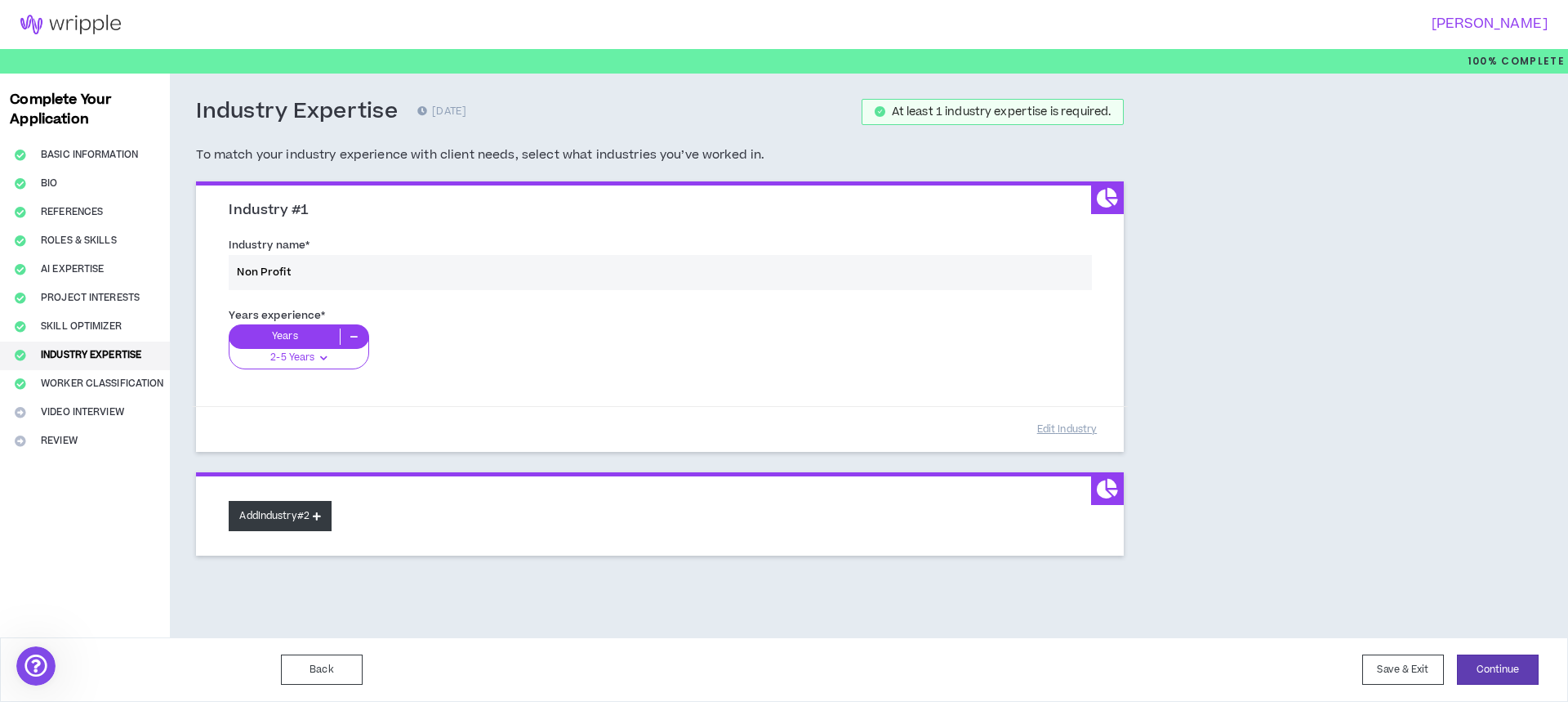
click at [282, 523] on button "Add Industry #2" at bounding box center [280, 515] width 103 height 30
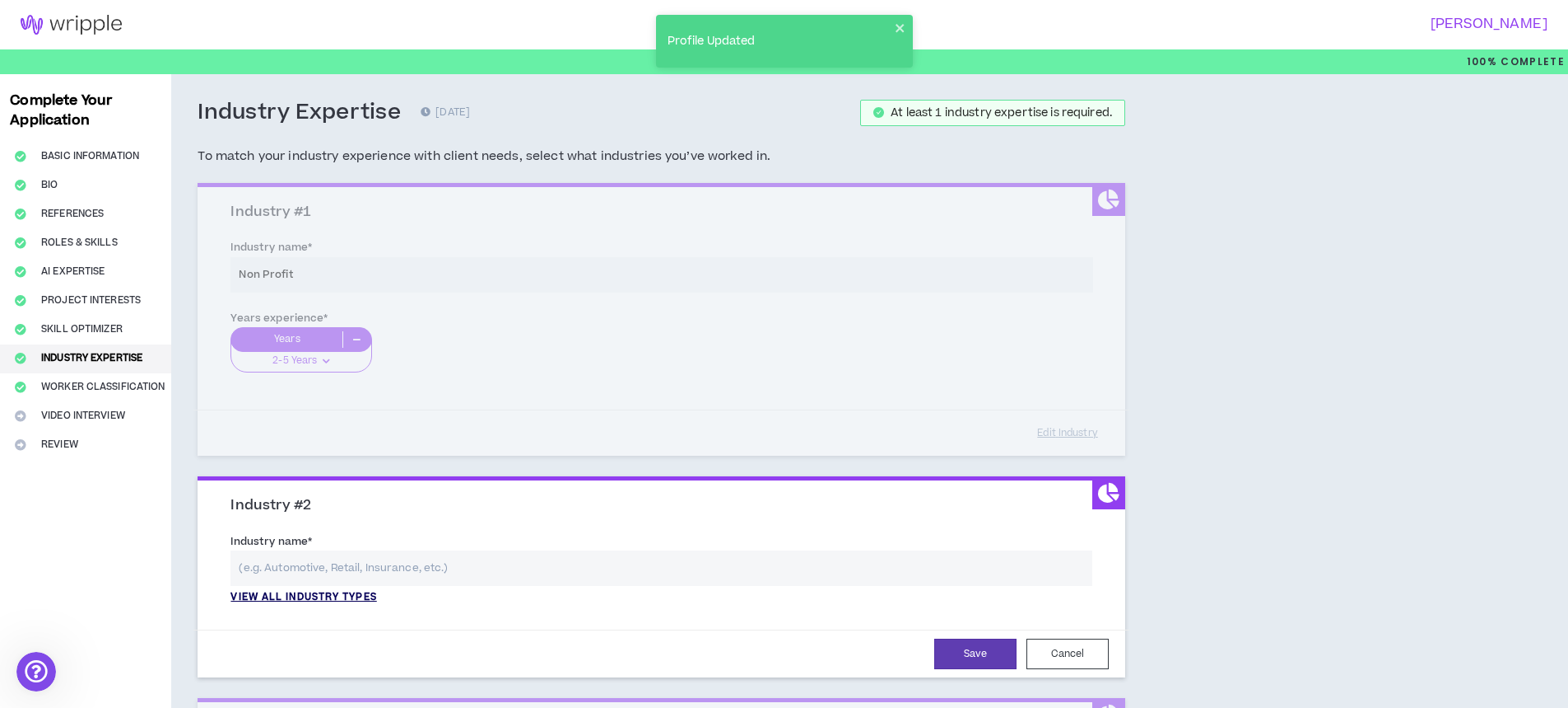
click at [337, 597] on p "View all industry types" at bounding box center [303, 597] width 146 height 15
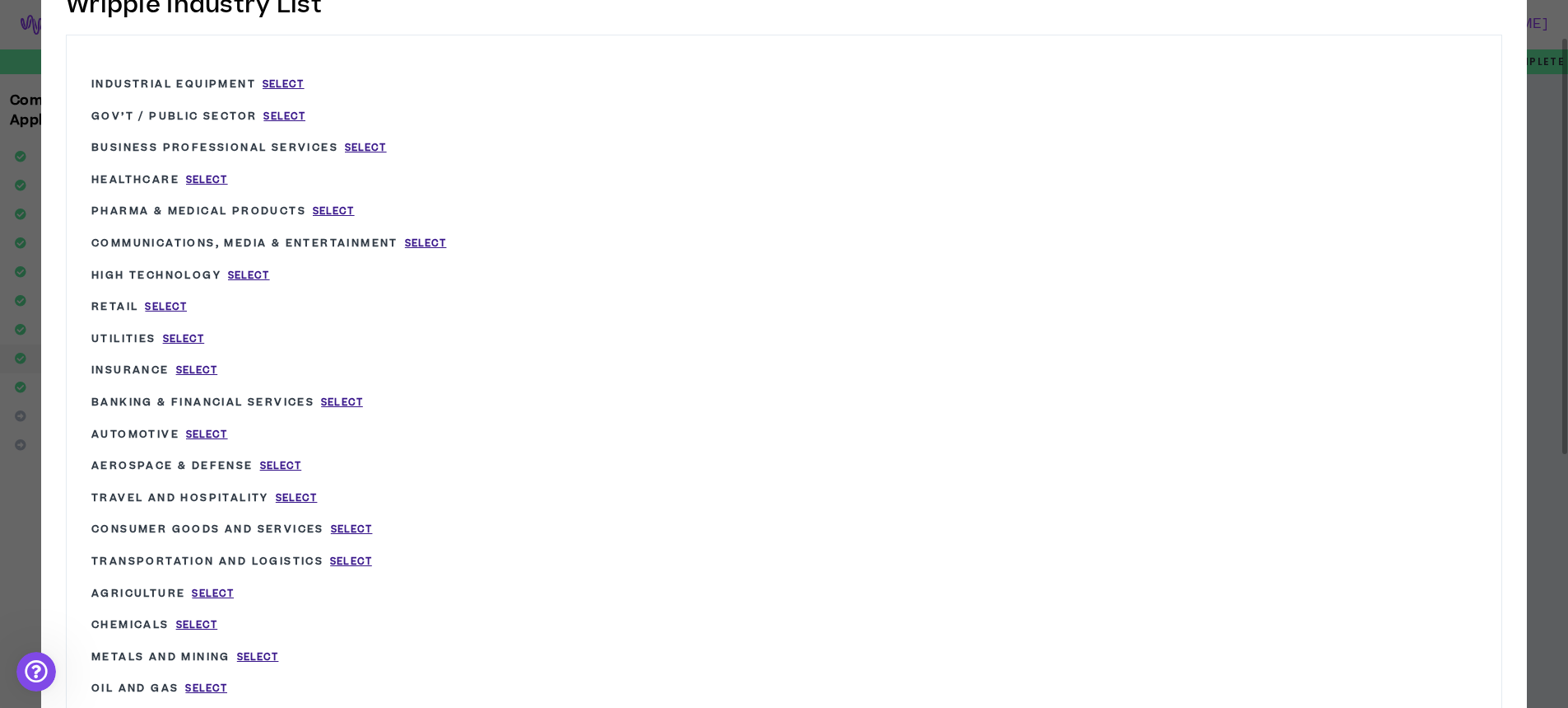
click at [17, 35] on div "Wripple Industry List × Industrial Equipment Select Gov’t / Public Sector Selec…" at bounding box center [784, 537] width 1568 height 1207
click at [1556, 143] on div "Wripple Industry List × Industrial Equipment Select Gov’t / Public Sector Selec…" at bounding box center [784, 537] width 1568 height 1207
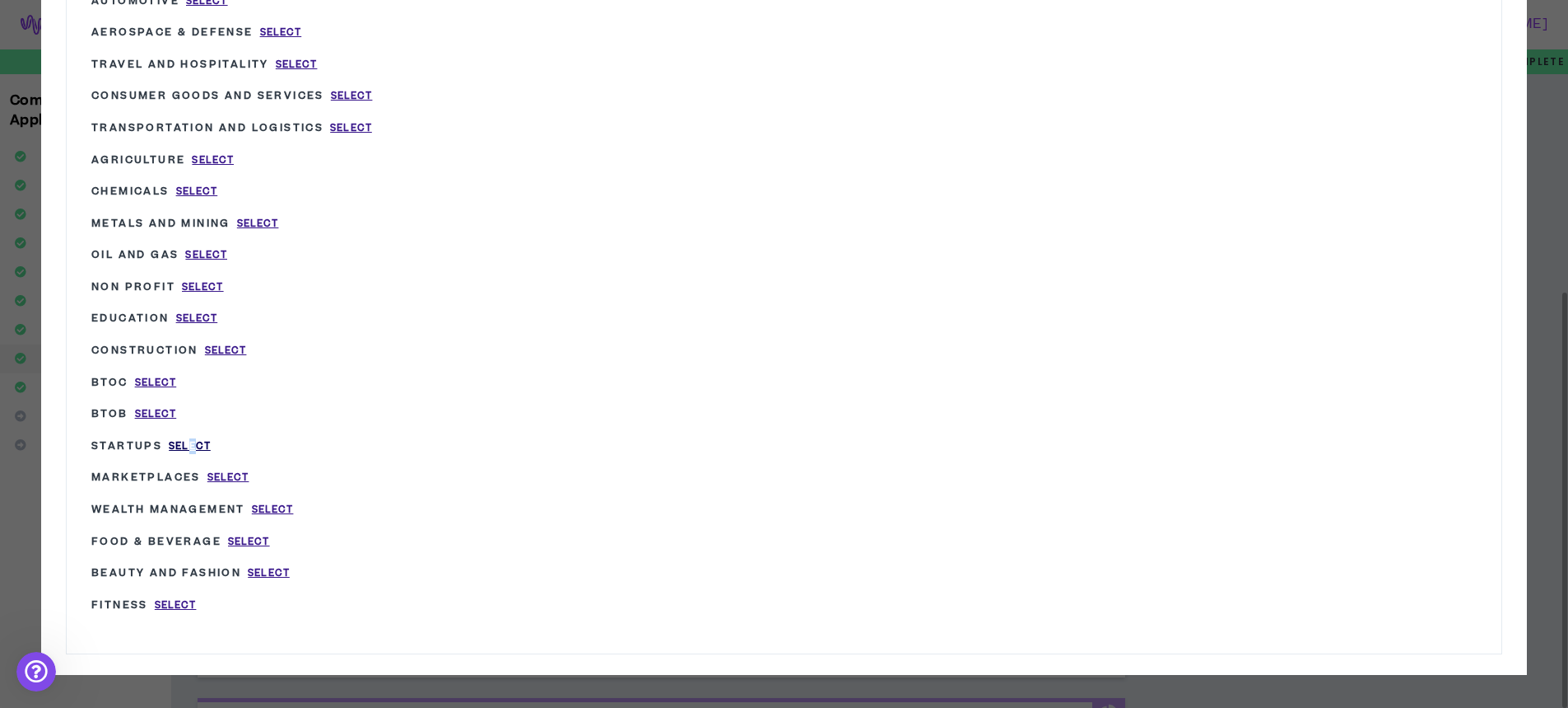
click at [188, 446] on span "Select" at bounding box center [189, 446] width 42 height 14
type input "Startups"
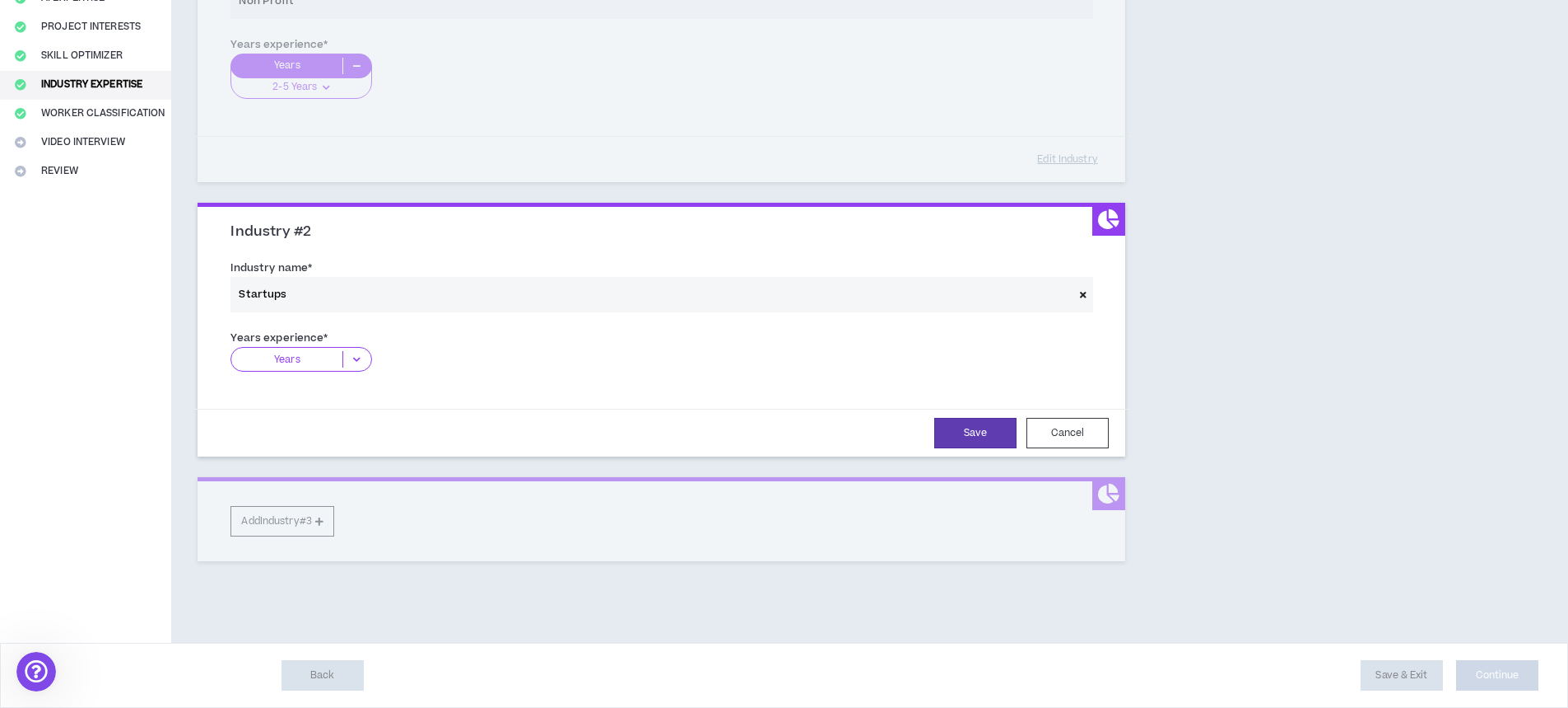
click at [1082, 289] on span at bounding box center [1083, 295] width 20 height 36
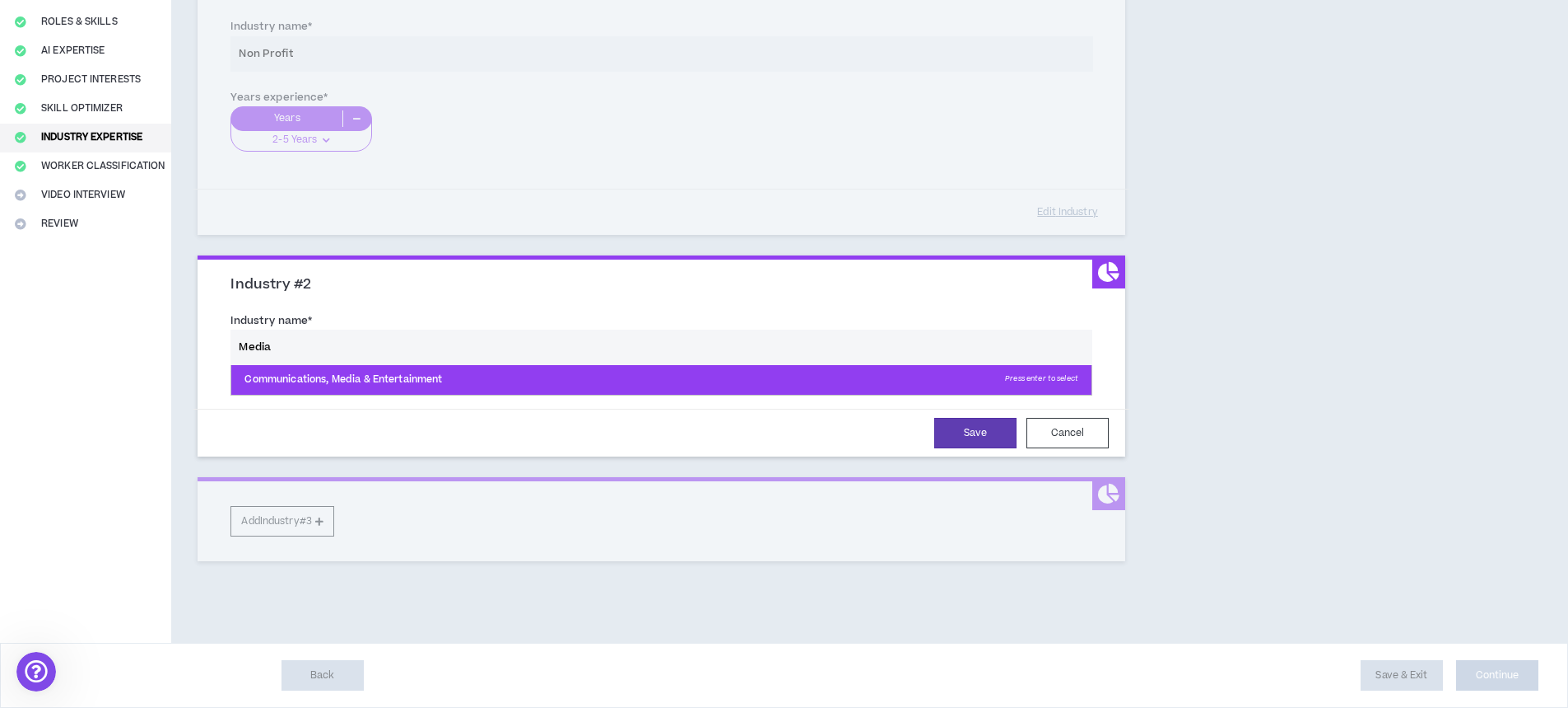
click at [468, 377] on p "Communications, Media & Entertainment Press enter to select" at bounding box center [661, 380] width 860 height 30
type input "Communications, Media & Entertainment"
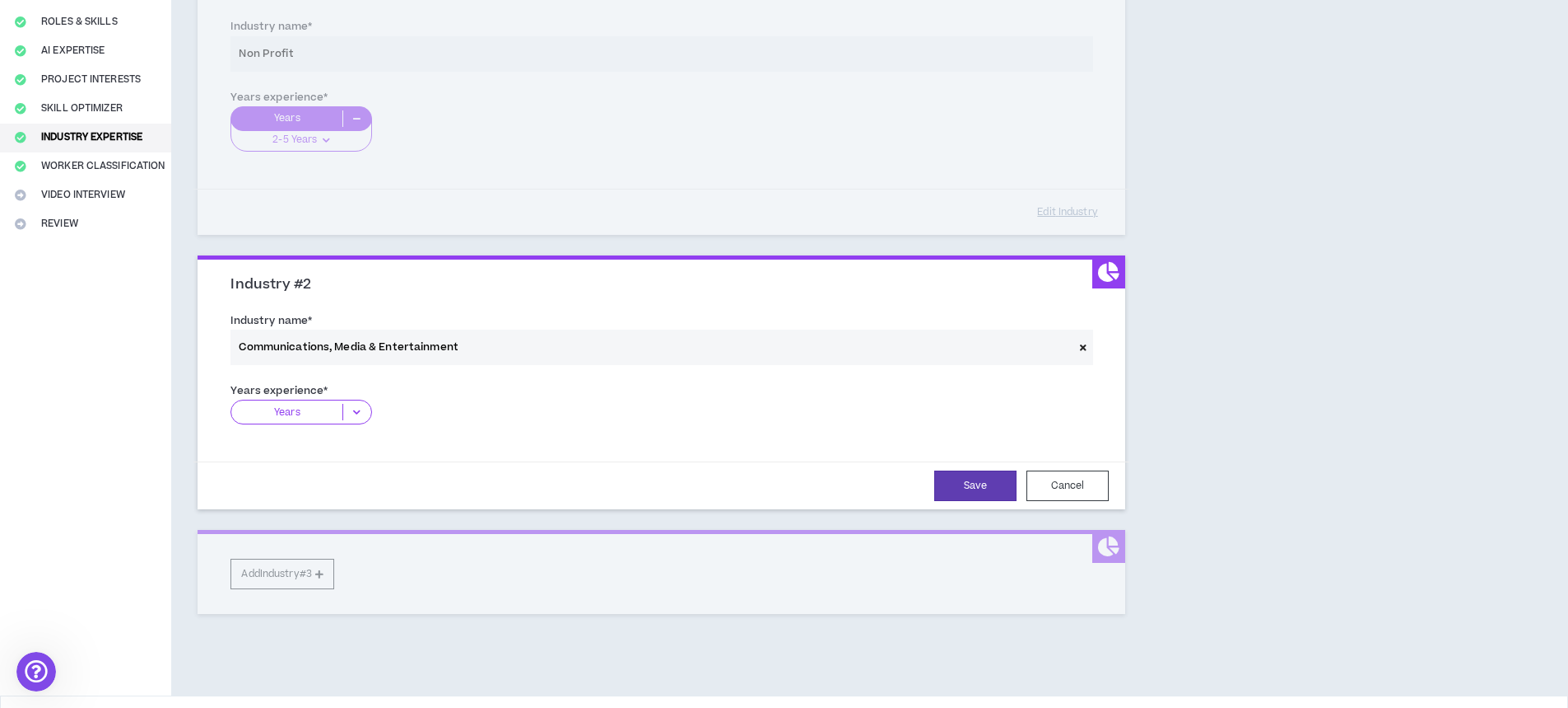
click at [287, 408] on p "Years" at bounding box center [286, 412] width 111 height 17
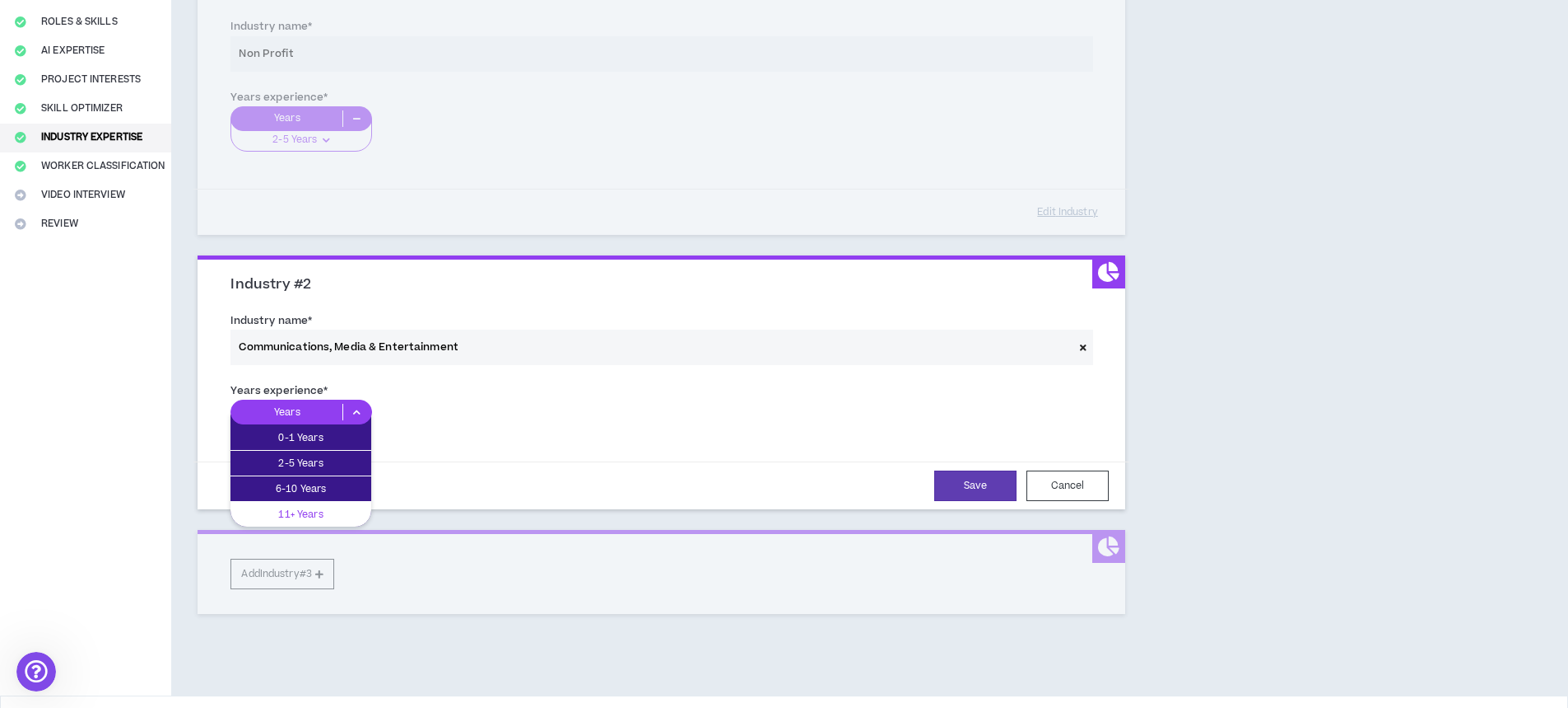
drag, startPoint x: 313, startPoint y: 519, endPoint x: 993, endPoint y: 523, distance: 680.0
click at [321, 518] on p "11+ Years" at bounding box center [301, 514] width 141 height 18
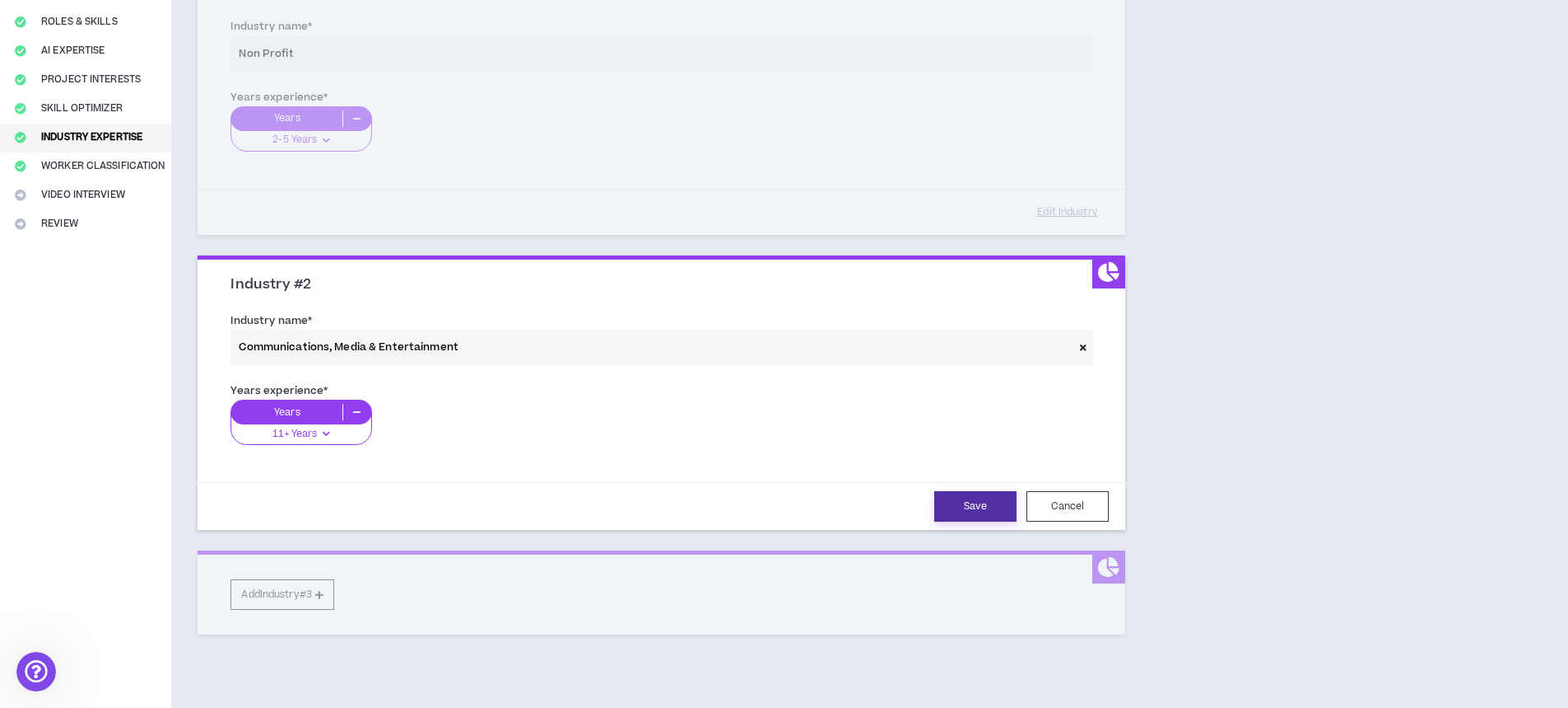
click at [979, 515] on button "Save" at bounding box center [975, 506] width 82 height 31
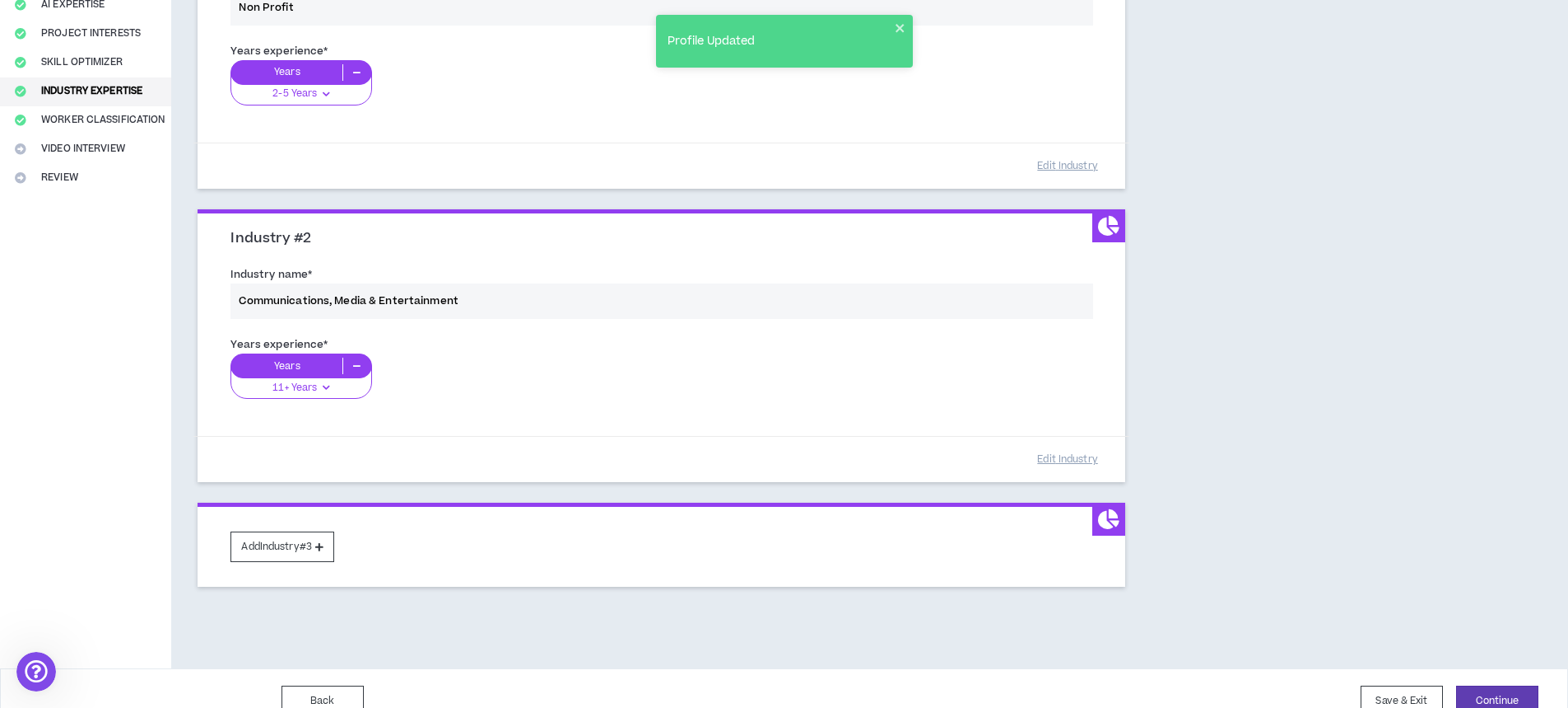
scroll to position [293, 0]
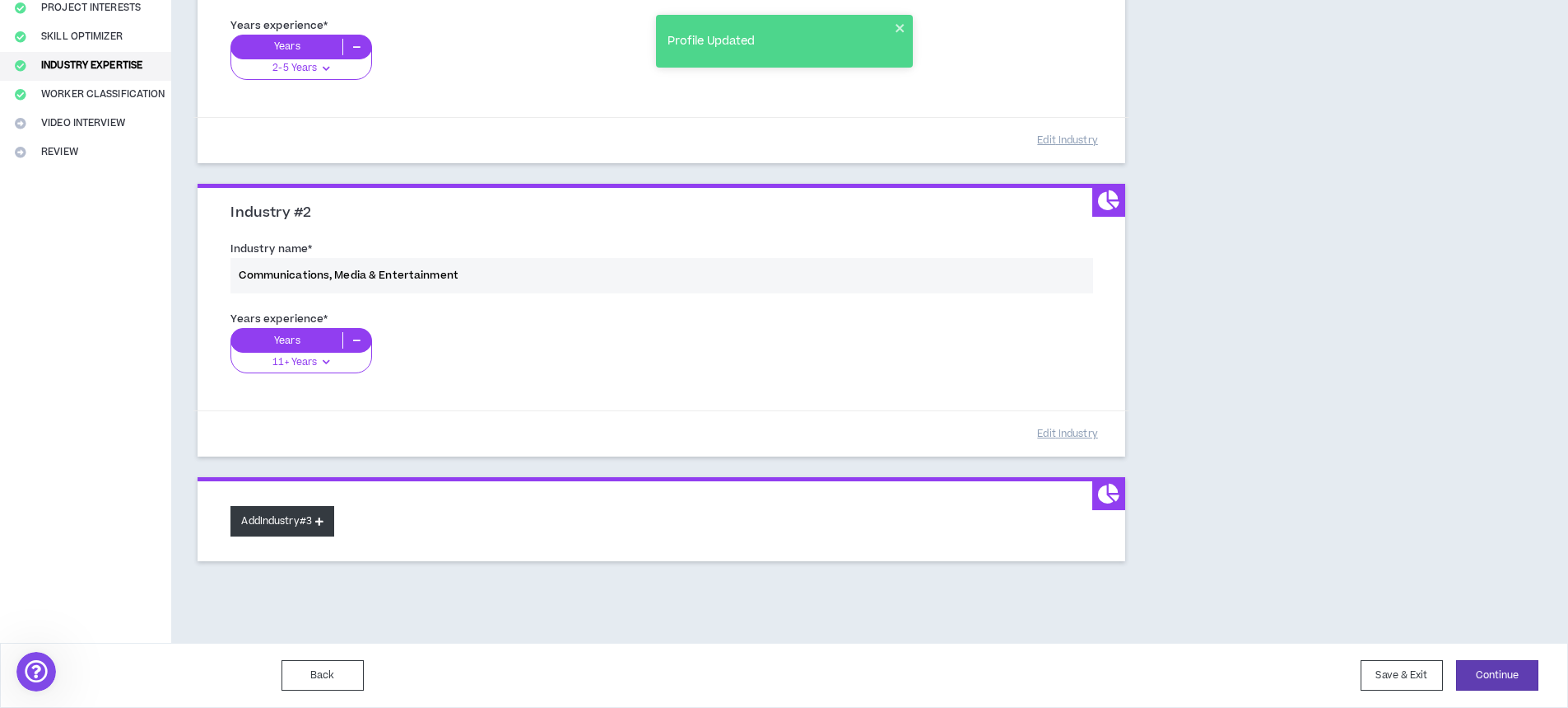
click at [323, 518] on icon at bounding box center [319, 521] width 8 height 9
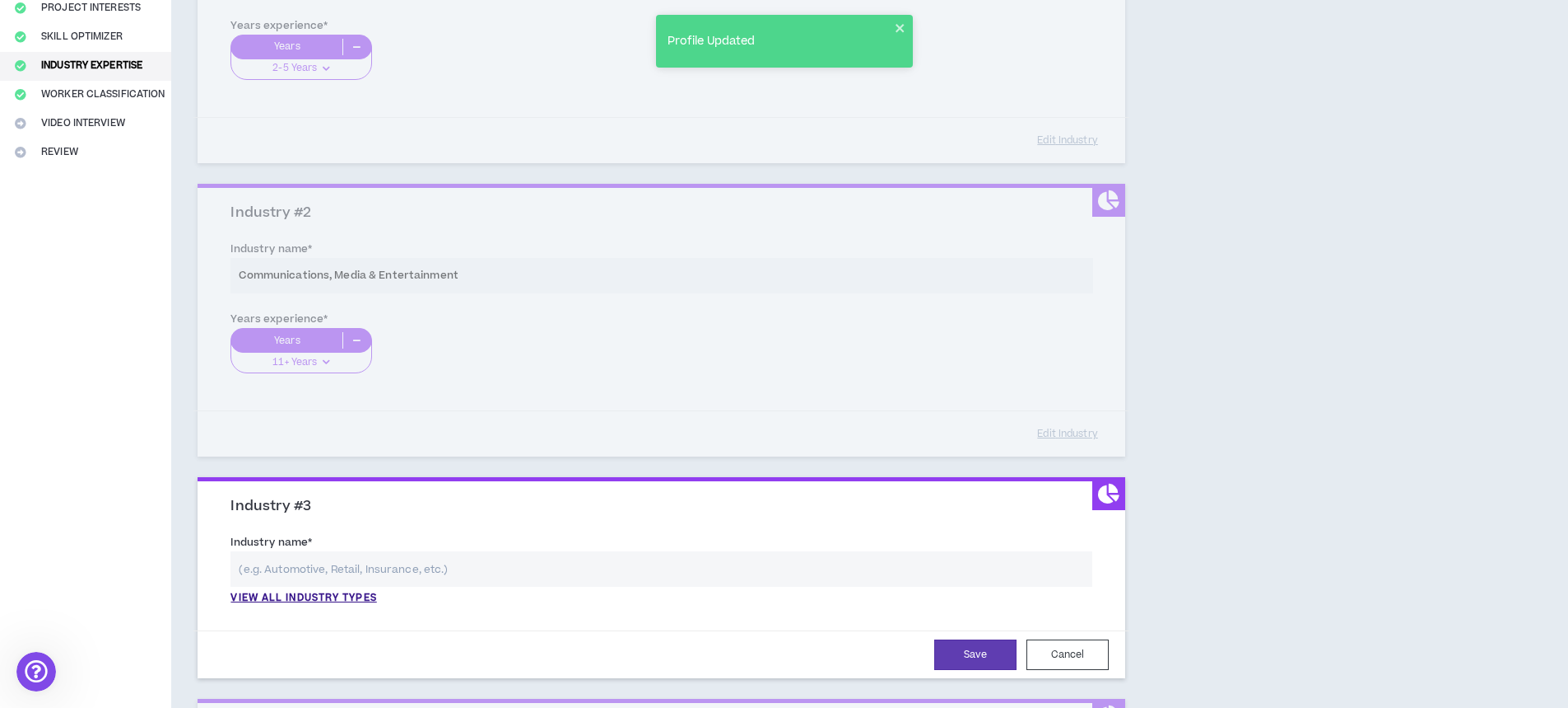
click at [339, 566] on input "text" at bounding box center [662, 569] width 862 height 36
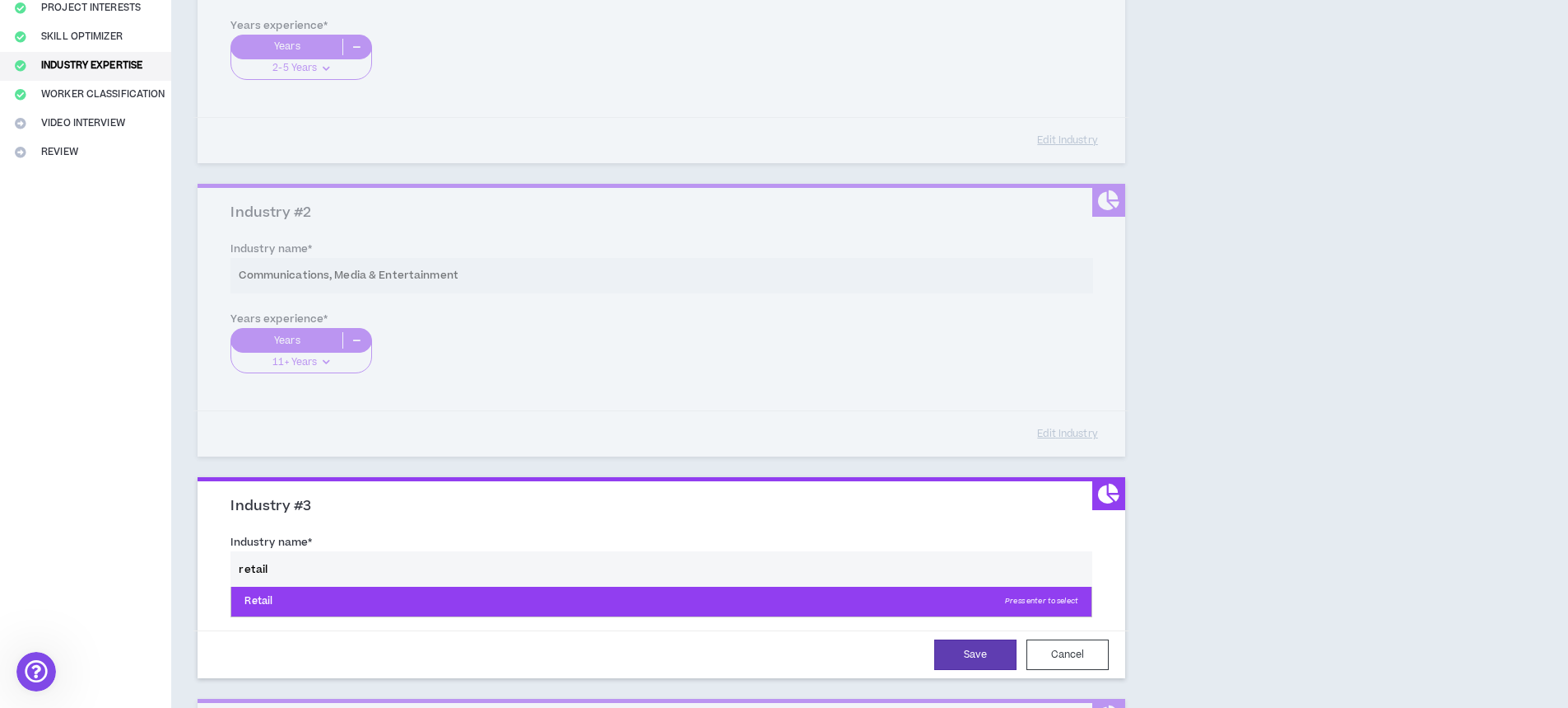
click at [282, 600] on p "Retail Press enter to select" at bounding box center [661, 601] width 860 height 30
type input "Retail"
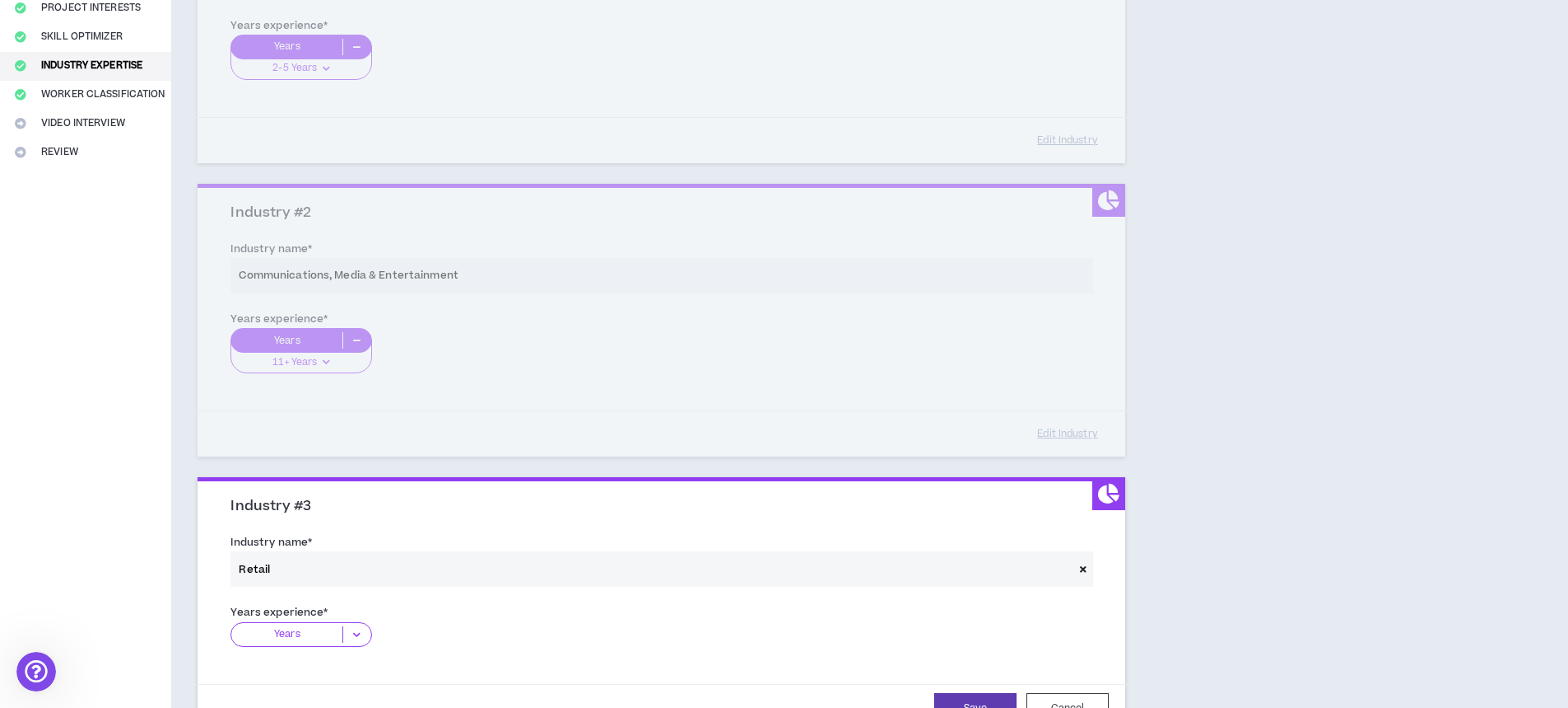
click at [362, 643] on div "Years" at bounding box center [301, 634] width 141 height 25
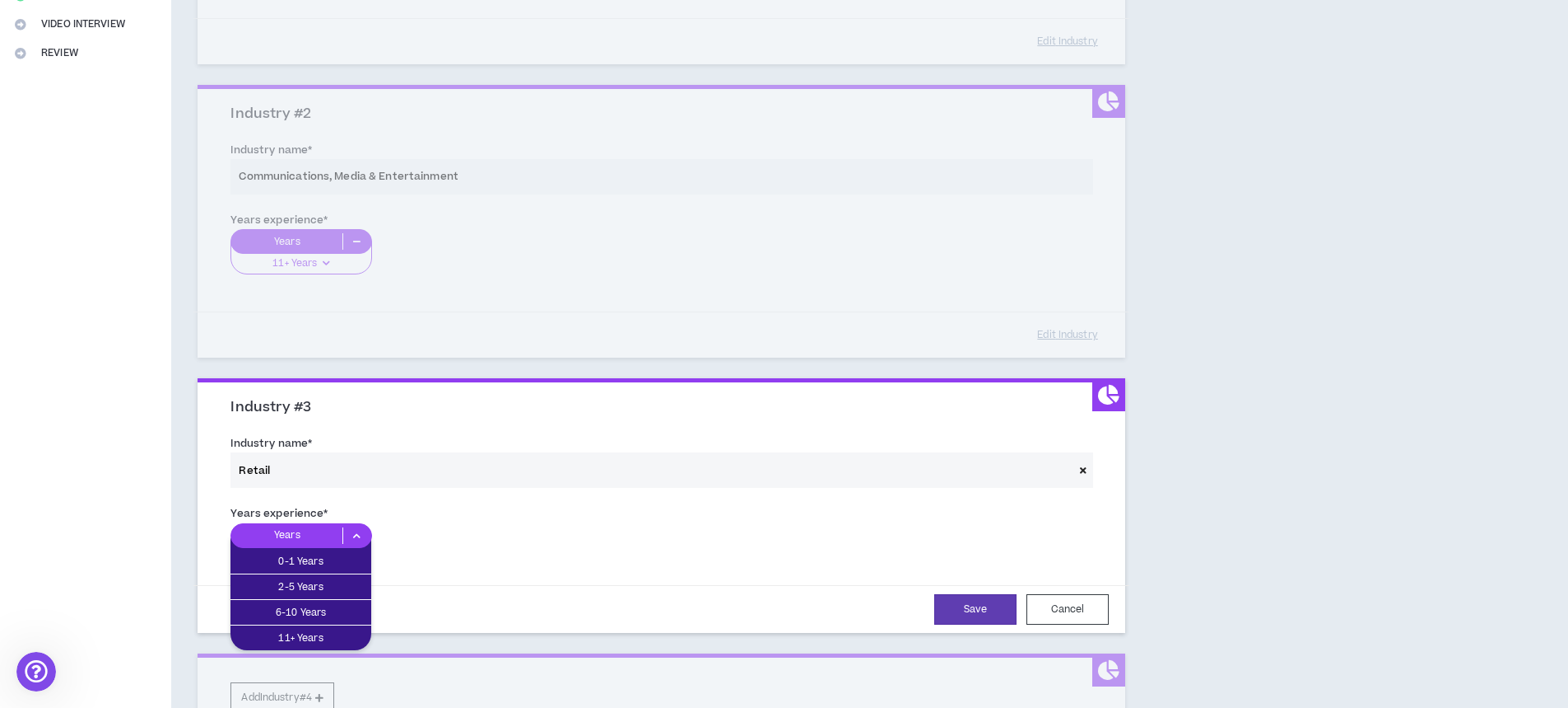
scroll to position [539, 0]
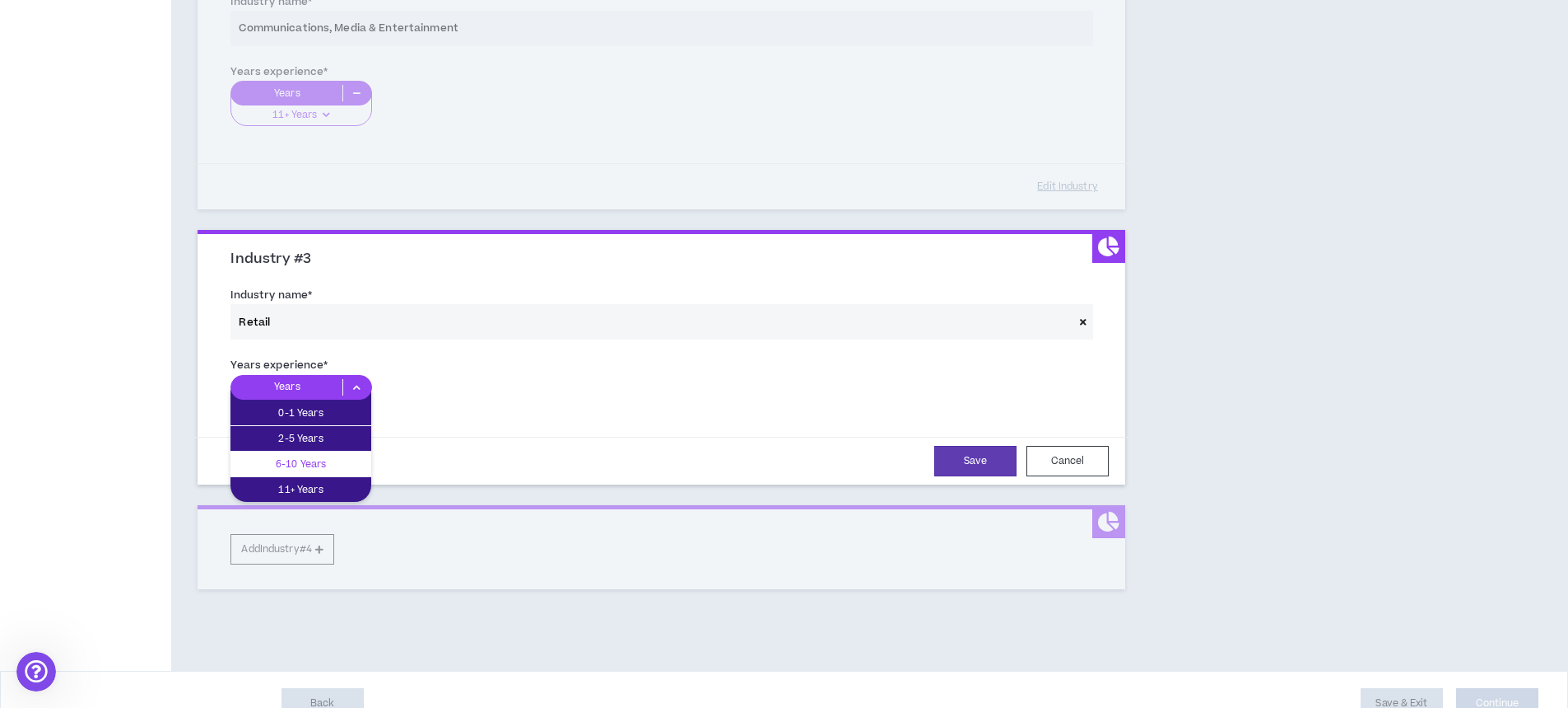
click at [323, 463] on p "6-10 Years" at bounding box center [301, 464] width 141 height 18
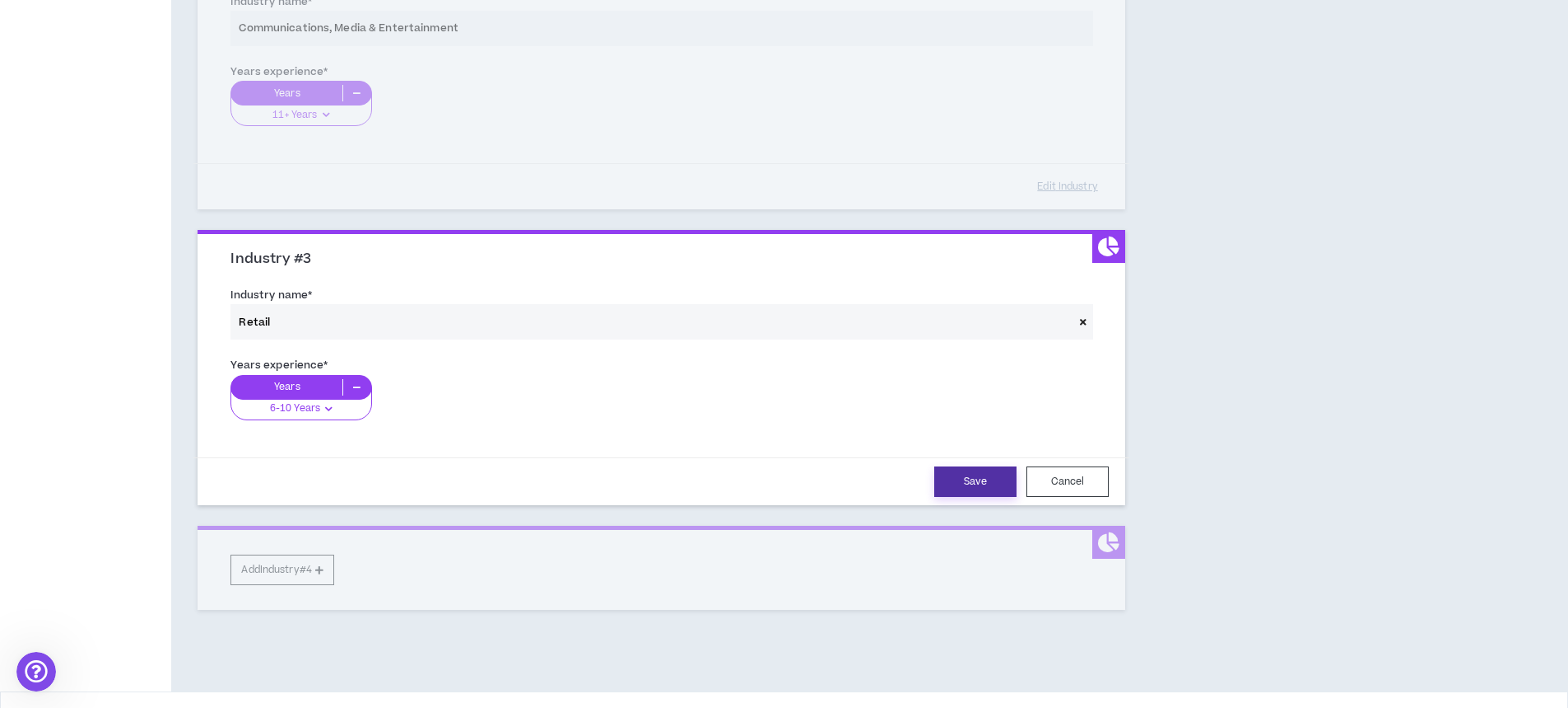
click at [969, 493] on button "Save" at bounding box center [975, 481] width 82 height 31
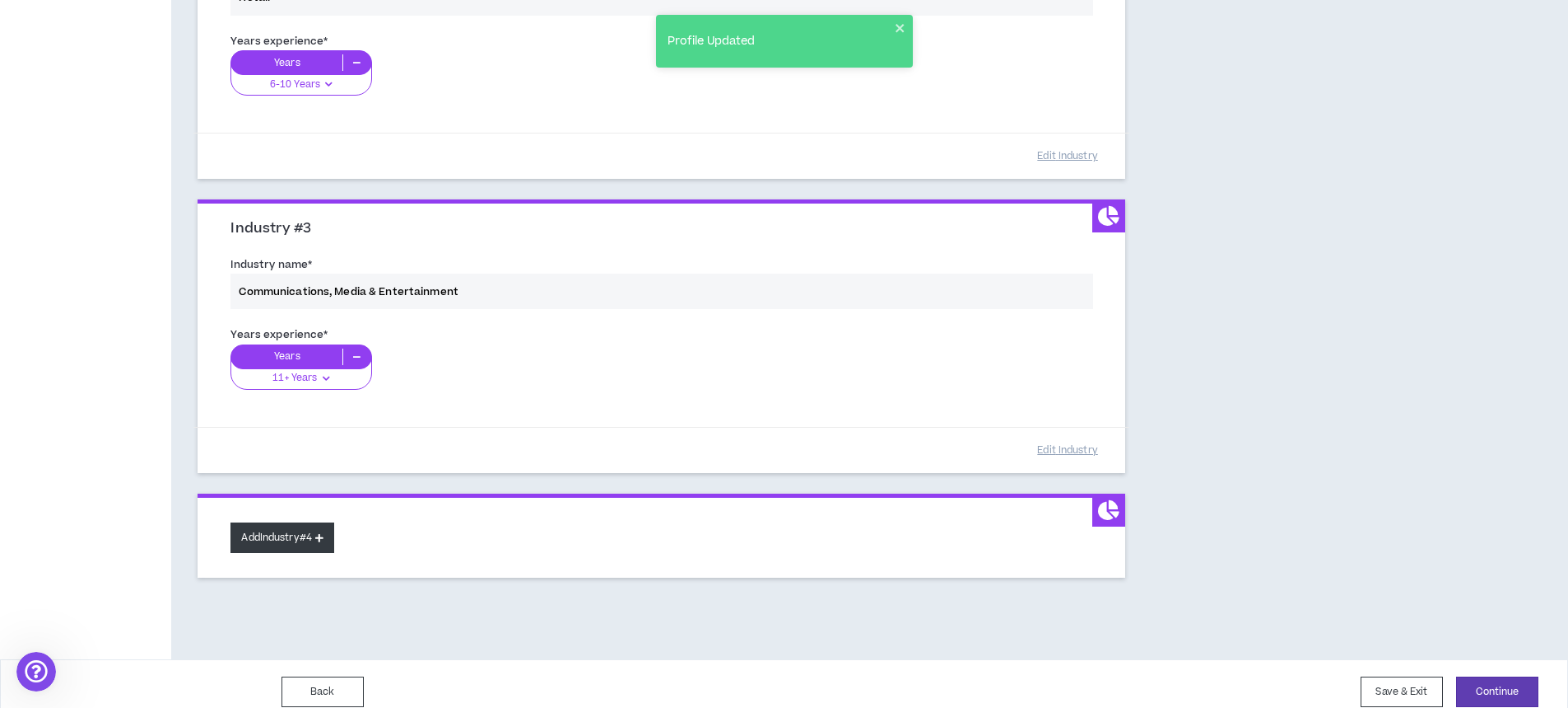
scroll to position [586, 0]
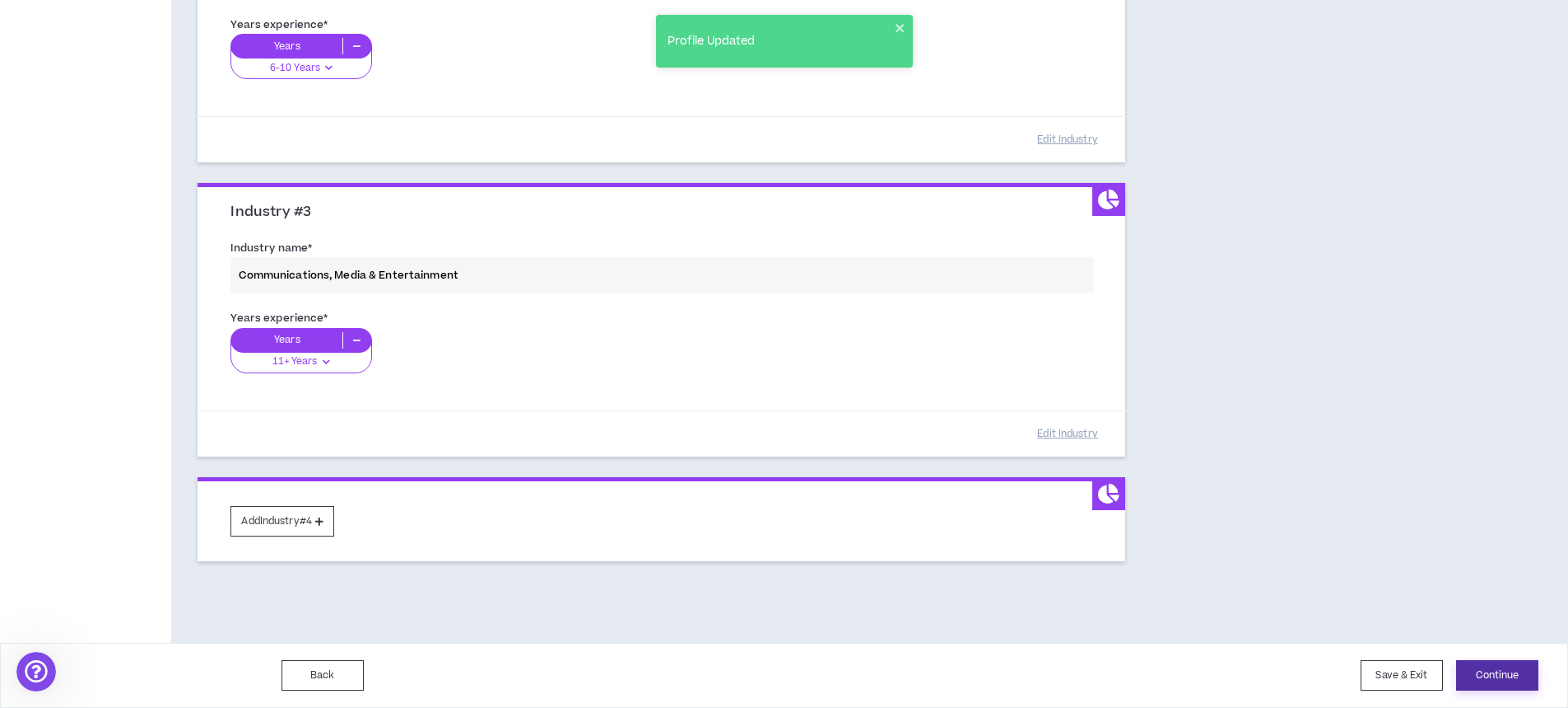
click at [1527, 674] on button "Continue" at bounding box center [1497, 674] width 82 height 31
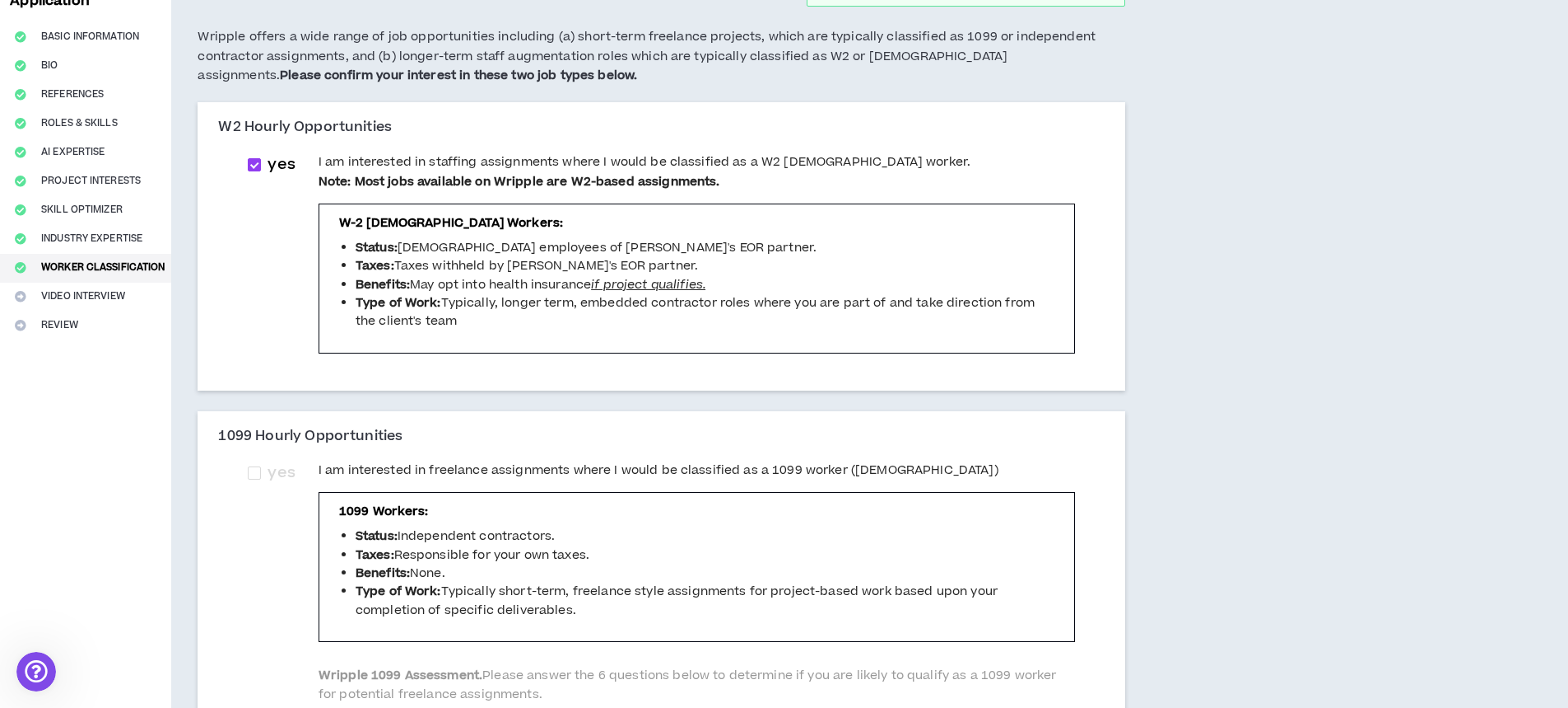
scroll to position [247, 0]
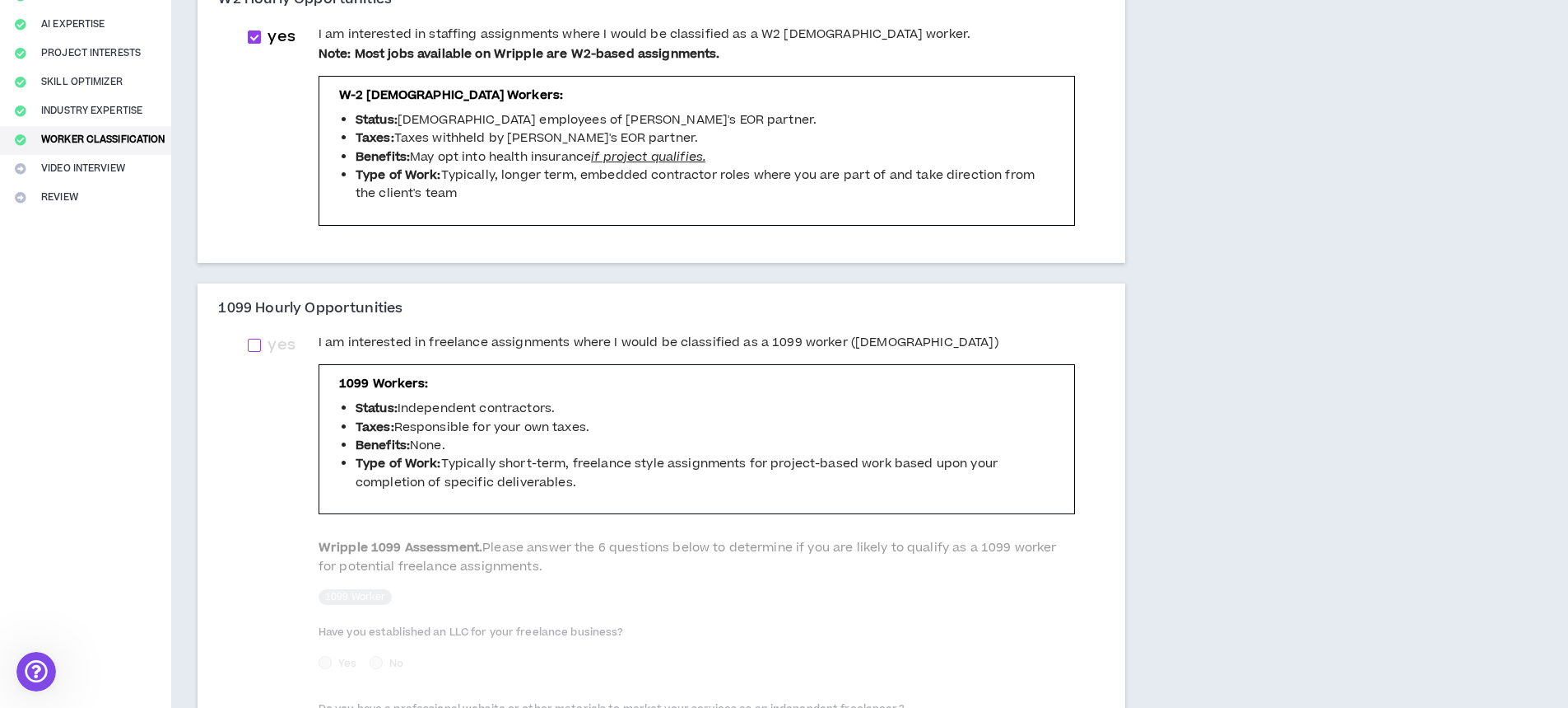
click at [256, 348] on span at bounding box center [254, 344] width 13 height 13
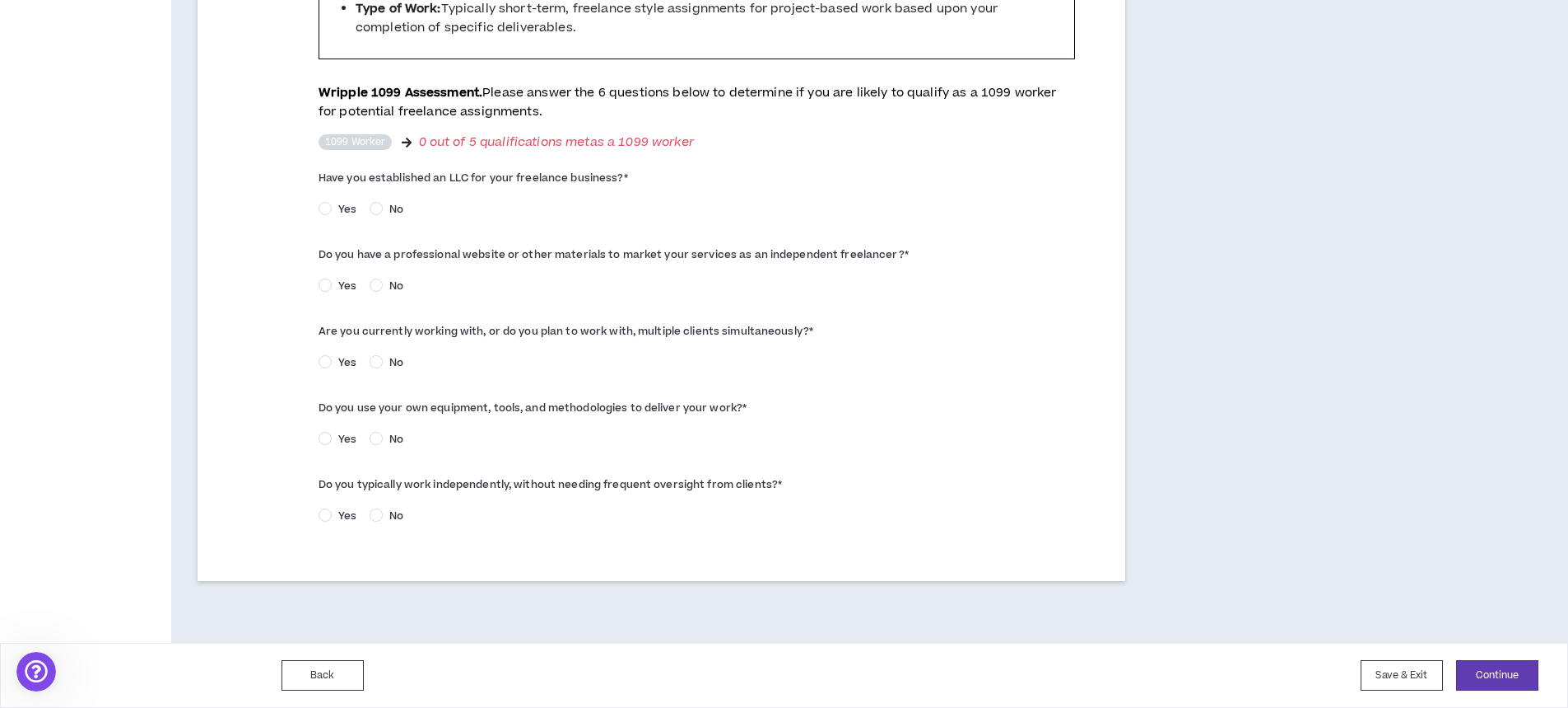
scroll to position [290, 0]
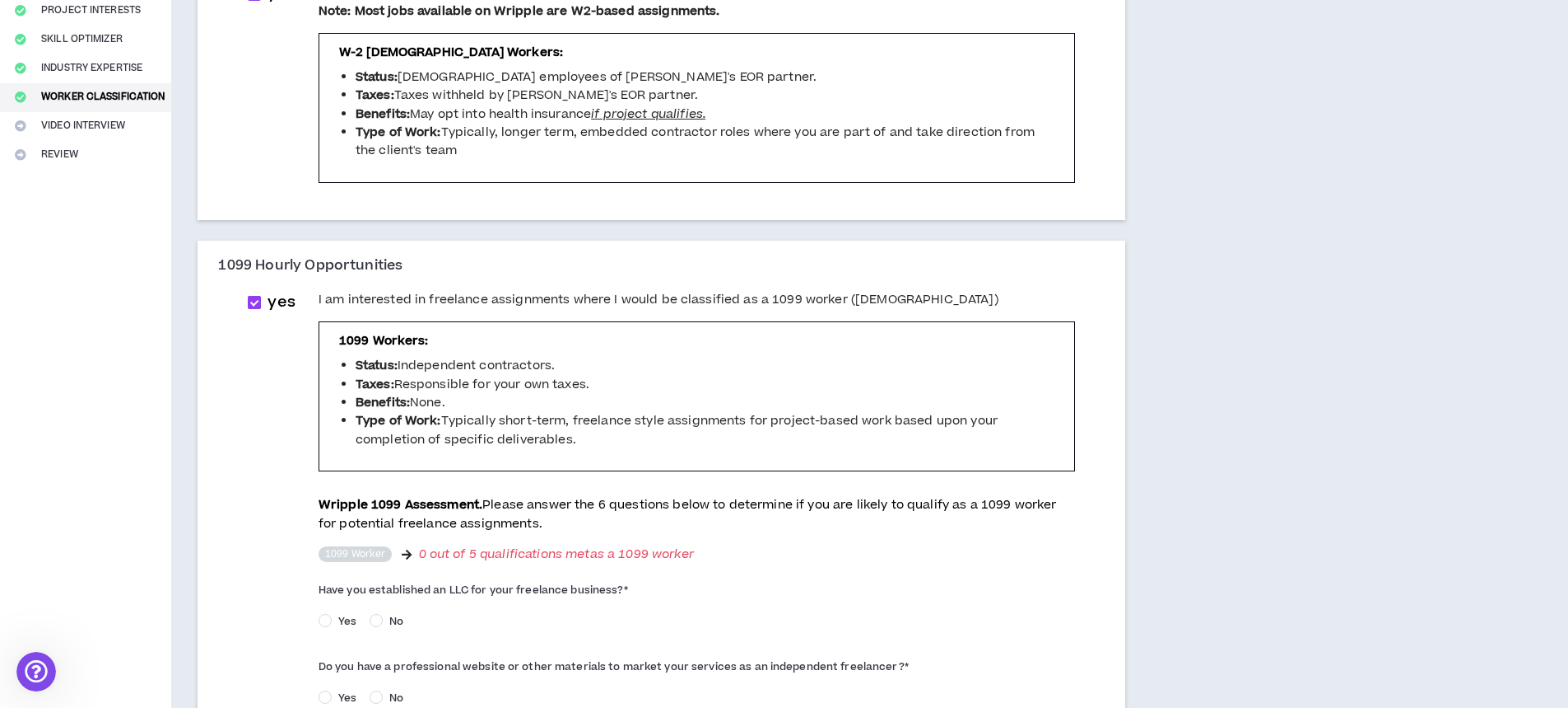
click at [261, 306] on span at bounding box center [254, 301] width 13 height 13
checkbox input "*****"
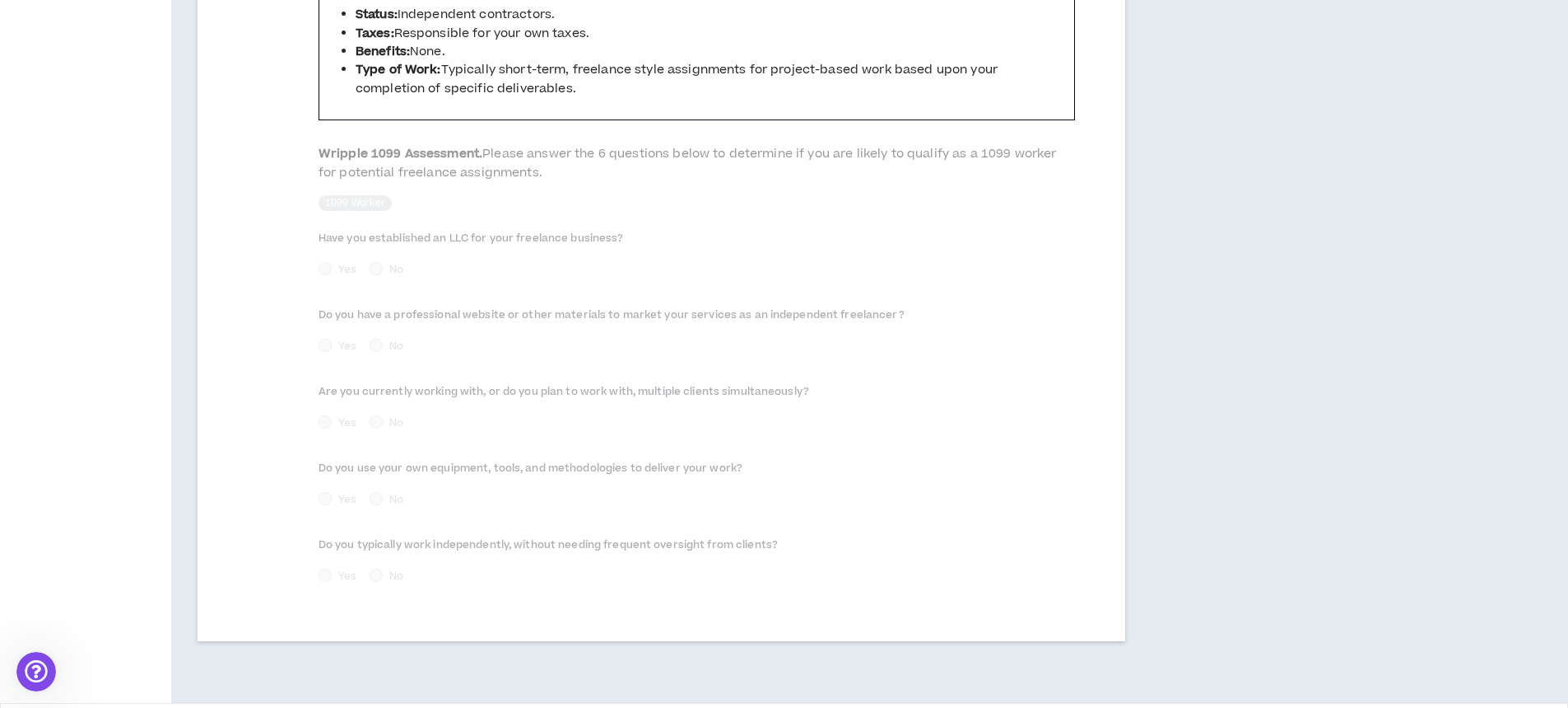
scroll to position [701, 0]
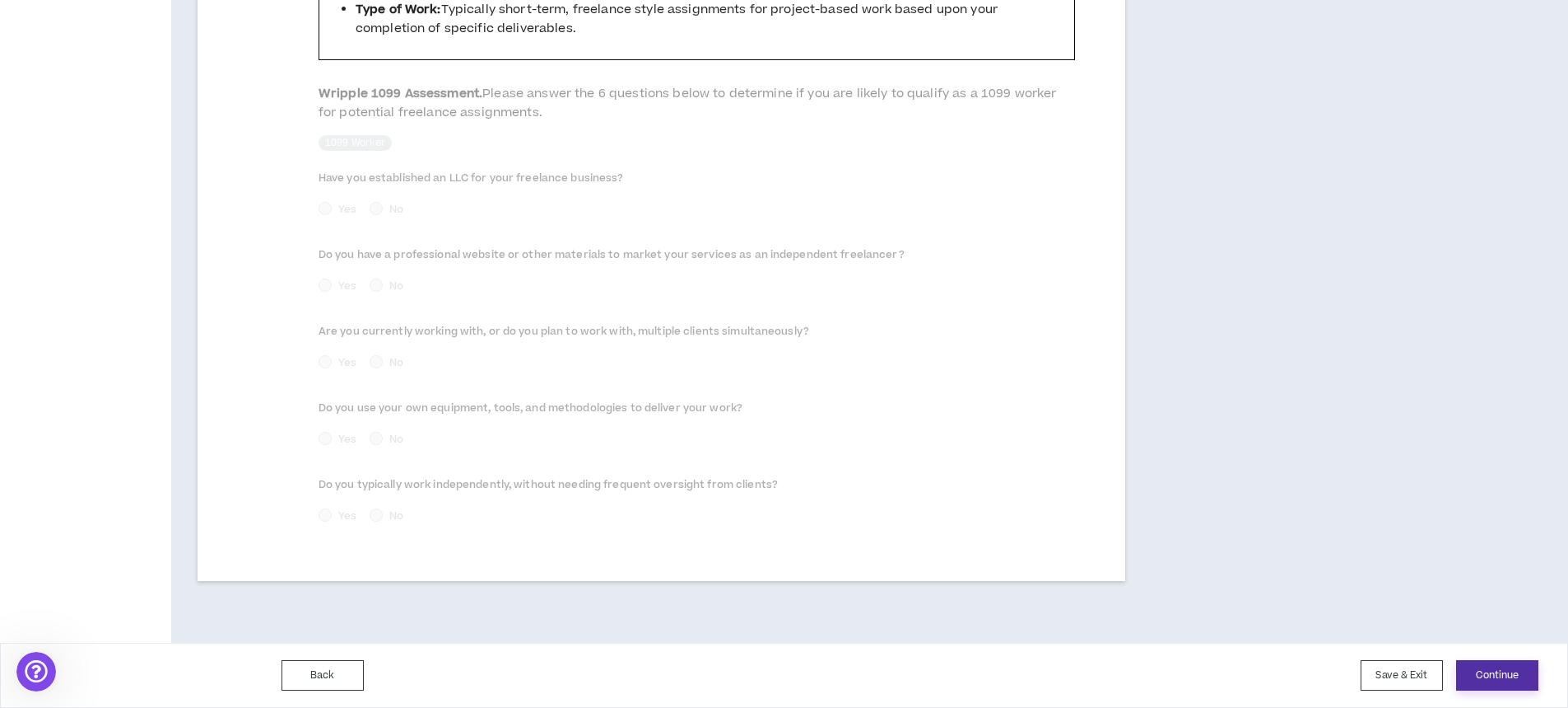
click at [1491, 676] on button "Continue" at bounding box center [1497, 674] width 82 height 31
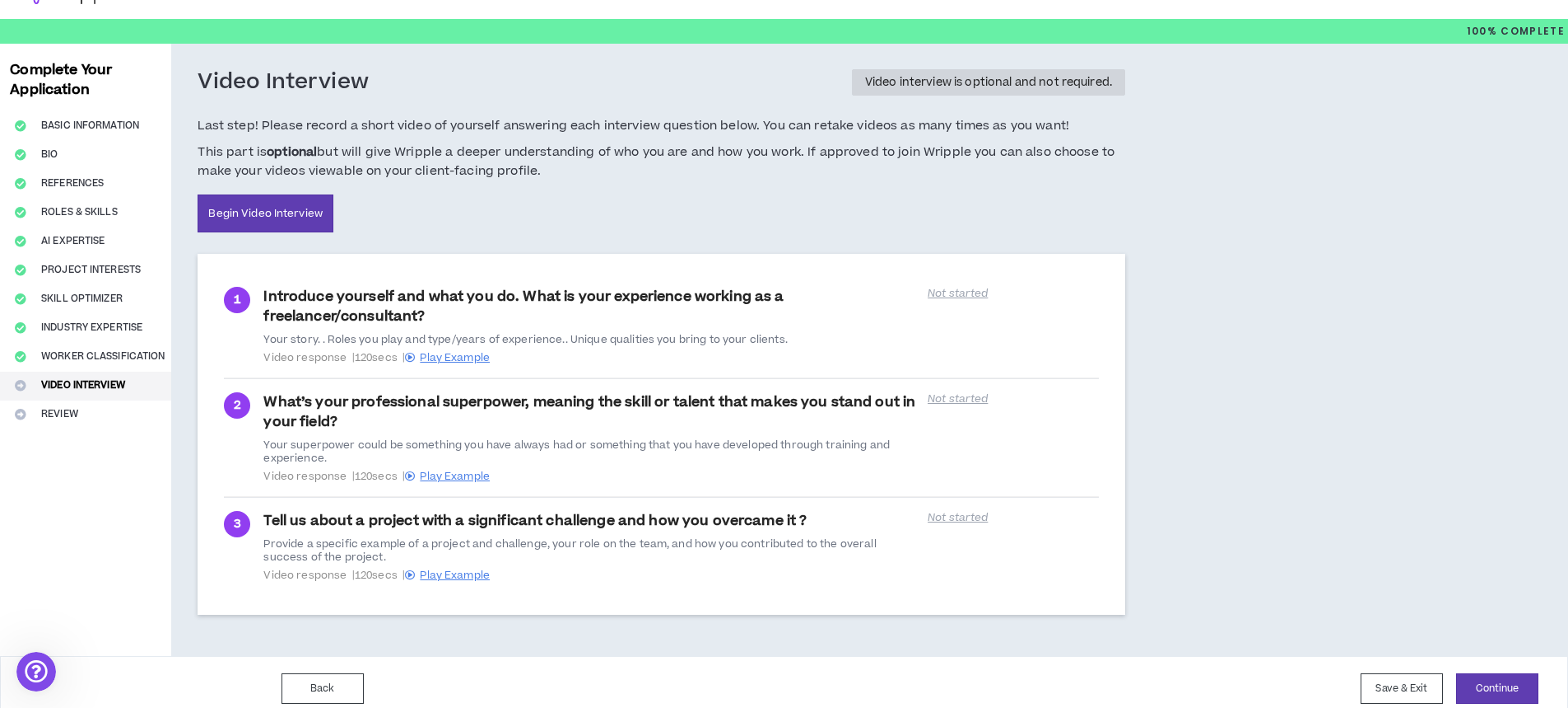
scroll to position [44, 0]
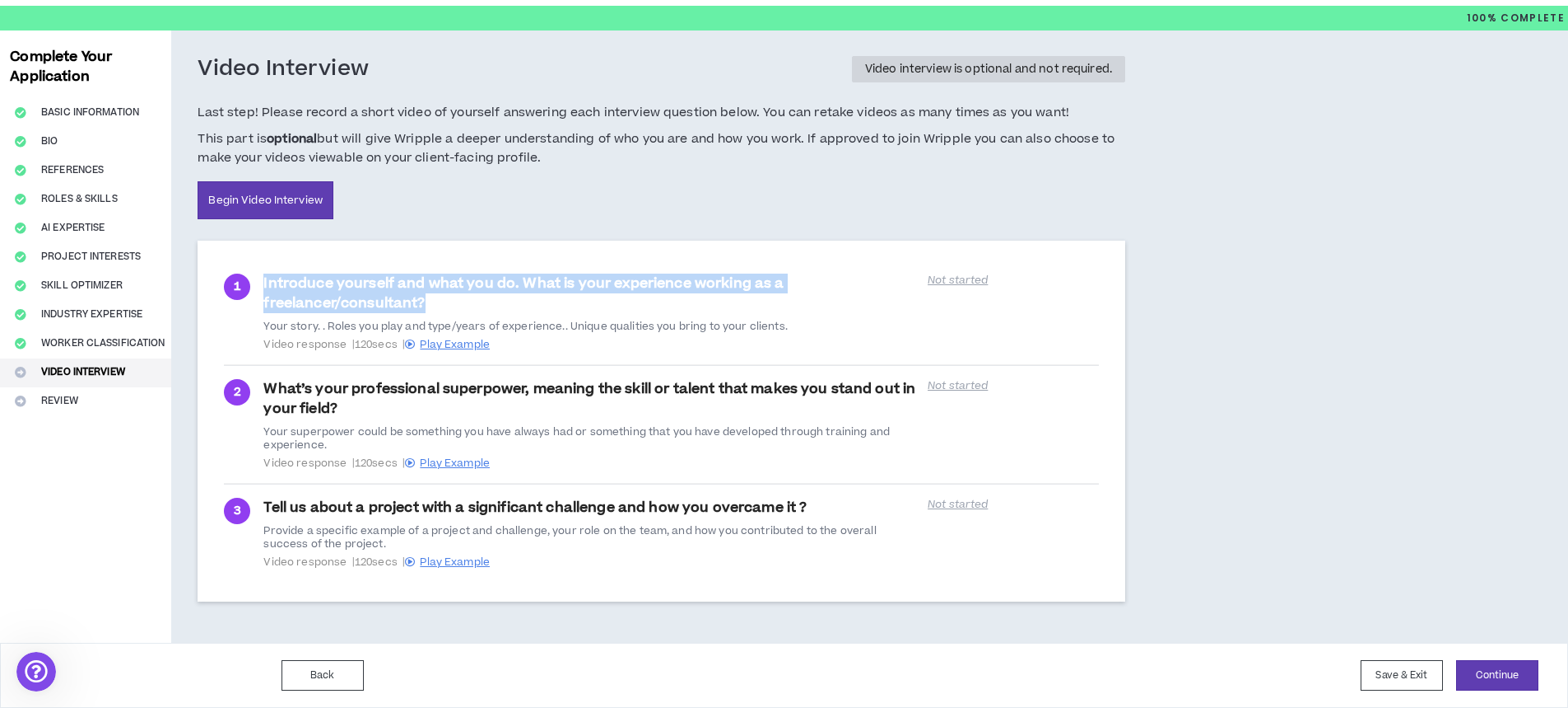
drag, startPoint x: 430, startPoint y: 304, endPoint x: 254, endPoint y: 276, distance: 178.2
click at [254, 276] on div "1 Introduce yourself and what you do. What is your experience working as a free…" at bounding box center [661, 312] width 875 height 77
copy div "Introduce yourself and what you do. What is your experience working as a freela…"
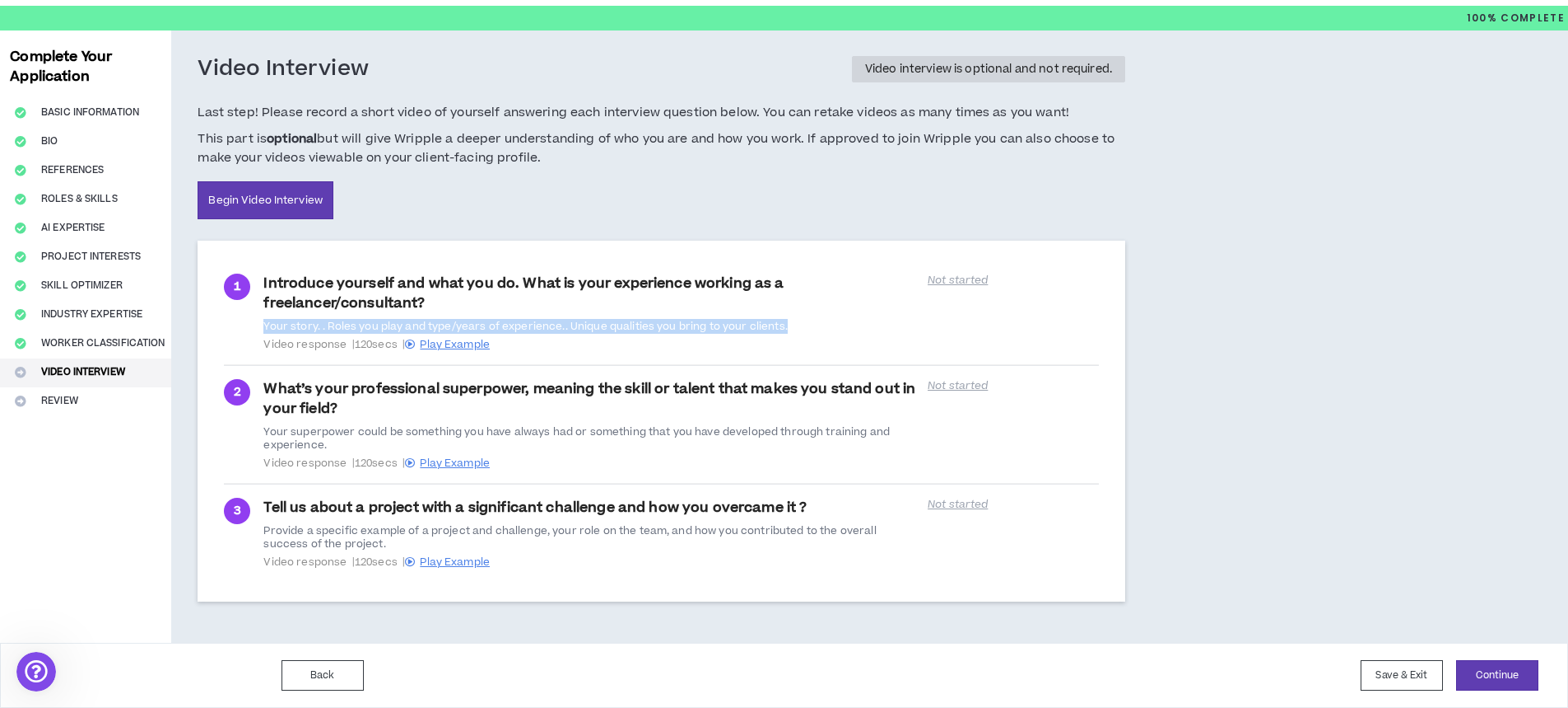
drag, startPoint x: 808, startPoint y: 328, endPoint x: 247, endPoint y: 324, distance: 561.0
click at [247, 324] on div "1 Introduce yourself and what you do. What is your experience working as a free…" at bounding box center [661, 312] width 875 height 77
copy div "Your story. . Roles you play and type/years of experience.. Unique qualities yo…"
click at [484, 342] on span "Play Example" at bounding box center [455, 344] width 70 height 15
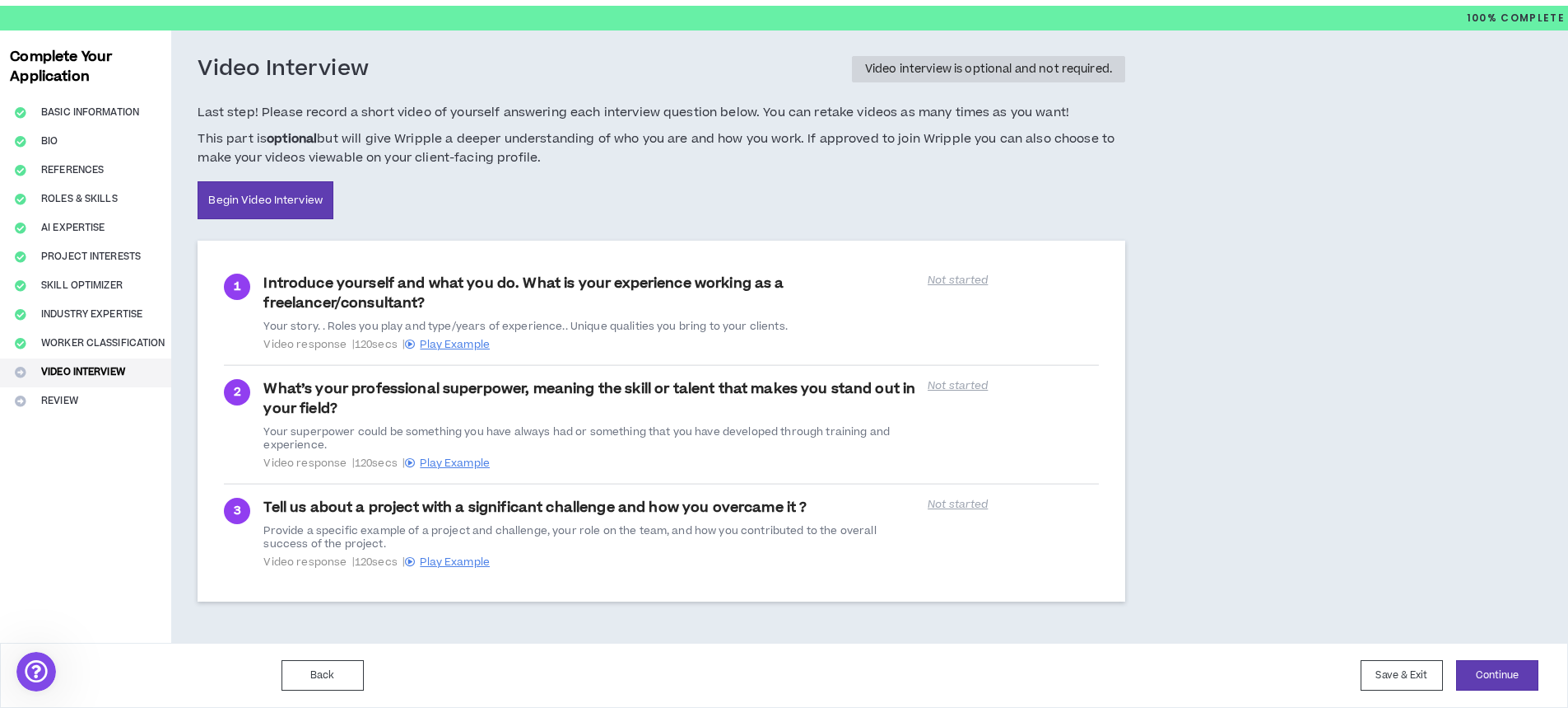
click at [943, 281] on p "Not started" at bounding box center [1013, 280] width 171 height 13
click at [266, 209] on link "Begin Video Interview" at bounding box center [265, 200] width 136 height 38
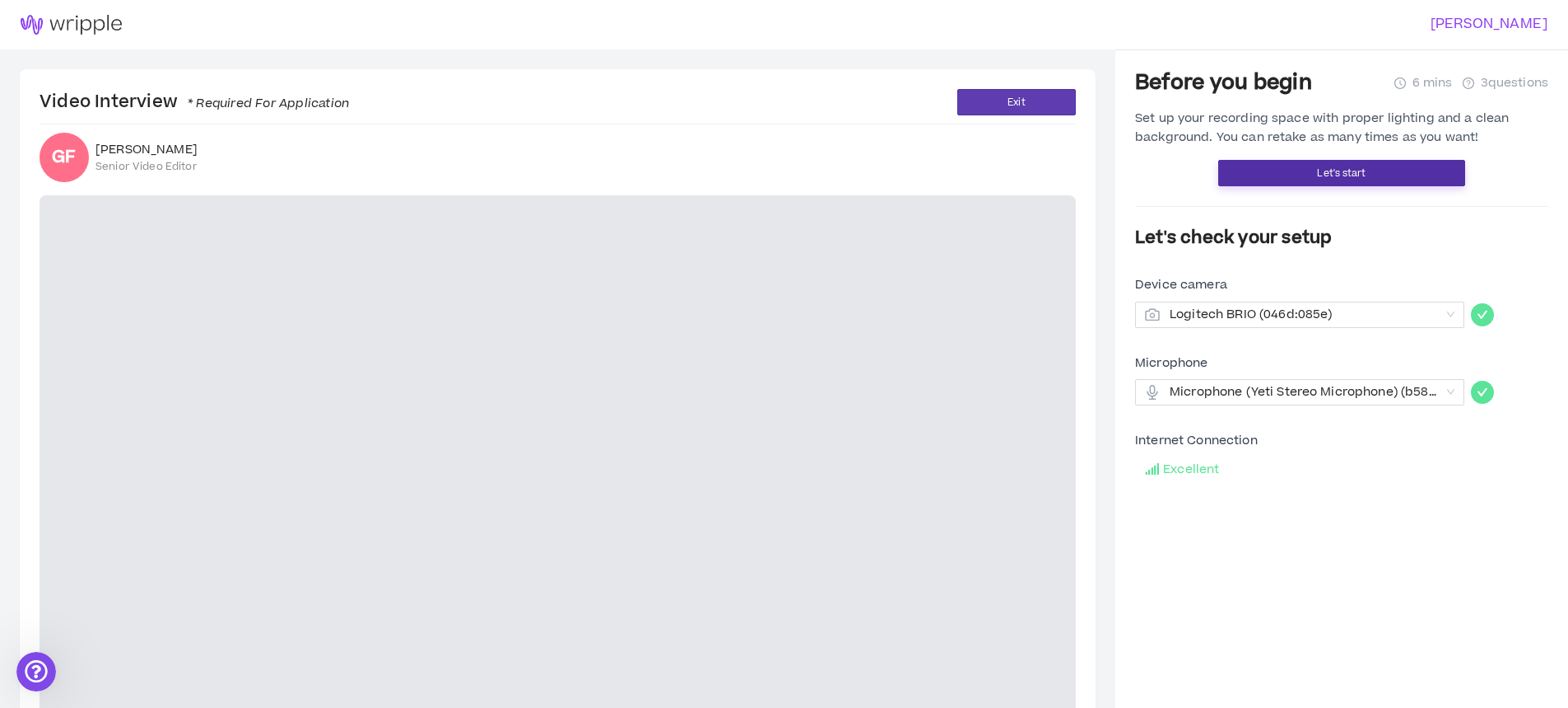
click at [1310, 163] on button "Let's start" at bounding box center [1341, 173] width 247 height 27
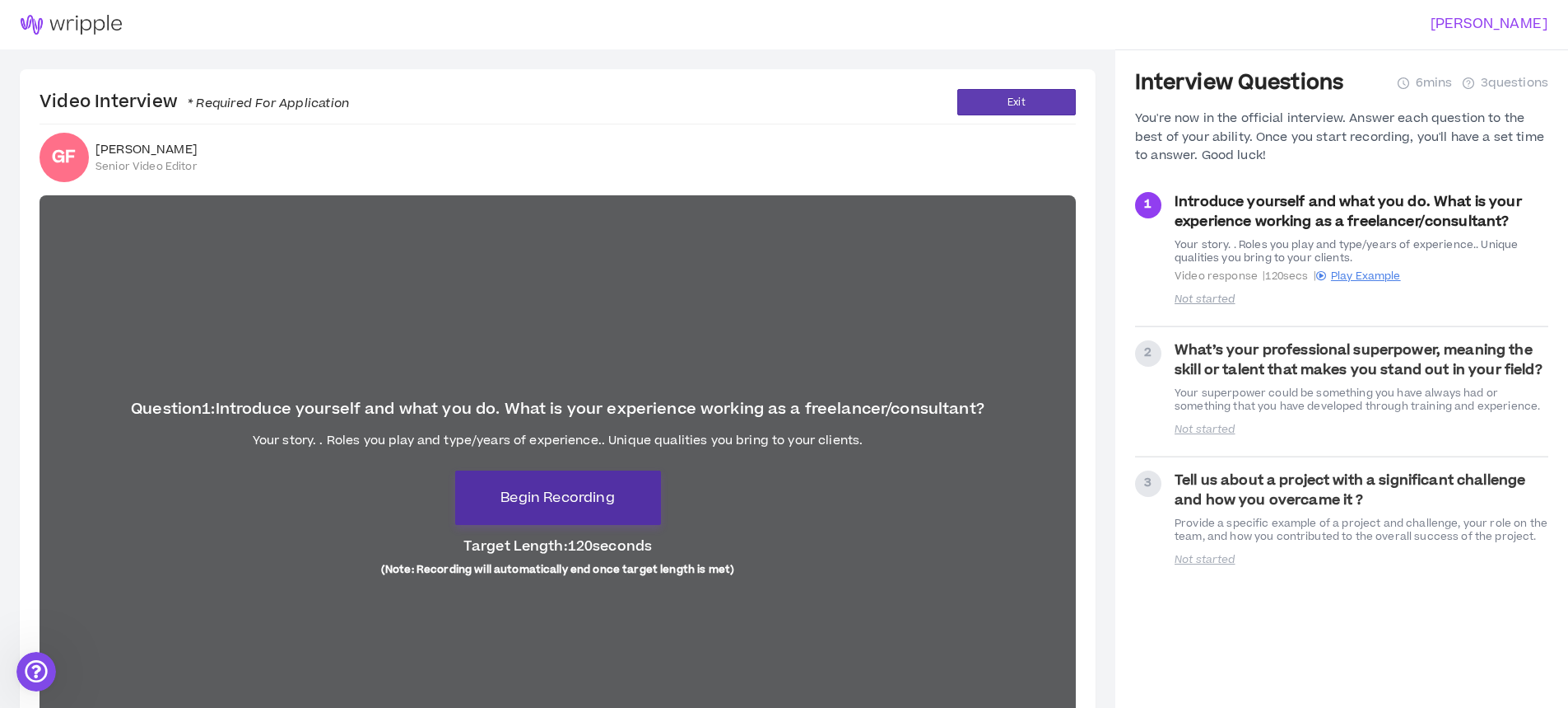
click at [552, 500] on span "Begin Recording" at bounding box center [557, 498] width 114 height 20
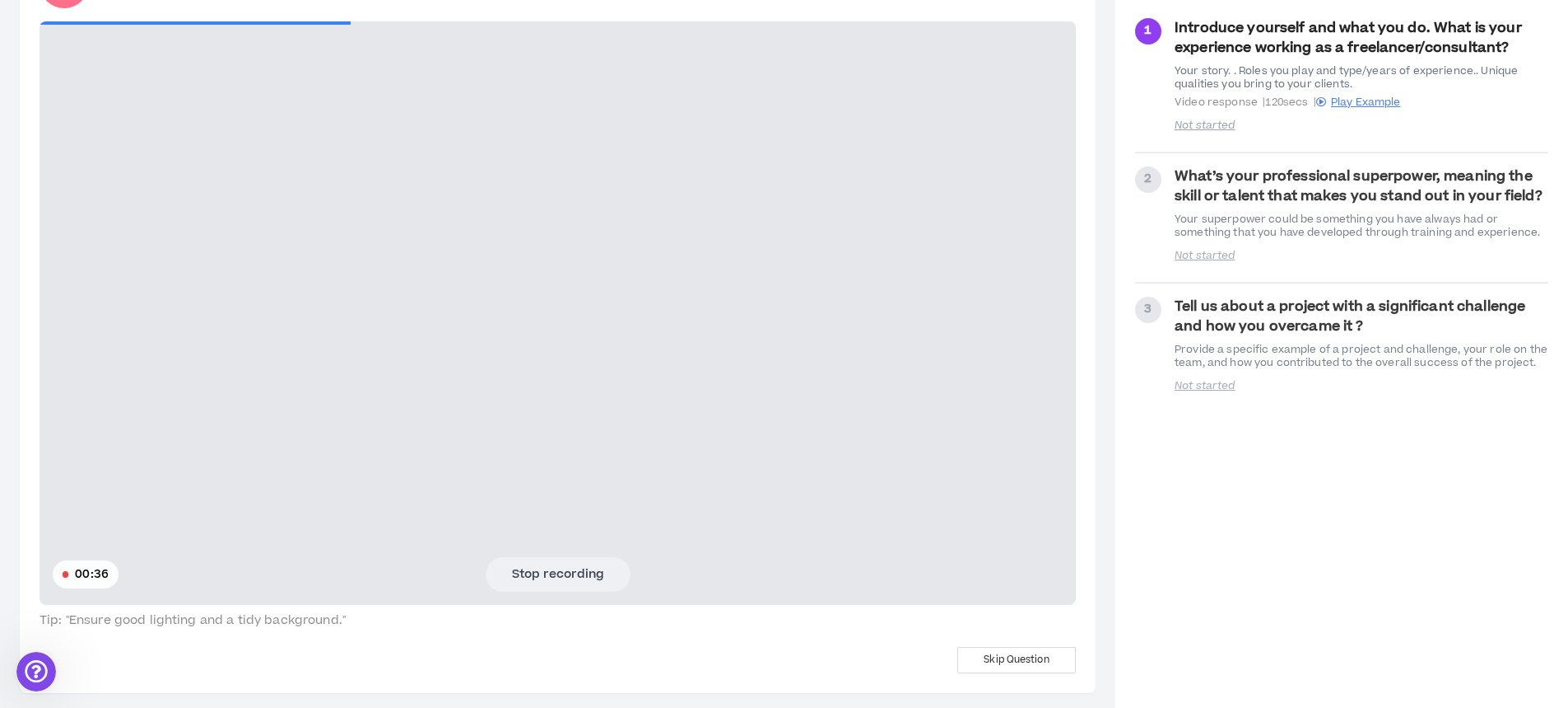
scroll to position [178, 0]
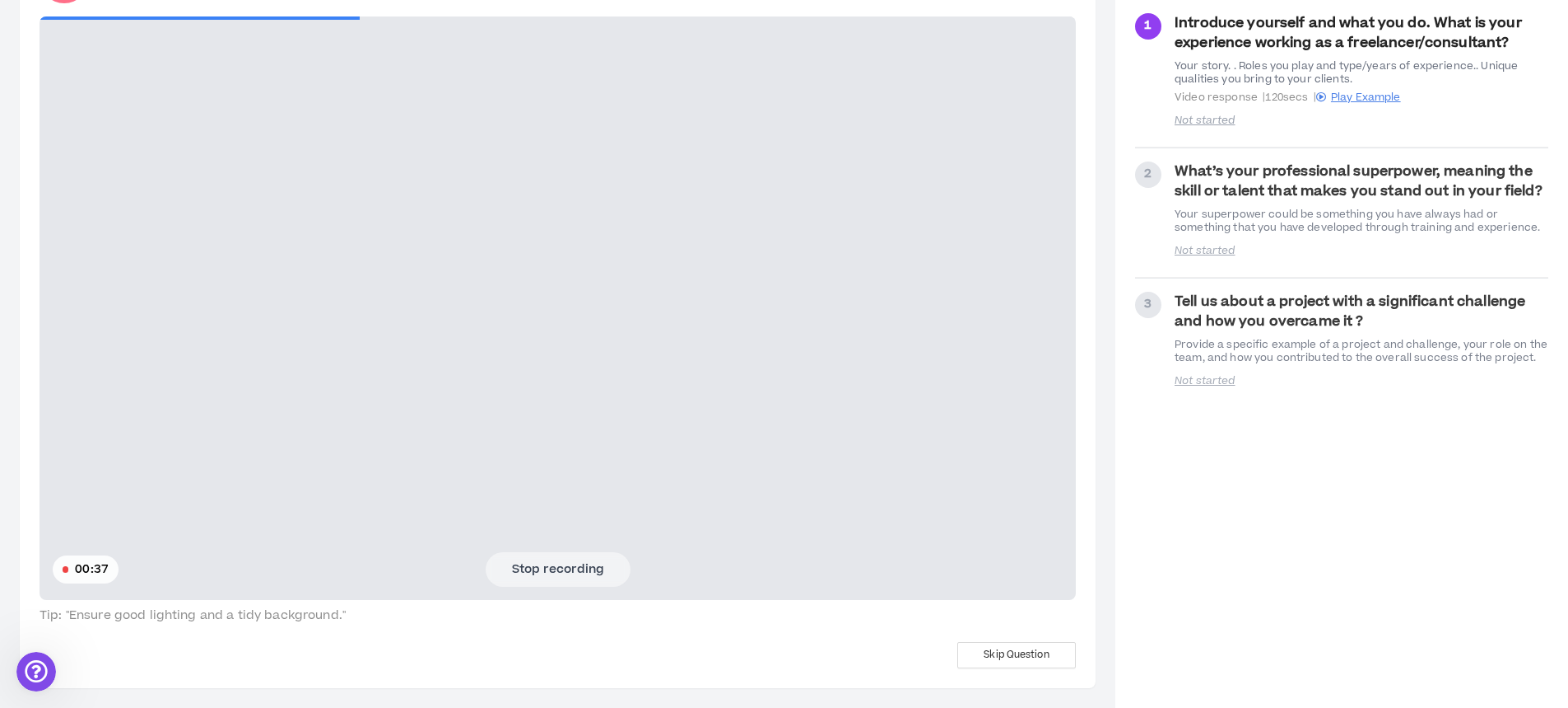
click at [548, 570] on button "Stop recording" at bounding box center [558, 569] width 145 height 35
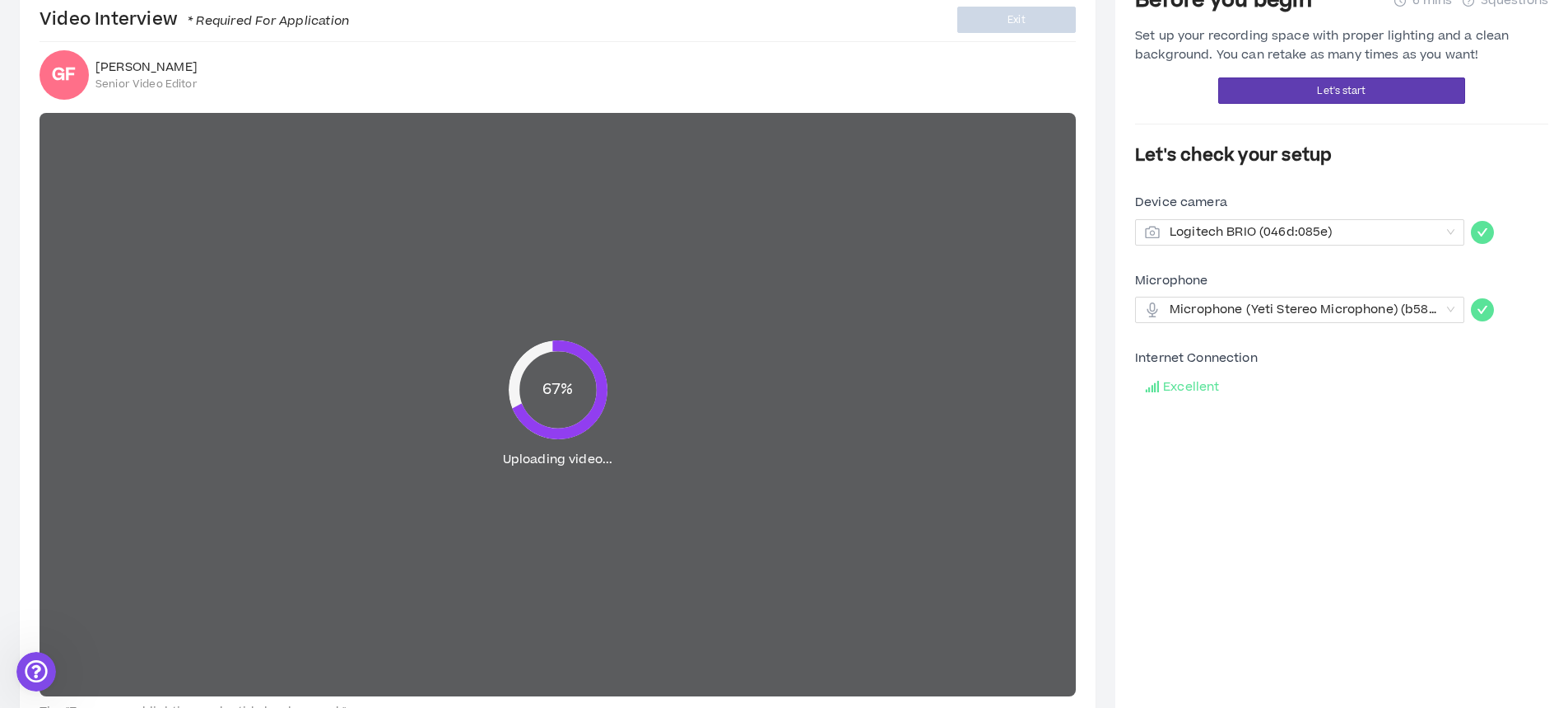
scroll to position [153, 0]
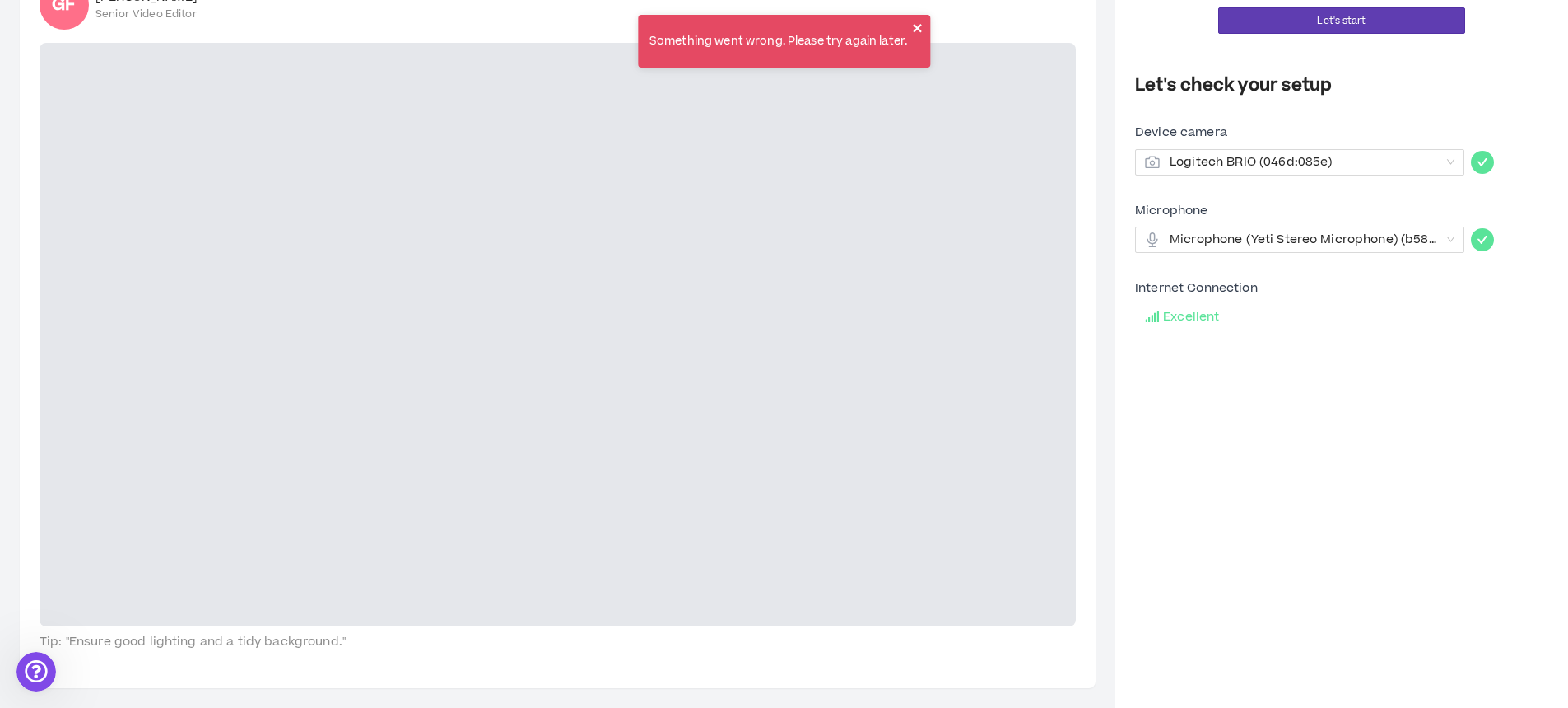
click at [913, 23] on icon "close" at bounding box center [918, 28] width 12 height 13
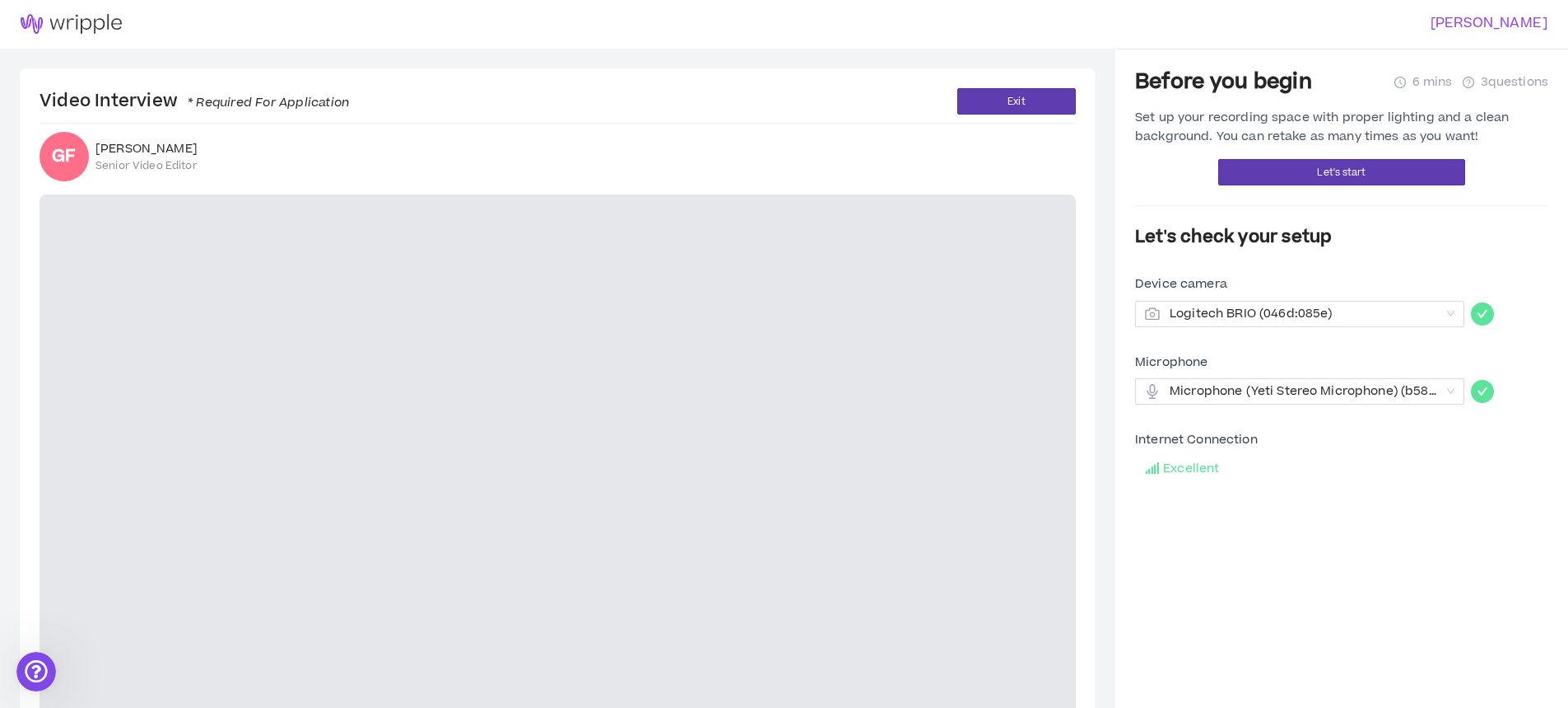
scroll to position [0, 0]
click at [1329, 169] on span "Let's start" at bounding box center [1341, 174] width 49 height 16
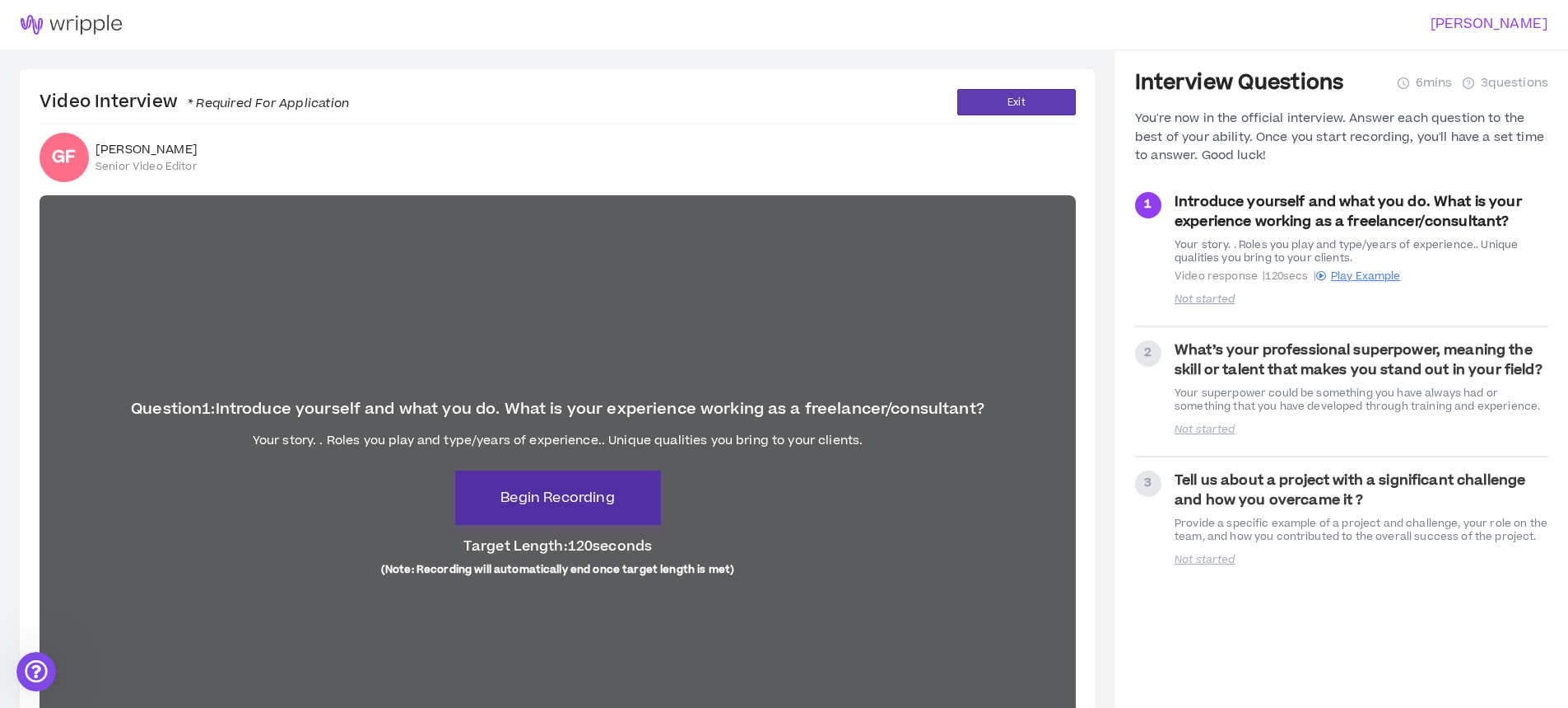
click at [561, 504] on span "Begin Recording" at bounding box center [557, 498] width 114 height 20
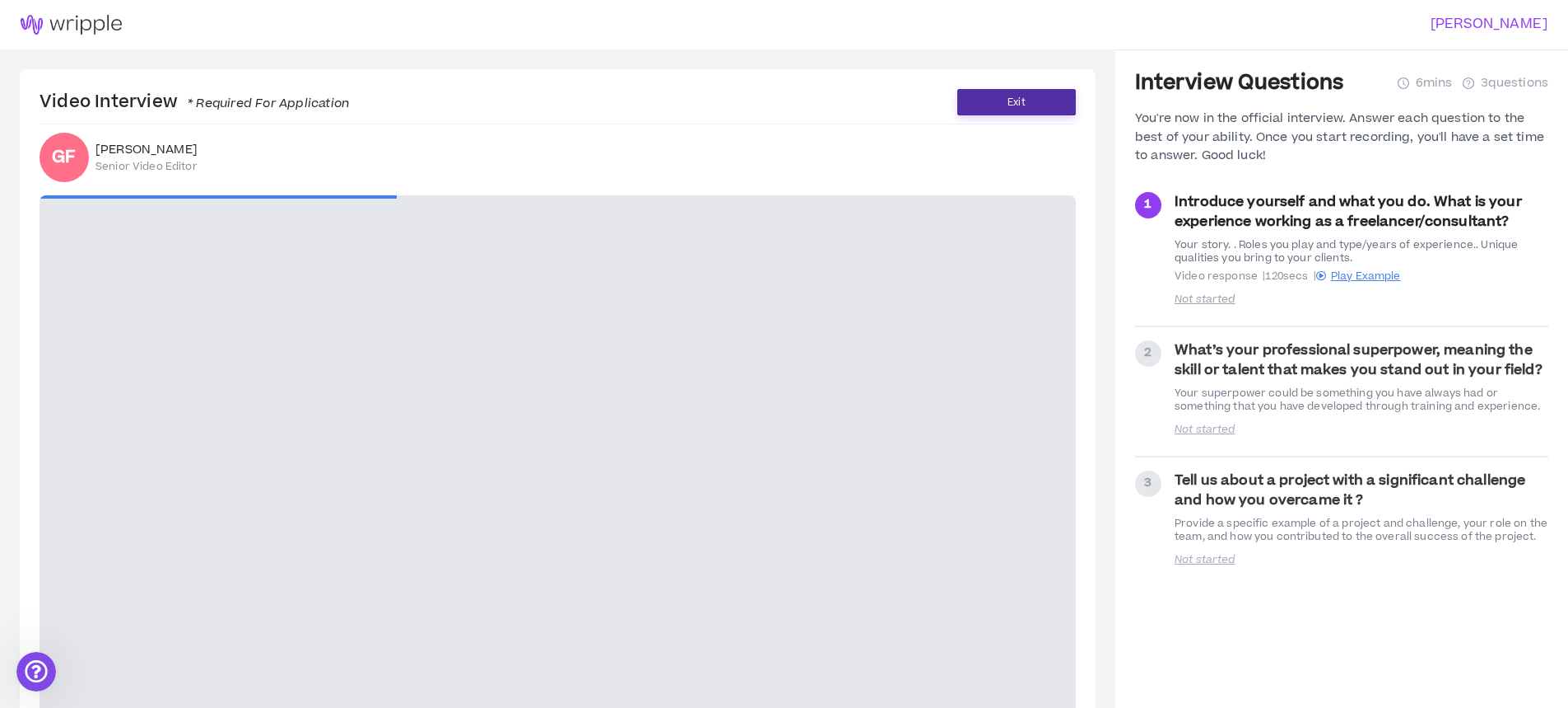
click at [997, 102] on button "Exit" at bounding box center [1017, 102] width 119 height 27
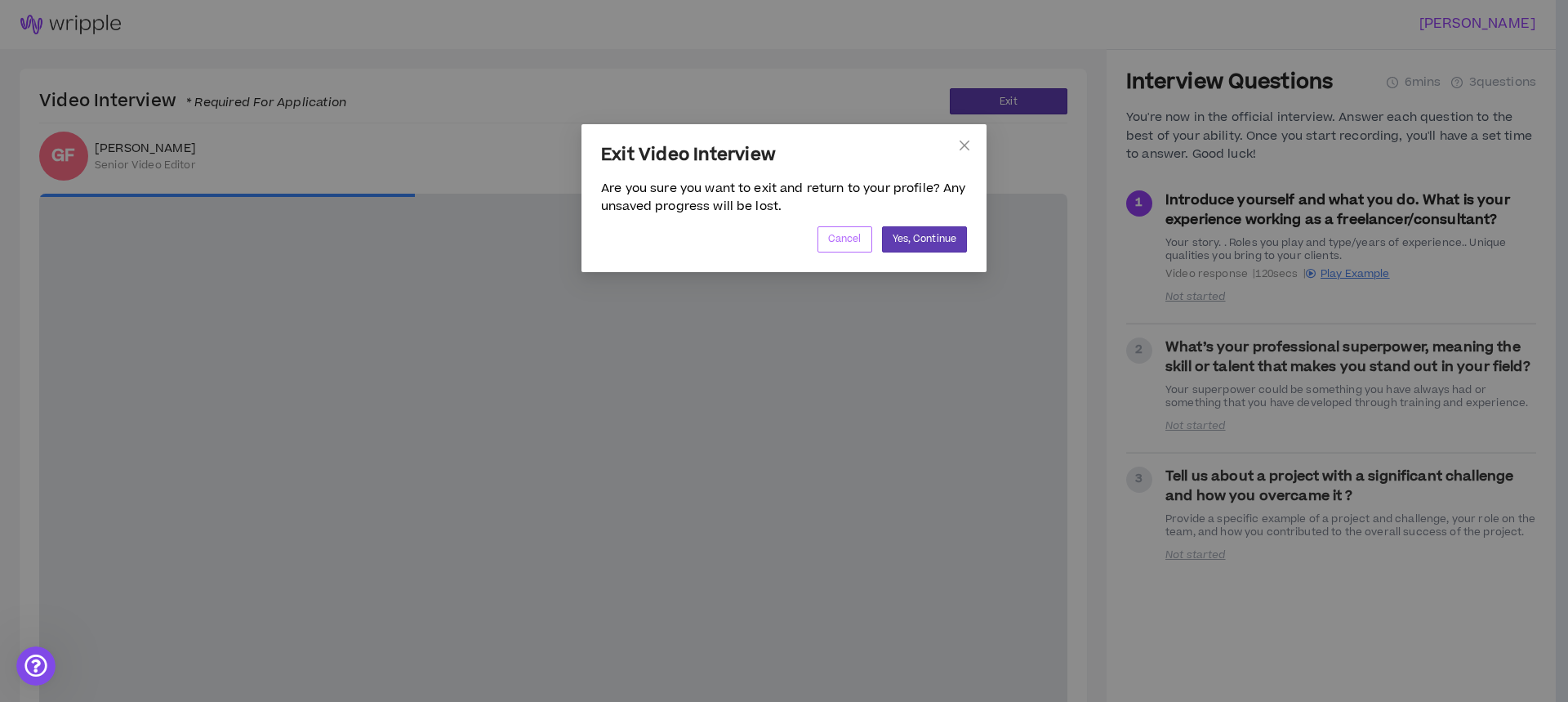
click at [854, 246] on span "Cancel" at bounding box center [844, 239] width 33 height 16
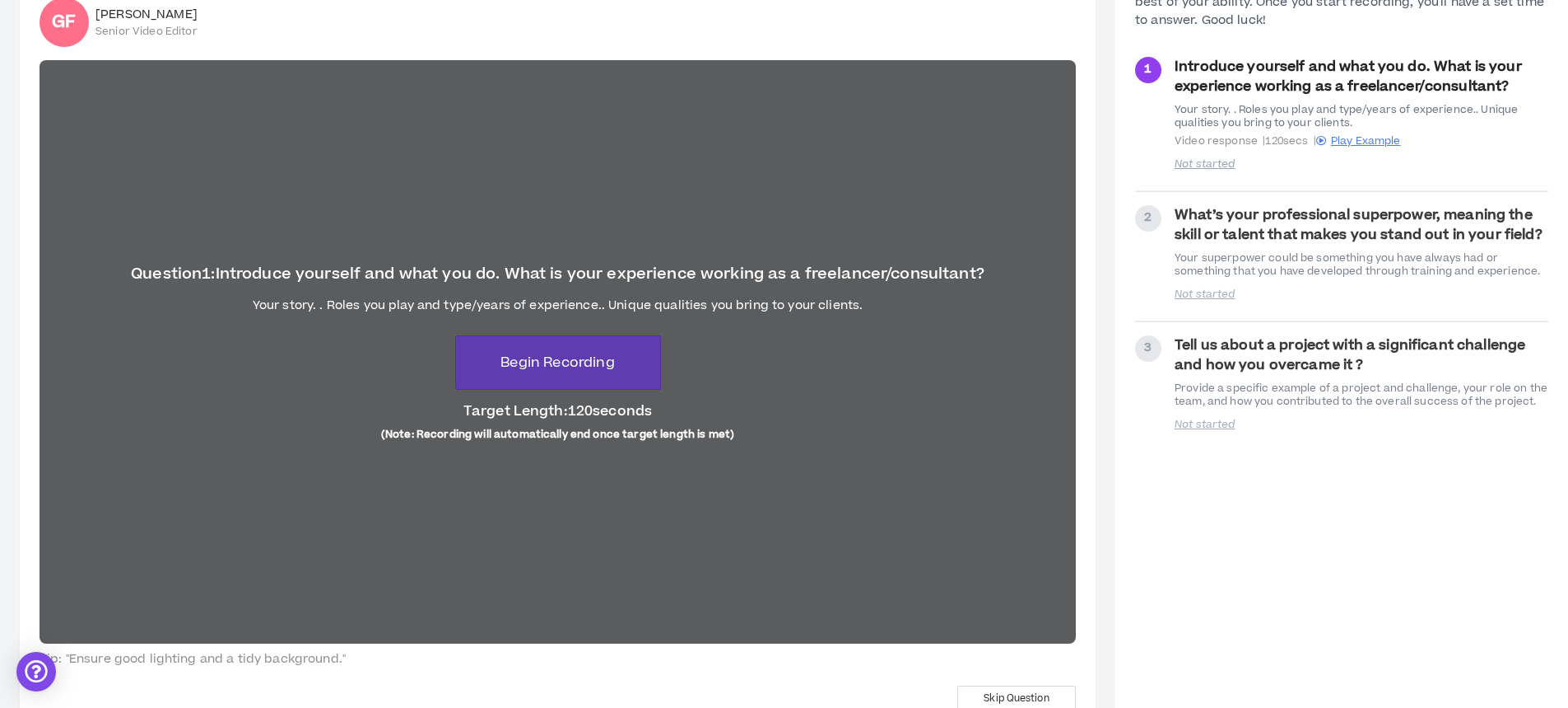
scroll to position [165, 0]
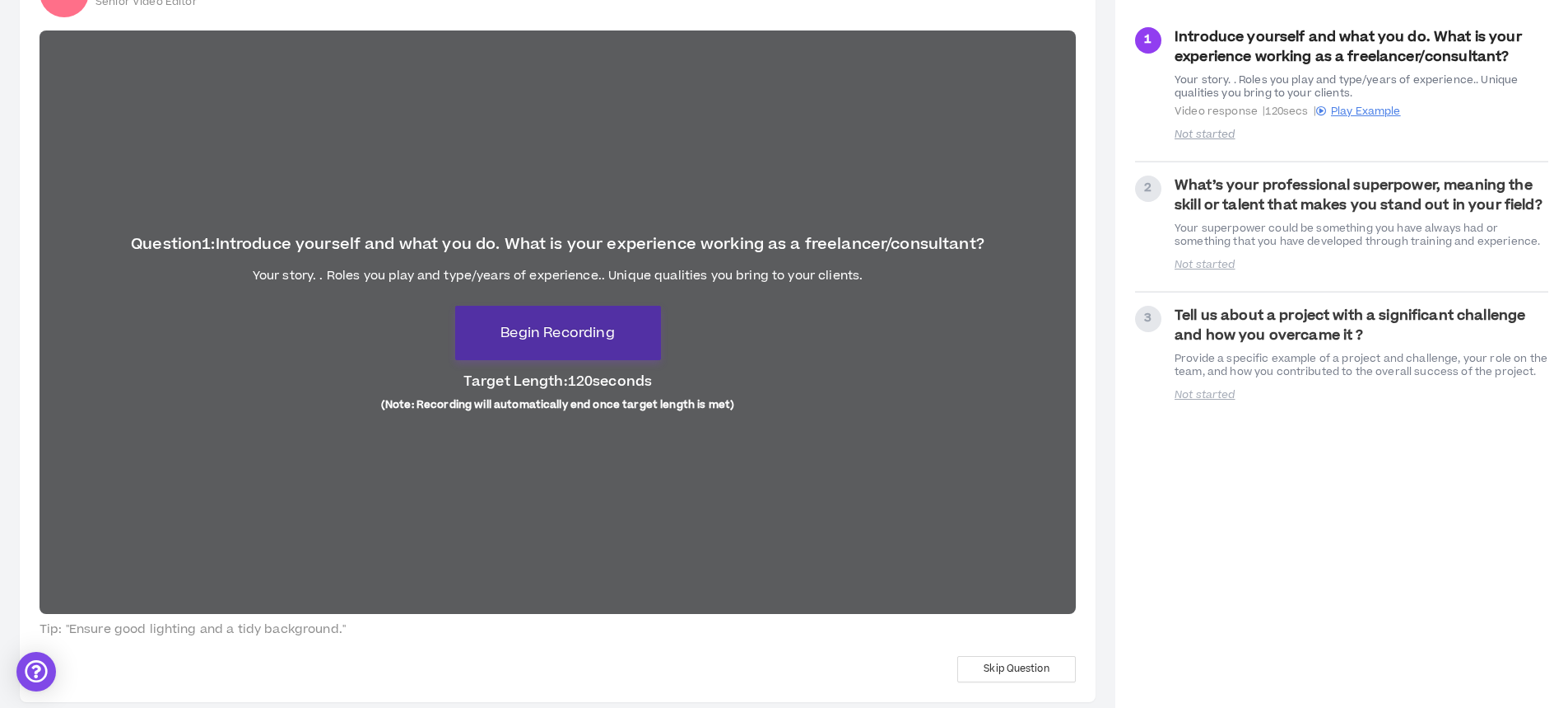
click at [553, 334] on span "Begin Recording" at bounding box center [557, 333] width 114 height 20
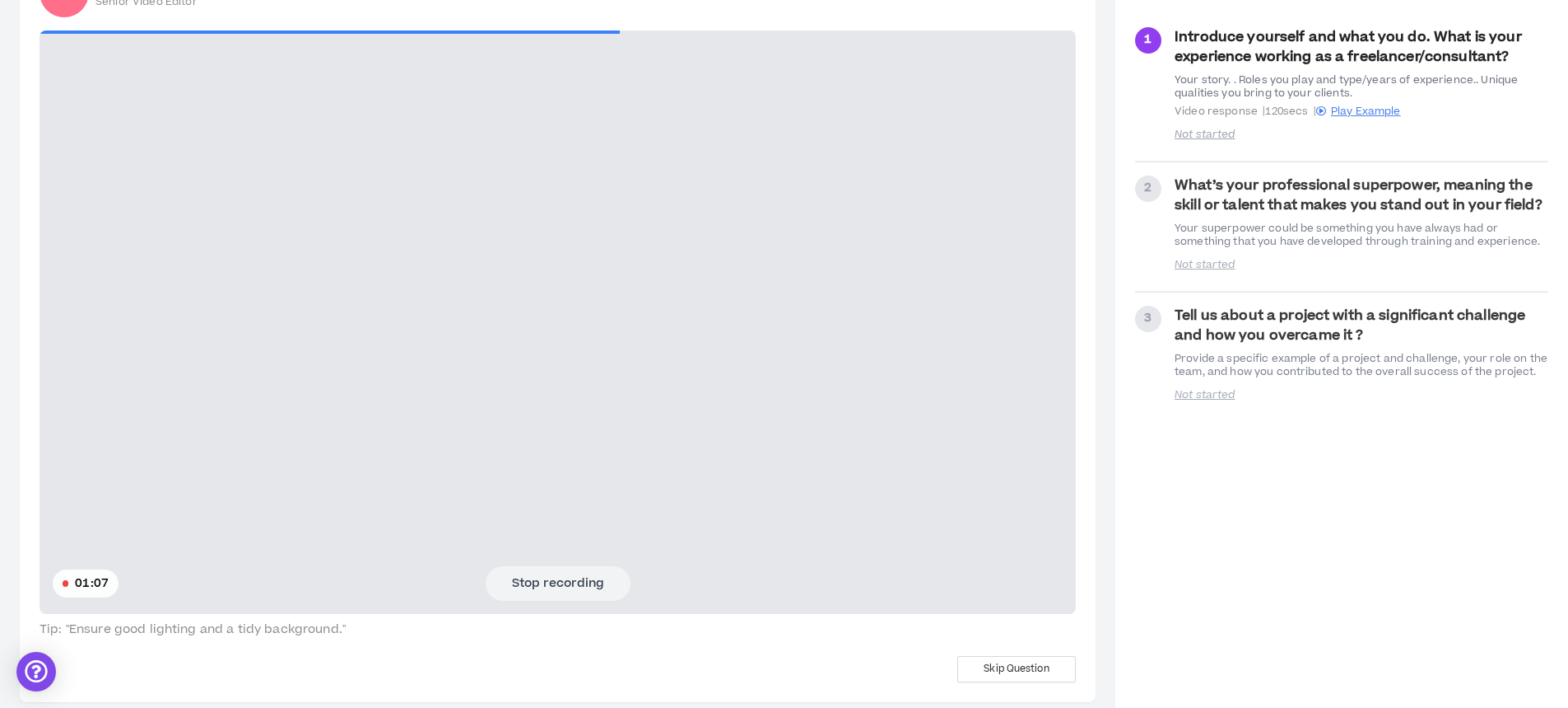
click at [526, 577] on button "Stop recording" at bounding box center [558, 583] width 145 height 35
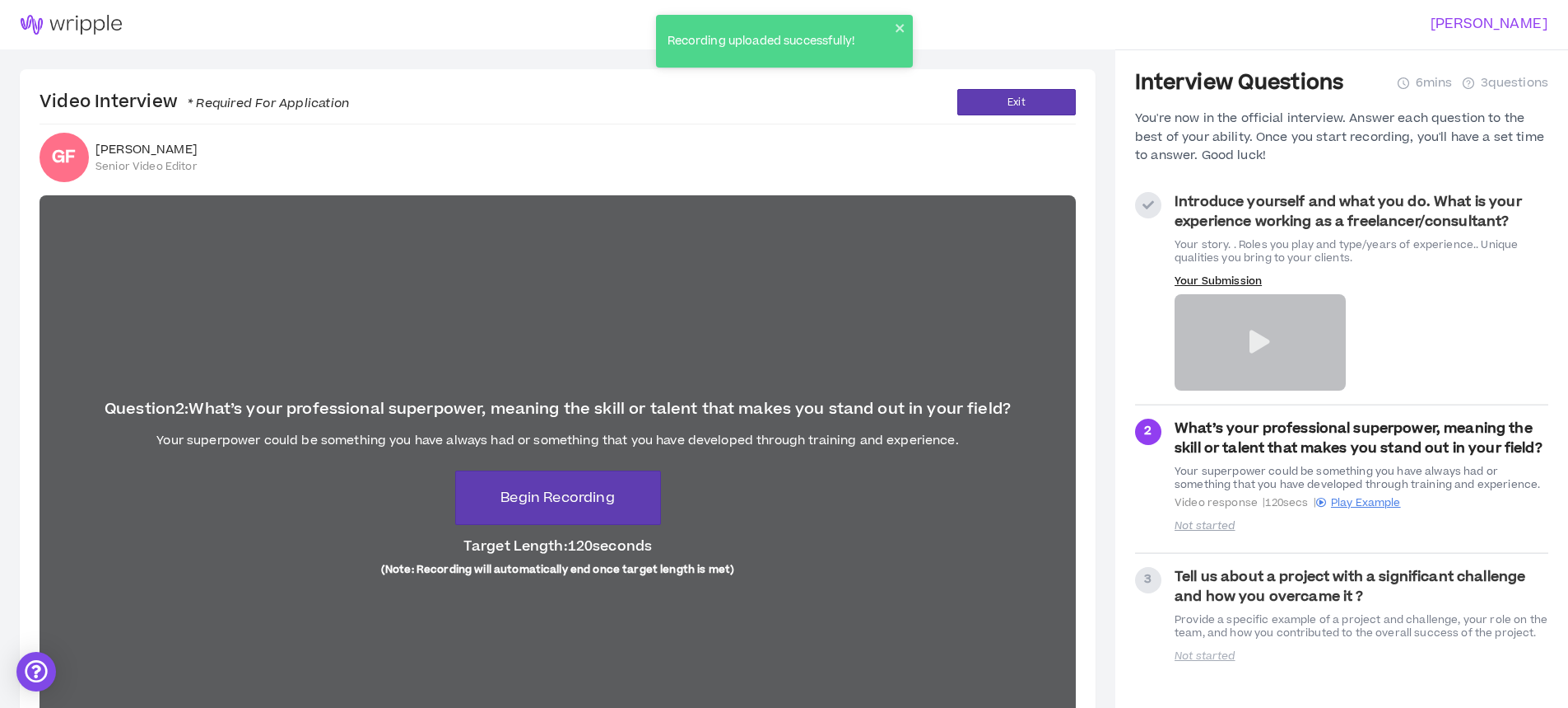
click at [1256, 346] on icon at bounding box center [1260, 341] width 21 height 23
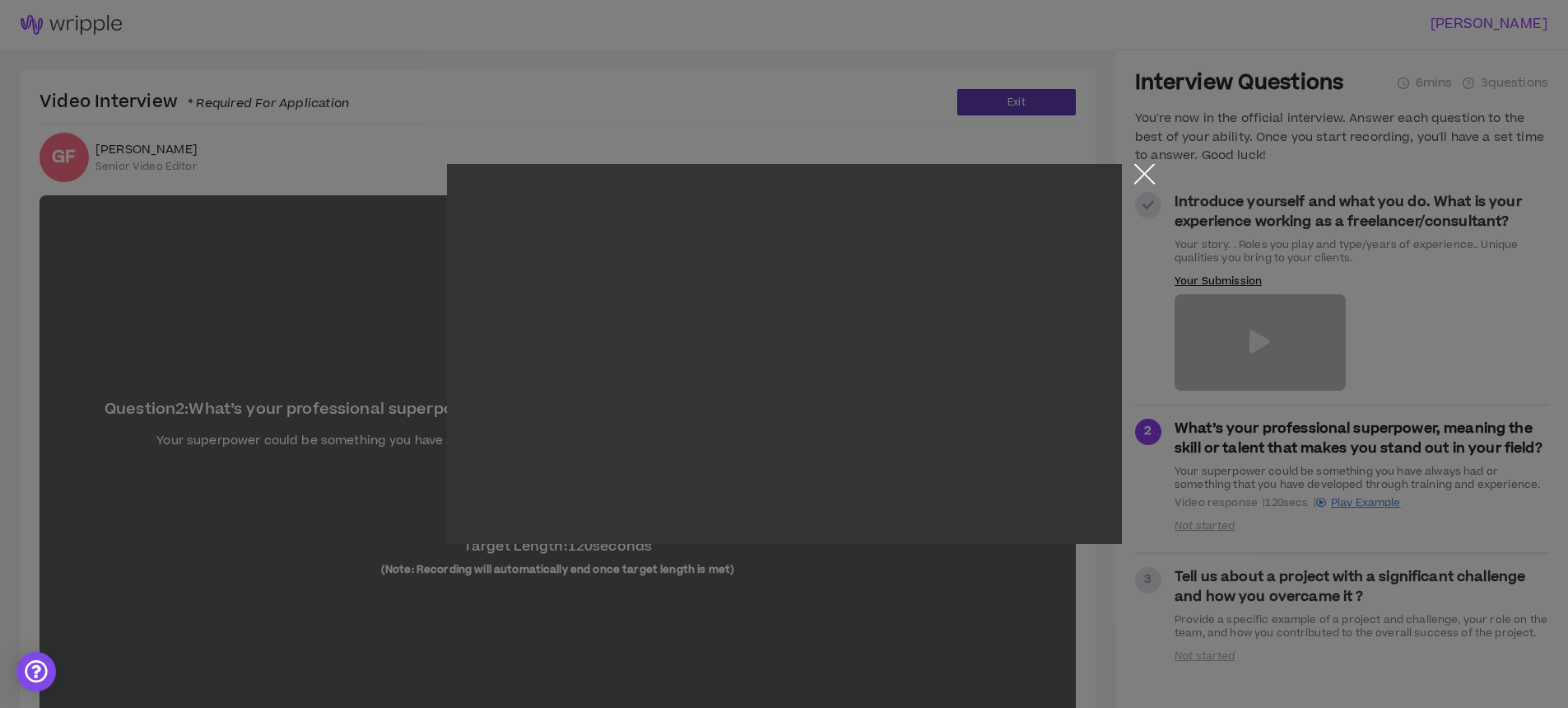
click at [1138, 177] on button "Close the modal by clicking here" at bounding box center [1144, 177] width 29 height 29
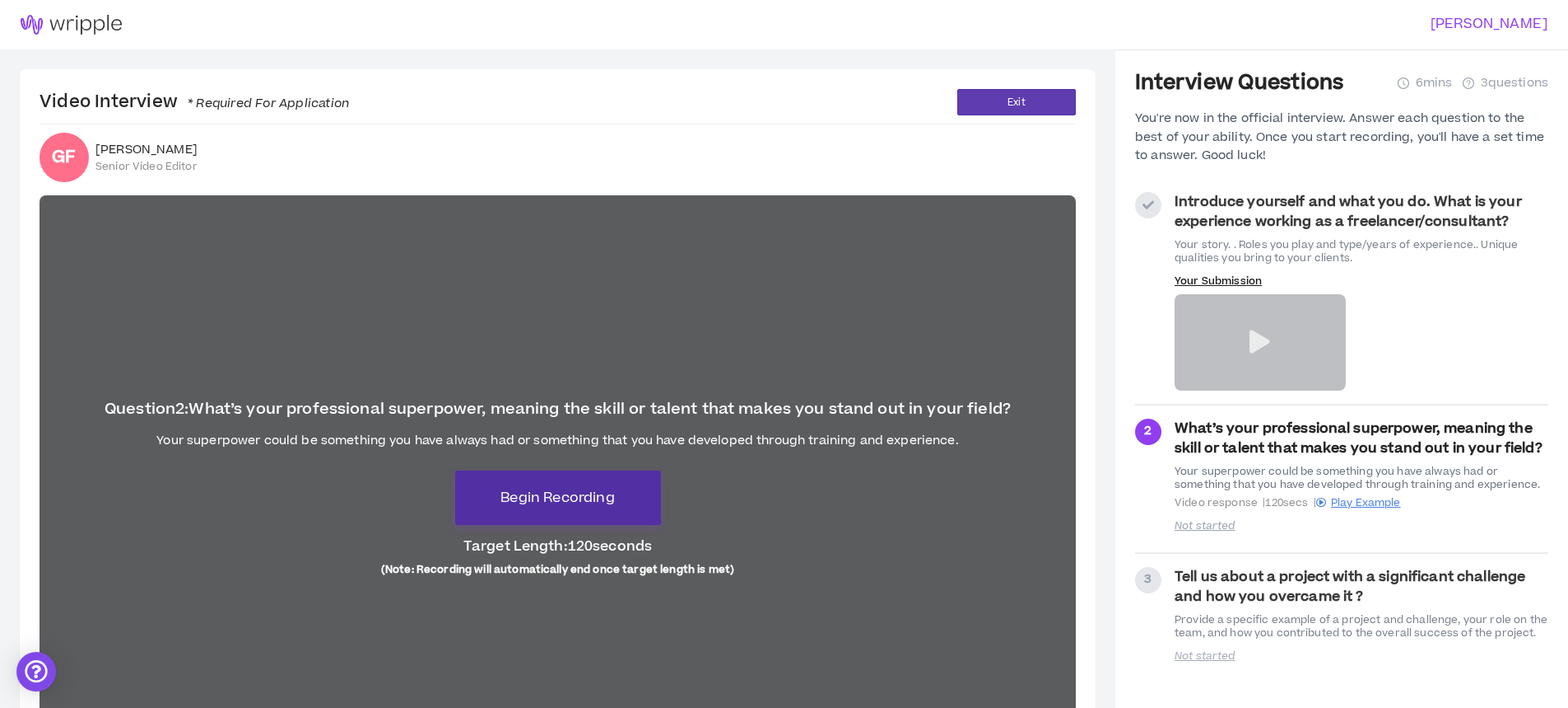
click at [555, 508] on span "Begin Recording" at bounding box center [557, 498] width 114 height 20
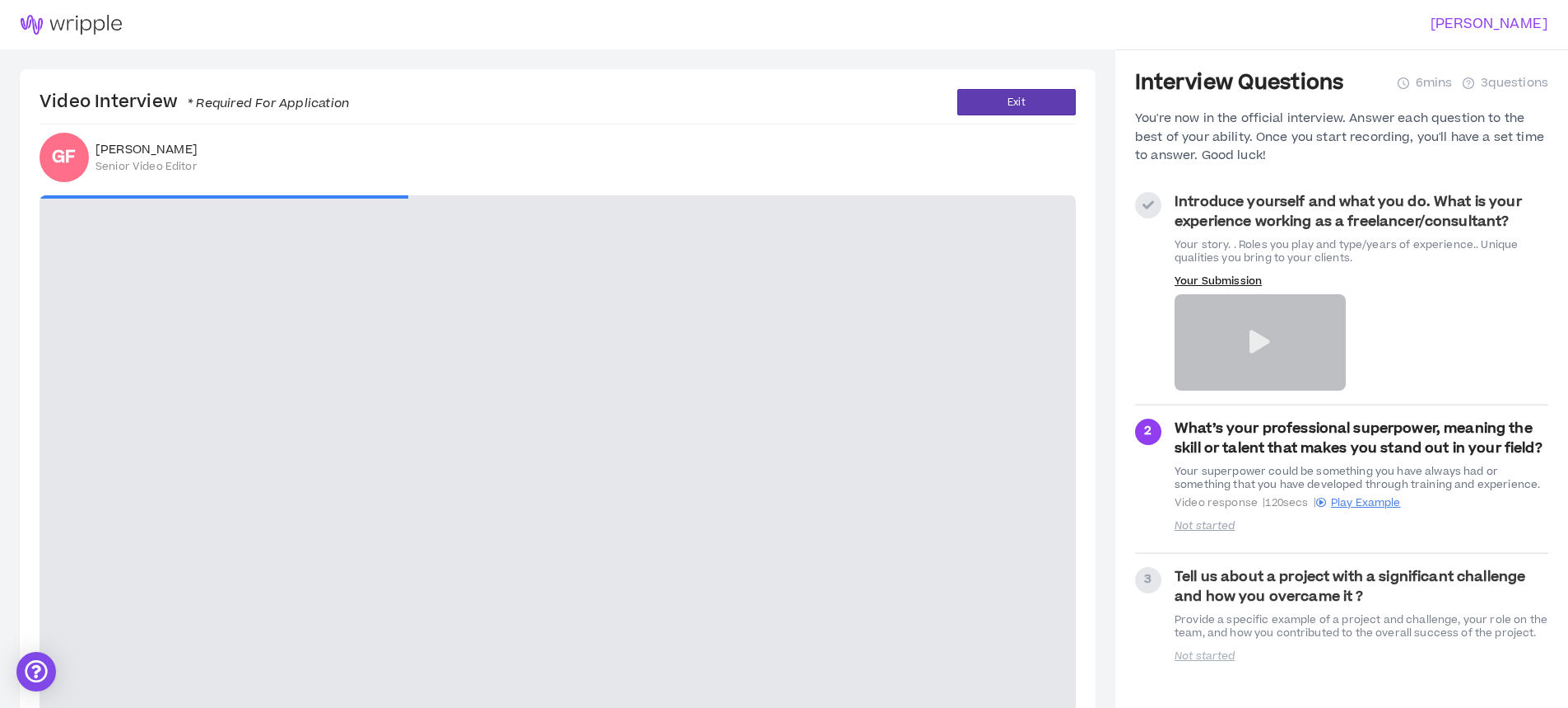
click at [718, 426] on video at bounding box center [558, 487] width 1037 height 583
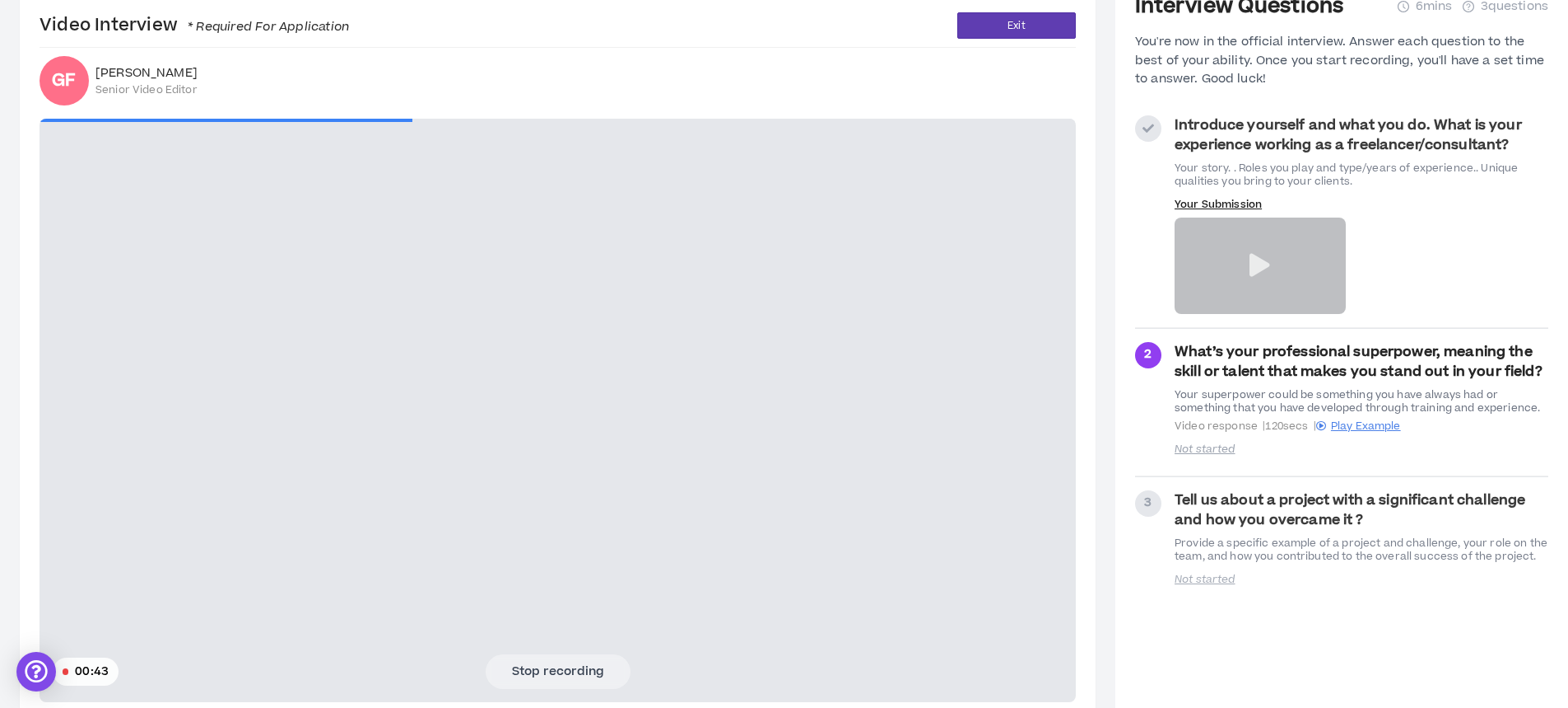
scroll to position [178, 0]
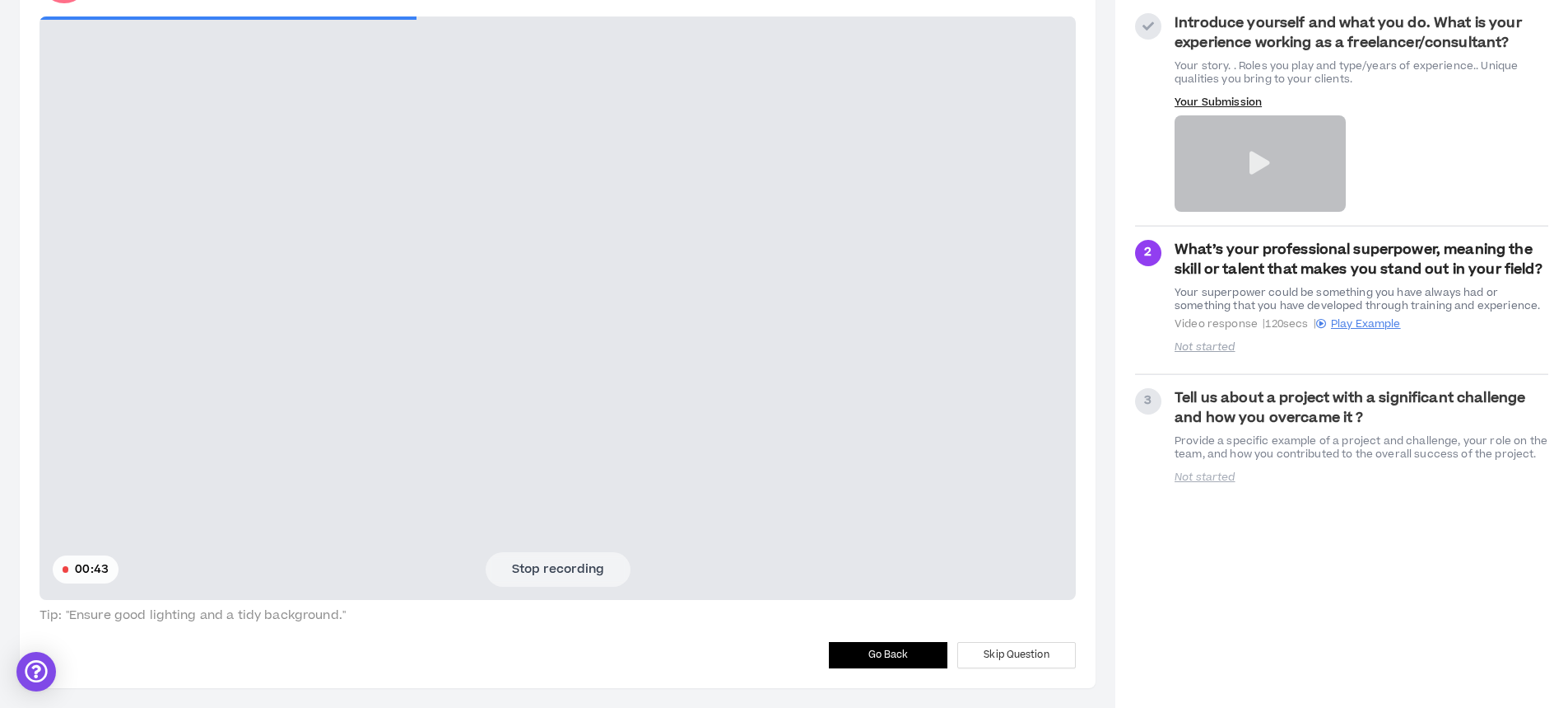
click at [518, 552] on button "Stop recording" at bounding box center [558, 569] width 145 height 35
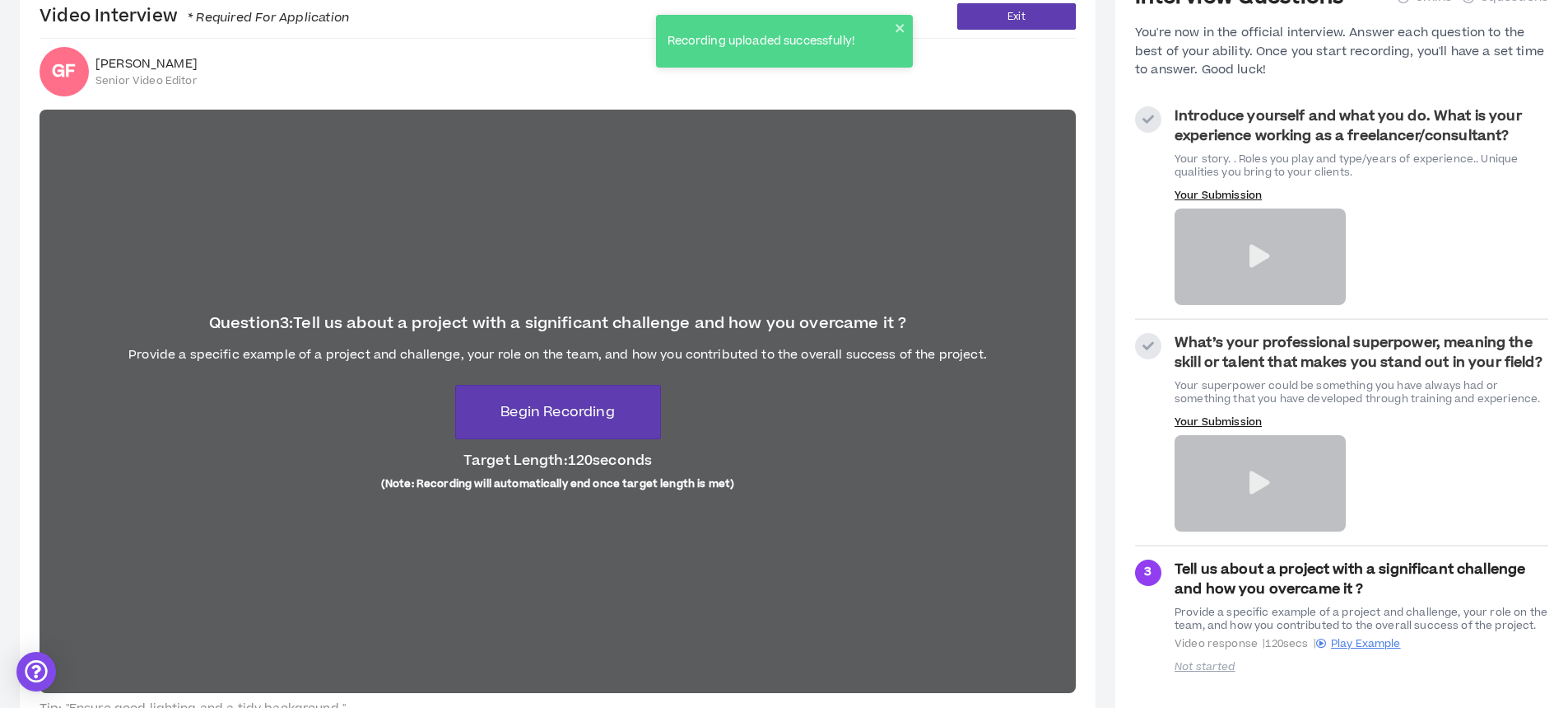
scroll to position [178, 0]
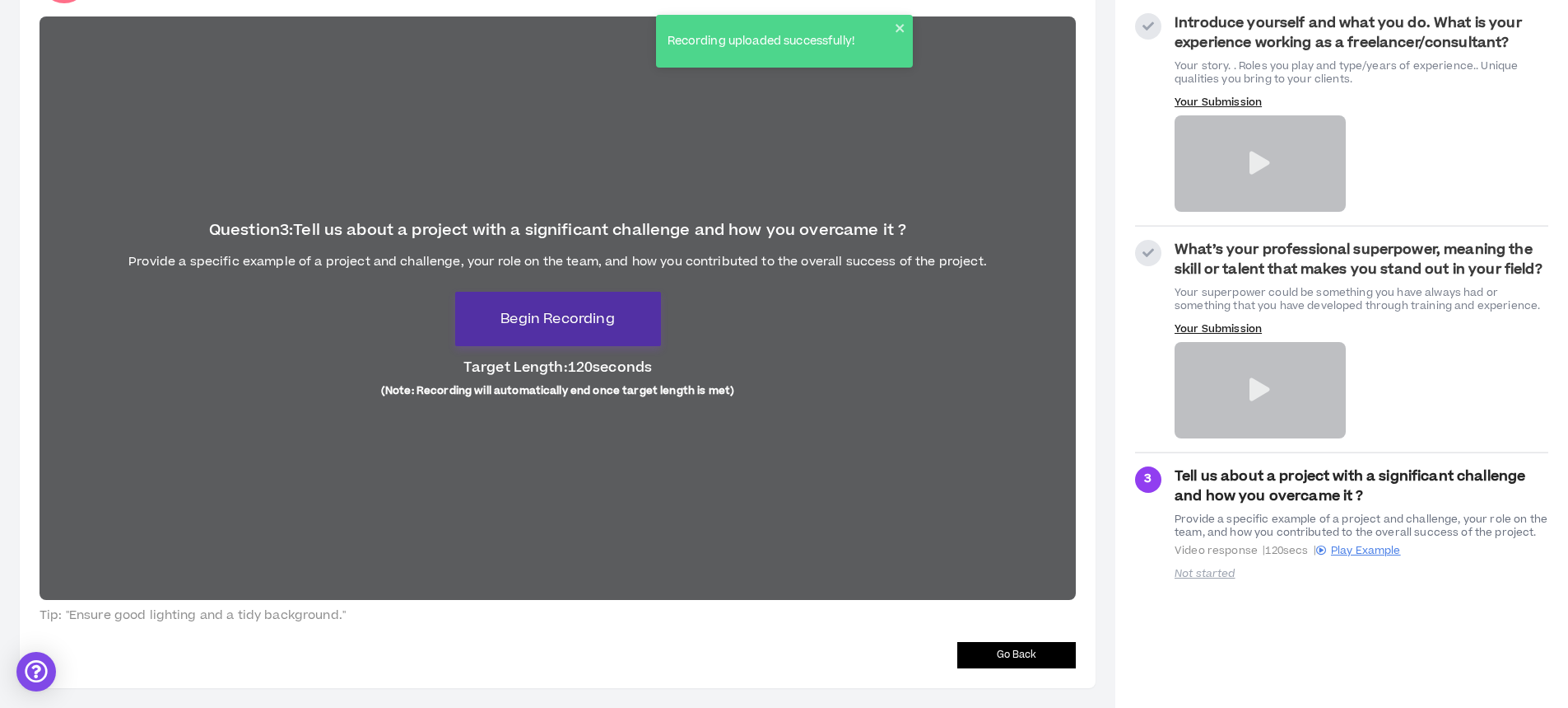
click at [588, 314] on span "Begin Recording" at bounding box center [557, 318] width 114 height 20
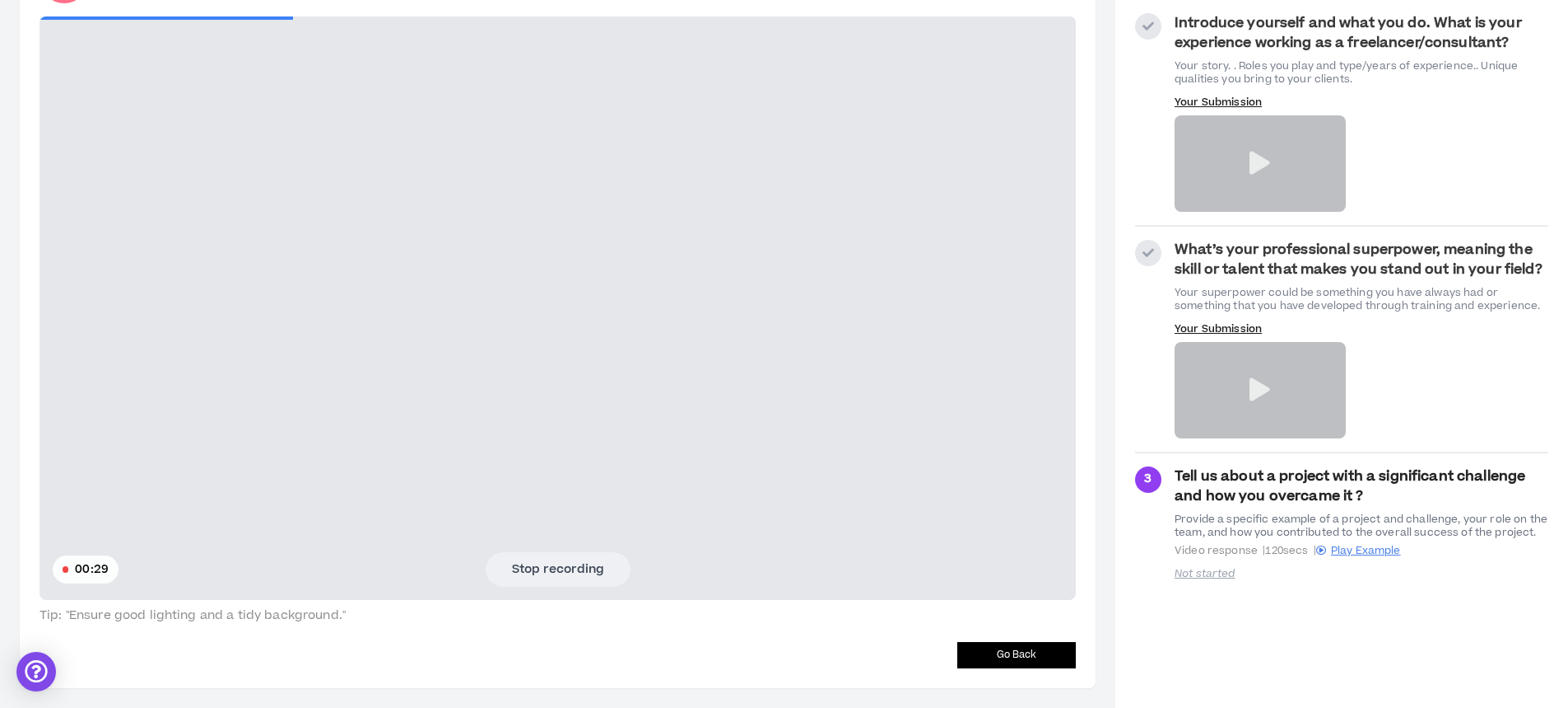
click at [1035, 651] on span "Go Back" at bounding box center [1017, 654] width 41 height 16
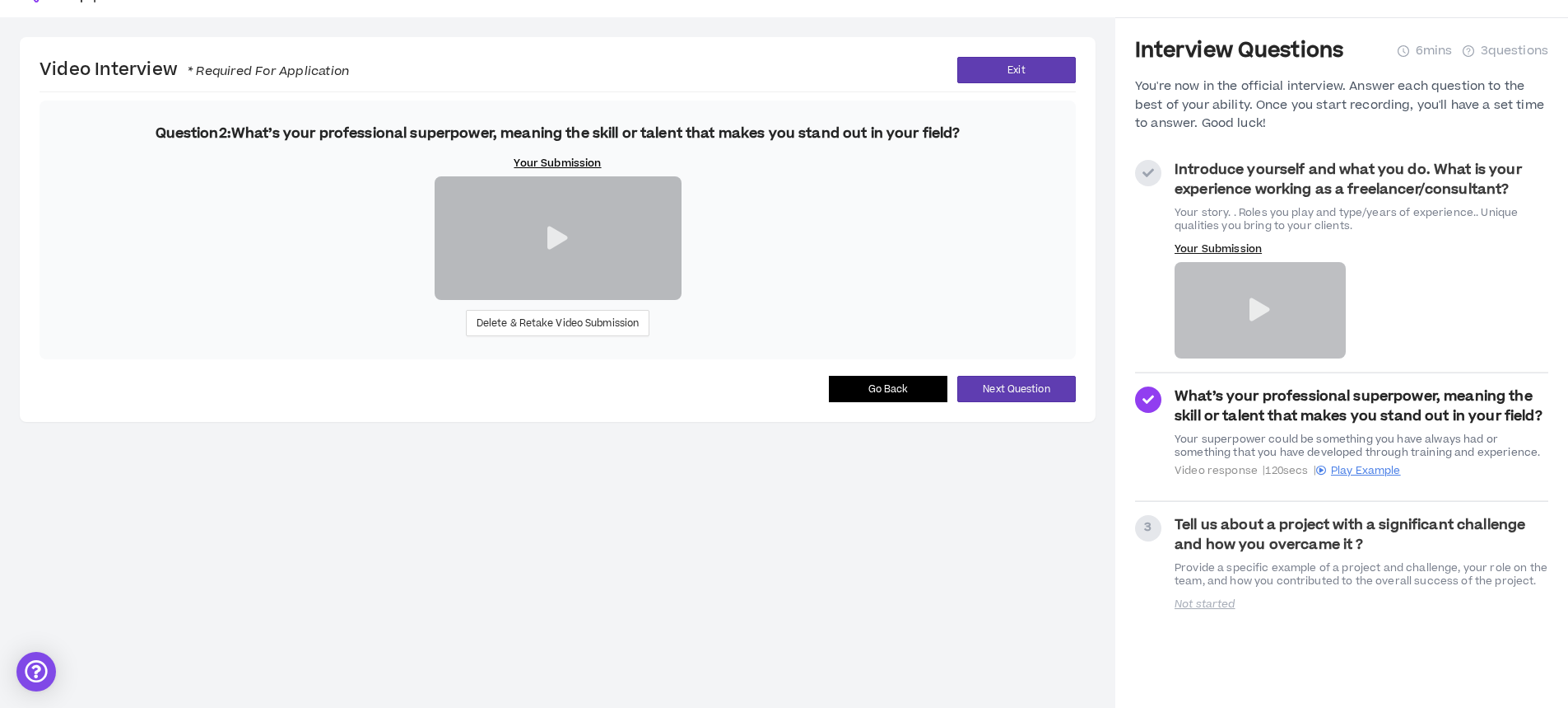
scroll to position [50, 0]
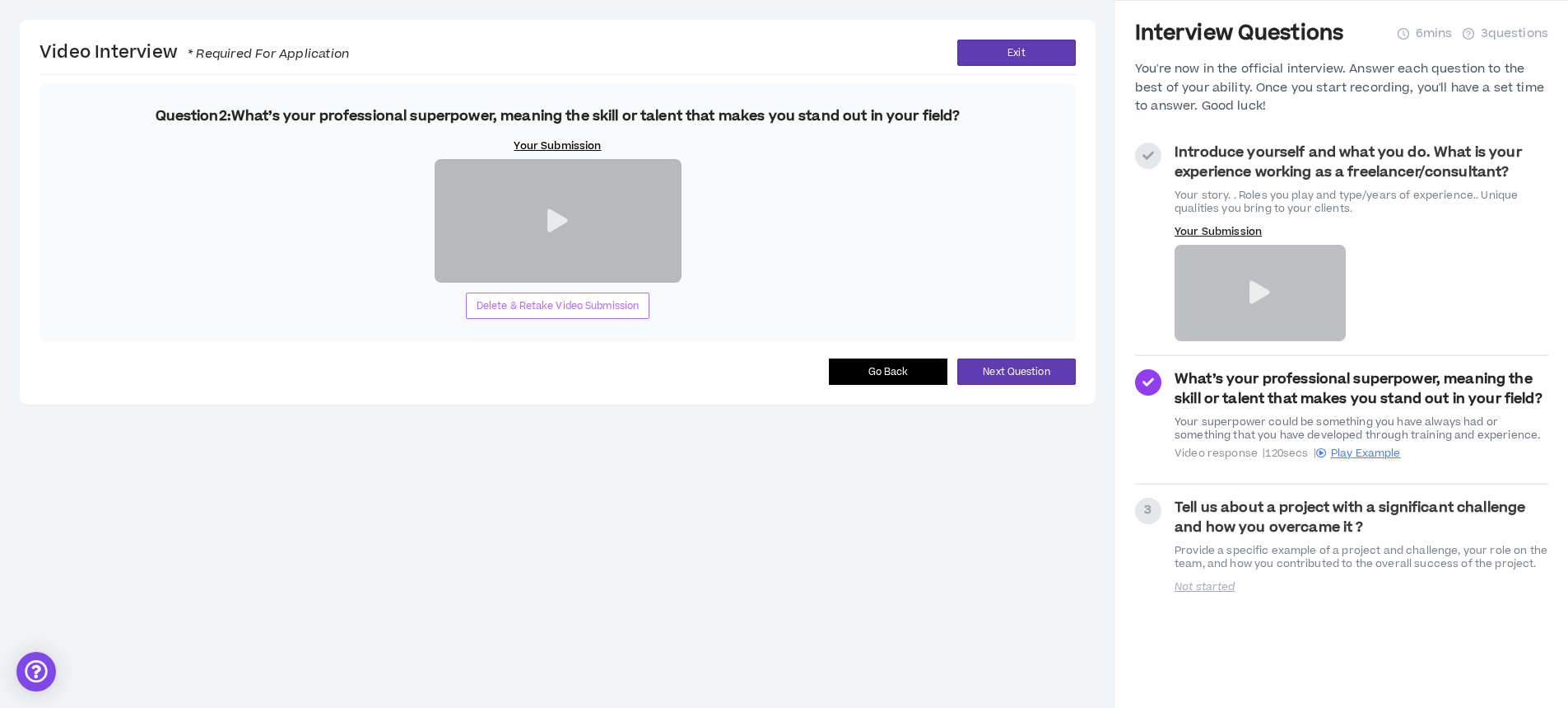
click at [513, 313] on span "Delete & Retake Video Submission" at bounding box center [558, 306] width 163 height 16
click at [1016, 380] on span "Next Question" at bounding box center [1016, 372] width 66 height 16
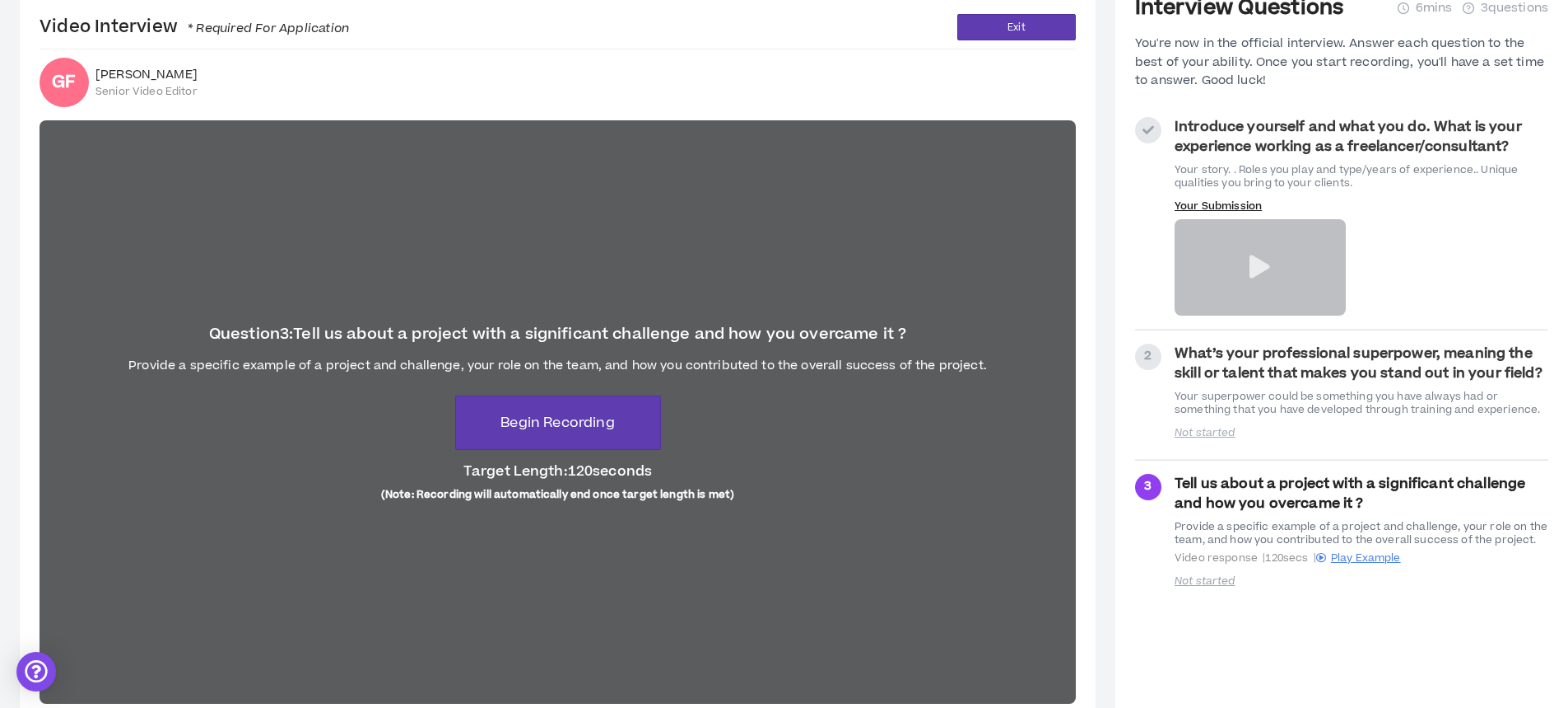
scroll to position [178, 0]
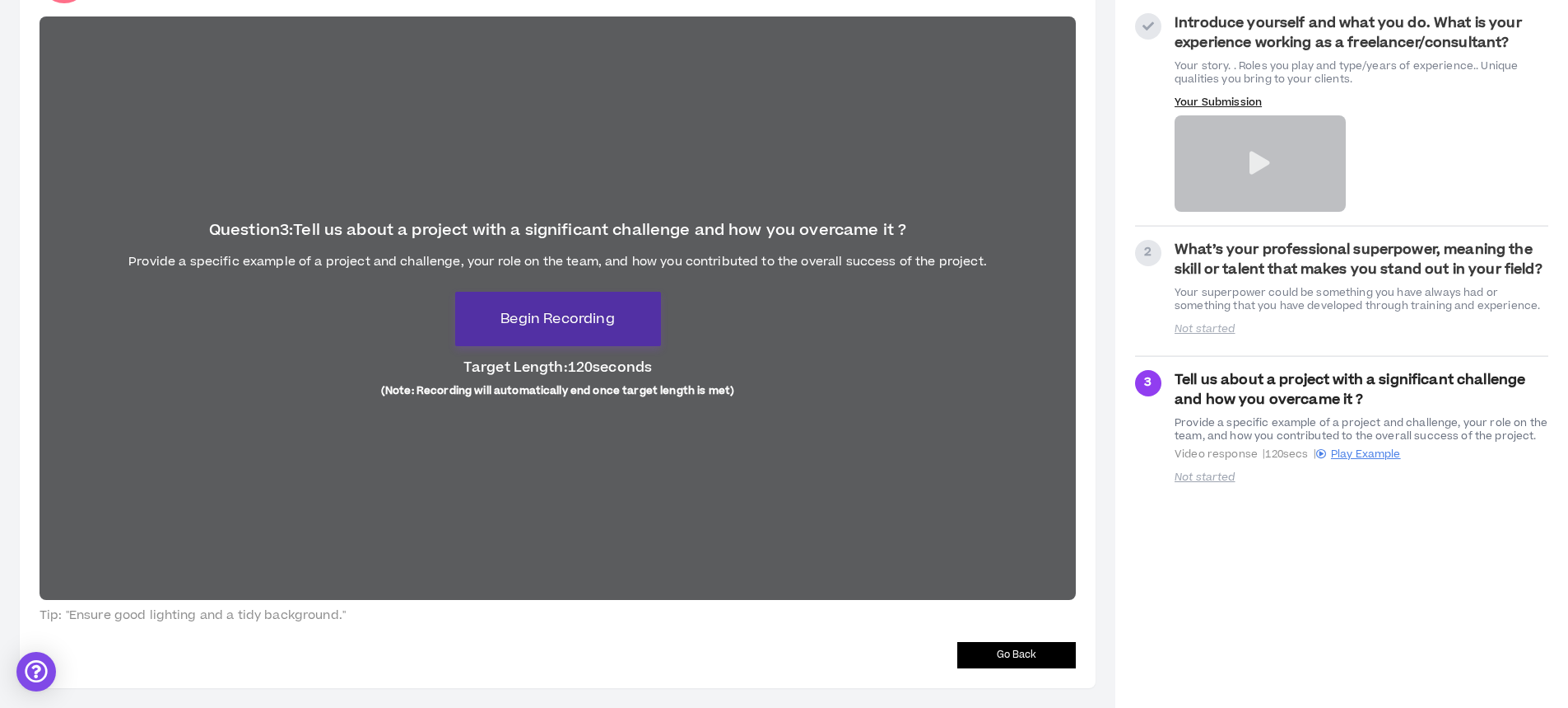
click at [482, 313] on button "Begin Recording" at bounding box center [558, 318] width 206 height 55
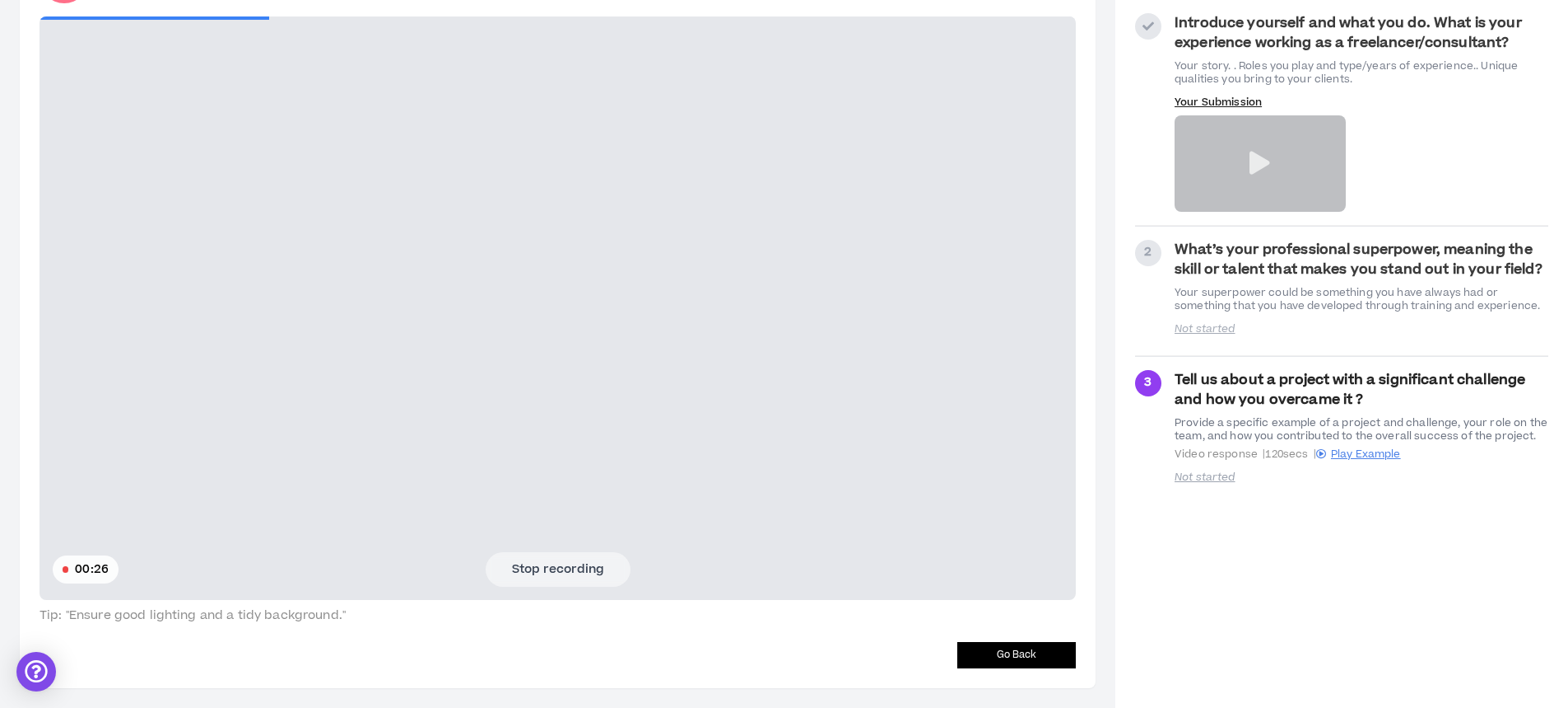
click at [522, 568] on button "Stop recording" at bounding box center [558, 569] width 145 height 35
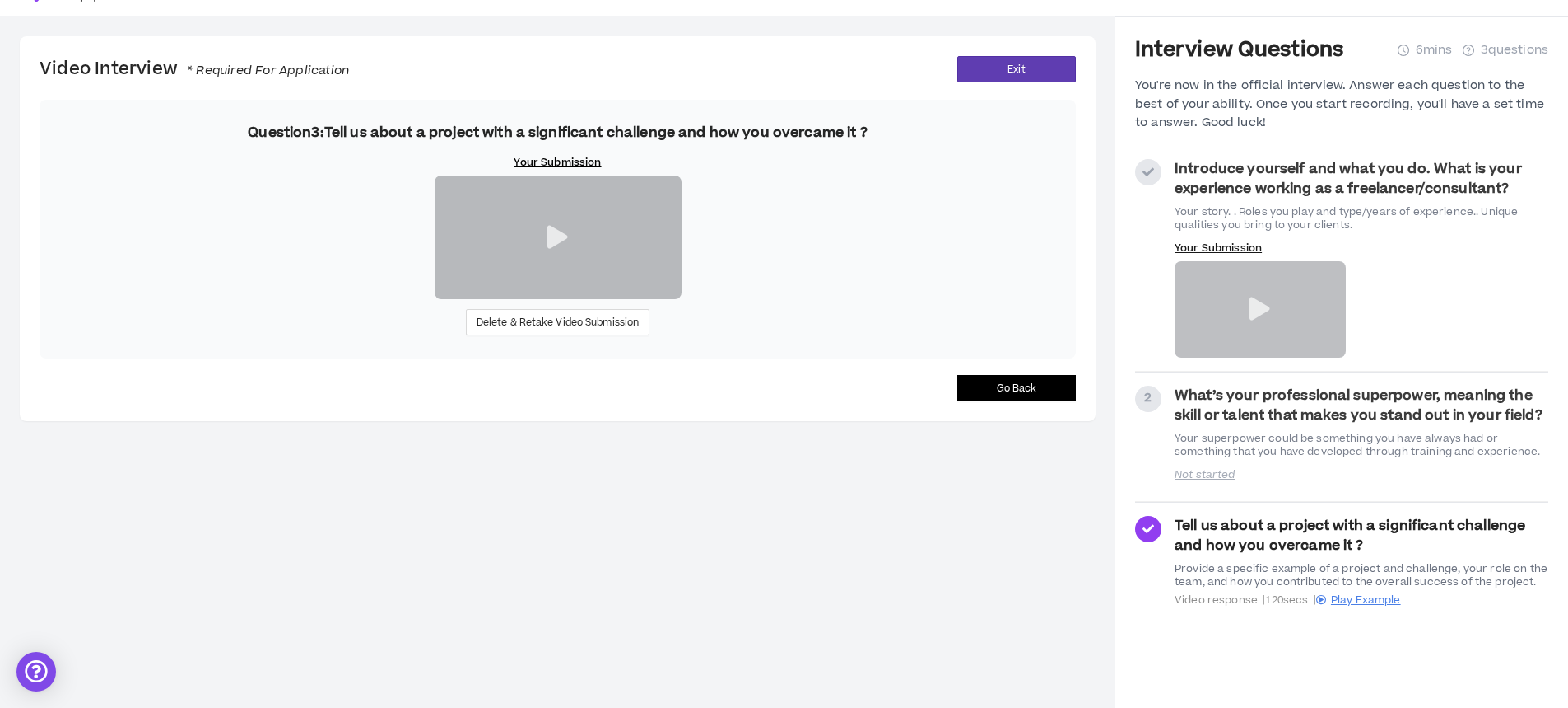
scroll to position [50, 0]
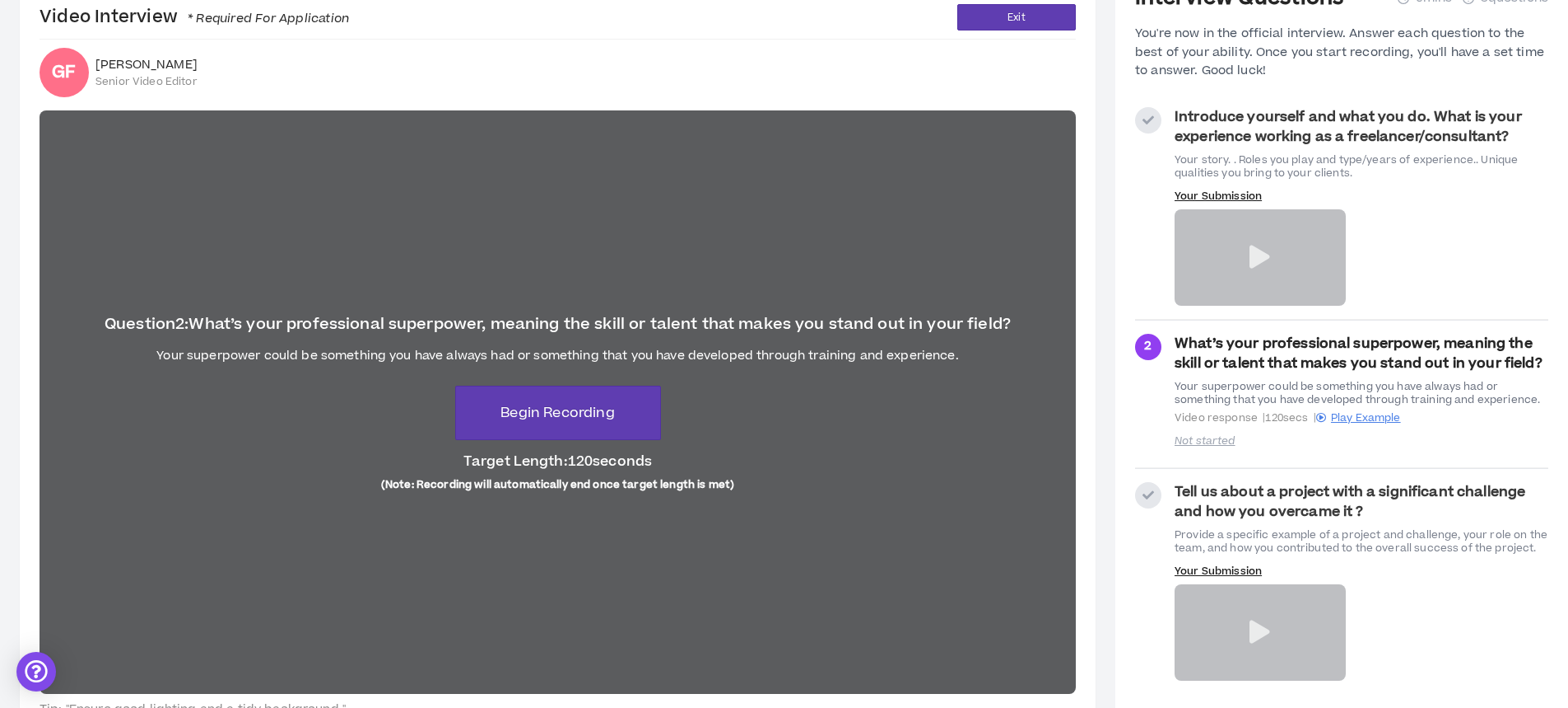
scroll to position [178, 0]
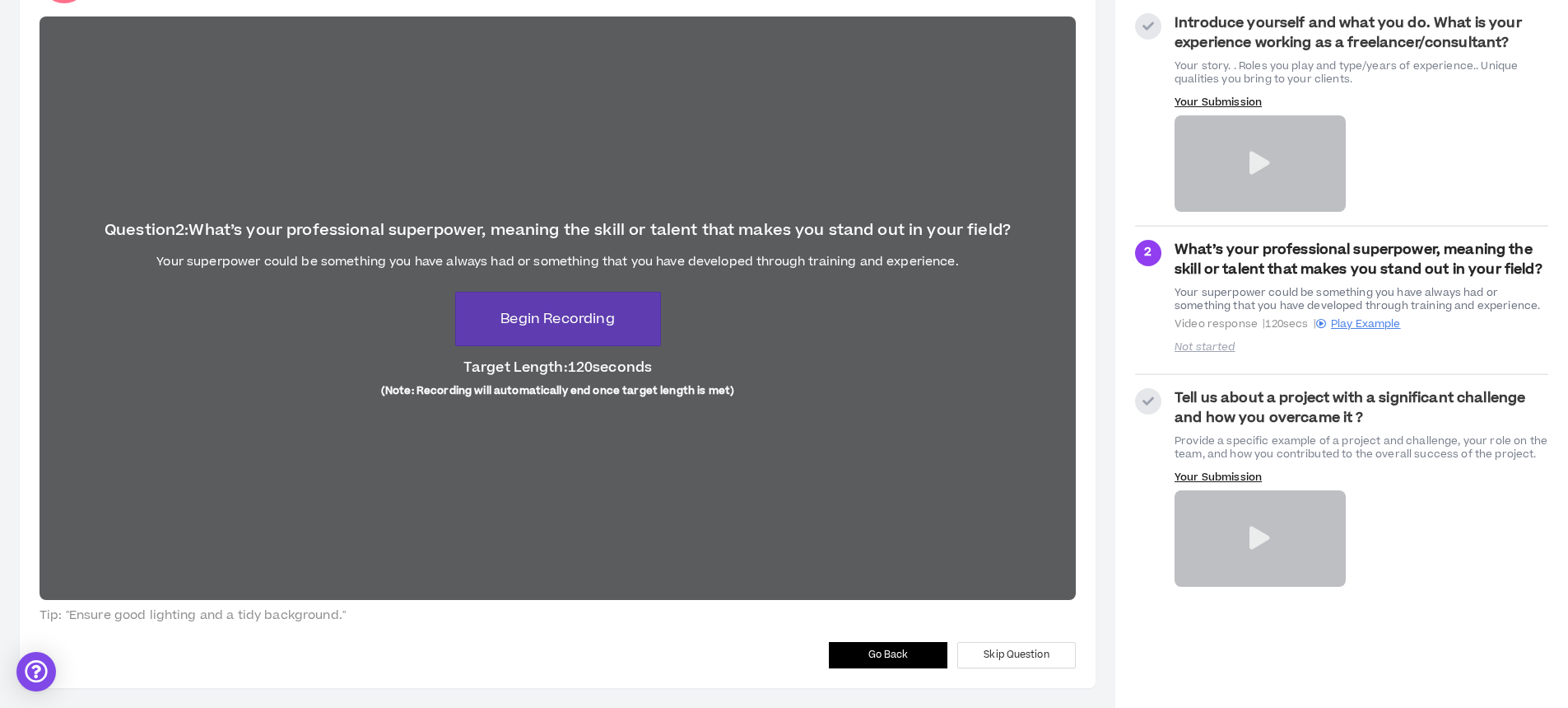
click at [1247, 162] on div at bounding box center [1260, 163] width 171 height 96
click at [1259, 166] on icon at bounding box center [1260, 163] width 21 height 23
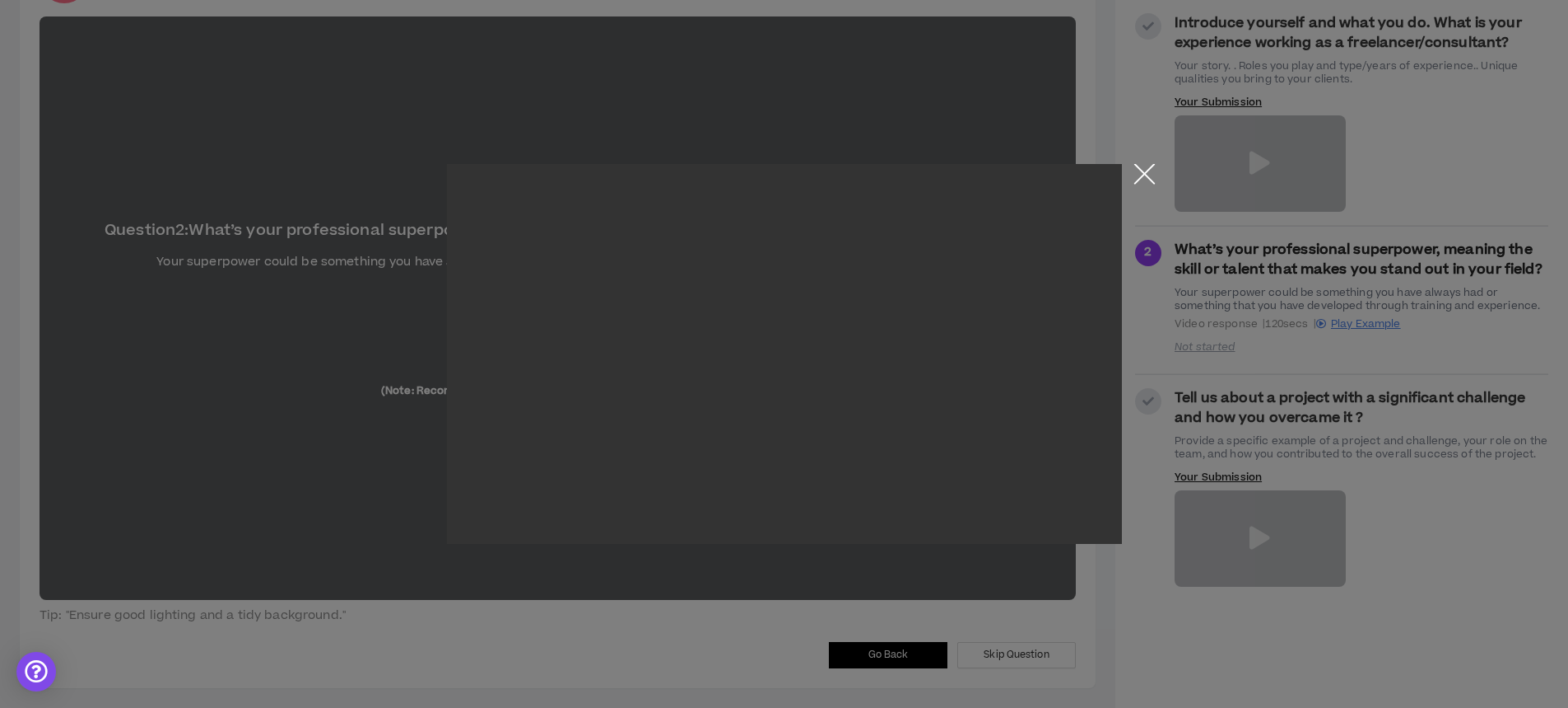
click at [1145, 182] on button "Close the modal by clicking here" at bounding box center [1144, 177] width 29 height 29
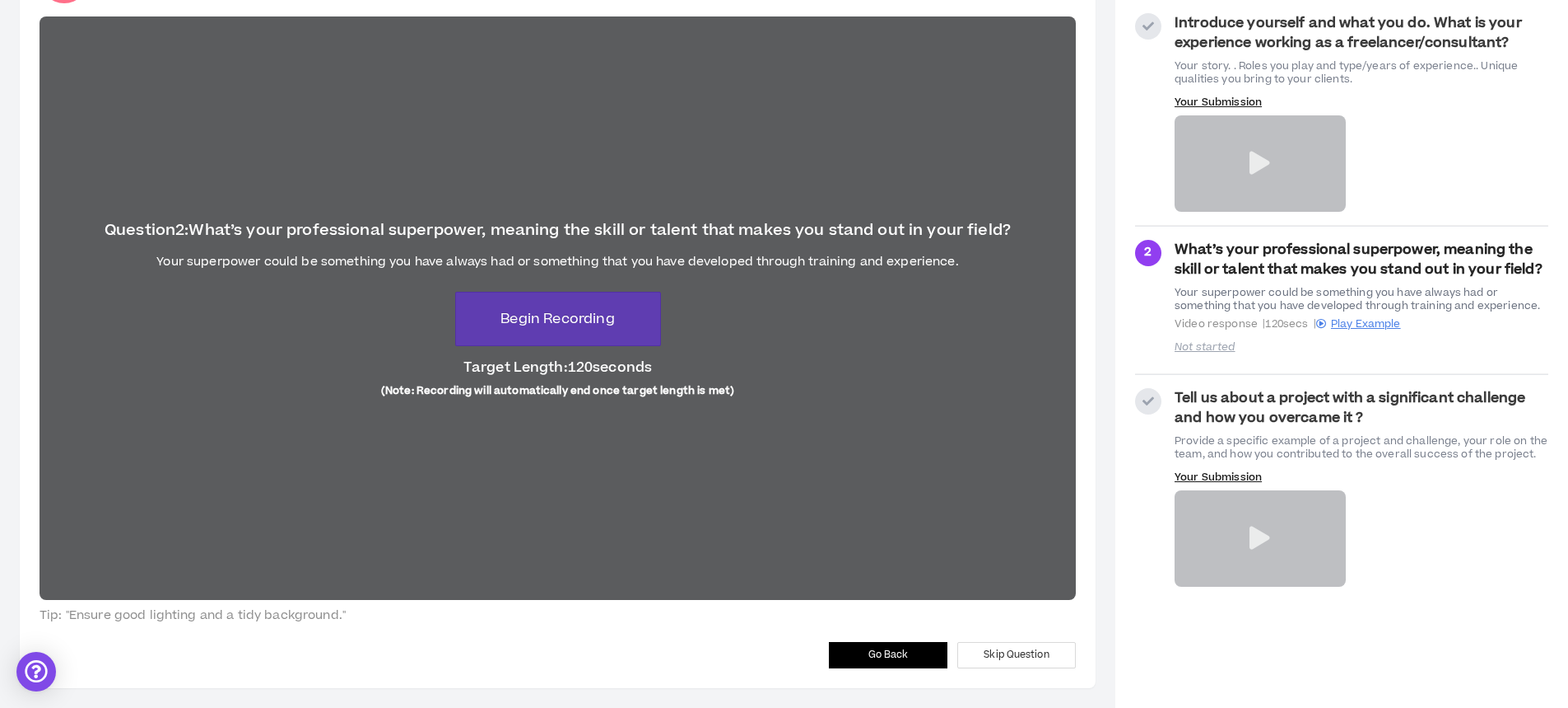
click at [1259, 536] on icon at bounding box center [1260, 537] width 21 height 23
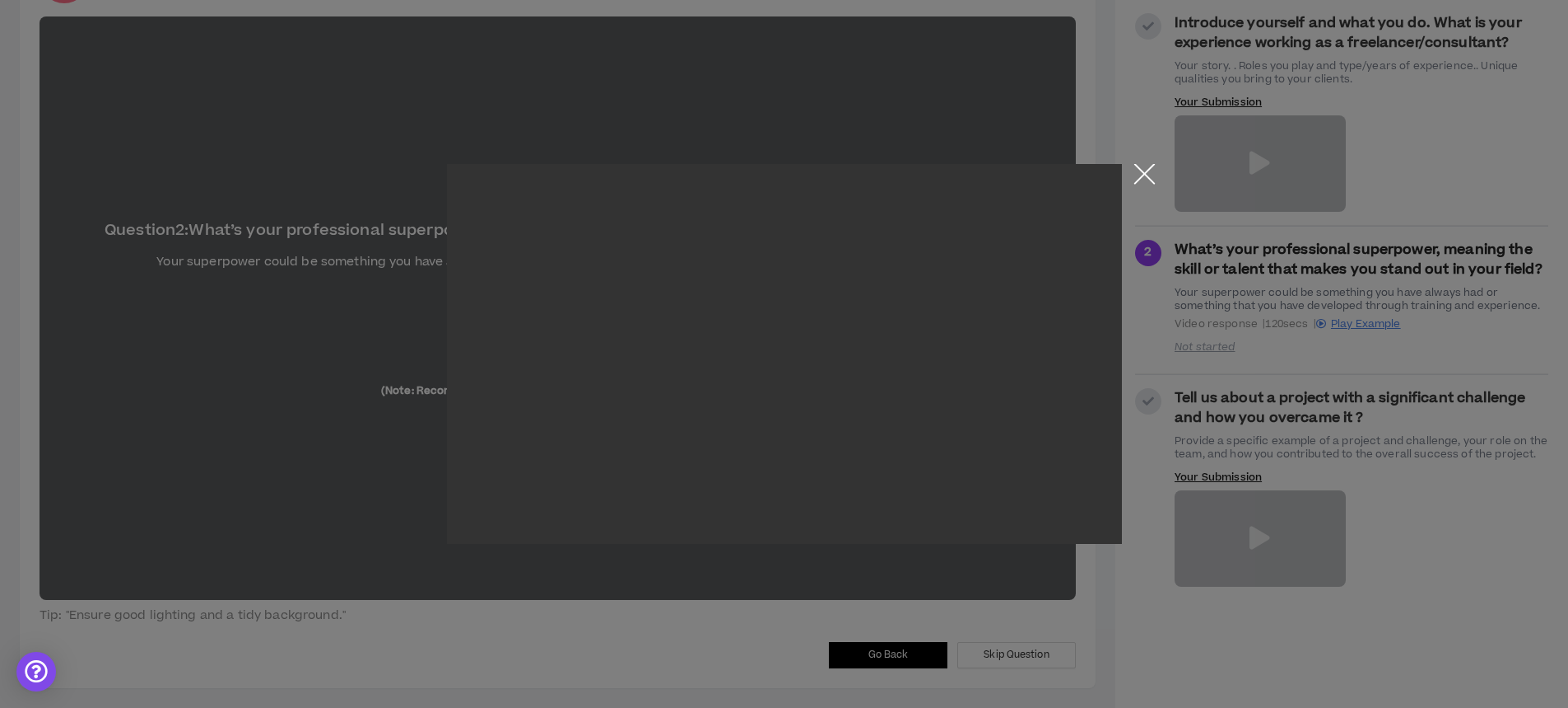
click at [1141, 173] on button "Close the modal by clicking here" at bounding box center [1144, 177] width 29 height 29
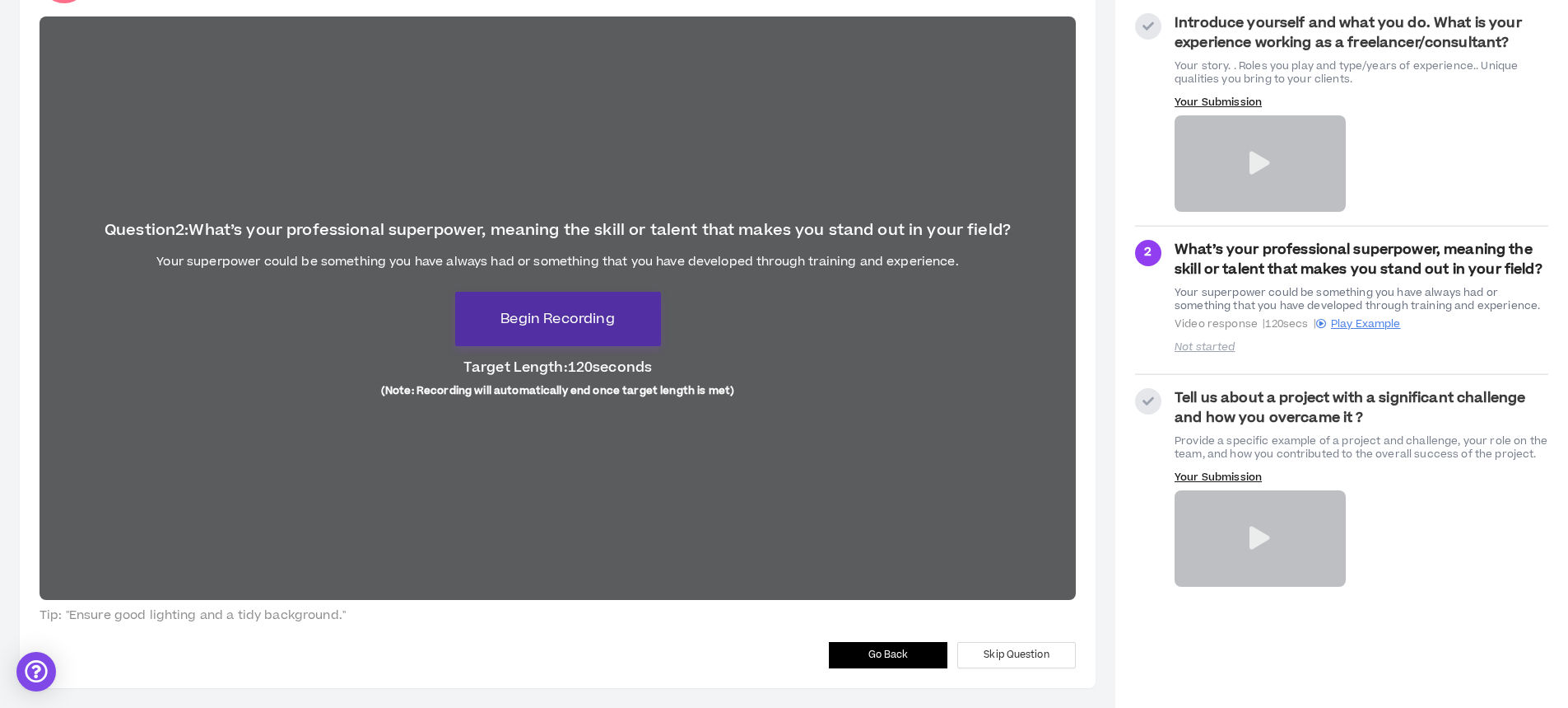
click at [547, 323] on span "Begin Recording" at bounding box center [557, 318] width 114 height 20
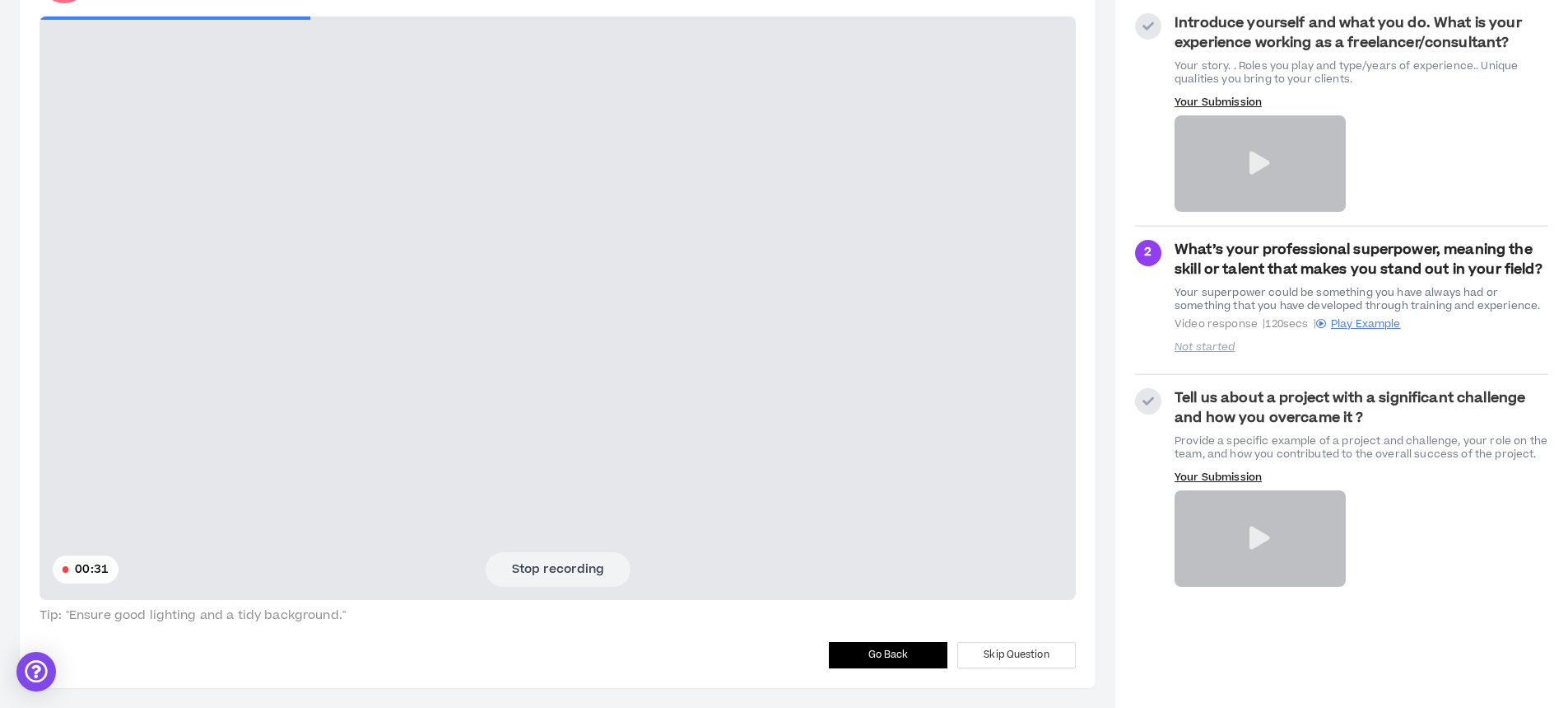
click at [541, 571] on button "Stop recording" at bounding box center [558, 569] width 145 height 35
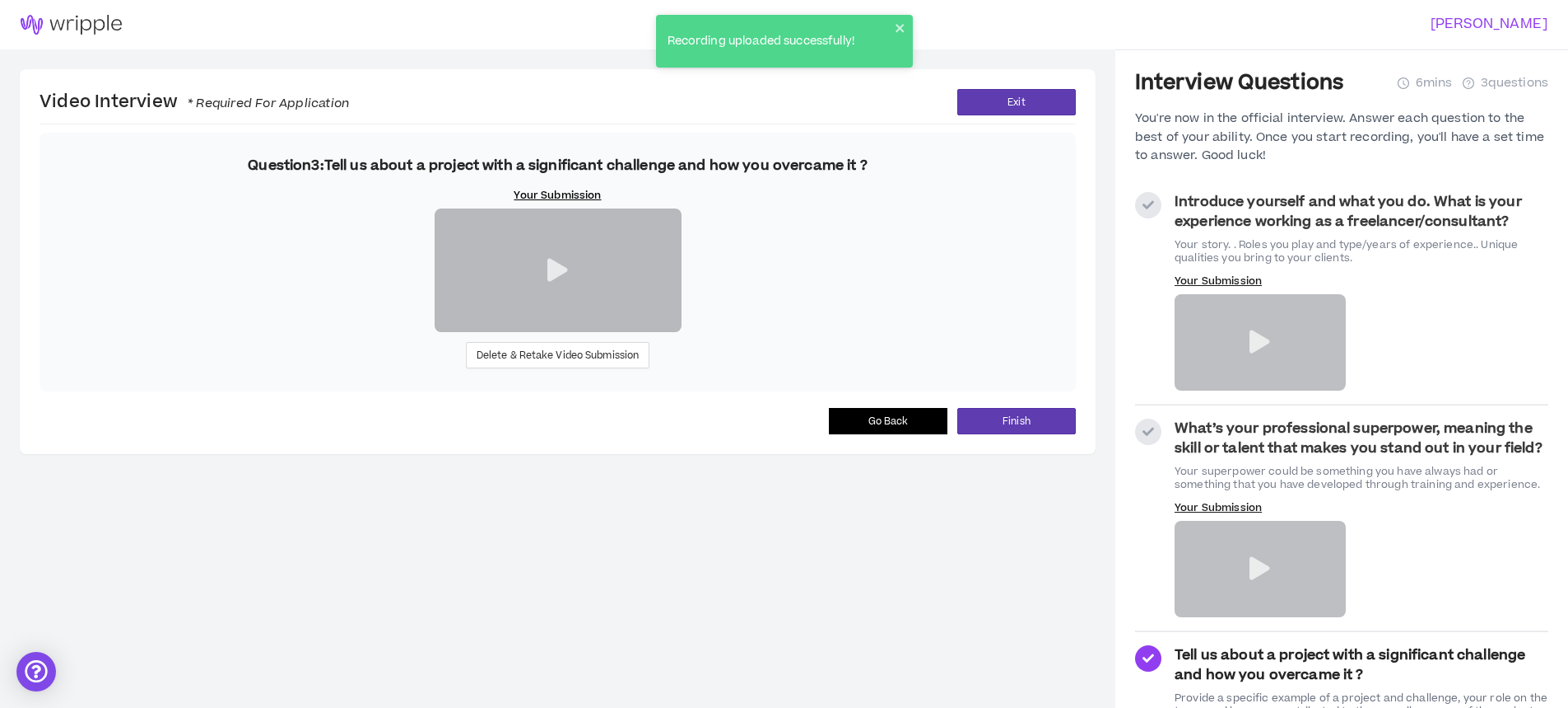
scroll to position [70, 0]
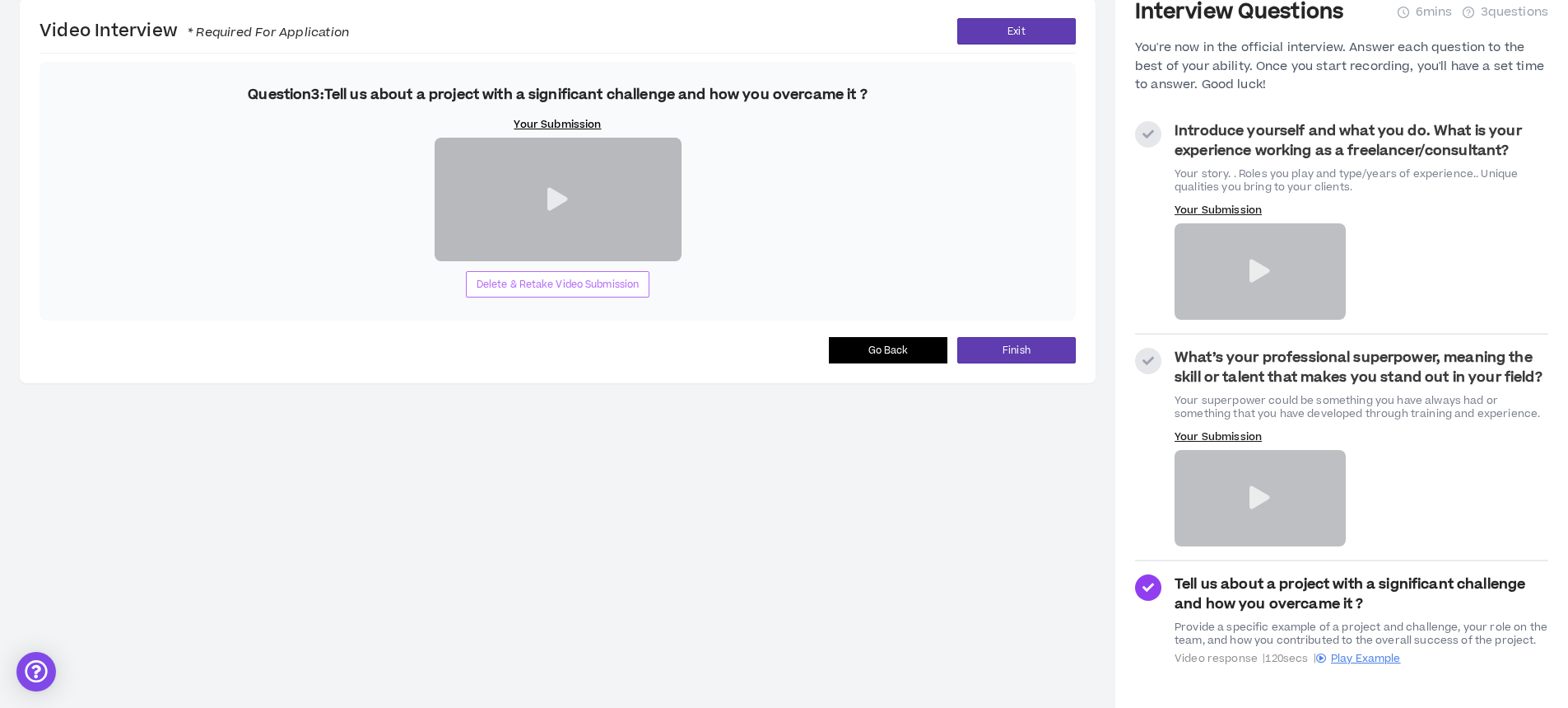
click at [566, 293] on span "Delete & Retake Video Submission" at bounding box center [558, 285] width 163 height 16
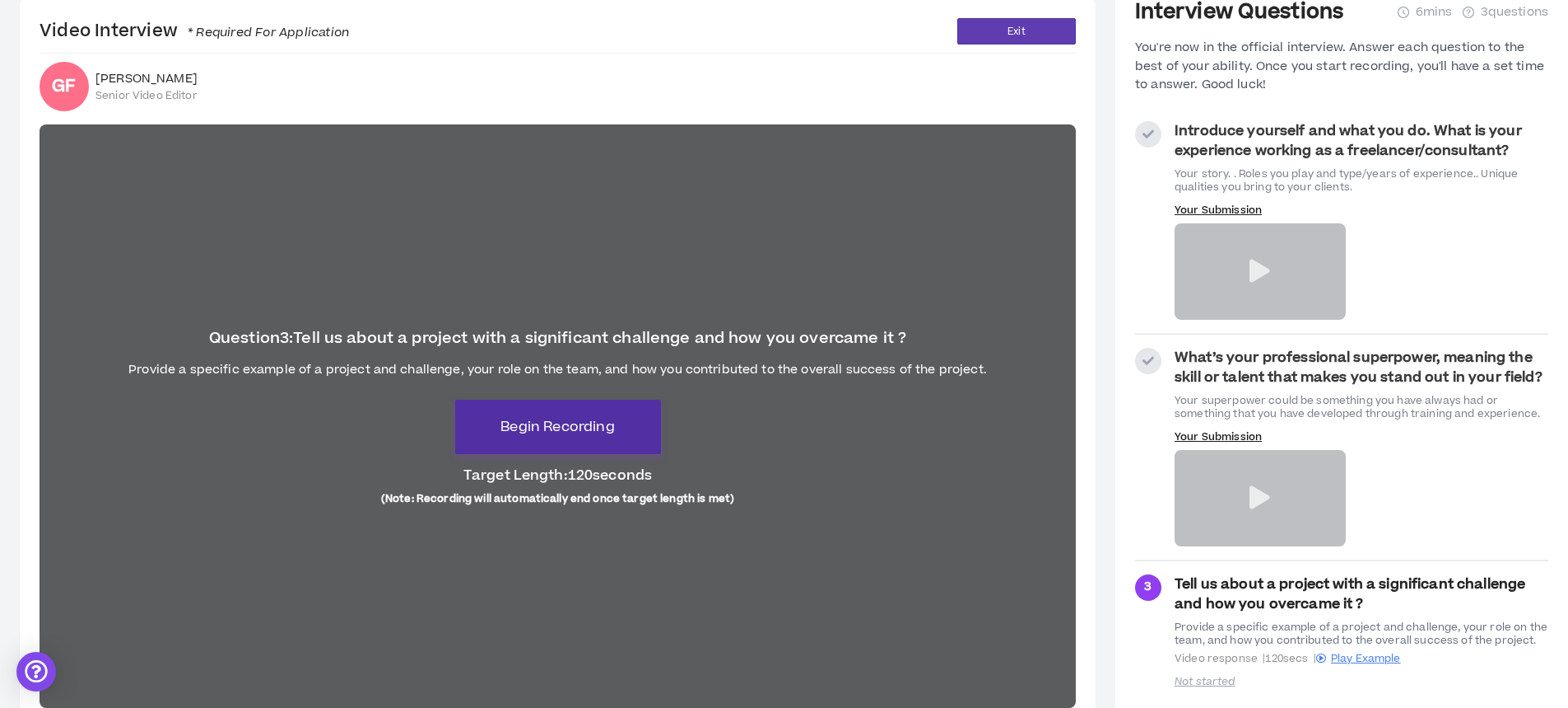
click at [555, 415] on button "Begin Recording" at bounding box center [558, 426] width 206 height 55
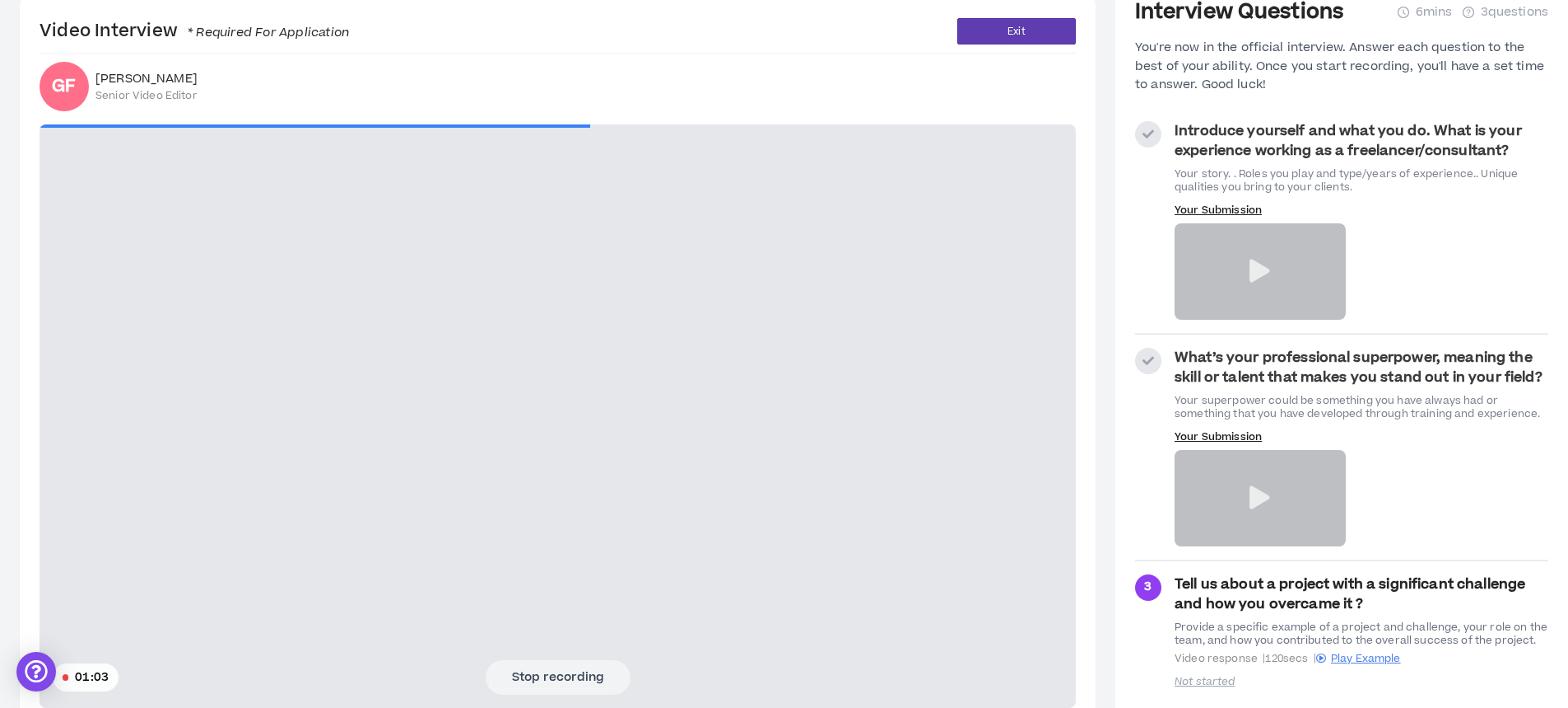
click at [570, 686] on button "Stop recording" at bounding box center [558, 676] width 145 height 35
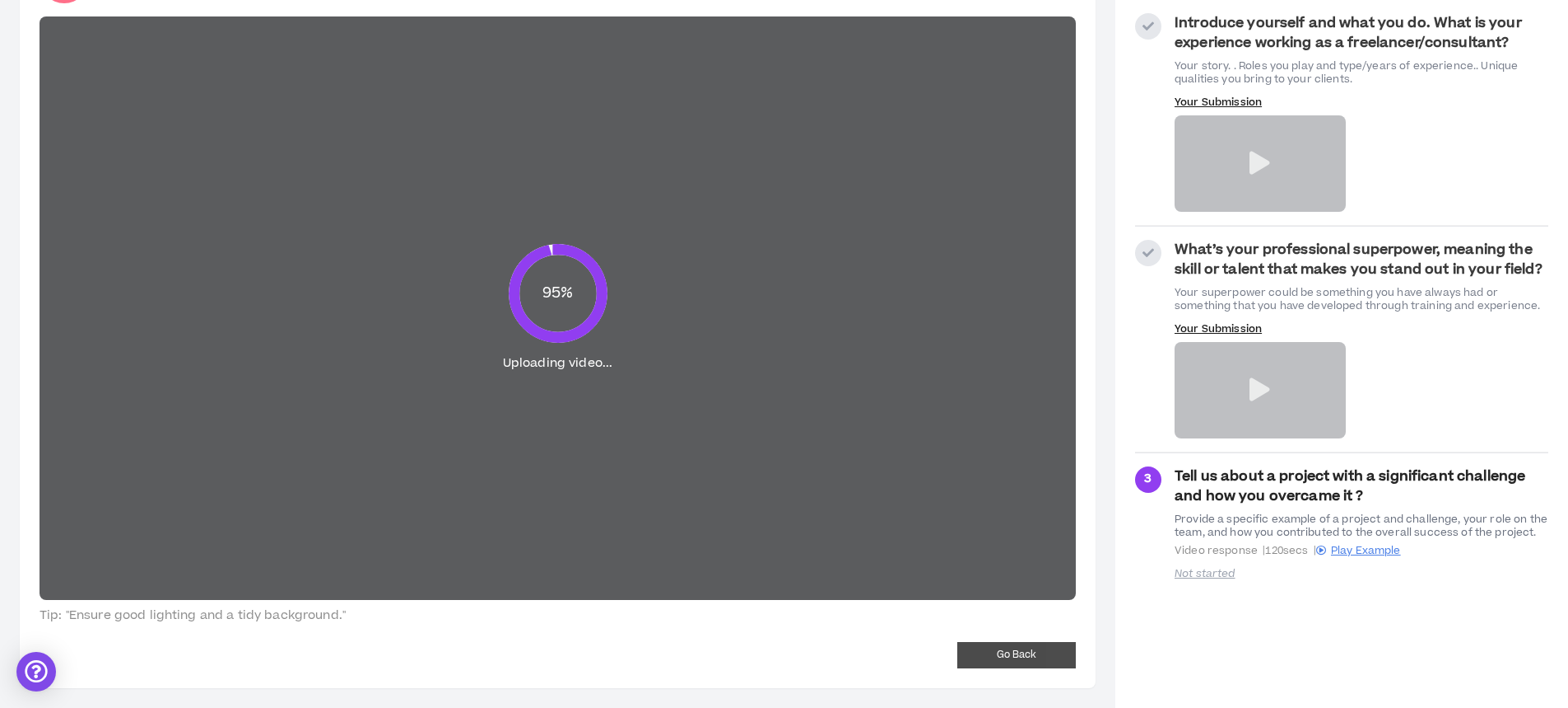
scroll to position [0, 0]
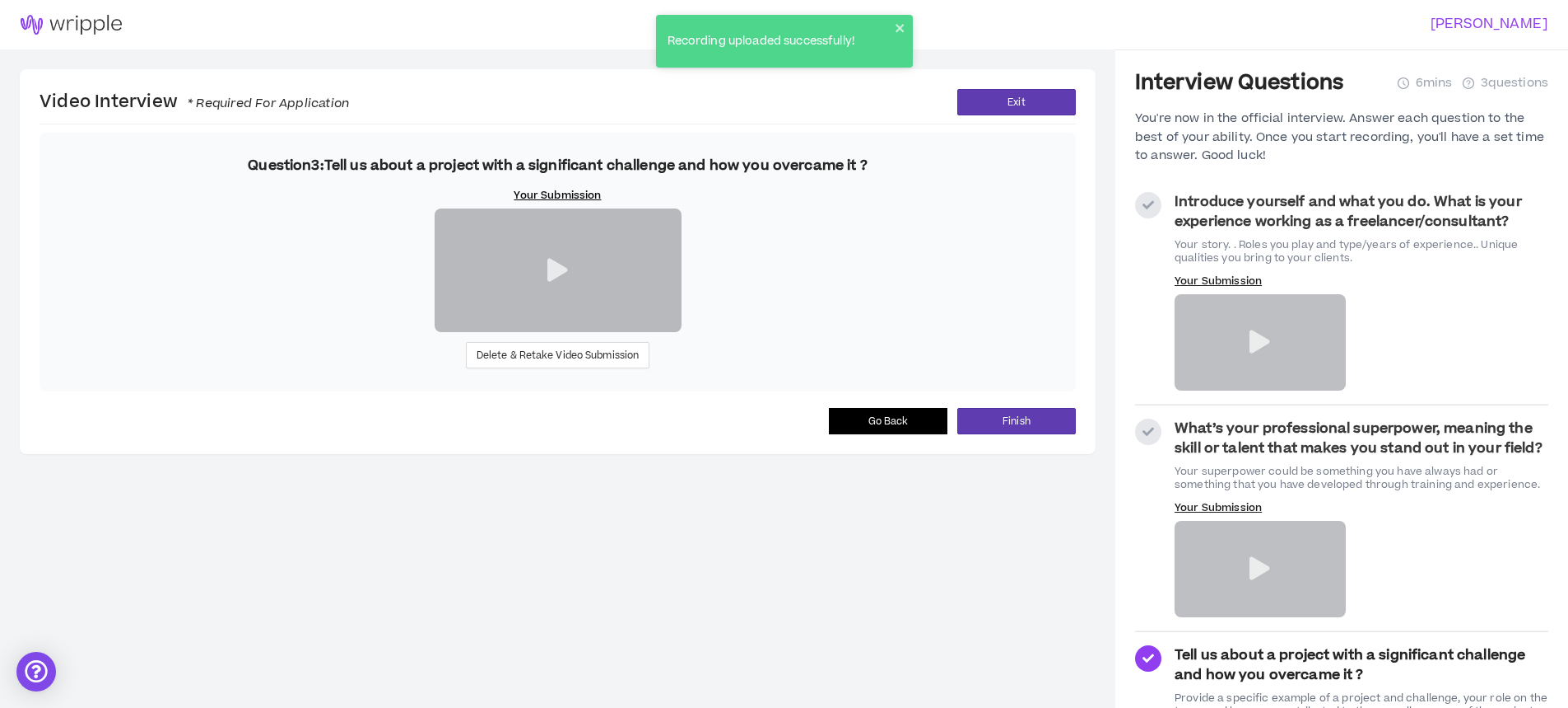
click at [560, 282] on icon at bounding box center [557, 270] width 21 height 23
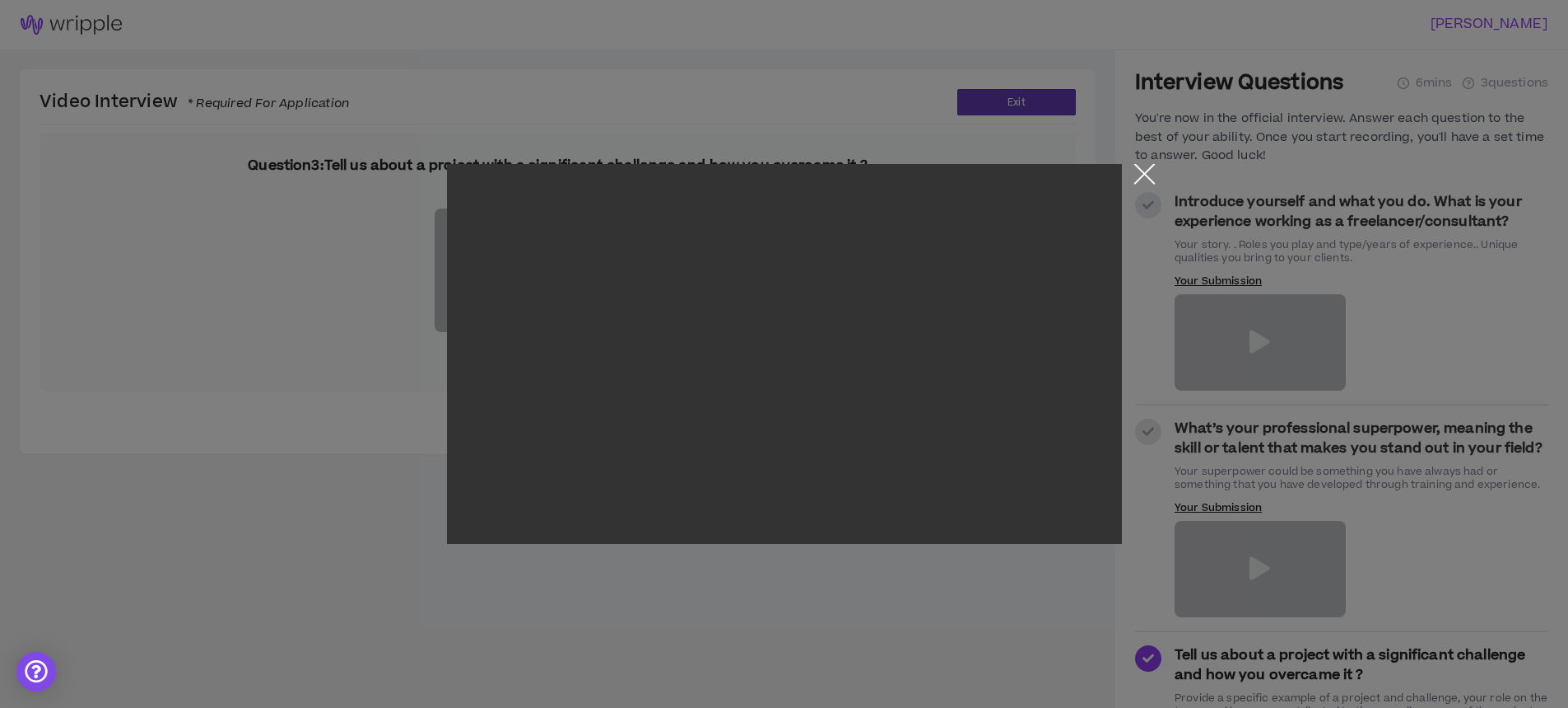
click at [1155, 164] on button "Close the modal by clicking here" at bounding box center [1144, 177] width 29 height 29
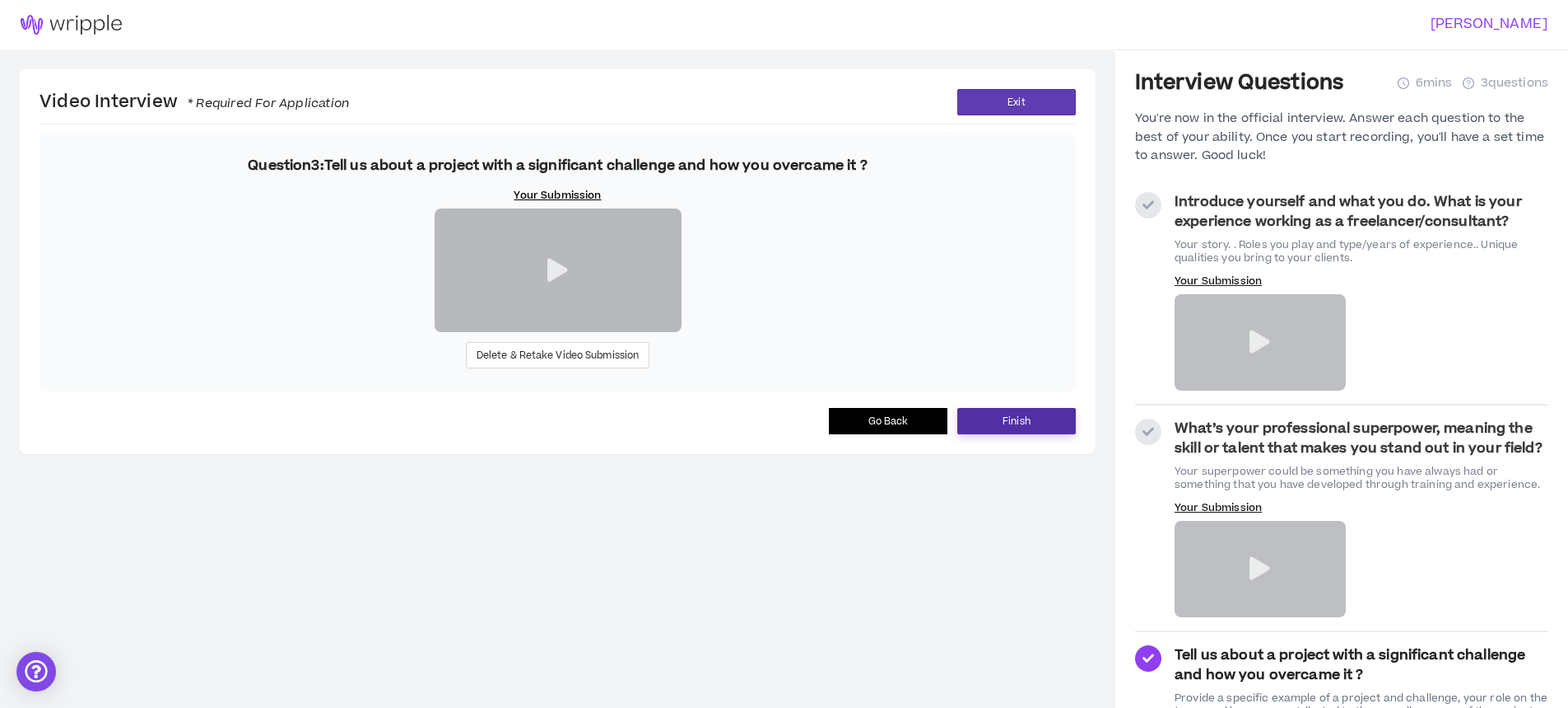
click at [1038, 434] on button "Finish" at bounding box center [1017, 420] width 119 height 27
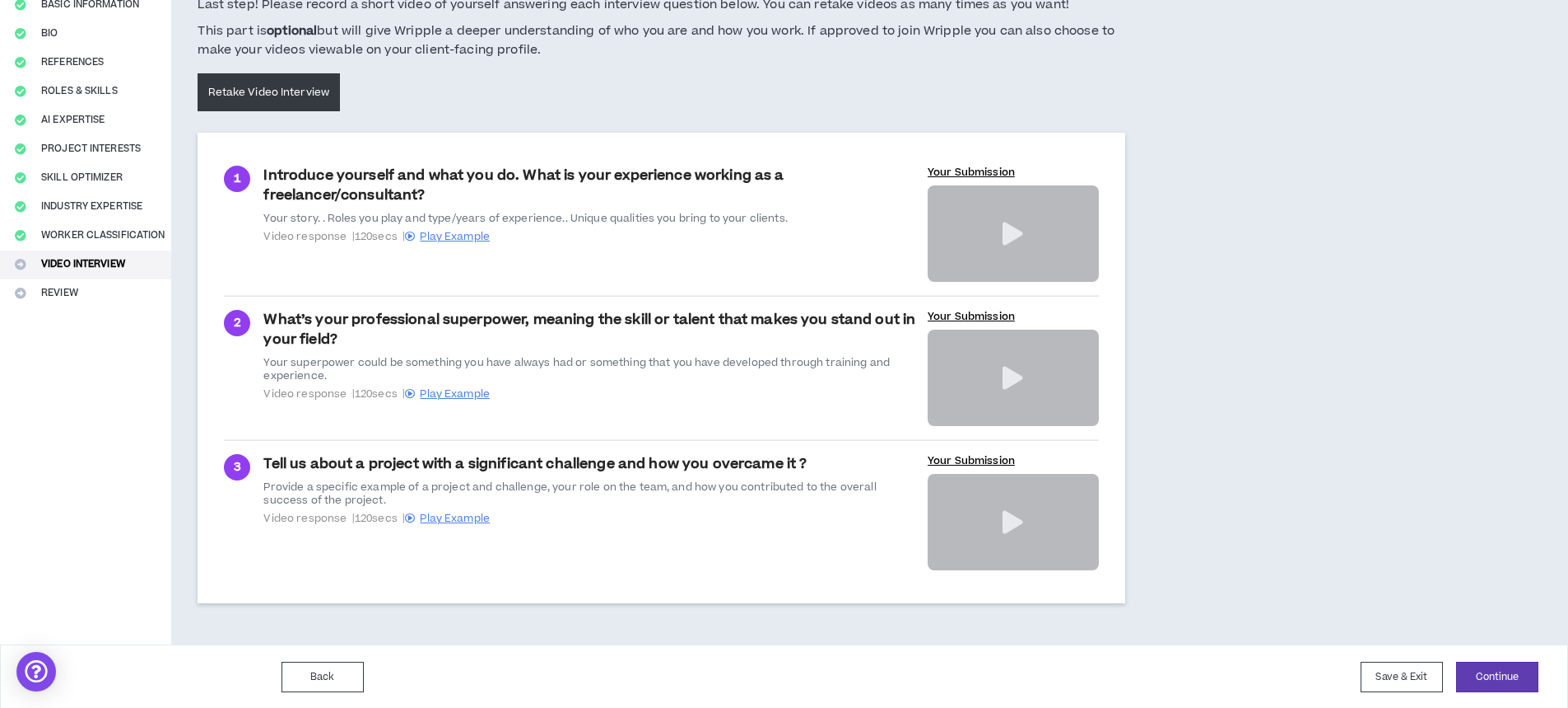
scroll to position [154, 0]
click at [1510, 672] on button "Continue" at bounding box center [1497, 674] width 82 height 31
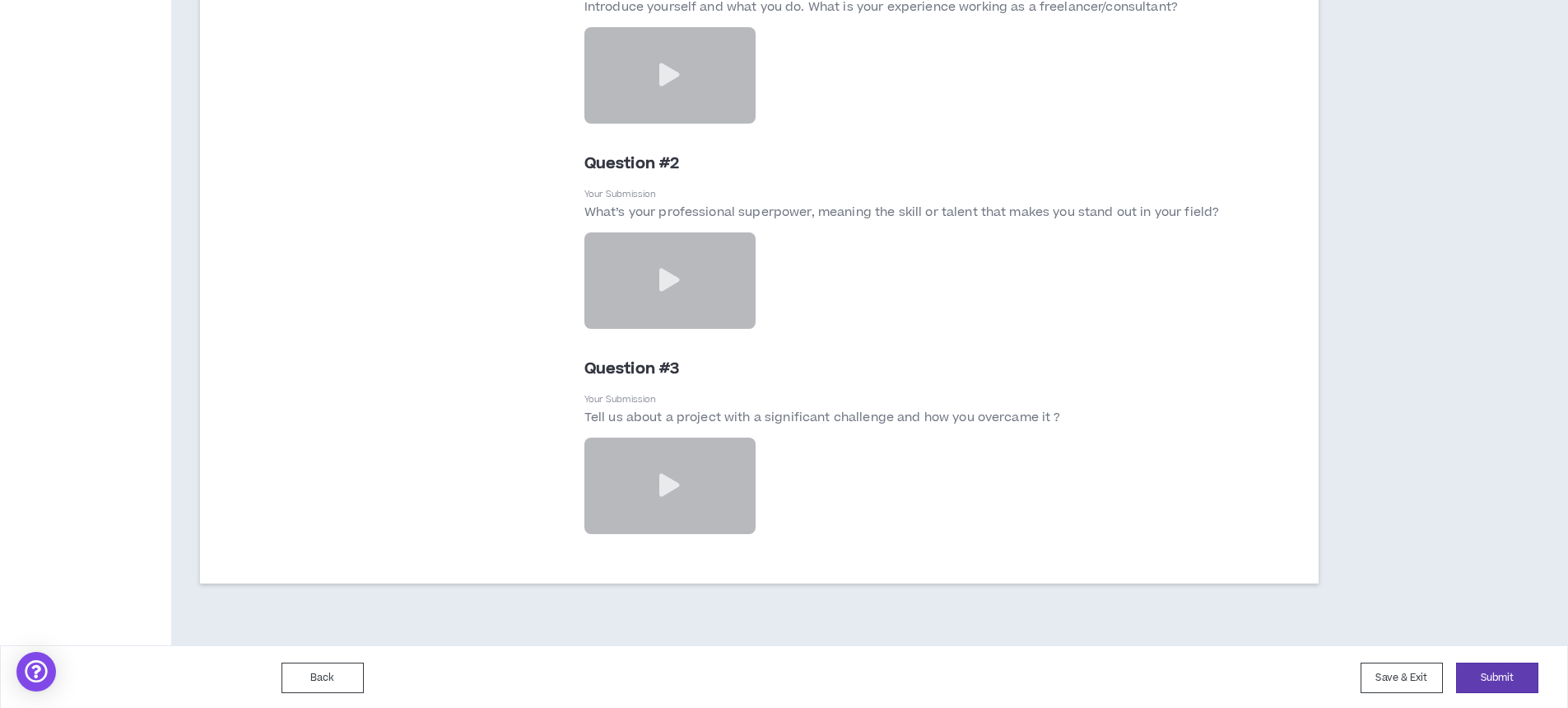
scroll to position [3754, 0]
click at [1487, 668] on button "Submit" at bounding box center [1497, 674] width 82 height 31
